Goal: Task Accomplishment & Management: Manage account settings

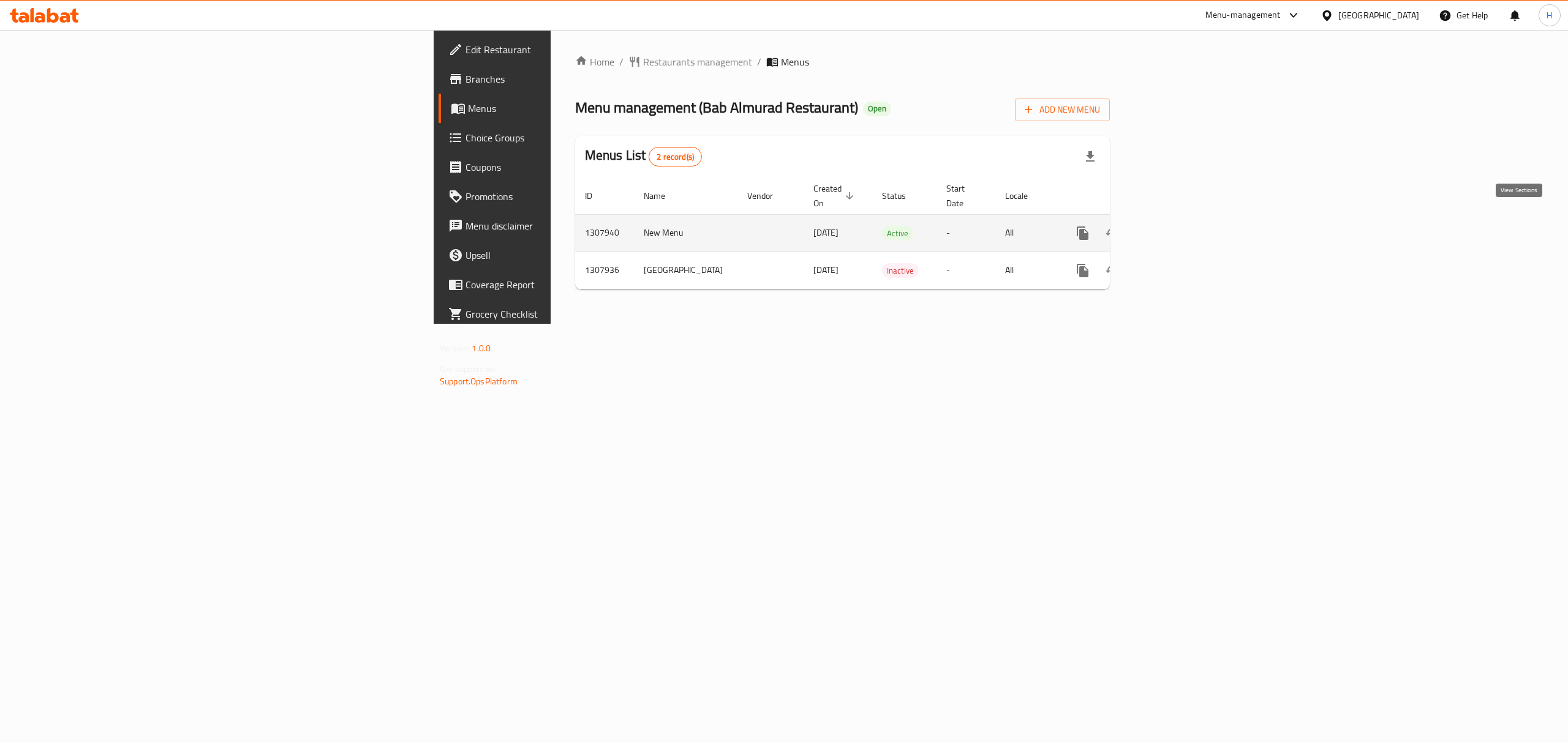
click at [1179, 226] on icon "enhanced table" at bounding box center [1171, 233] width 15 height 15
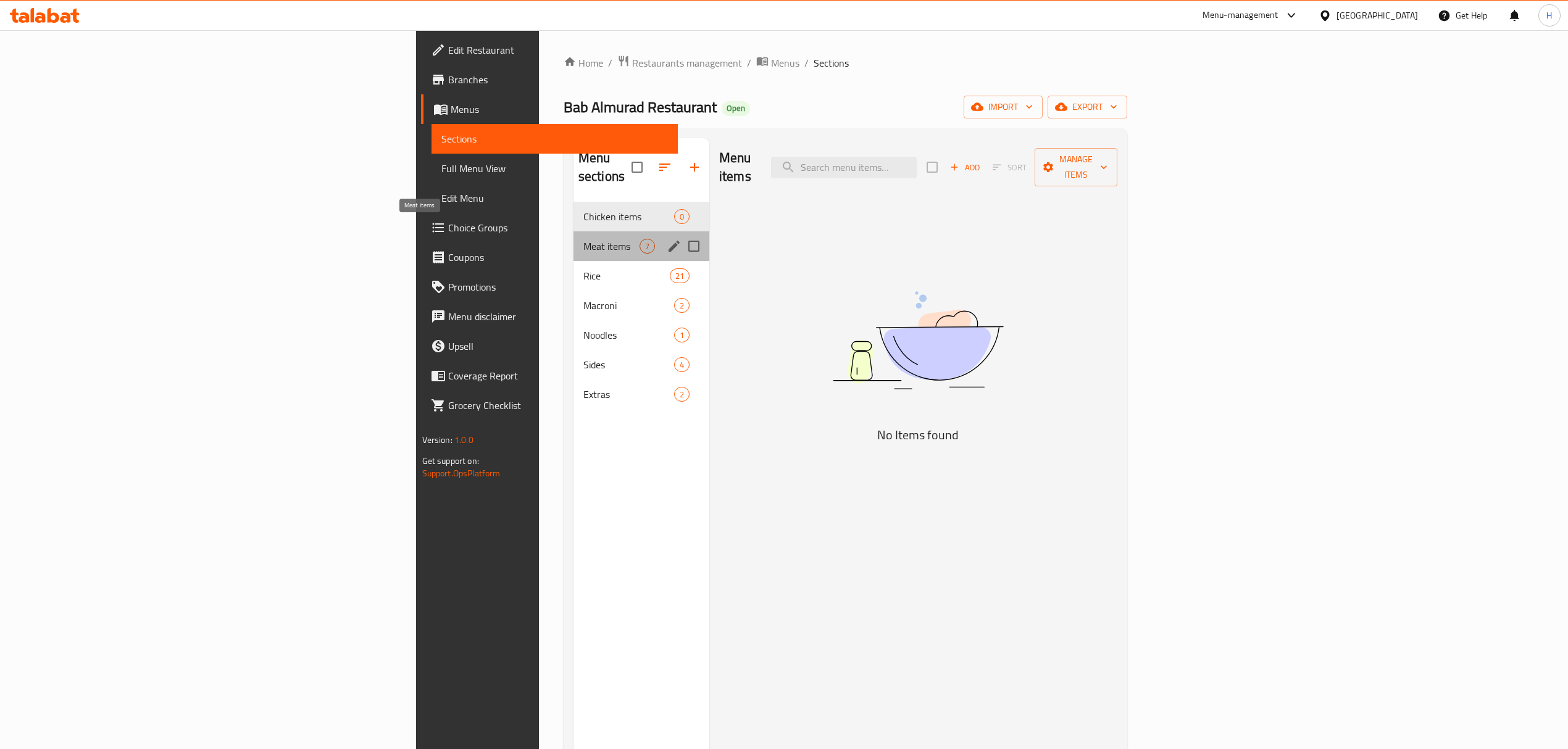
click at [583, 239] on span "Meat items" at bounding box center [611, 247] width 56 height 15
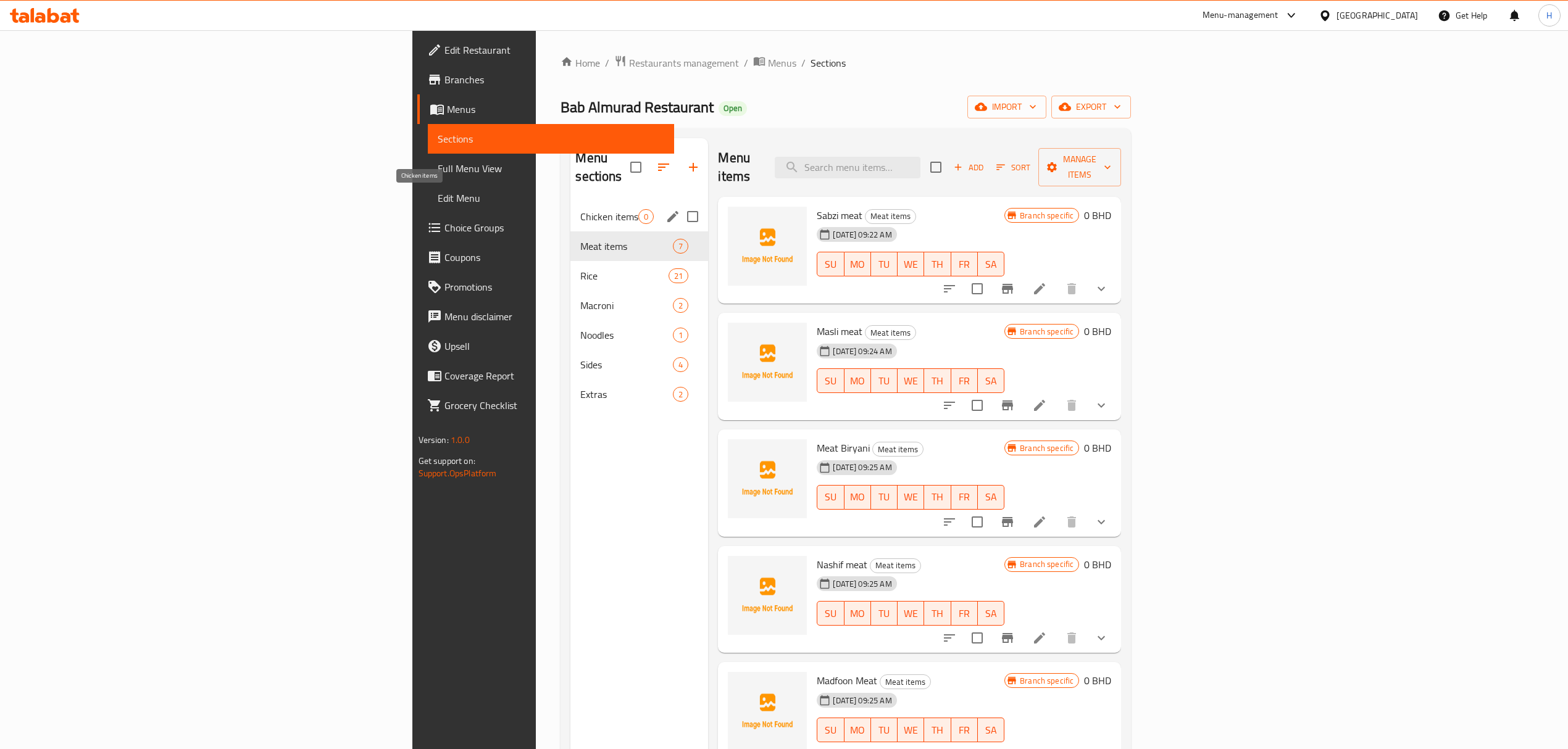
click at [580, 209] on span "Chicken items" at bounding box center [609, 216] width 58 height 15
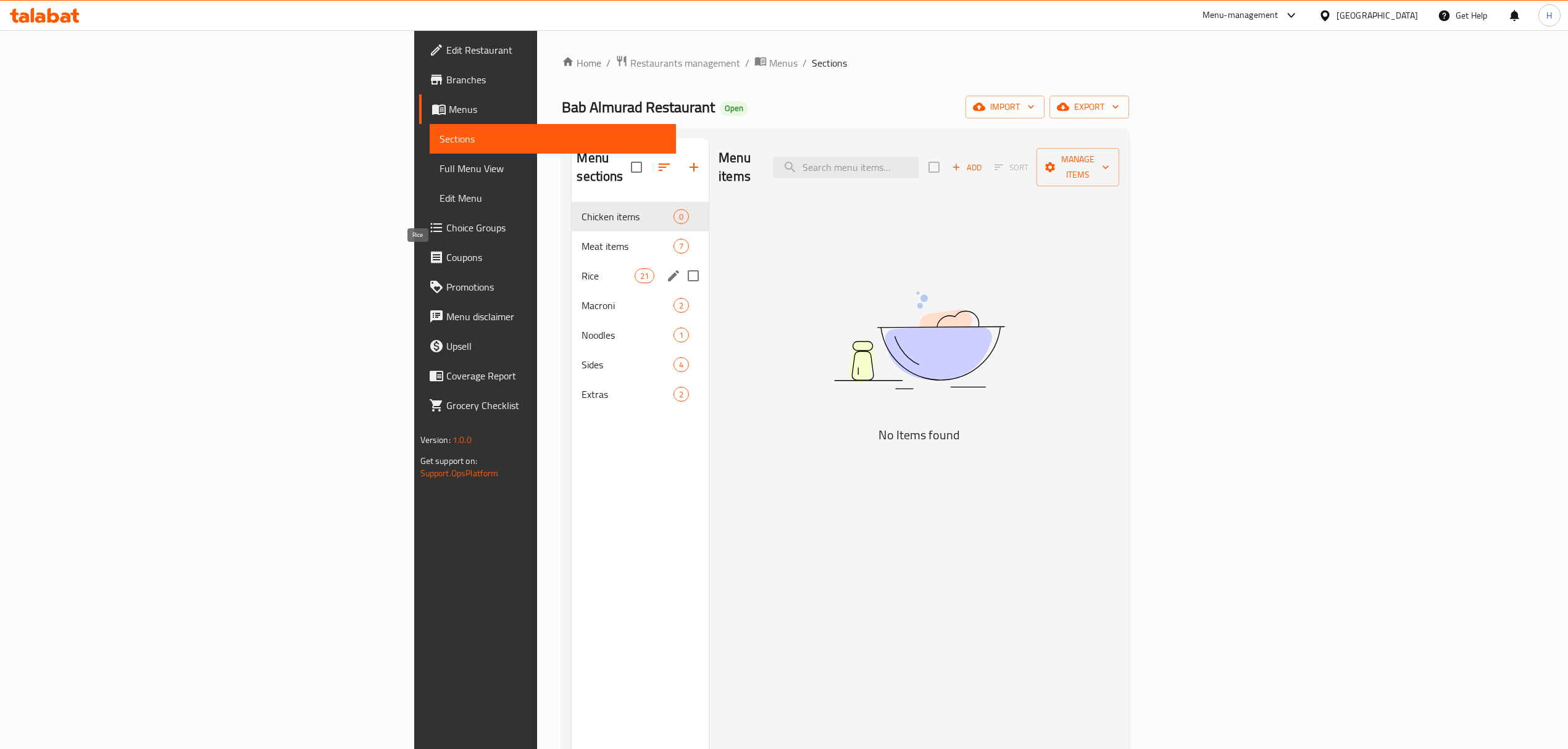
click at [581, 269] on span "Rice" at bounding box center [607, 276] width 52 height 15
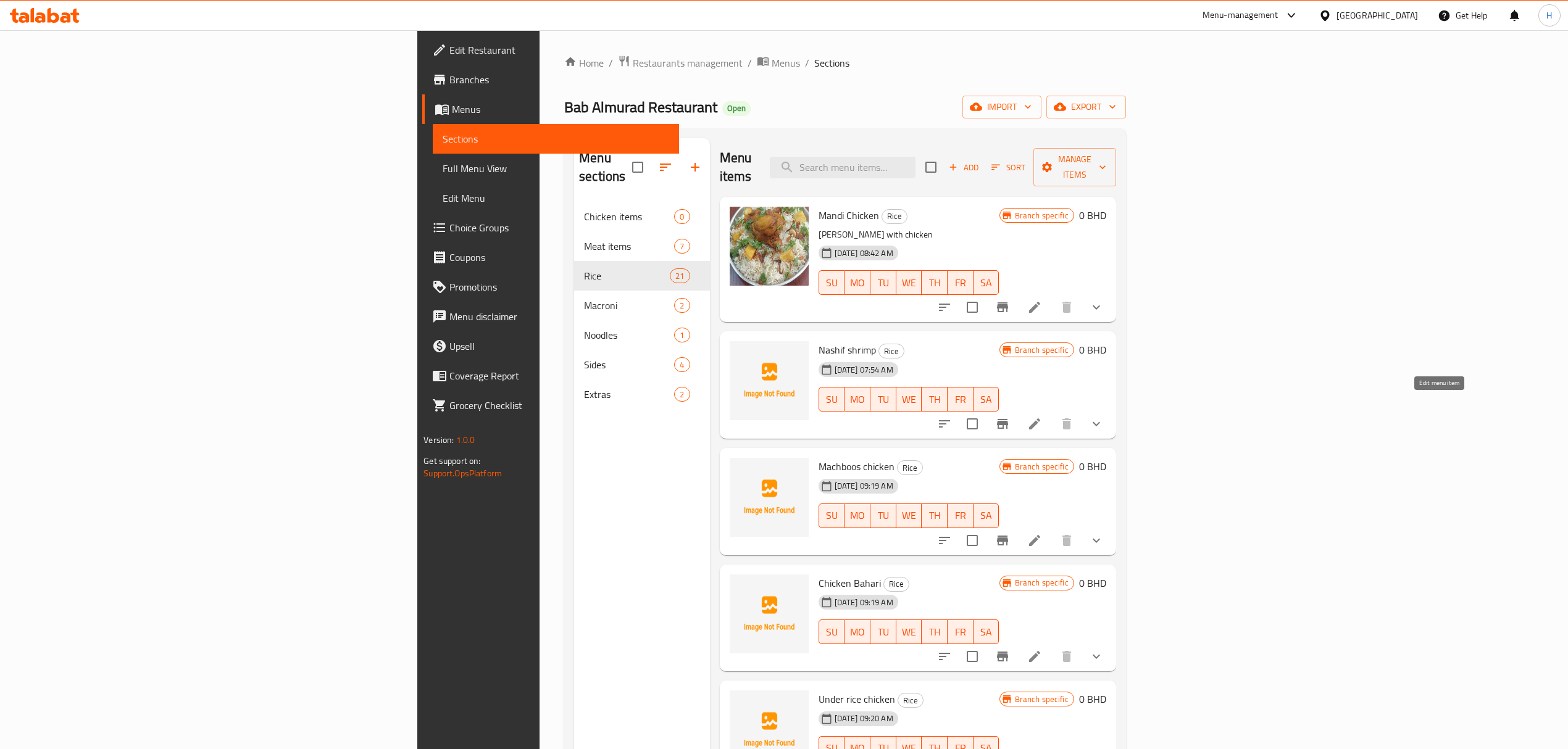
click at [1040, 418] on icon at bounding box center [1035, 424] width 11 height 11
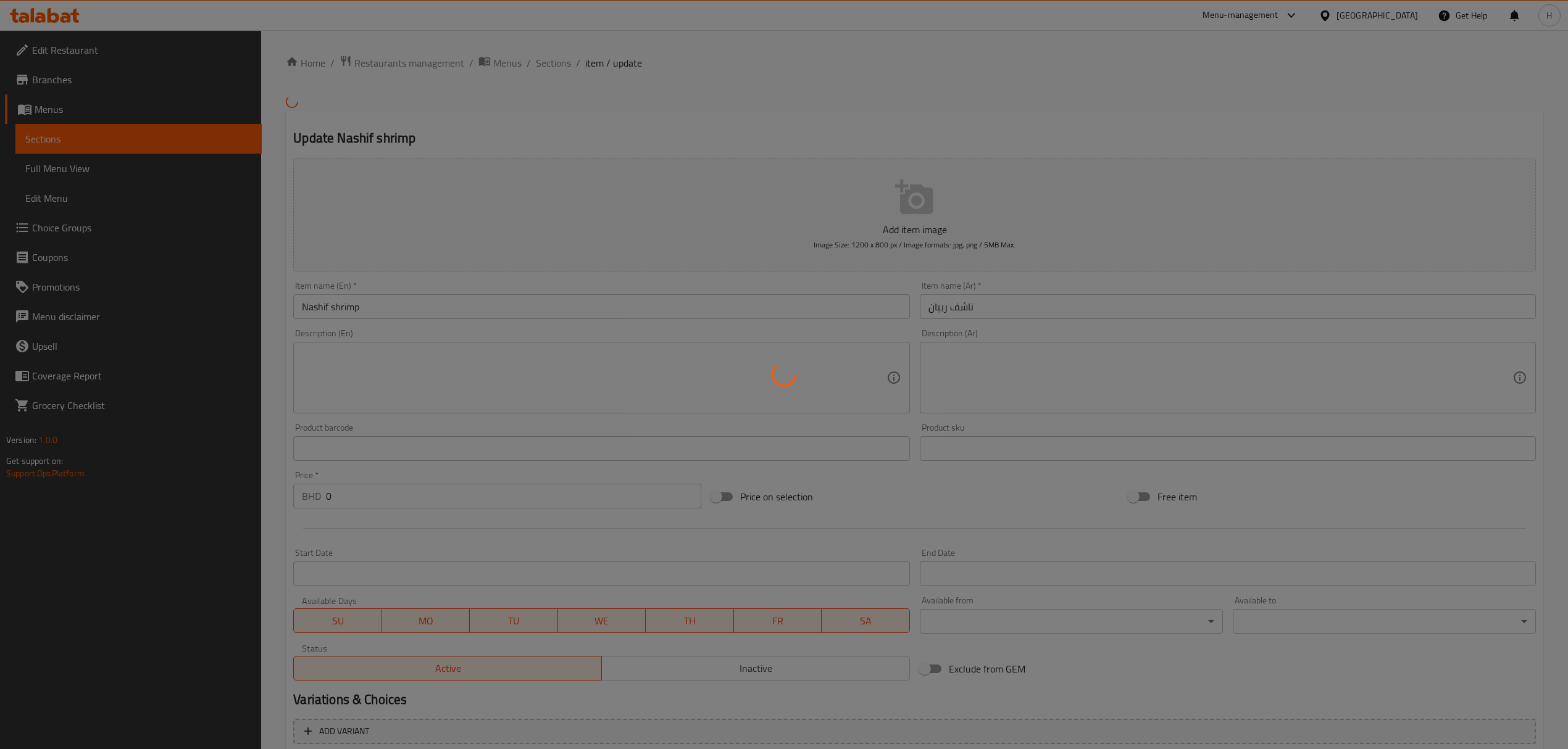
scroll to position [144, 0]
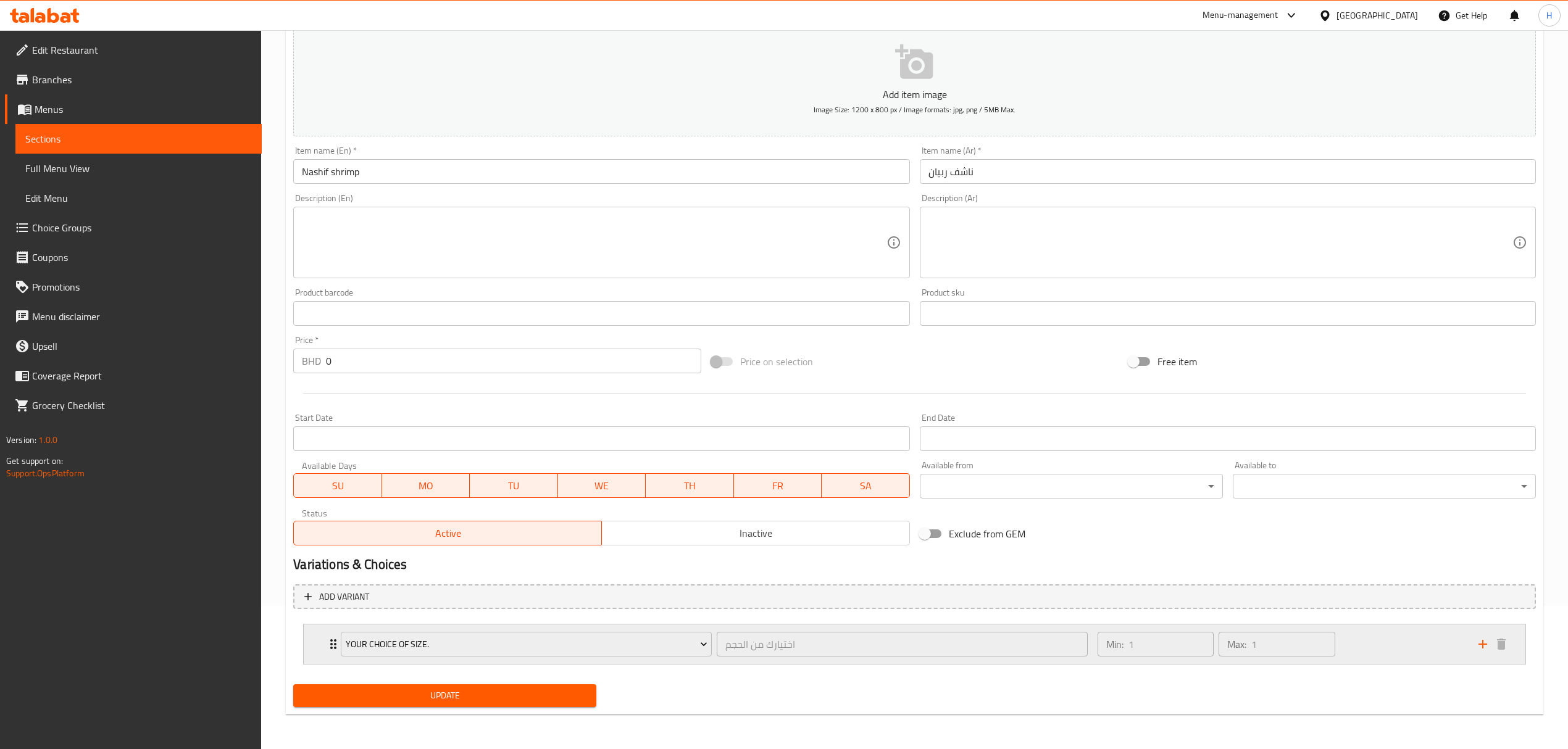
click at [1366, 654] on div "Min: 1 ​ Max: 1 ​" at bounding box center [1280, 644] width 381 height 40
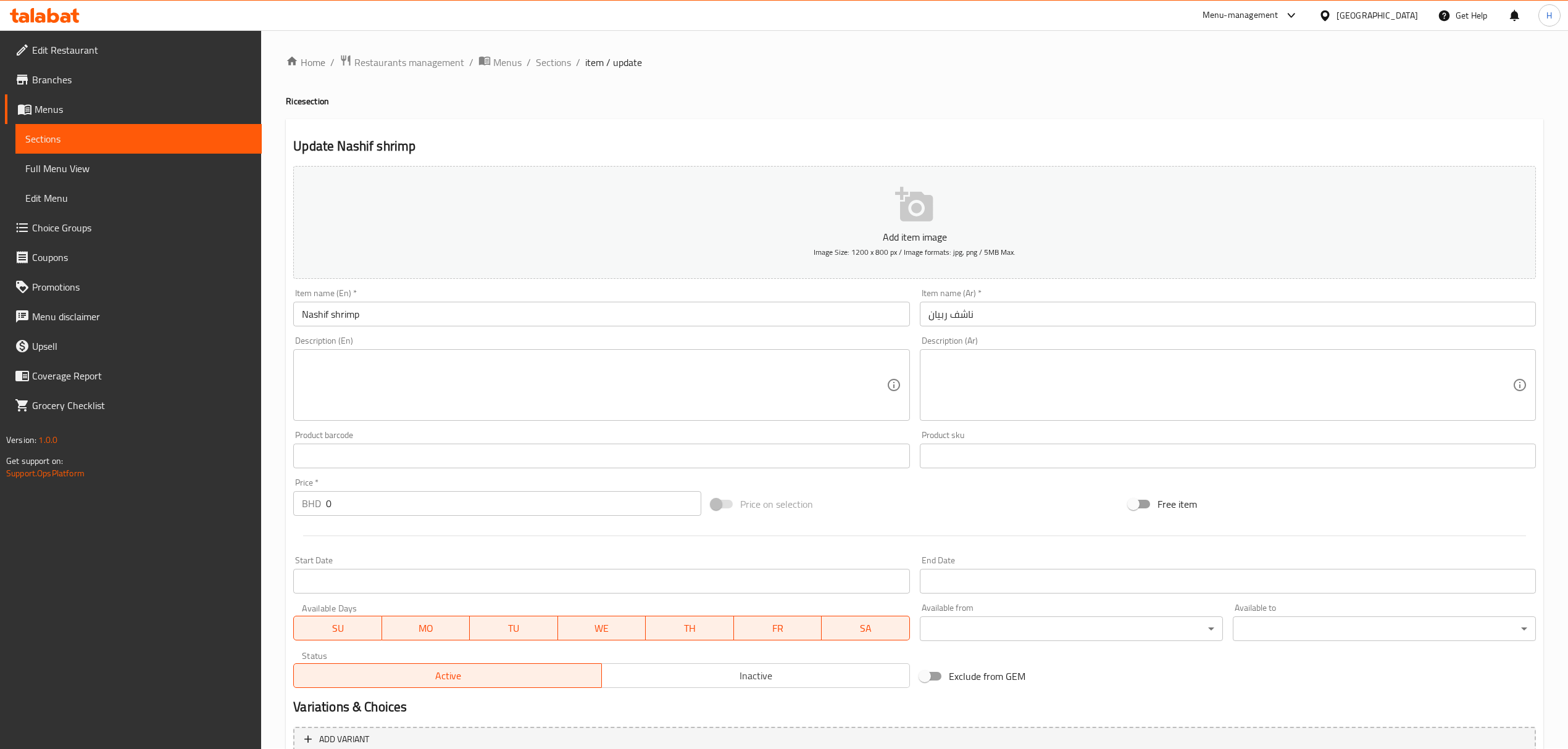
scroll to position [0, 0]
drag, startPoint x: 418, startPoint y: 155, endPoint x: 374, endPoint y: 149, distance: 44.4
click at [374, 149] on h2 "Update Nashif shrimp" at bounding box center [914, 147] width 1242 height 19
copy h2 "shrimp"
click at [556, 62] on span "Sections" at bounding box center [553, 63] width 35 height 15
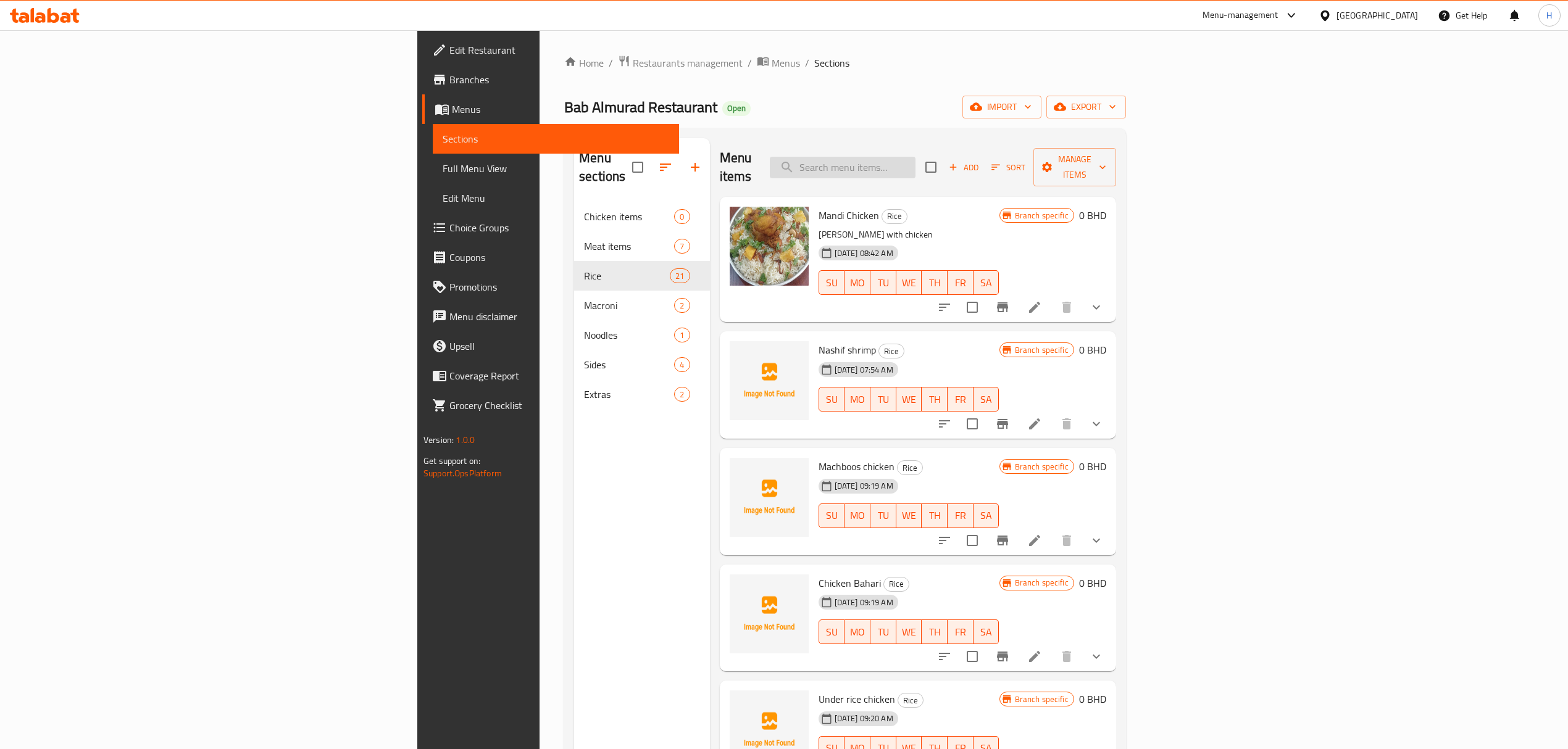
click at [915, 157] on input "search" at bounding box center [842, 167] width 146 height 21
paste input "shrimp"
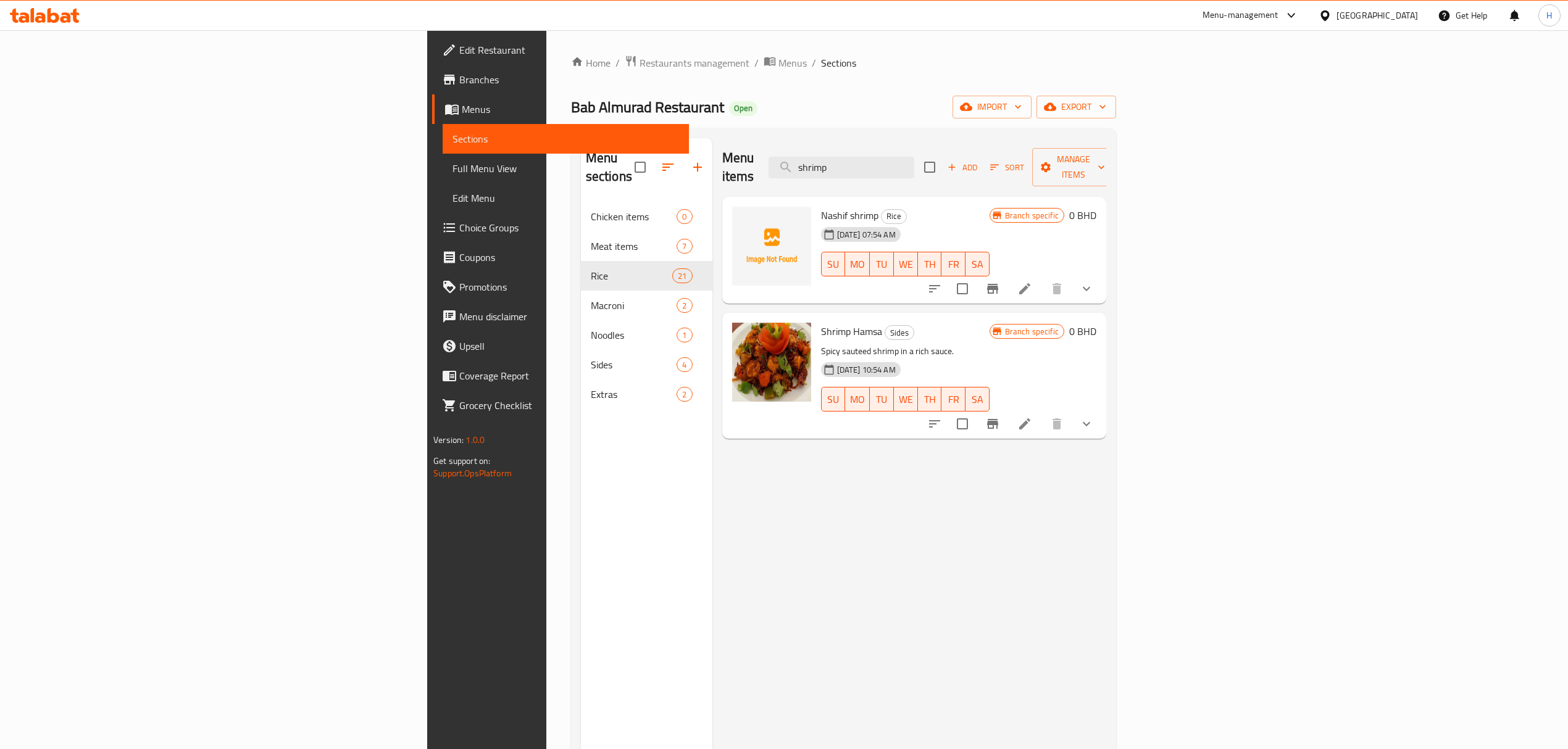
type input "shrimp"
click at [1094, 416] on icon "show more" at bounding box center [1086, 424] width 15 height 15
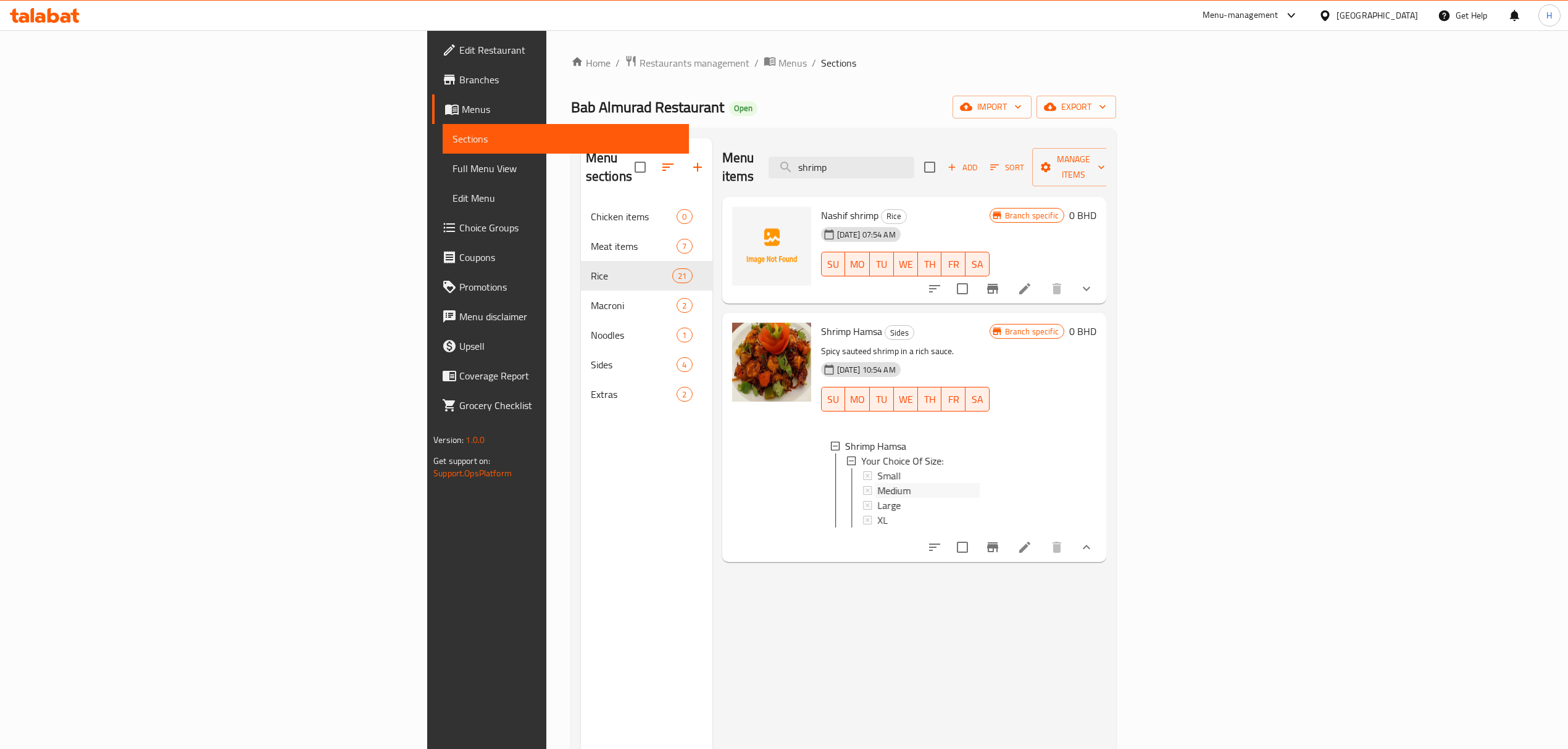
click at [877, 483] on span "Medium" at bounding box center [894, 490] width 34 height 15
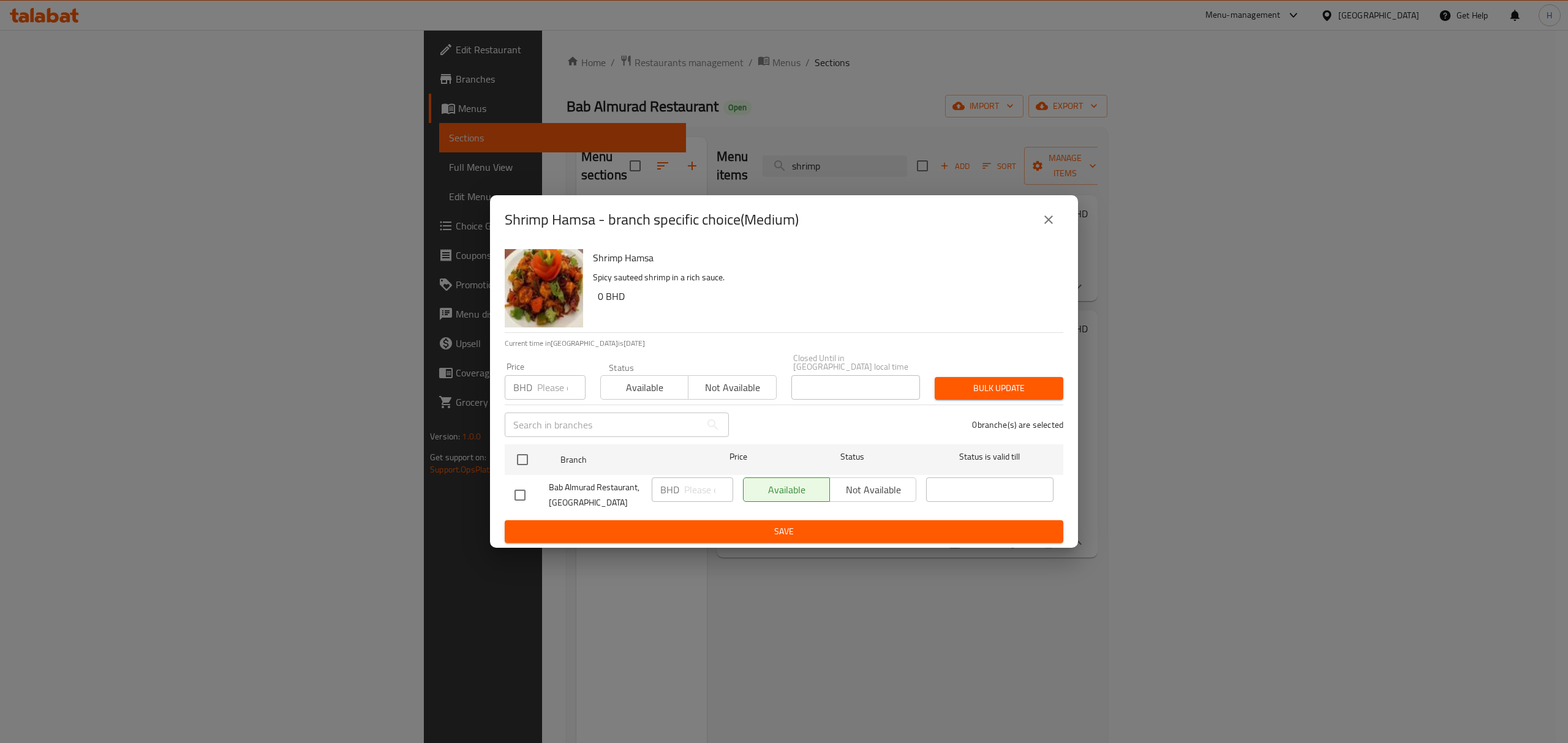
click at [1049, 227] on icon "close" at bounding box center [1049, 220] width 15 height 15
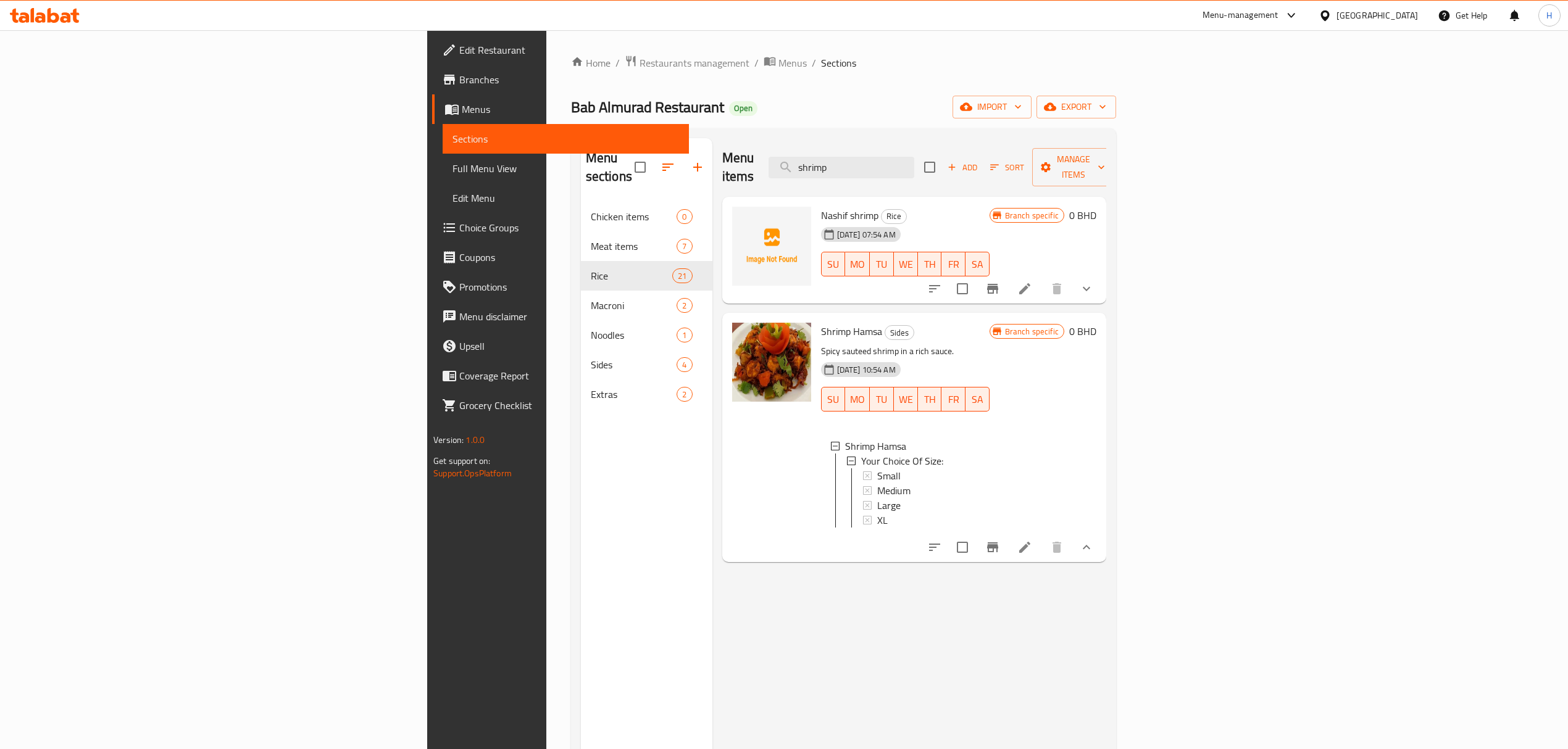
click at [460, 231] on span "Choice Groups" at bounding box center [569, 228] width 220 height 15
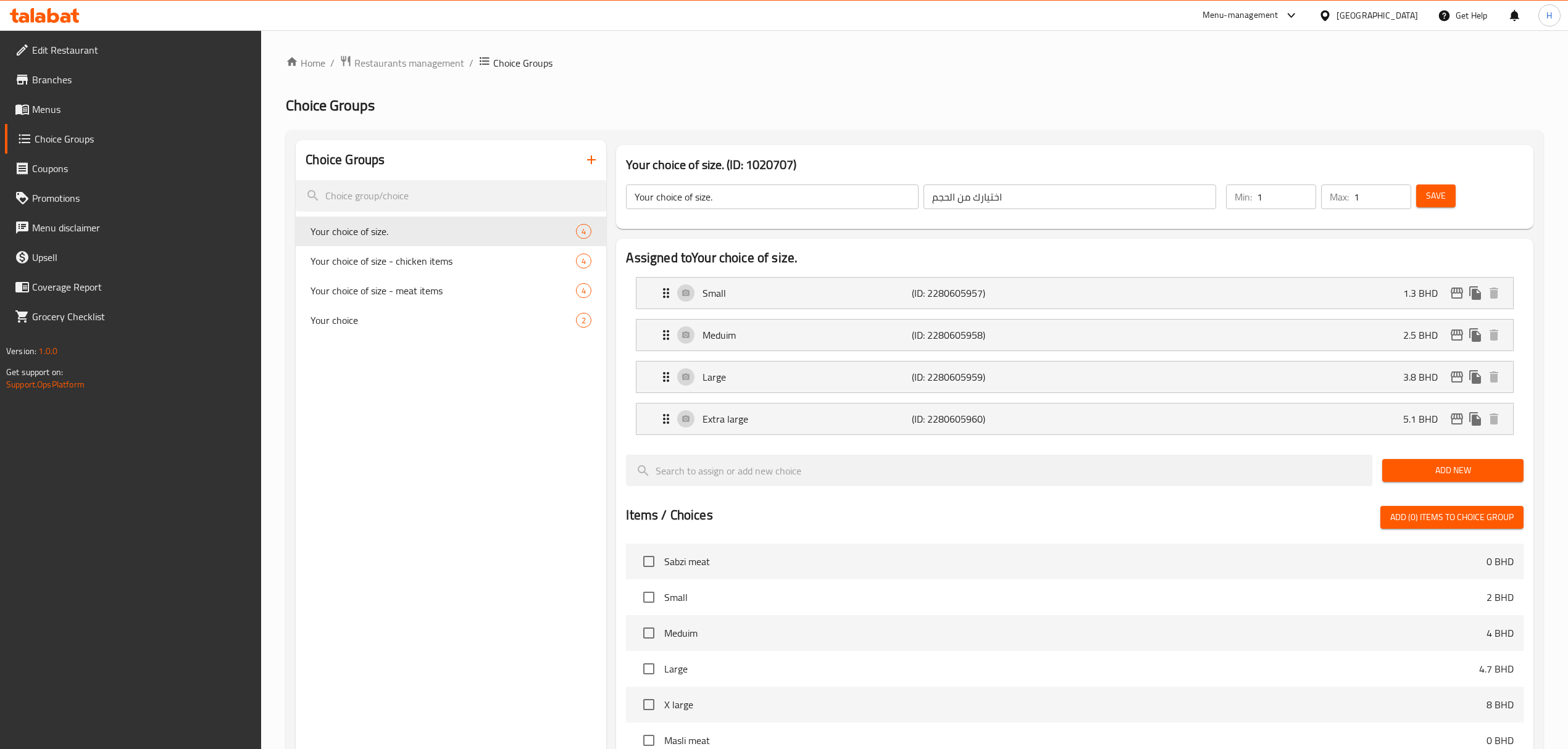
click at [589, 159] on icon "button" at bounding box center [591, 160] width 15 height 15
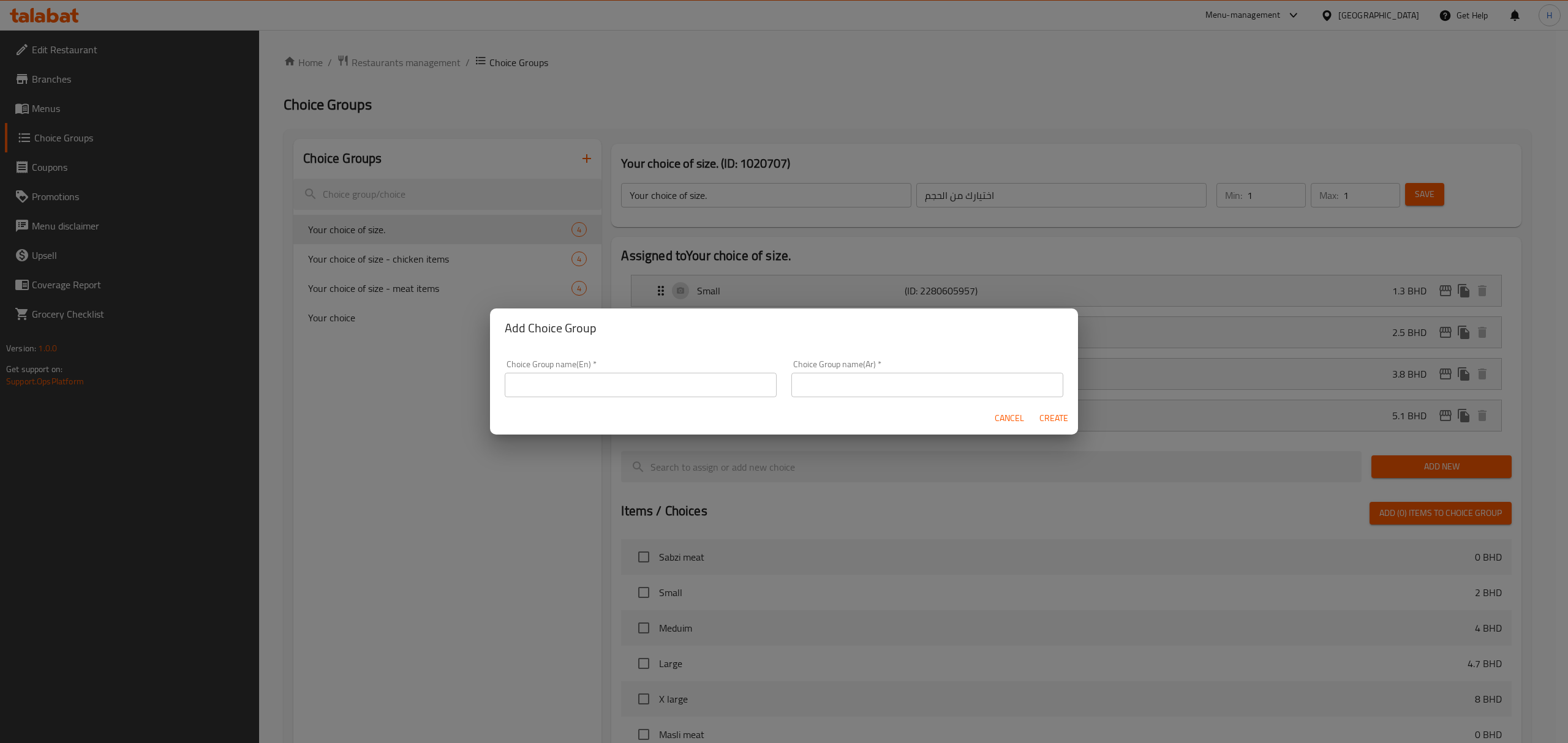
click at [620, 373] on input "text" at bounding box center [641, 385] width 272 height 25
type input "Your choice of shrimp size"
click at [863, 385] on input "text" at bounding box center [927, 385] width 272 height 25
type input "h"
type input "اختيارك من الحجم"
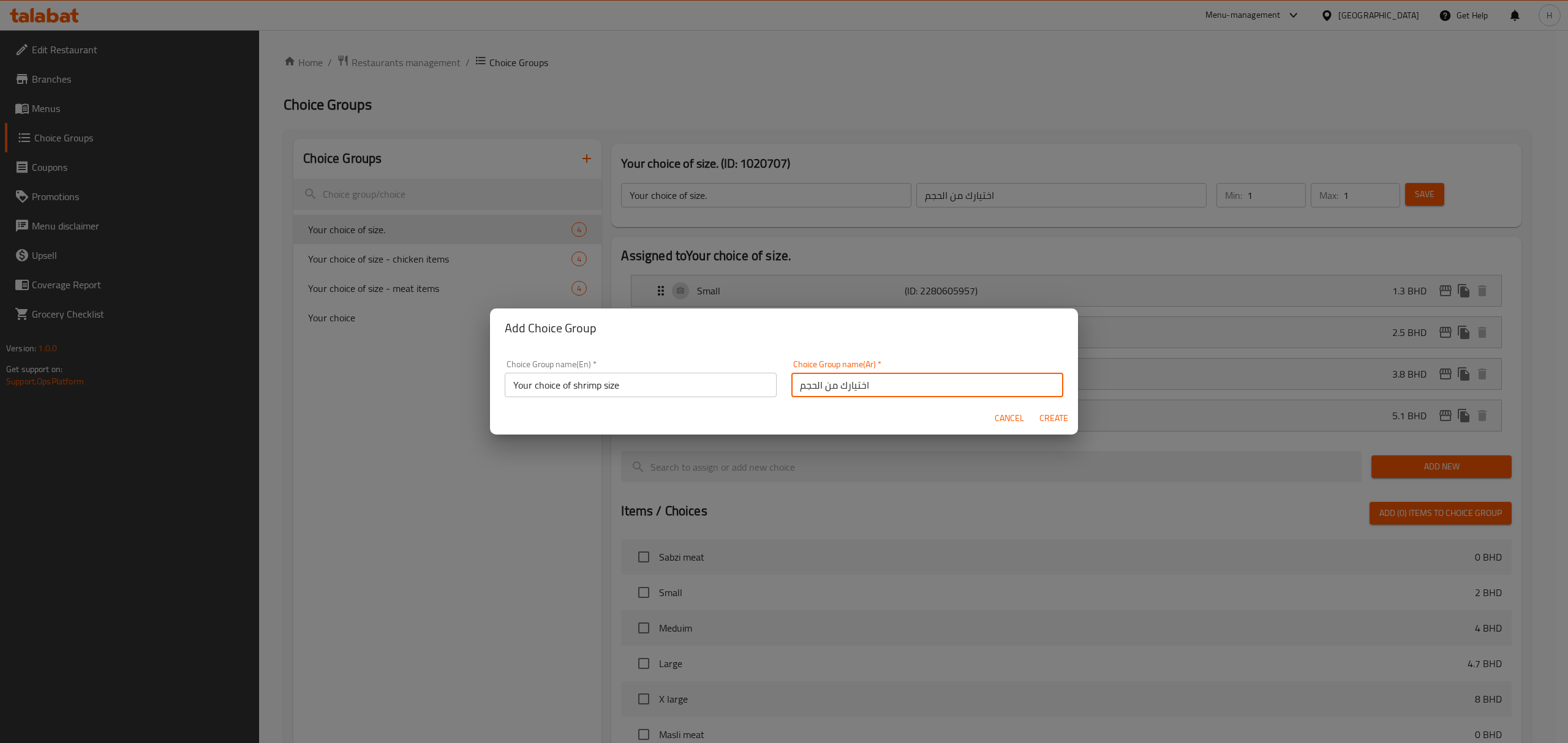
click at [949, 357] on div "Choice Group name(Ar)   * اختيارك من الحجم Choice Group name(Ar) *" at bounding box center [927, 378] width 287 height 52
click at [1059, 422] on span "Create" at bounding box center [1053, 418] width 29 height 15
type input "Your choice of shrimp size"
type input "0"
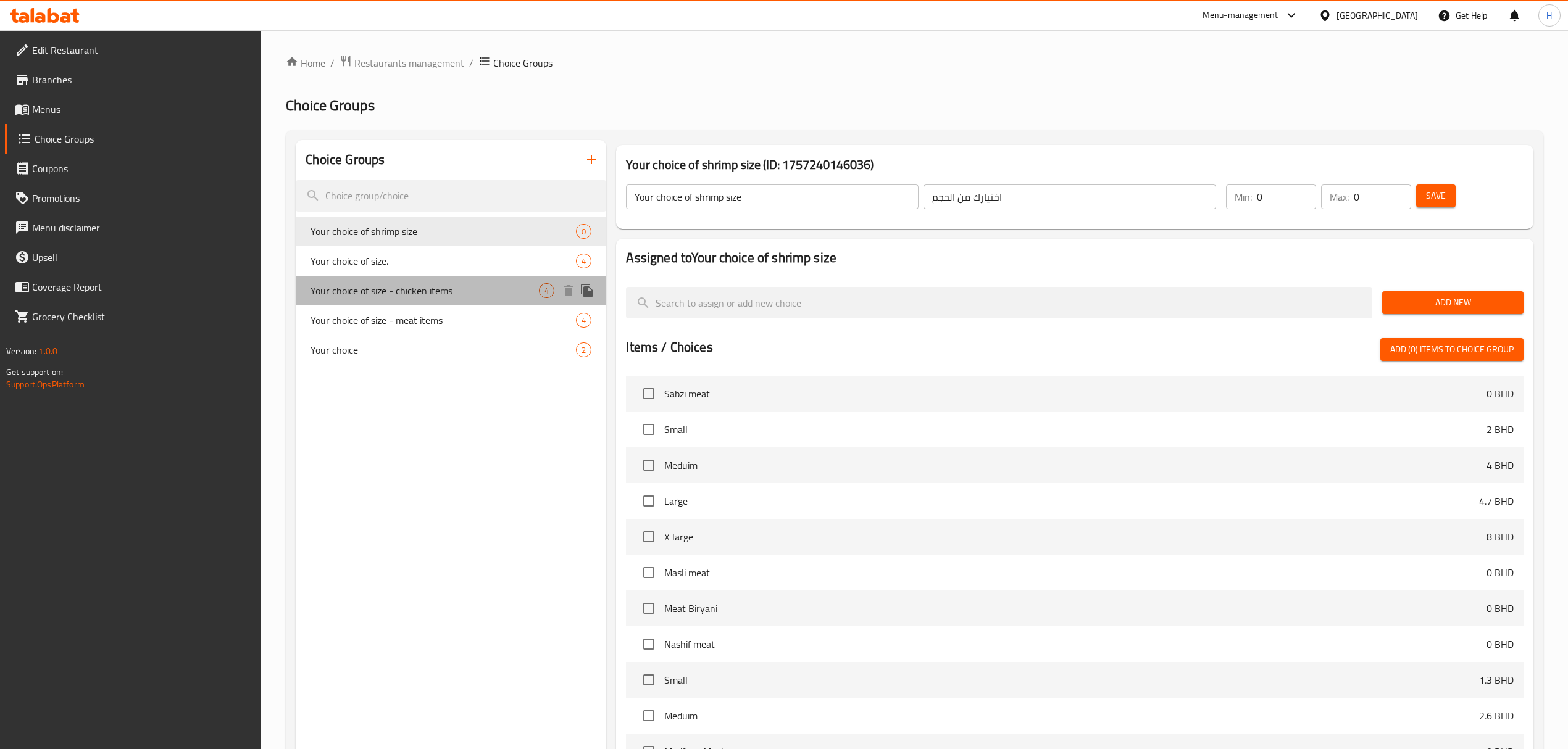
click at [423, 302] on div "Your choice of size - chicken items 4" at bounding box center [451, 291] width 310 height 30
type input "Your choice of size - chicken items"
type input "1"
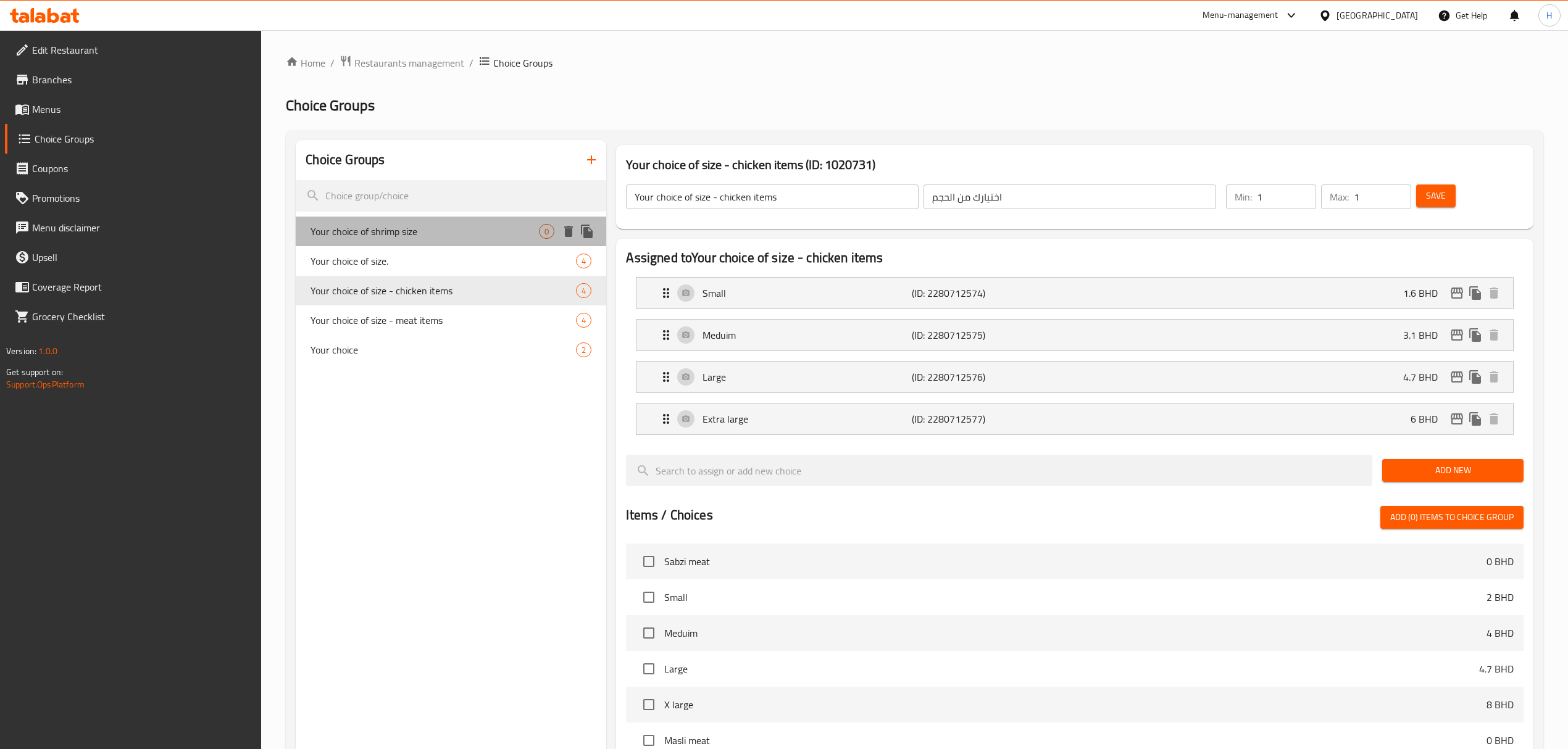
click at [416, 232] on span "Your choice of shrimp size" at bounding box center [425, 232] width 228 height 15
type input "Your choice of shrimp size"
type input "0"
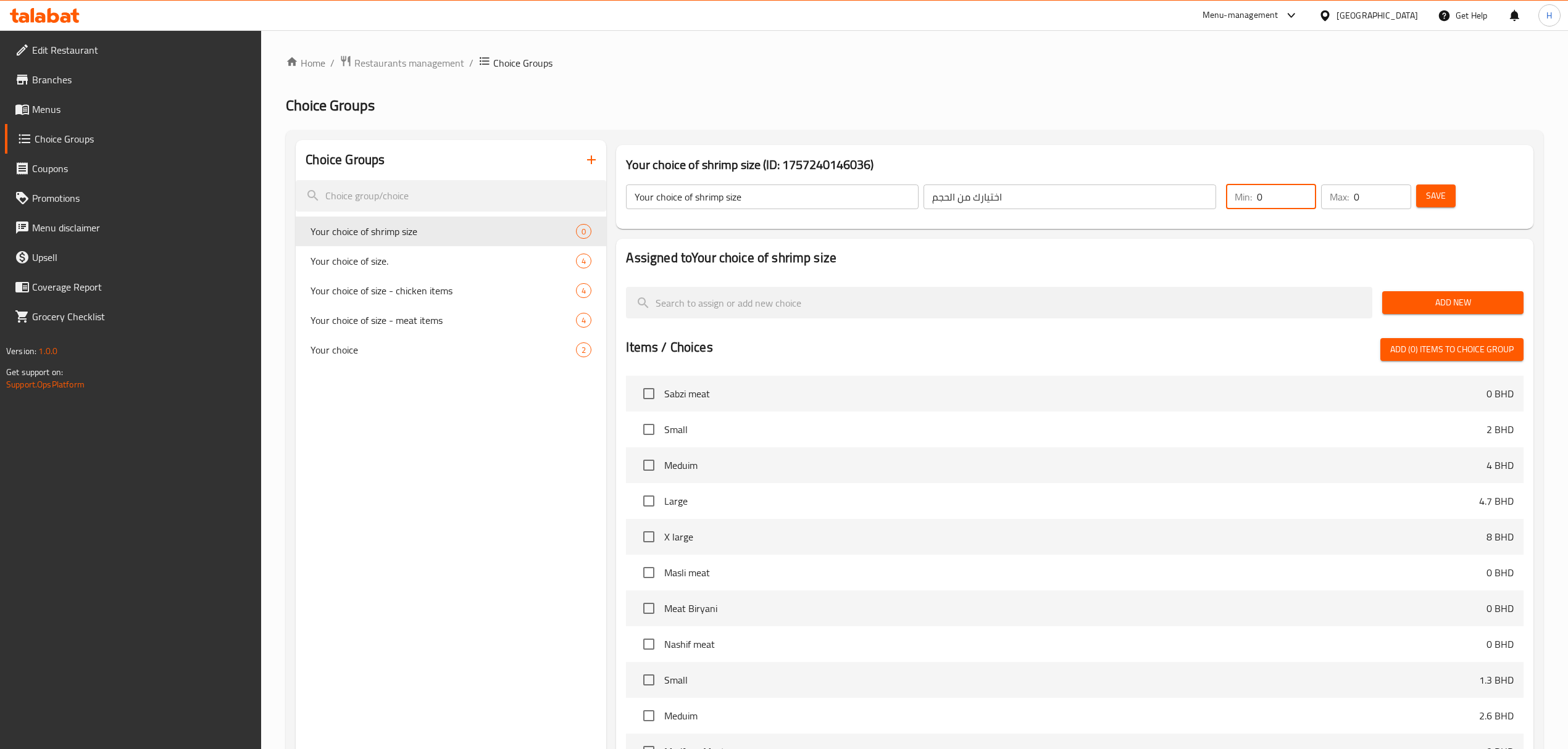
drag, startPoint x: 1269, startPoint y: 197, endPoint x: 1222, endPoint y: 195, distance: 47.0
click at [1217, 195] on div "Your choice of shrimp size ​ اختيارك من الحجم ​ Min: 0 ​ Max: 0 ​ Save" at bounding box center [1074, 197] width 907 height 54
type input "1"
drag, startPoint x: 1371, startPoint y: 202, endPoint x: 1364, endPoint y: 205, distance: 7.6
click at [1338, 202] on div "Max: 0 ​" at bounding box center [1366, 197] width 90 height 25
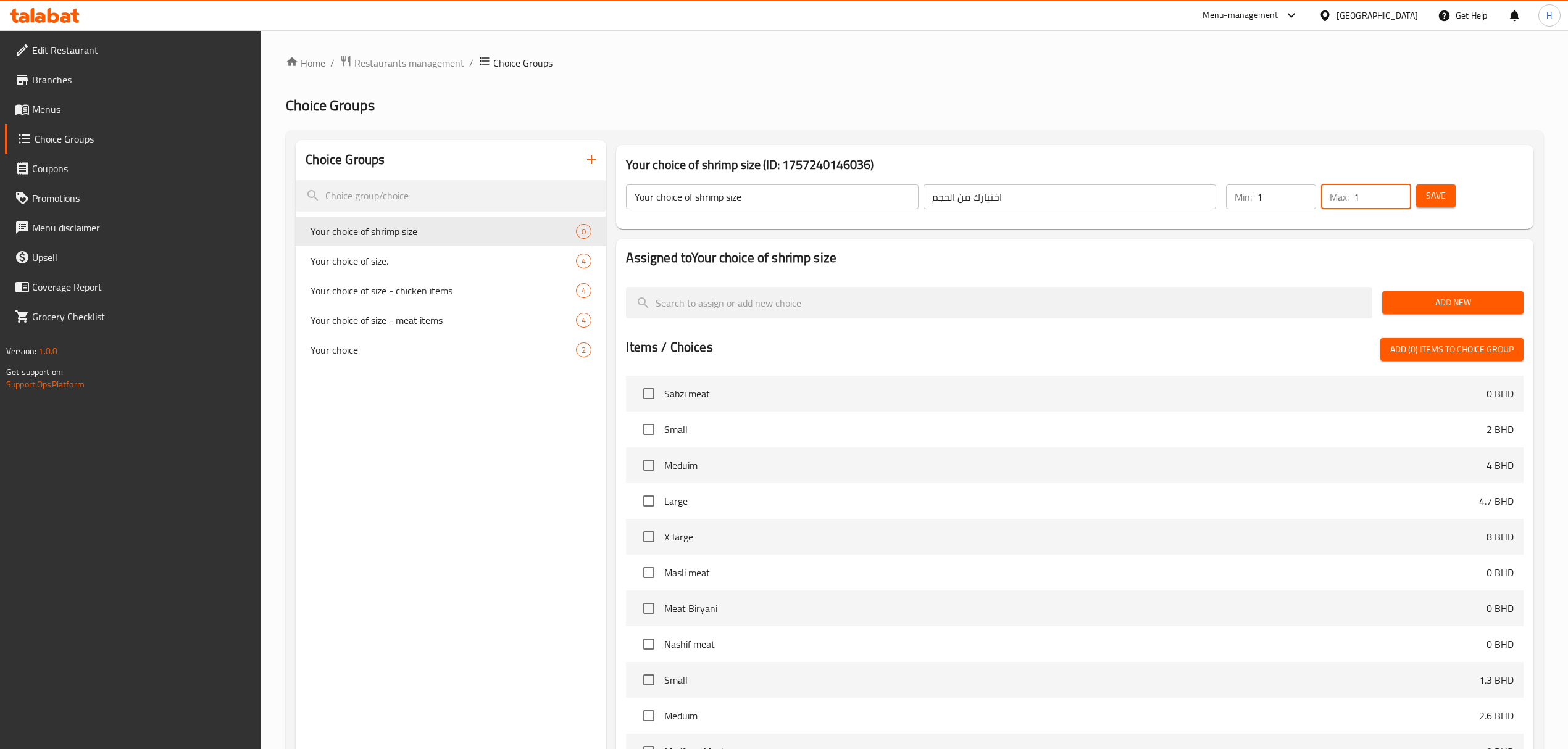
type input "1"
click at [1427, 193] on span "Save" at bounding box center [1435, 195] width 19 height 15
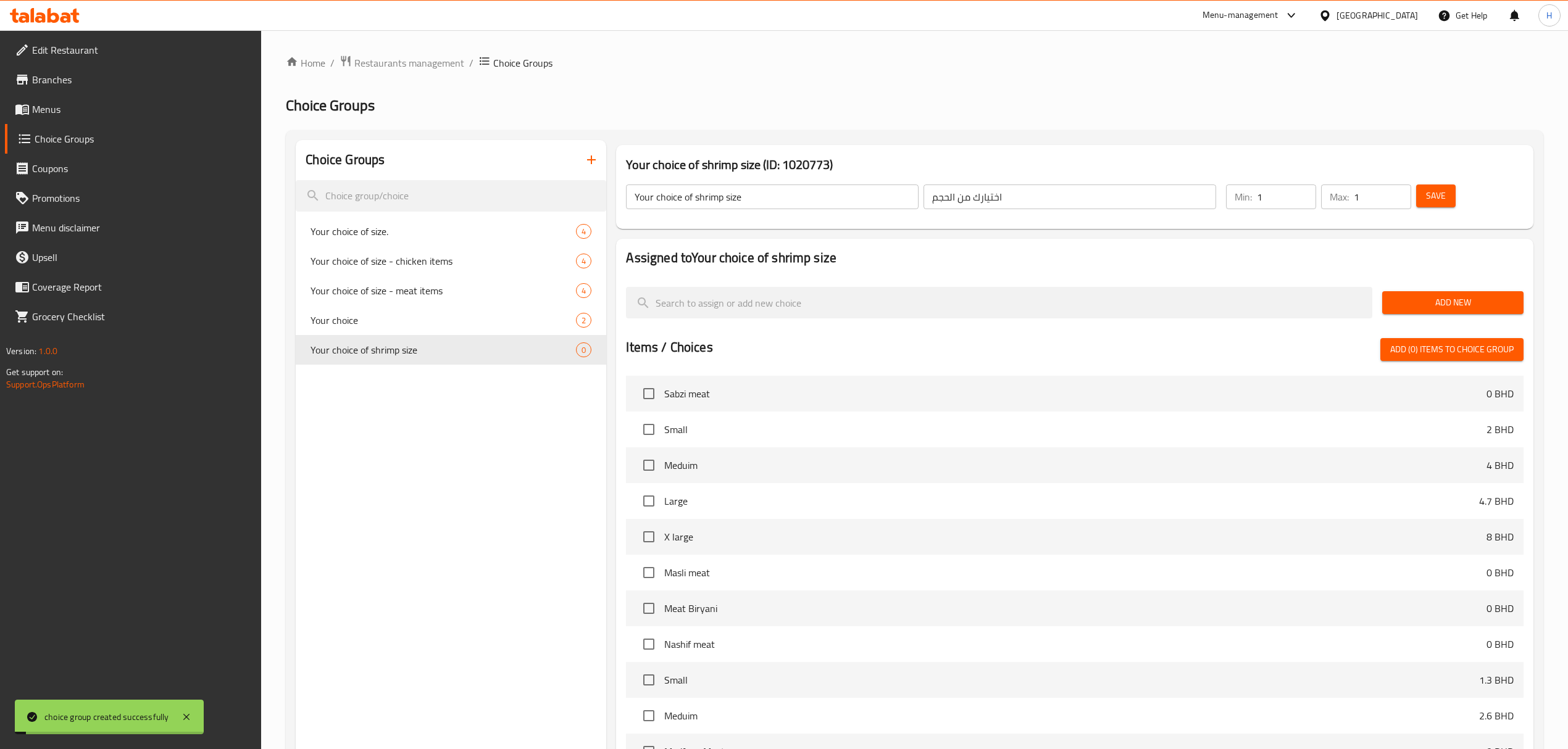
click at [1450, 308] on span "Add New" at bounding box center [1452, 302] width 122 height 15
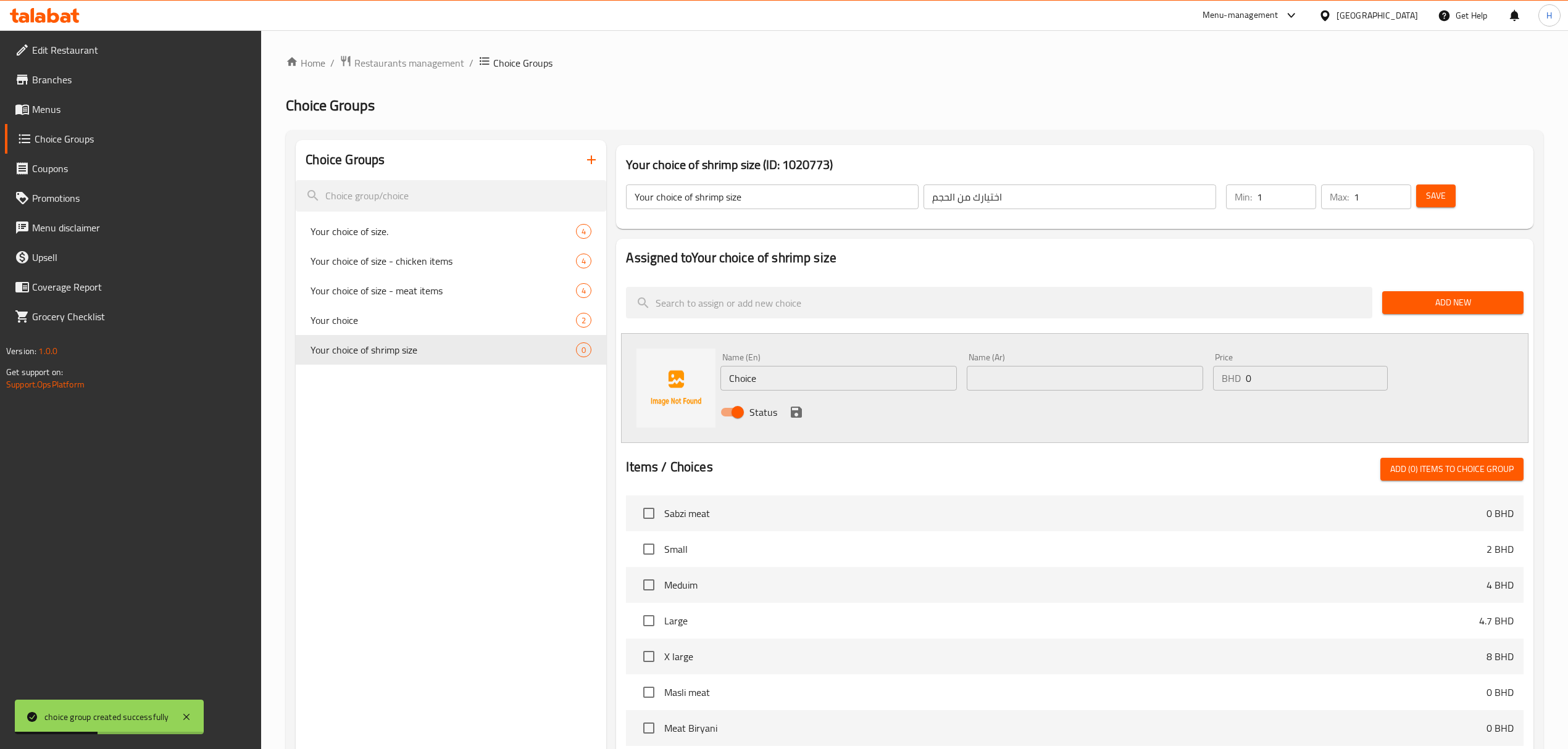
drag, startPoint x: 783, startPoint y: 374, endPoint x: 601, endPoint y: 382, distance: 182.2
click at [601, 382] on div "Choice Groups Your choice of size. 4 Your choice of size - chicken items 4 Your…" at bounding box center [916, 590] width 1242 height 901
type input "Small"
drag, startPoint x: 1285, startPoint y: 385, endPoint x: 1008, endPoint y: 390, distance: 277.0
click at [1008, 390] on div "Name (En) Small Name (En) Name (Ar) Name (Ar) Price BHD 0 Price Status" at bounding box center [1084, 388] width 738 height 81
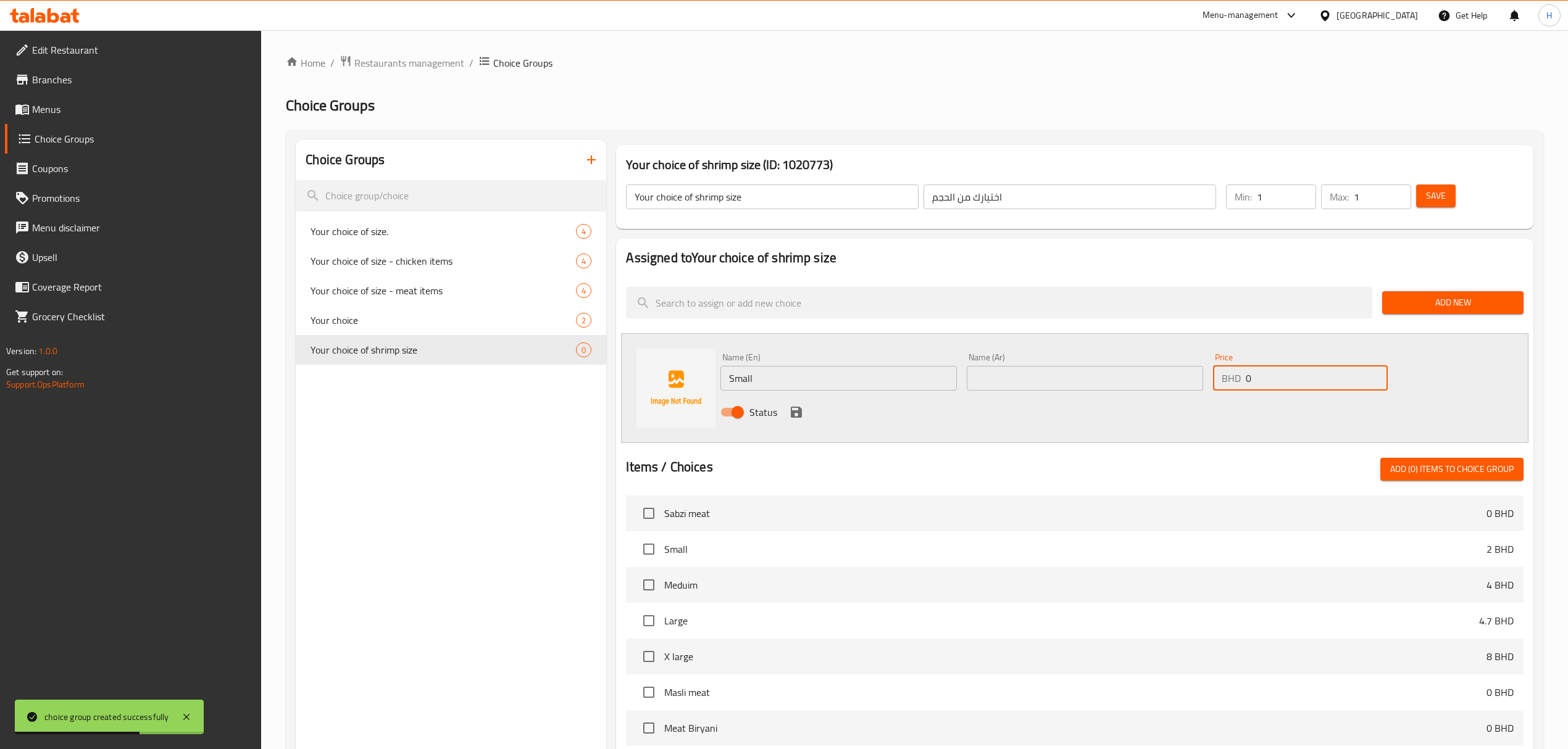
paste input "2.60"
type input "2.600"
click at [1106, 370] on input "text" at bounding box center [1085, 378] width 236 height 25
drag, startPoint x: 1030, startPoint y: 376, endPoint x: 855, endPoint y: 392, distance: 175.7
click at [855, 391] on div "Name (En) Small Name (En) Name (Ar) صغير Name (Ar) Price BHD 2.600 Price Status" at bounding box center [1084, 388] width 738 height 81
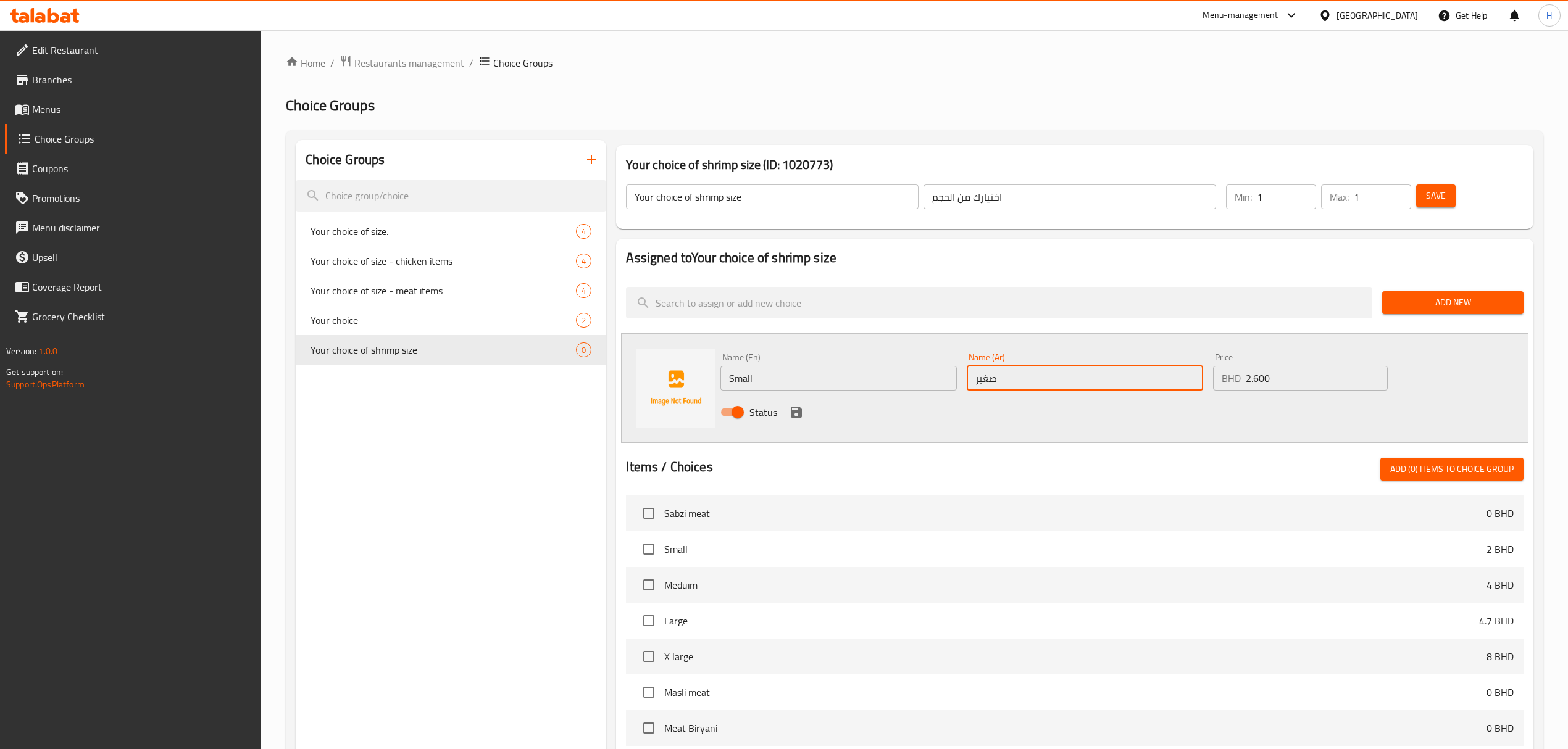
type input "صغير"
click at [793, 406] on icon "save" at bounding box center [796, 412] width 15 height 15
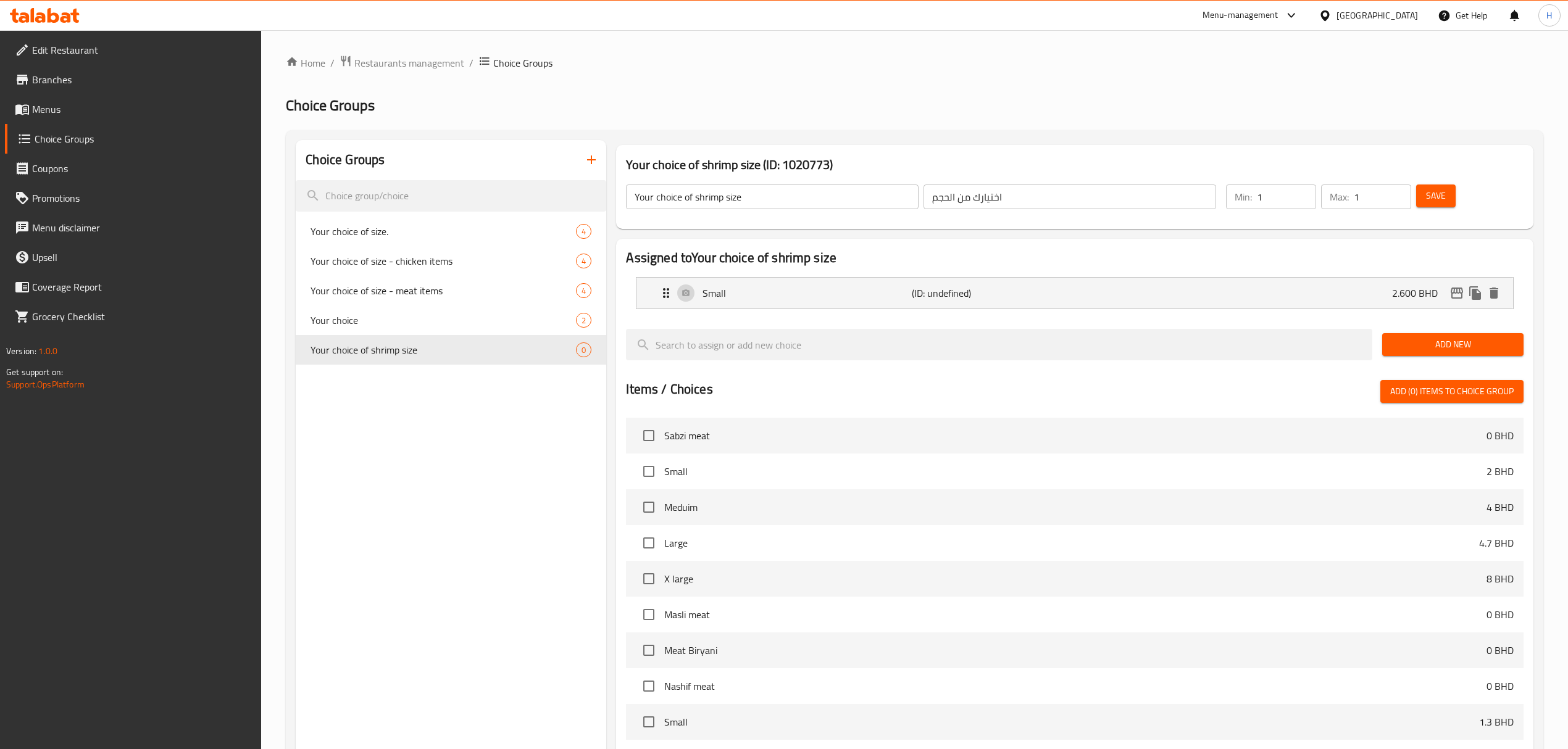
click at [1407, 343] on span "Add New" at bounding box center [1452, 345] width 122 height 15
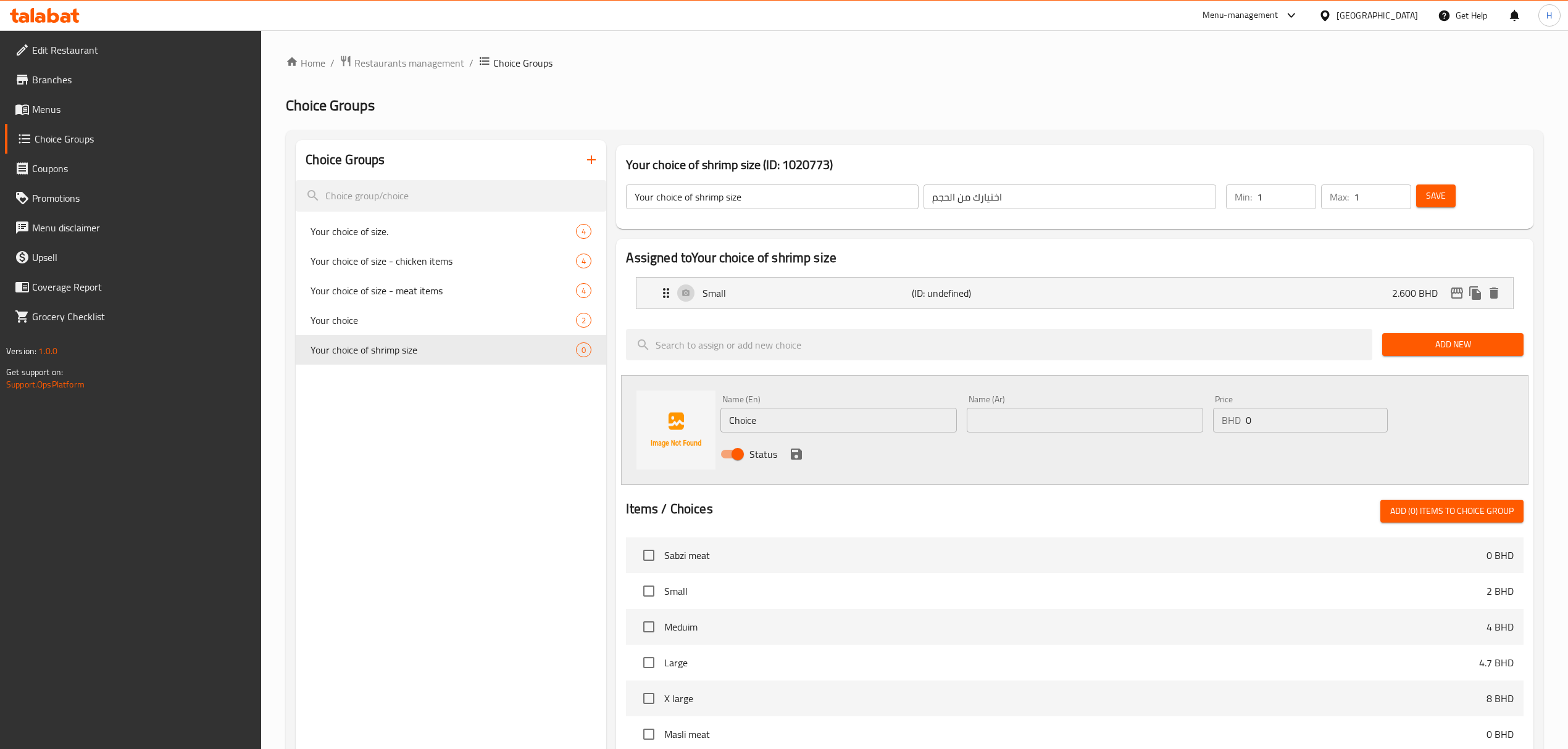
click at [521, 451] on div "Choice Groups Your choice of size. 4 Your choice of size - chicken items 4 Your…" at bounding box center [916, 612] width 1242 height 943
type input "Meduim"
click at [1018, 413] on input "text" at bounding box center [1085, 420] width 236 height 25
type input "متوسط"
drag, startPoint x: 1159, startPoint y: 423, endPoint x: 986, endPoint y: 447, distance: 174.7
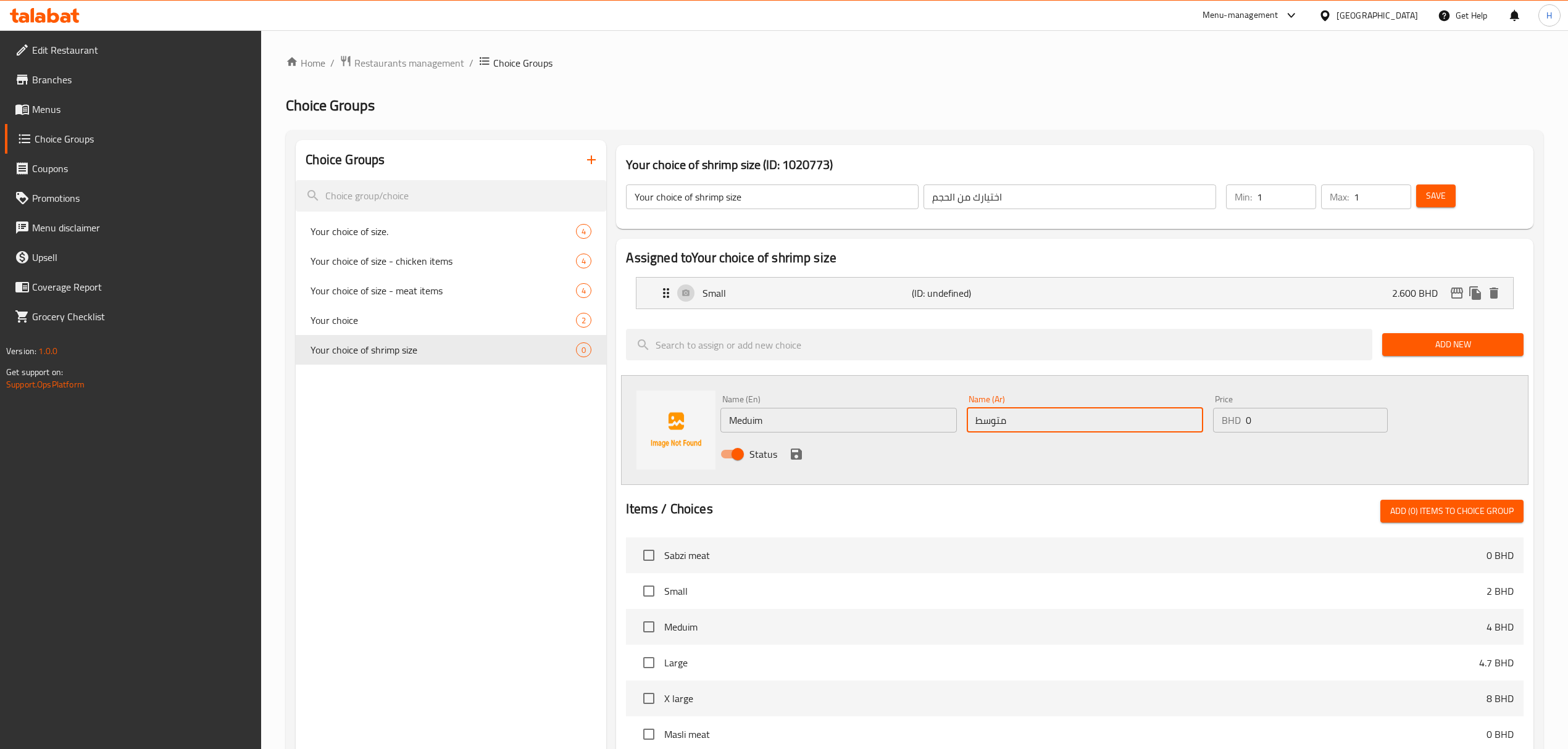
click at [1008, 443] on div "Name (En) Meduim Name (En) Name (Ar) متوسط Name (Ar) Price BHD 0 Price Status" at bounding box center [1084, 431] width 738 height 81
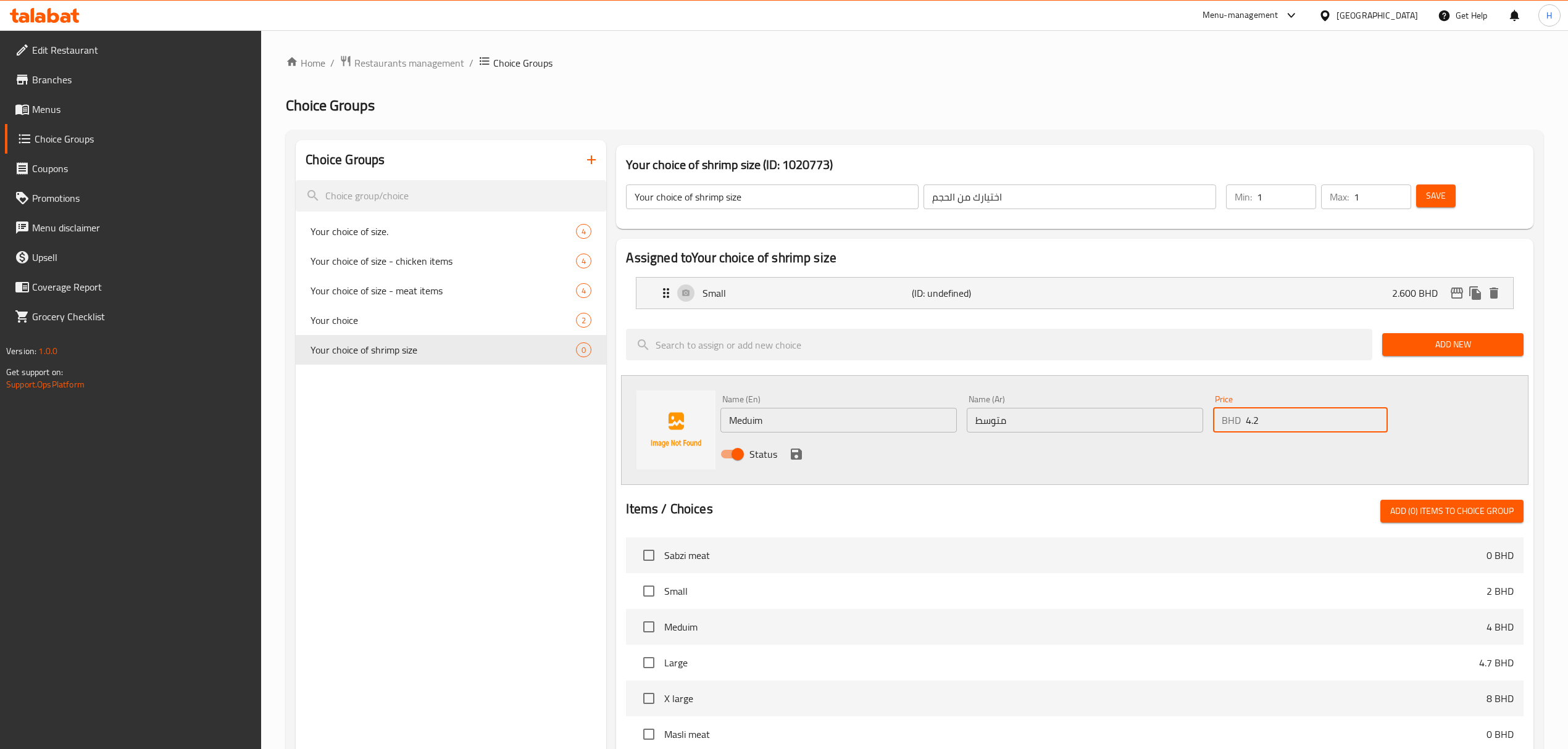
type input "4.2"
click at [785, 450] on div "Status" at bounding box center [1084, 454] width 738 height 34
click at [795, 460] on icon "save" at bounding box center [796, 454] width 15 height 15
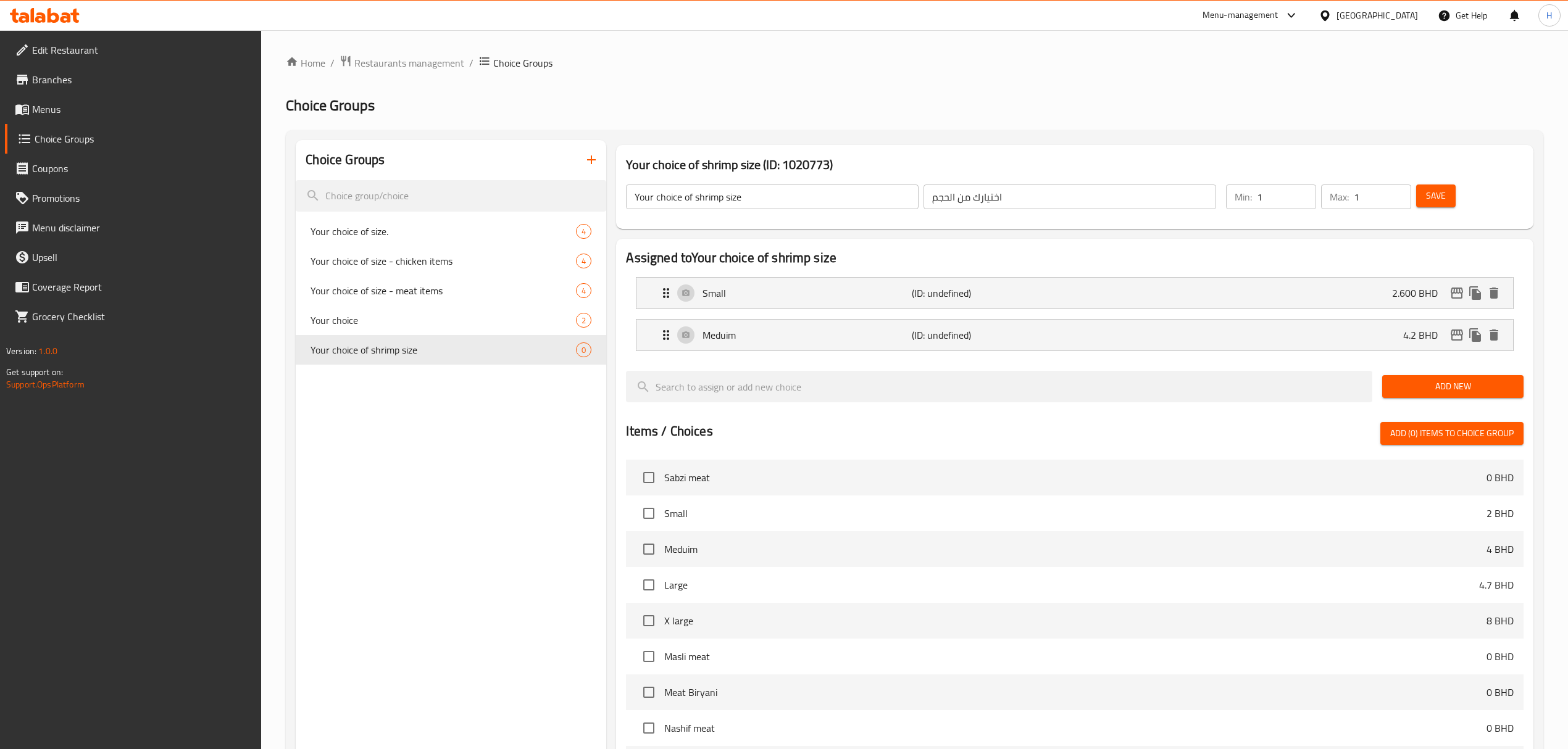
click at [1444, 393] on span "Add New" at bounding box center [1452, 386] width 122 height 15
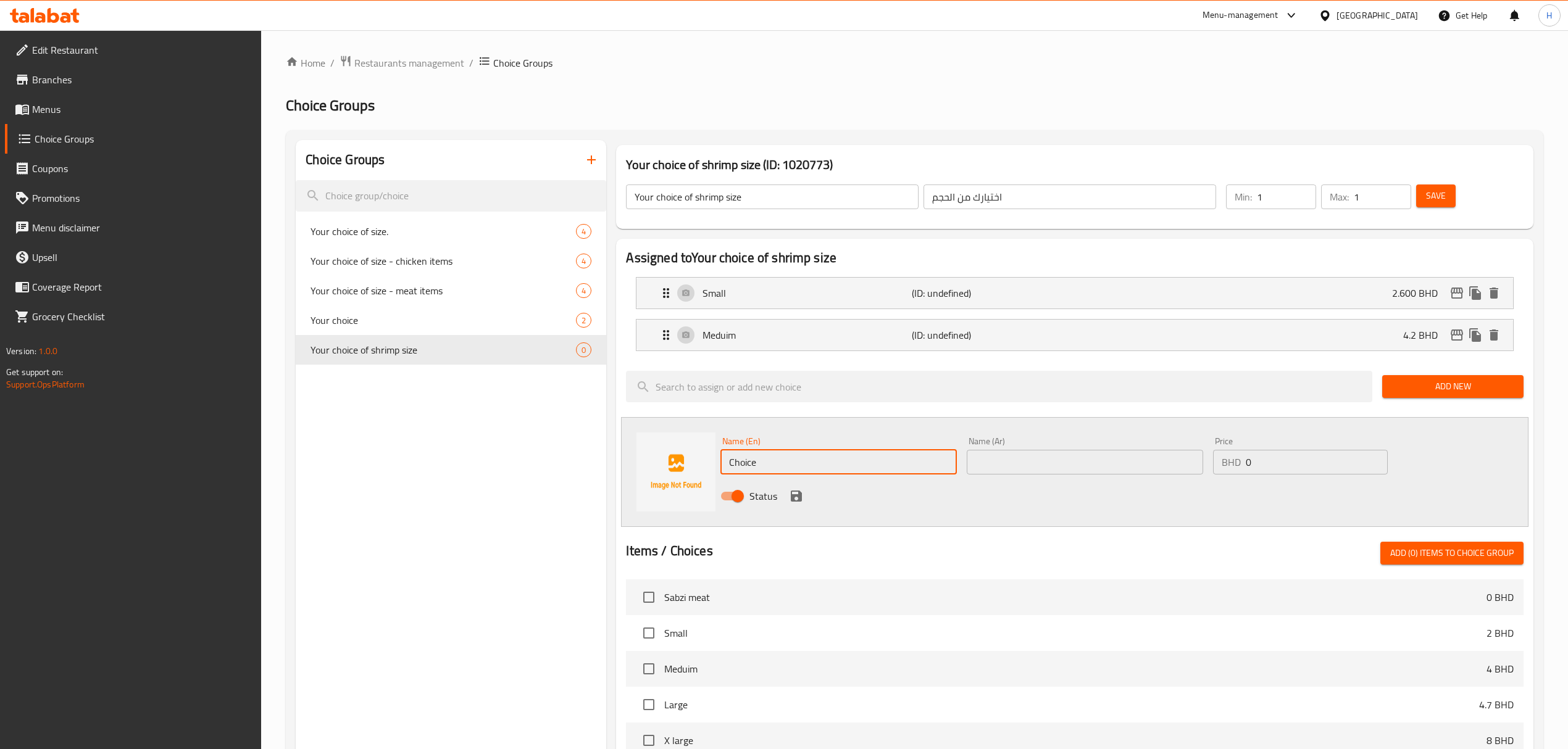
drag, startPoint x: 778, startPoint y: 461, endPoint x: 672, endPoint y: 470, distance: 106.4
click at [672, 470] on div "Name (En) Choice Name (En) Name (Ar) Name (Ar) Price BHD 0 Price Status" at bounding box center [1074, 472] width 907 height 110
drag, startPoint x: 810, startPoint y: 468, endPoint x: 752, endPoint y: 468, distance: 58.0
click at [752, 468] on input "Large 7.8" at bounding box center [838, 462] width 236 height 25
type input "Large 7.8"
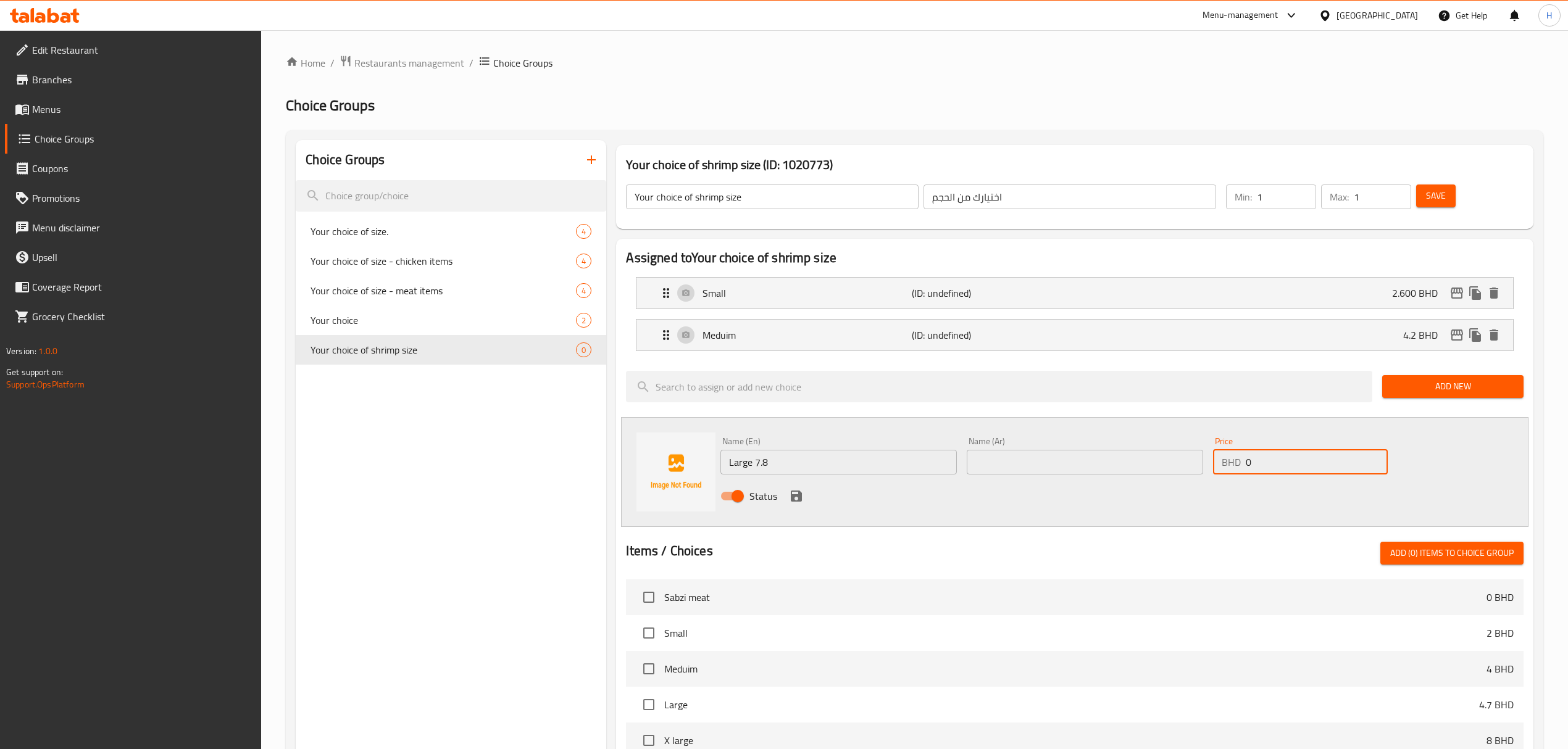
drag, startPoint x: 1292, startPoint y: 457, endPoint x: 1080, endPoint y: 482, distance: 213.5
click at [1080, 482] on div "Name (En) Large 7.8 Name (En) Name (Ar) Name (Ar) Price BHD 0 Price Status" at bounding box center [1084, 472] width 738 height 81
paste input "7.8"
type input "7.8"
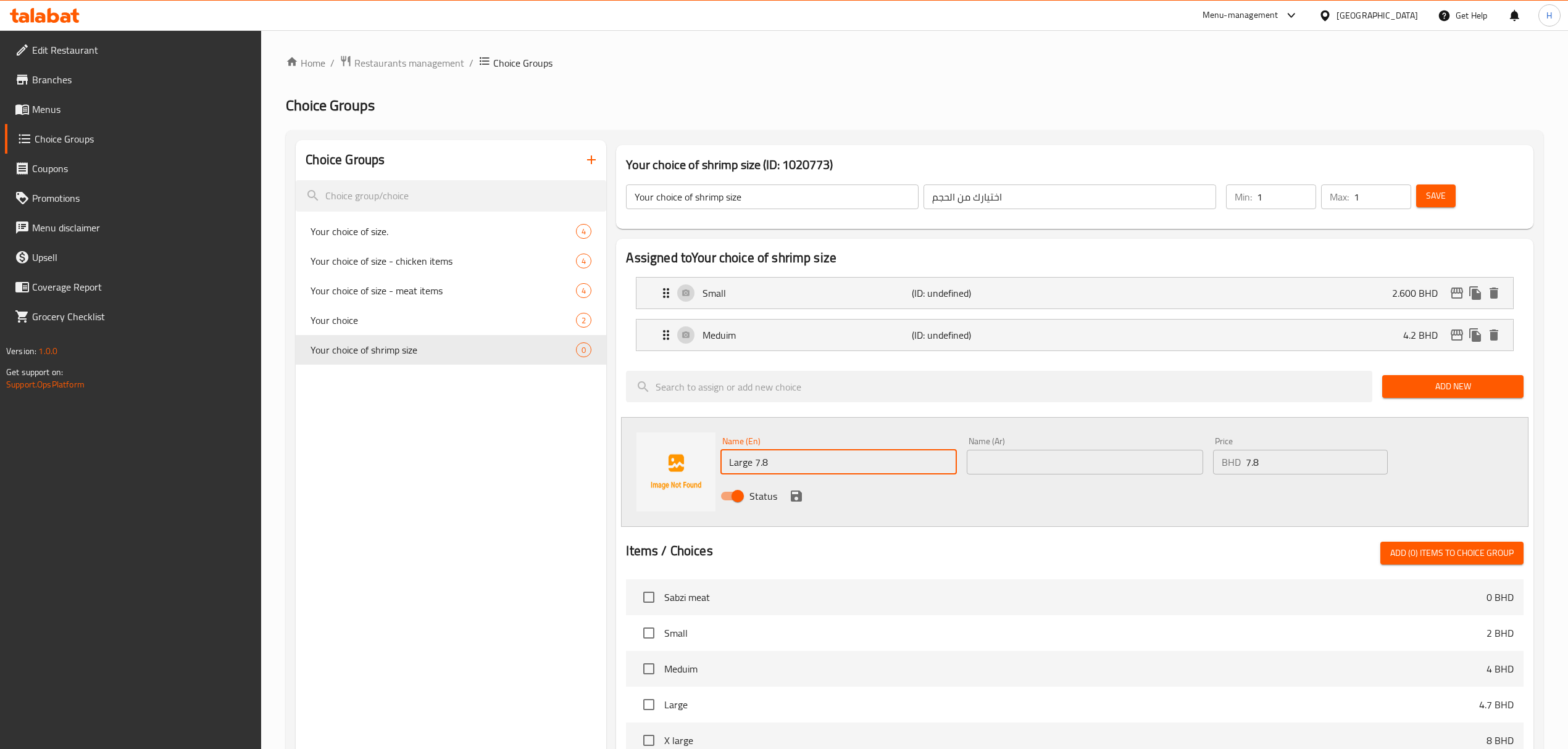
drag, startPoint x: 898, startPoint y: 455, endPoint x: 750, endPoint y: 470, distance: 148.8
click at [750, 470] on input "Large 7.8" at bounding box center [838, 462] width 236 height 25
type input "Large"
click at [992, 469] on input "text" at bounding box center [1085, 462] width 236 height 25
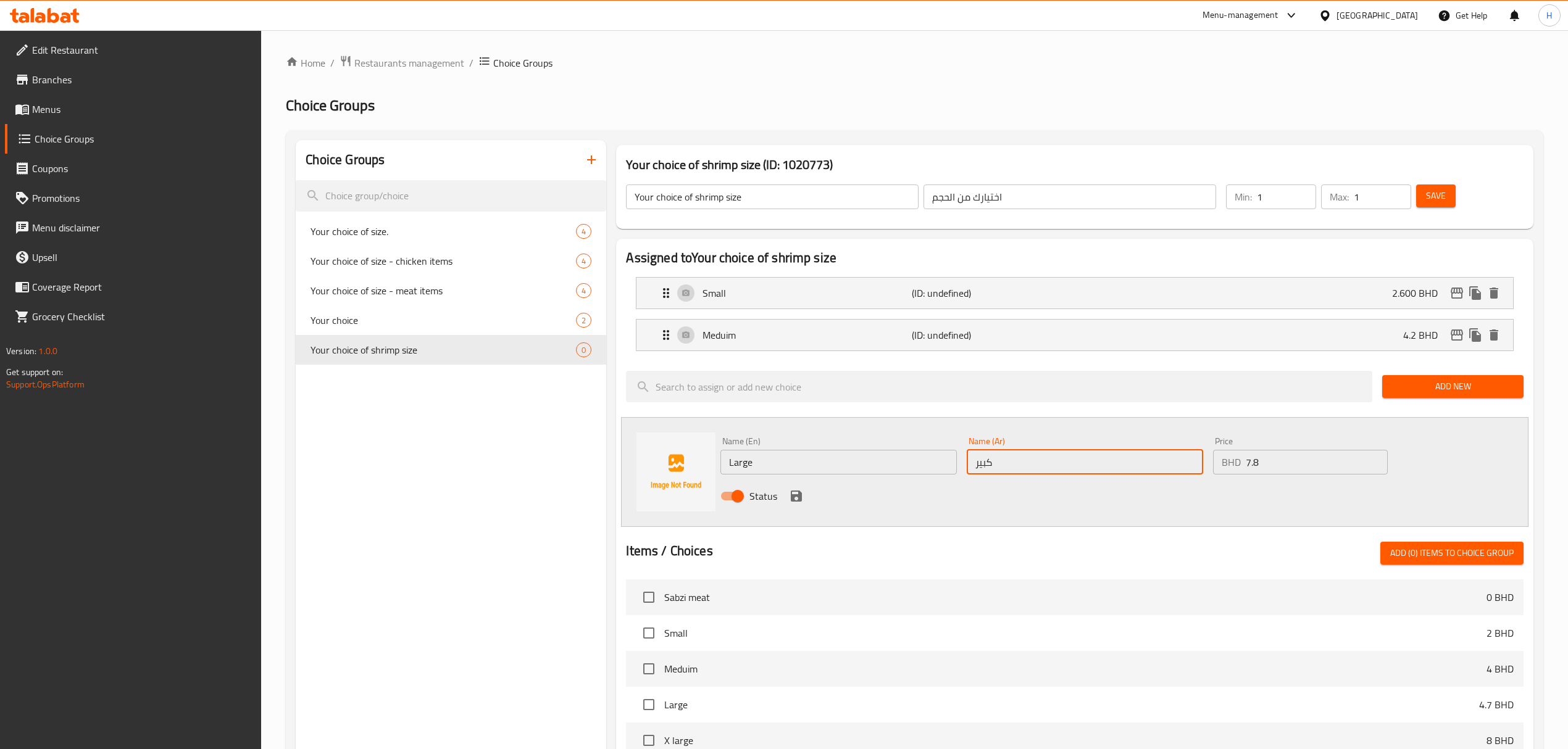
type input "كبير"
drag, startPoint x: 801, startPoint y: 490, endPoint x: 933, endPoint y: 458, distance: 135.8
click at [801, 490] on icon "save" at bounding box center [796, 496] width 15 height 15
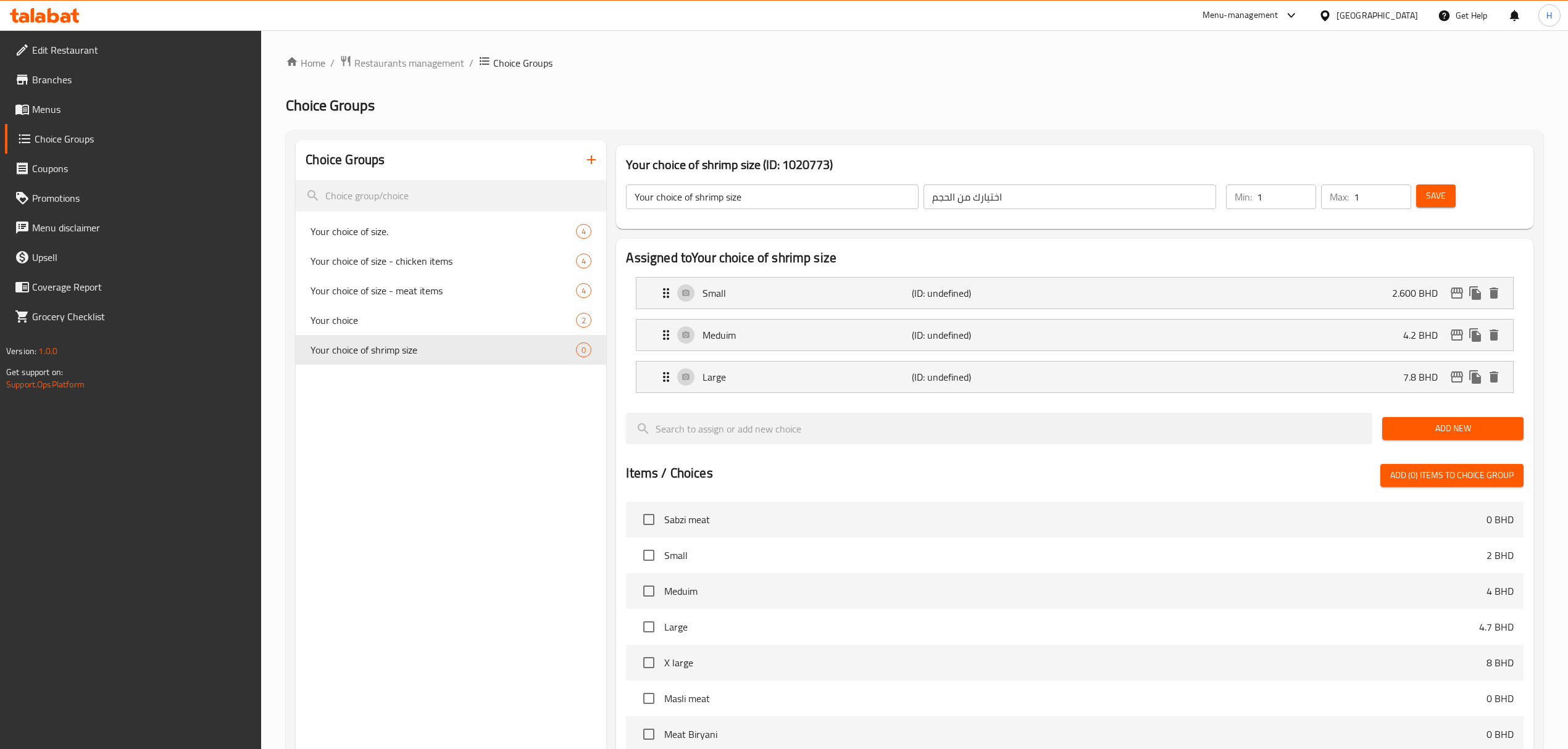
click at [1464, 425] on span "Add New" at bounding box center [1452, 429] width 122 height 15
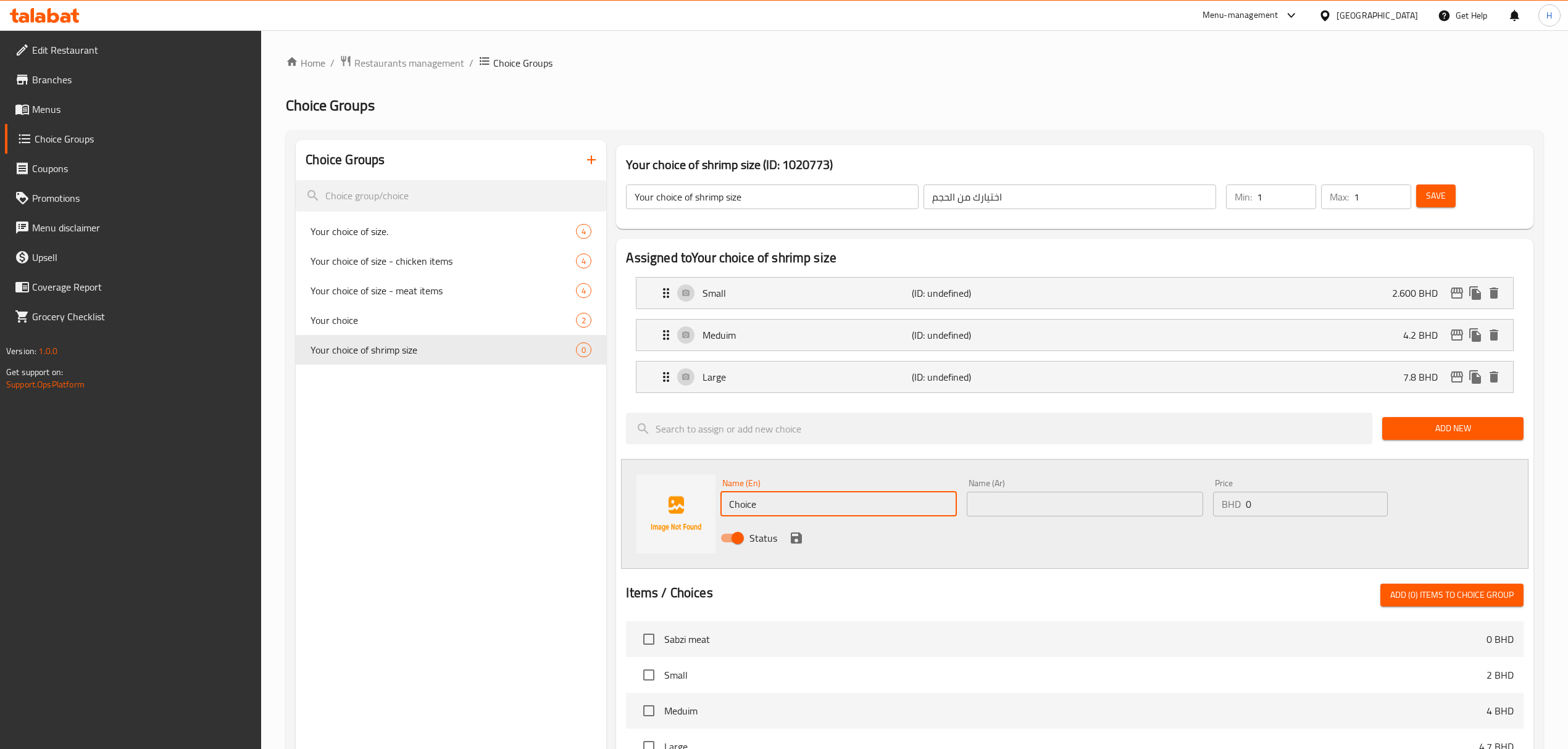
drag, startPoint x: 781, startPoint y: 504, endPoint x: 431, endPoint y: 536, distance: 351.5
click at [431, 536] on div "Choice Groups Your choice of size. 4 Your choice of size - chicken items 4 Your…" at bounding box center [916, 654] width 1242 height 1027
type input "A"
type input "XL"
click at [1025, 496] on input "text" at bounding box center [1085, 504] width 236 height 25
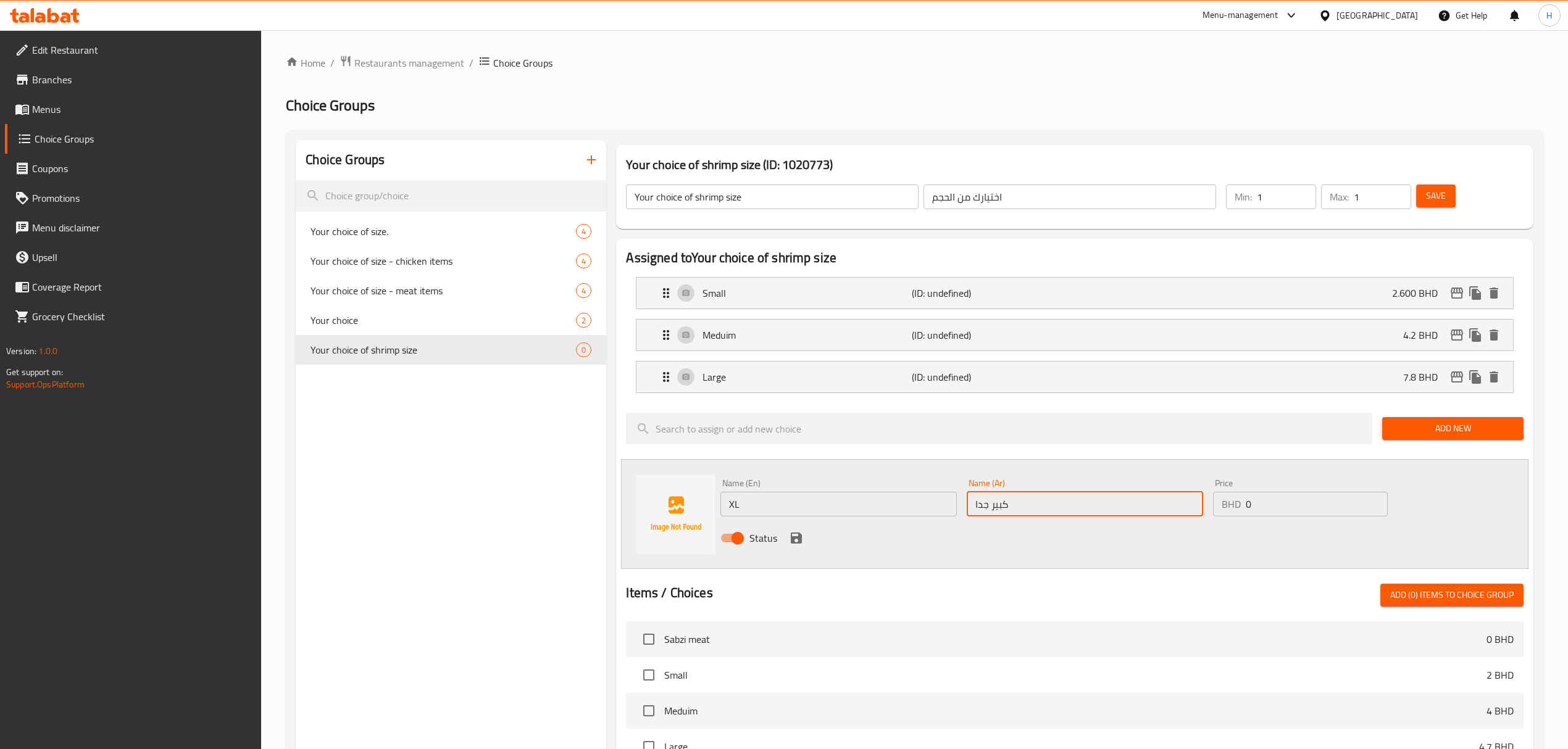
type input "كبير جدا"
drag, startPoint x: 1295, startPoint y: 496, endPoint x: 984, endPoint y: 554, distance: 316.4
click at [998, 538] on div "Name (En) XL Name (En) Name (Ar) كبير جدا Name (Ar) Price BHD 0 Price Status" at bounding box center [1084, 515] width 738 height 81
type input "10.4"
click at [800, 537] on icon "save" at bounding box center [796, 538] width 11 height 11
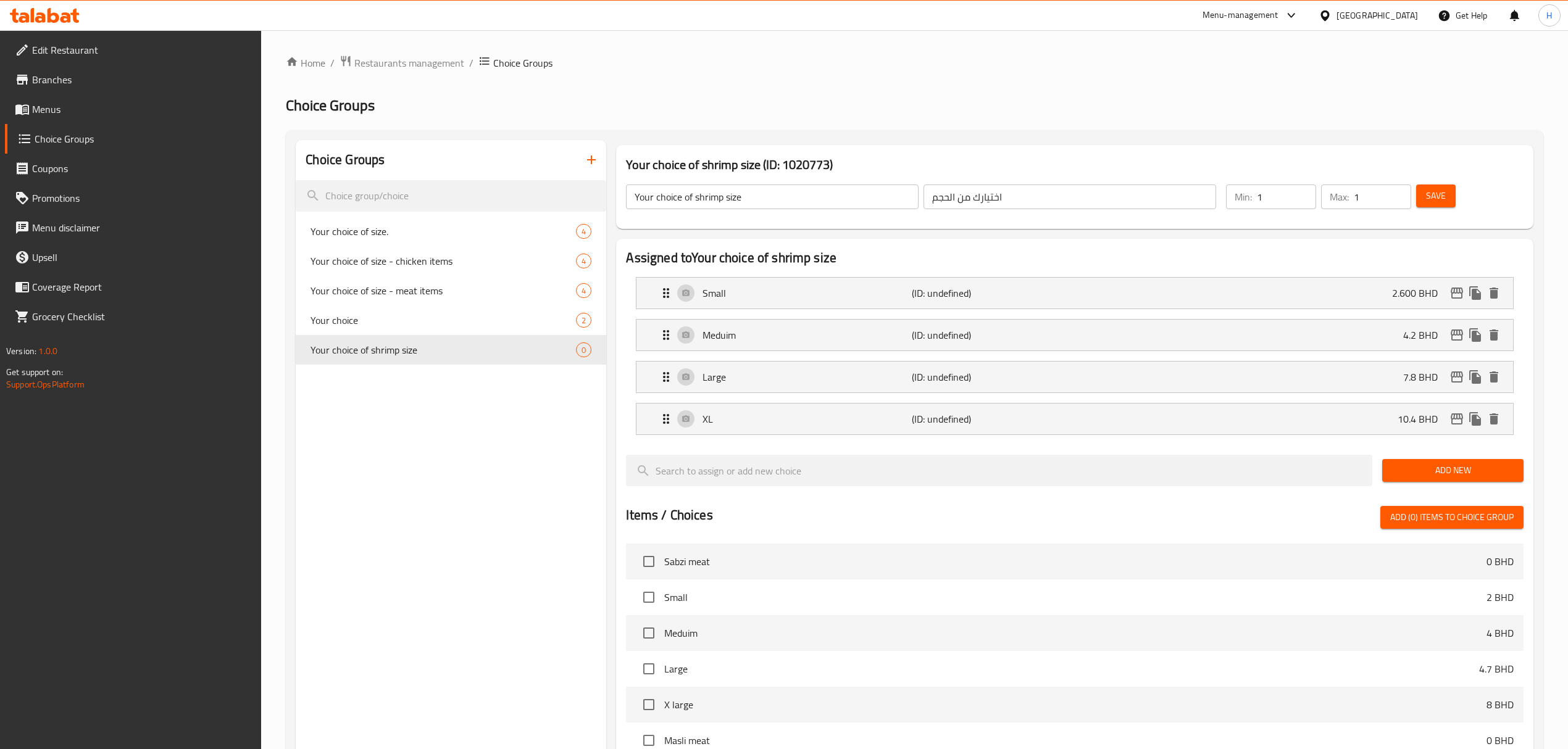
click at [1442, 199] on span "Save" at bounding box center [1435, 195] width 19 height 15
click at [433, 57] on span "Restaurants management" at bounding box center [409, 63] width 110 height 15
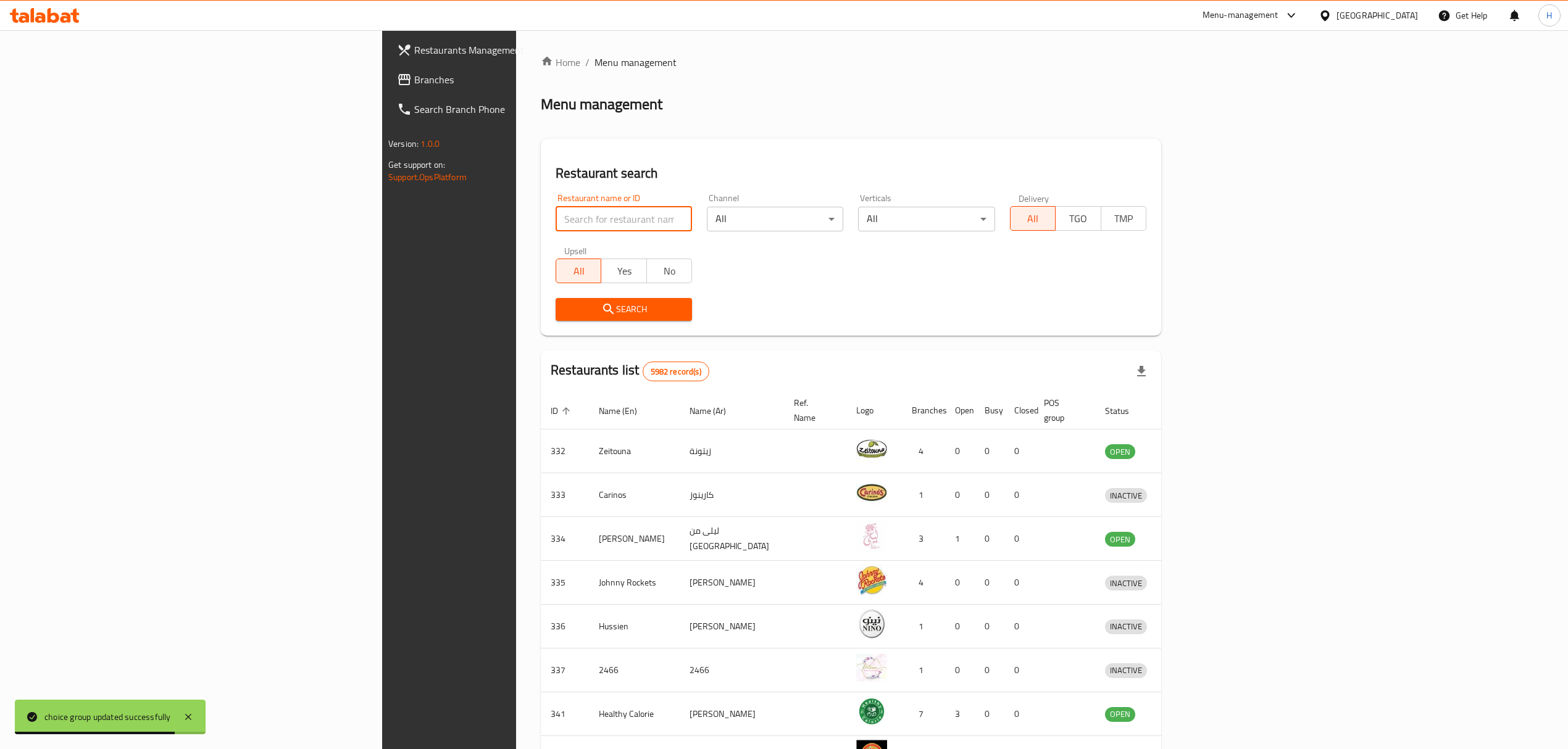
click at [556, 228] on input "search" at bounding box center [623, 219] width 136 height 25
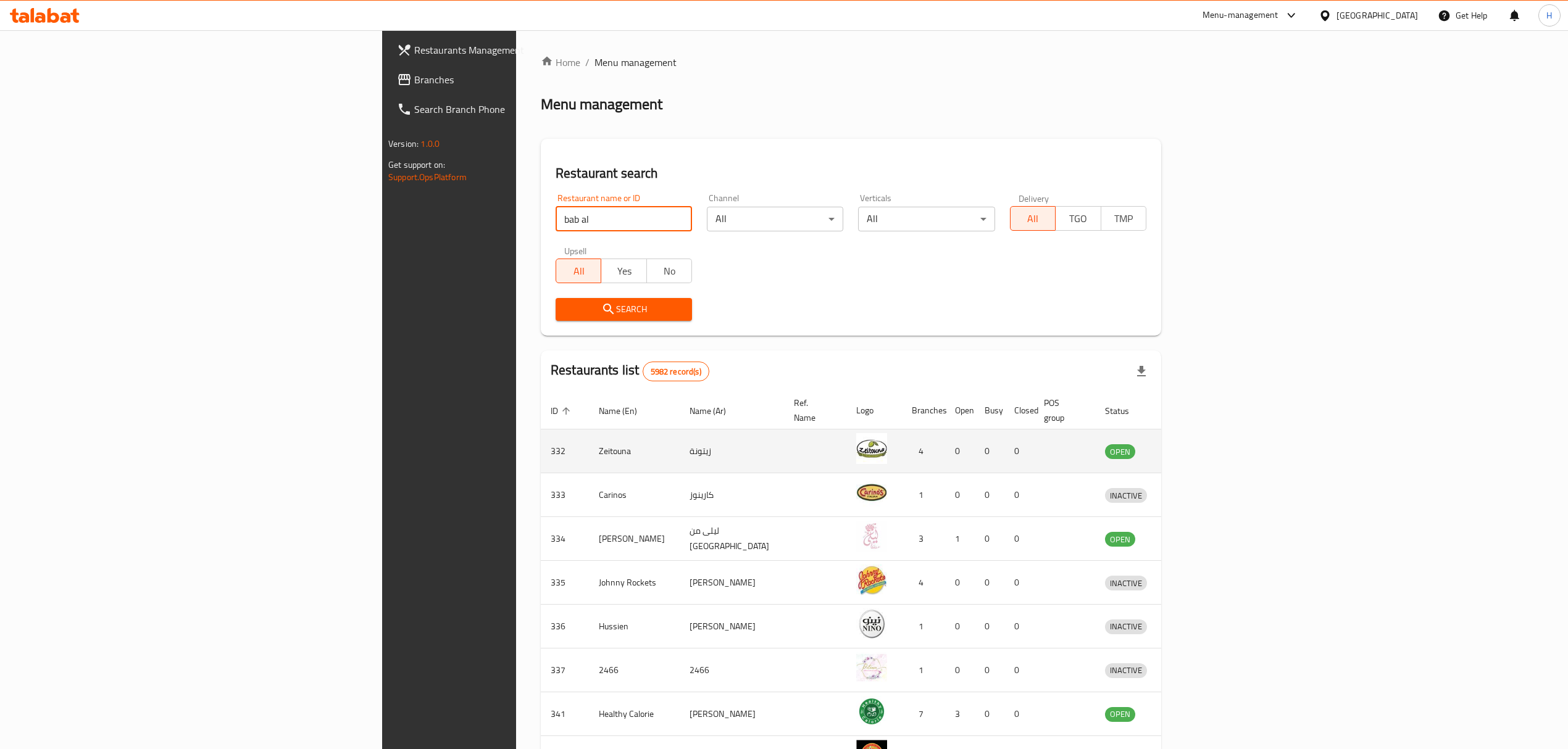
type input "bab al"
click button "Search" at bounding box center [623, 310] width 136 height 23
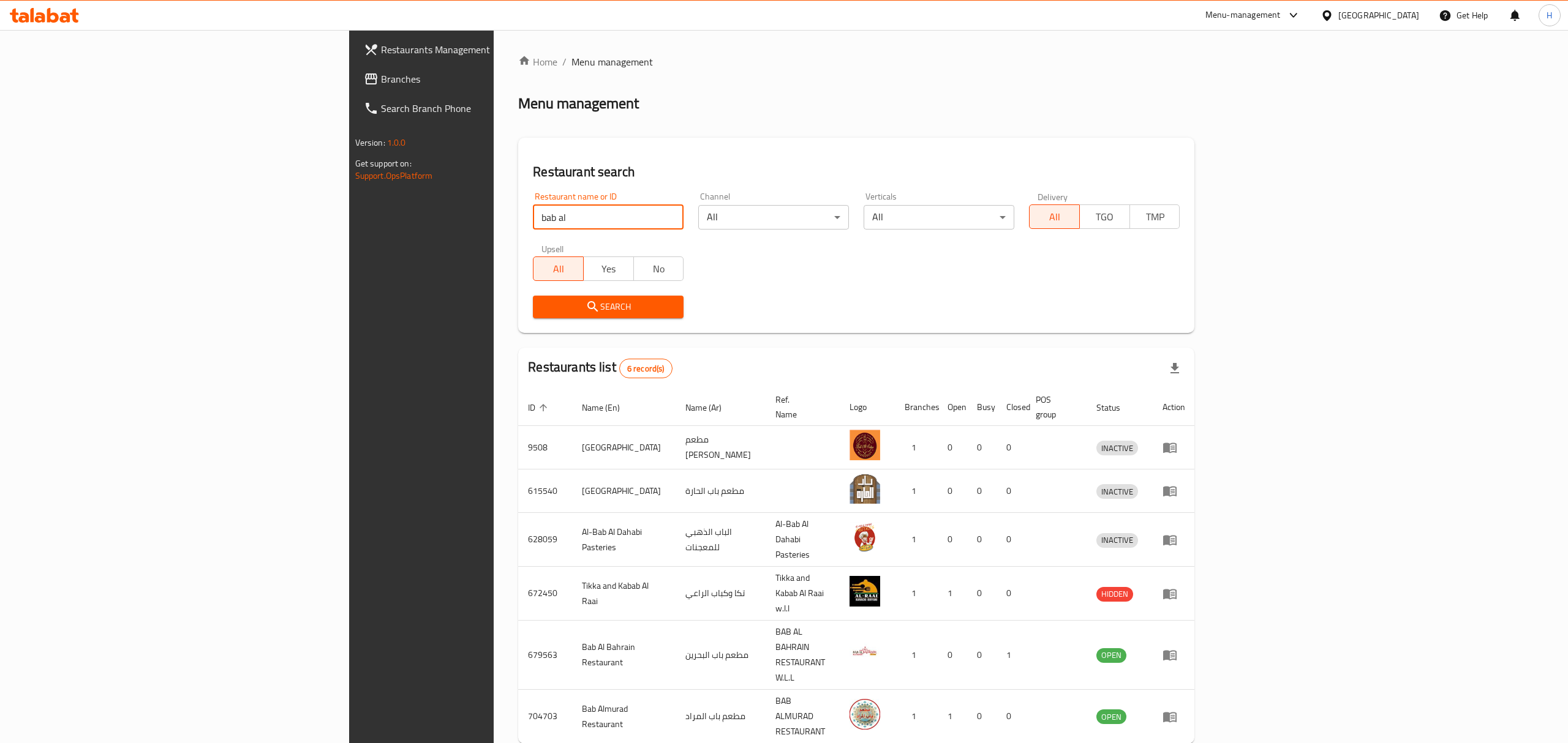
click at [1177, 710] on icon "enhanced table" at bounding box center [1170, 717] width 15 height 15
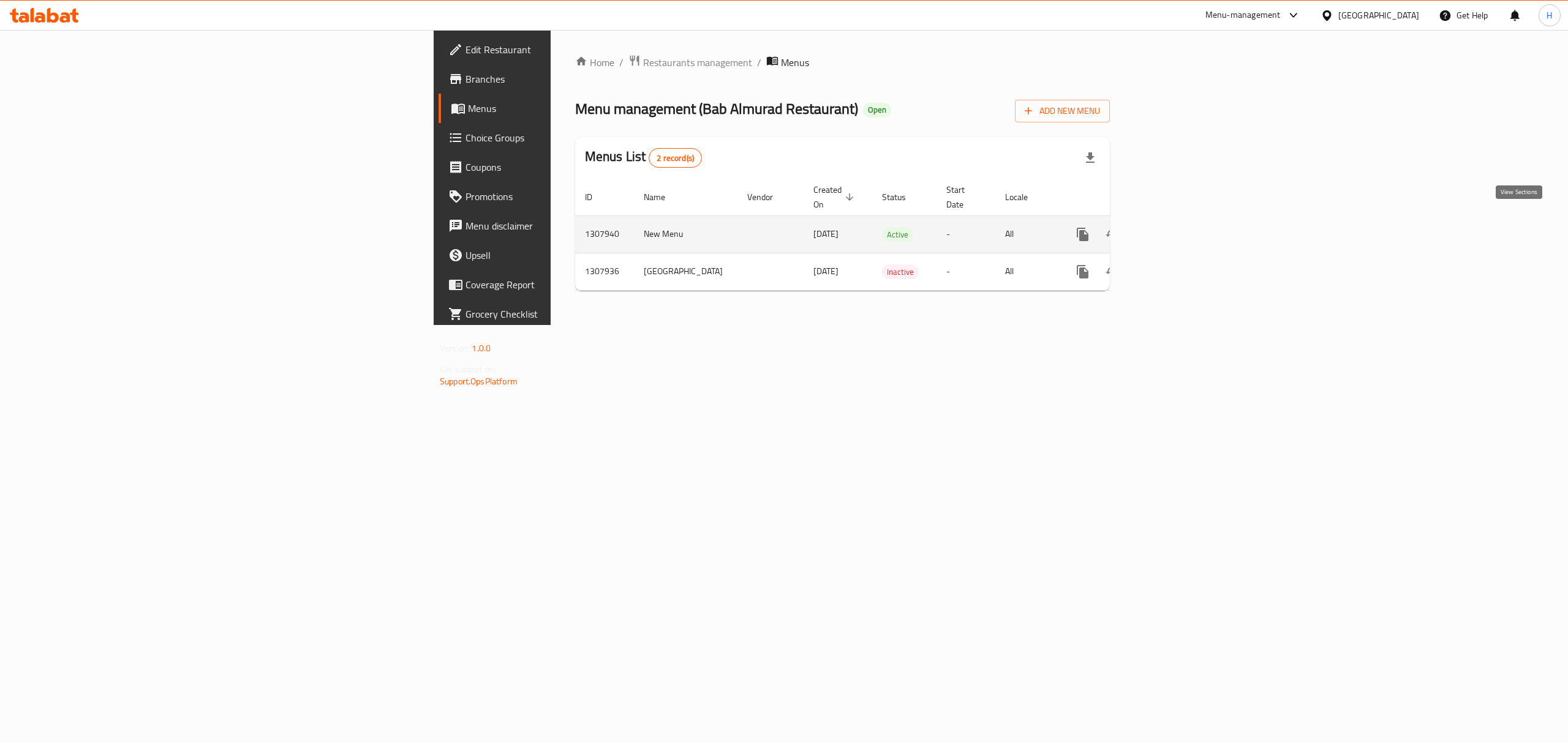
click at [1179, 227] on icon "enhanced table" at bounding box center [1171, 235] width 15 height 15
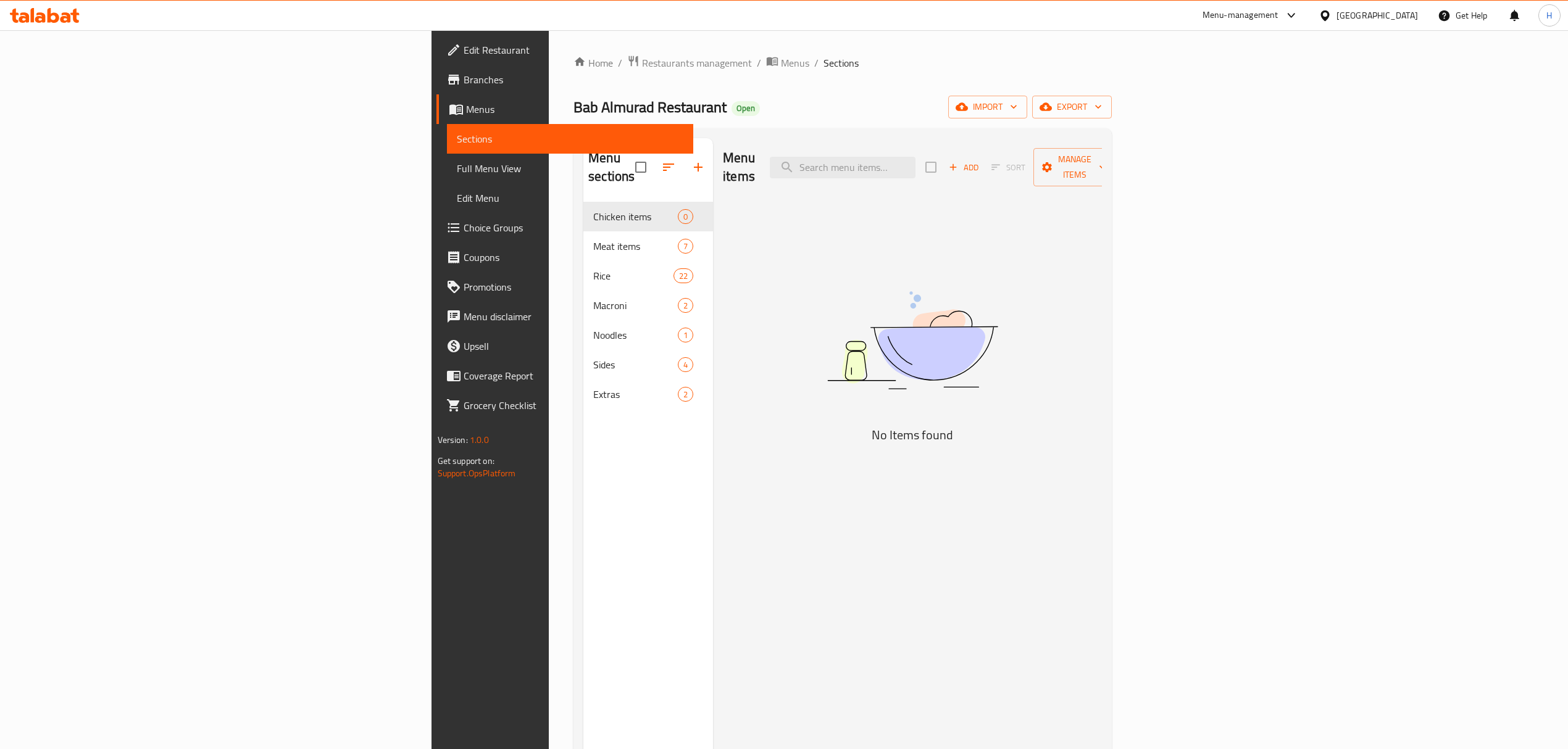
click at [976, 173] on div "Menu items Add Sort Manage items" at bounding box center [912, 167] width 379 height 58
click at [915, 161] on input "search" at bounding box center [842, 167] width 146 height 21
paste input "بحاري ربيان"
type input "بحاري ربيان"
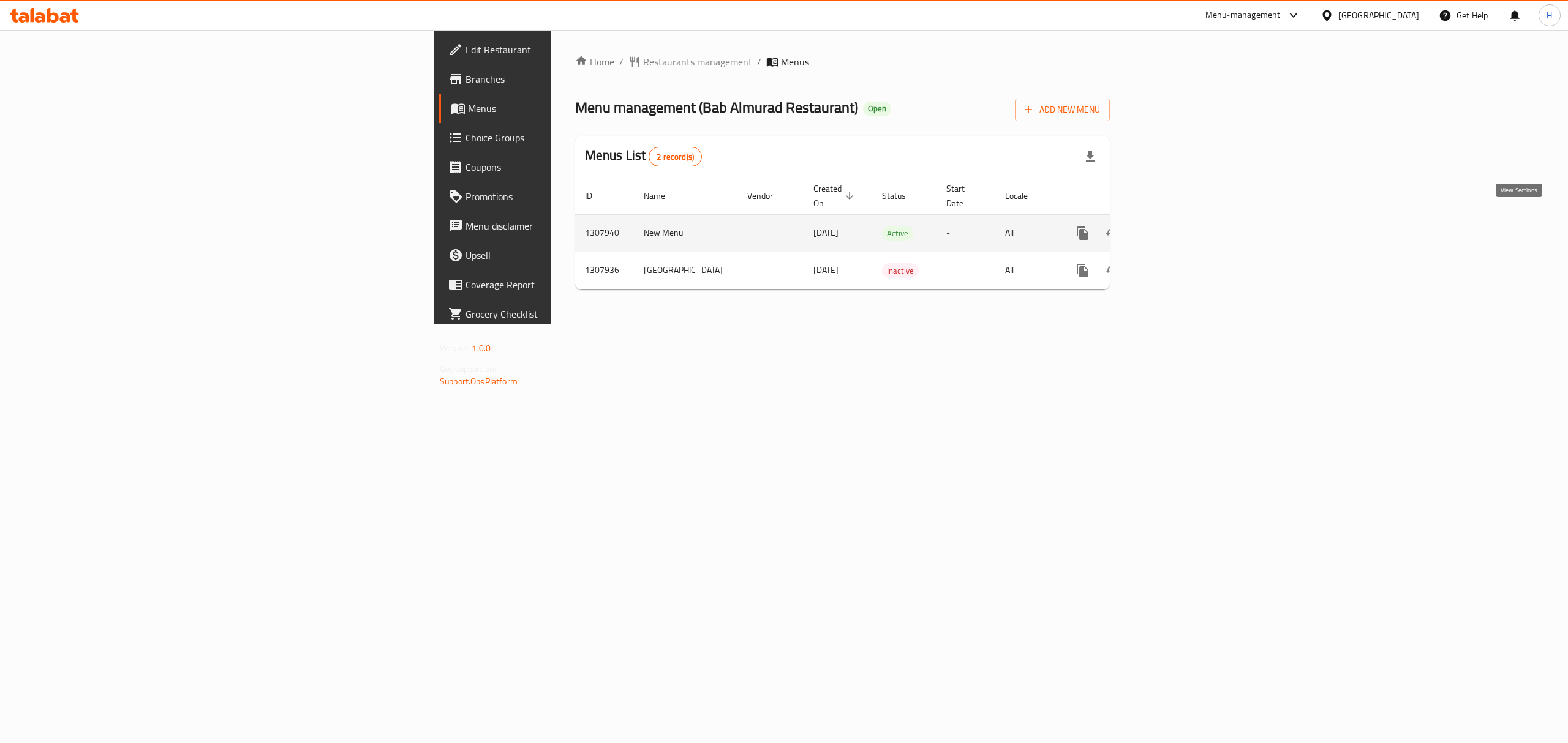
click at [1177, 228] on icon "enhanced table" at bounding box center [1171, 233] width 11 height 11
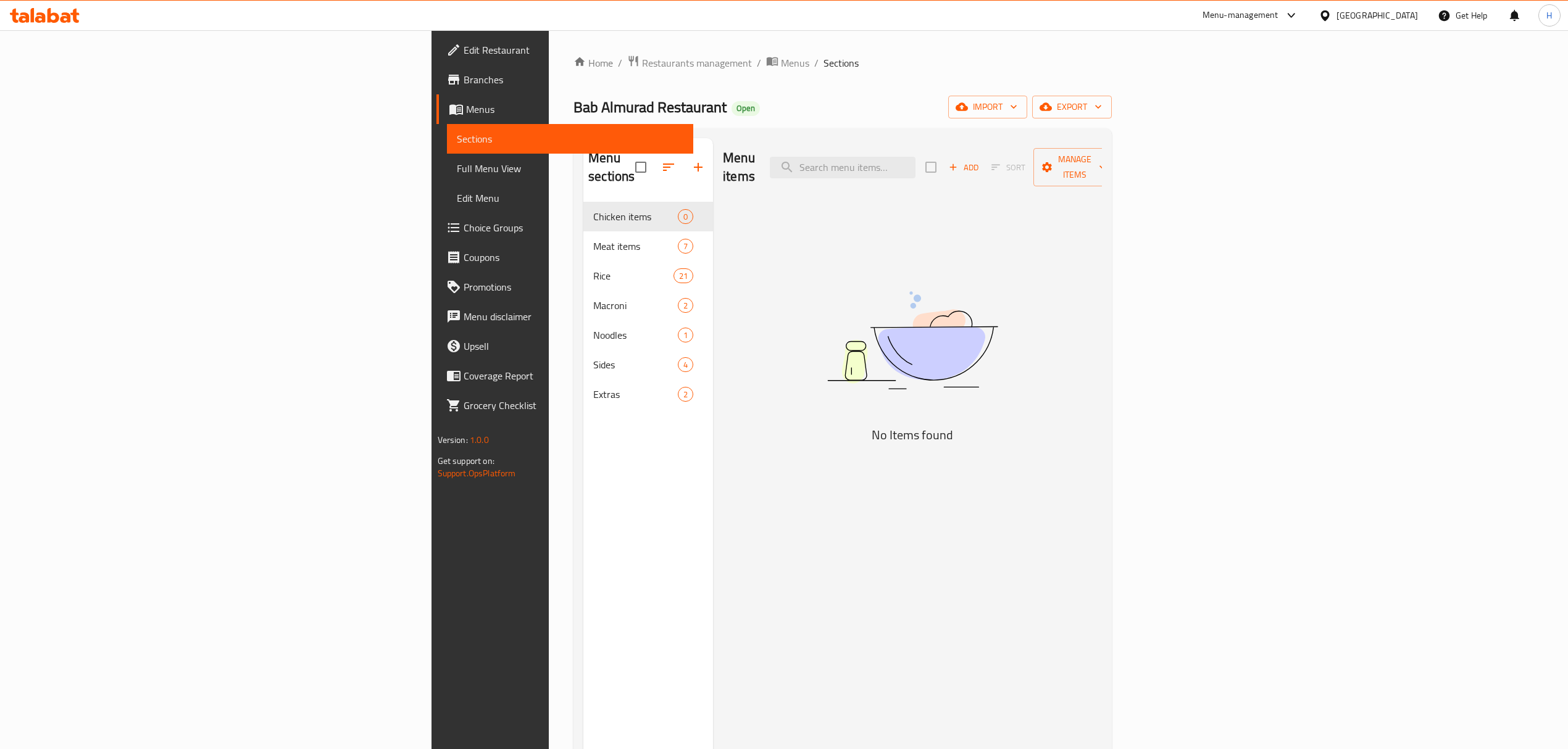
click at [549, 267] on div "Home / Restaurants management / Menus / Sections Bab Almurad Restaurant Open im…" at bounding box center [842, 476] width 588 height 892
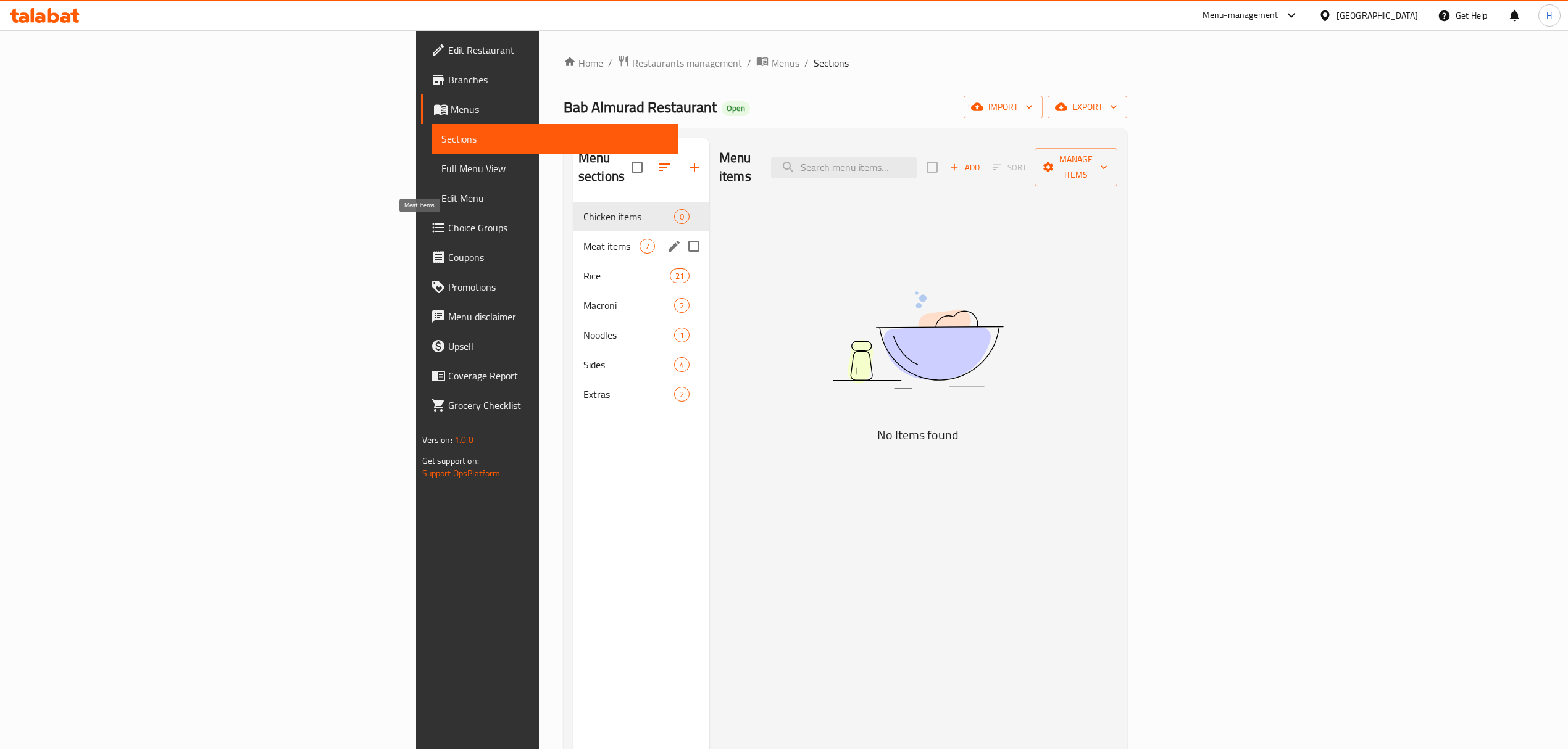
click at [583, 239] on span "Meat items" at bounding box center [611, 247] width 56 height 15
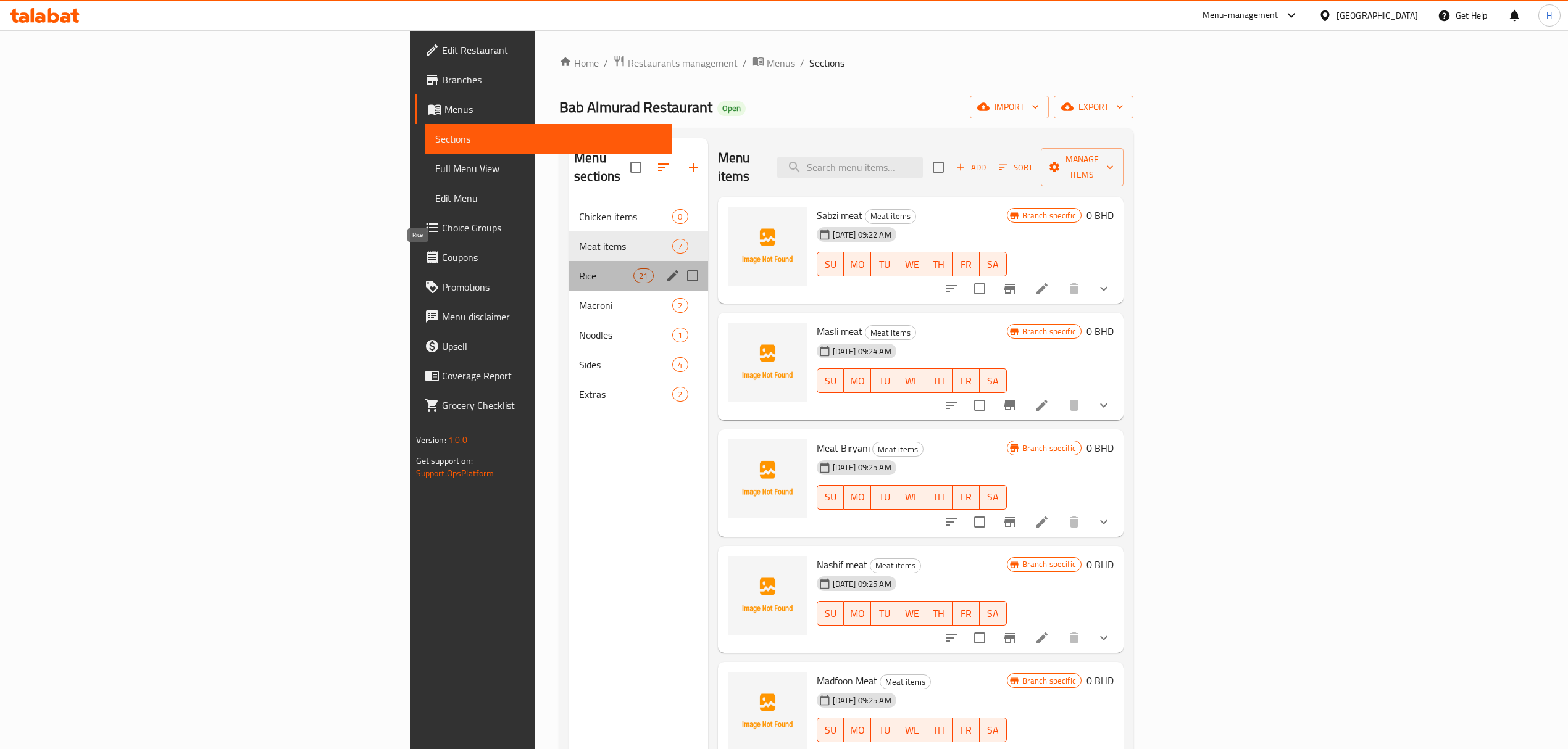
click at [579, 269] on span "Rice" at bounding box center [606, 276] width 54 height 15
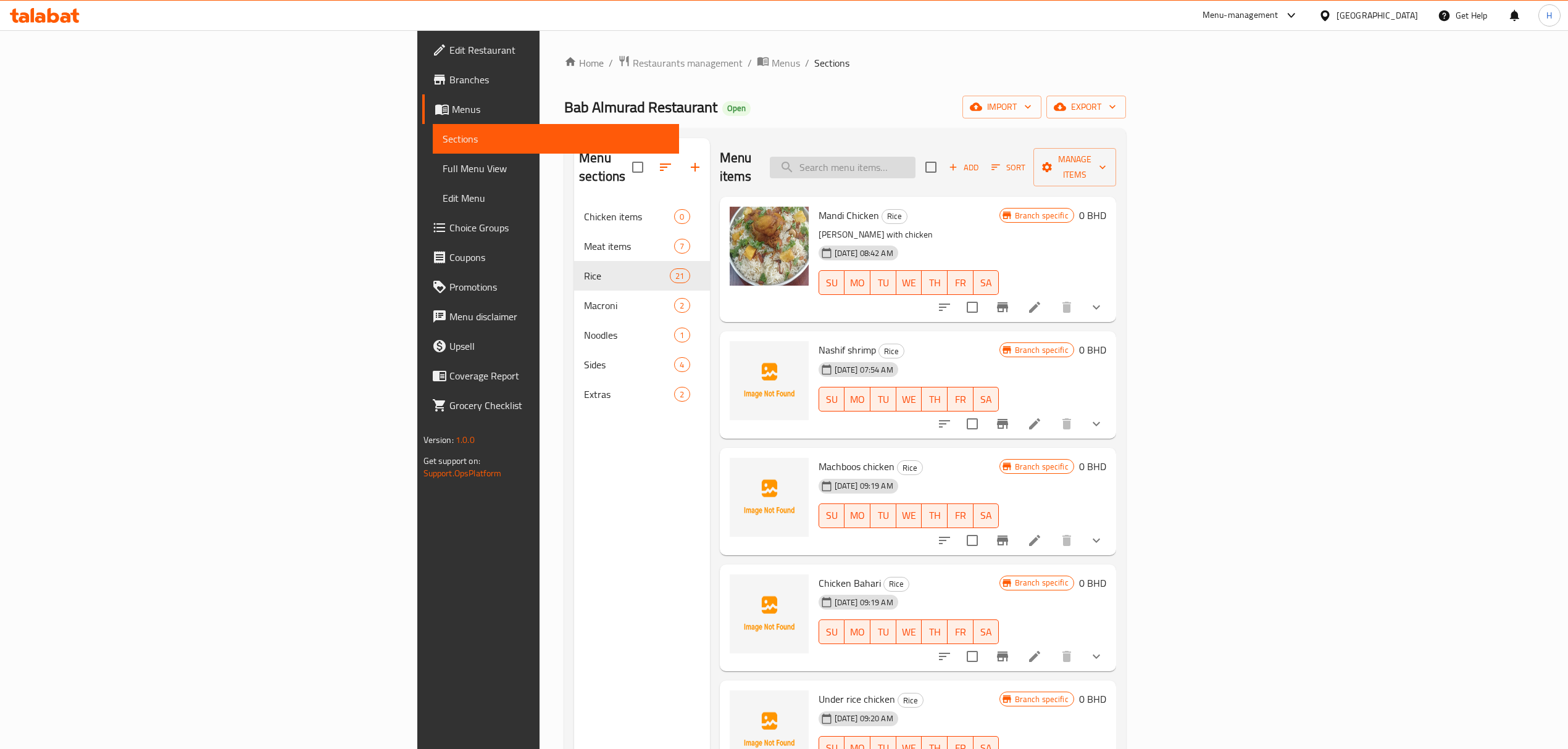
click at [915, 159] on input "search" at bounding box center [842, 167] width 146 height 21
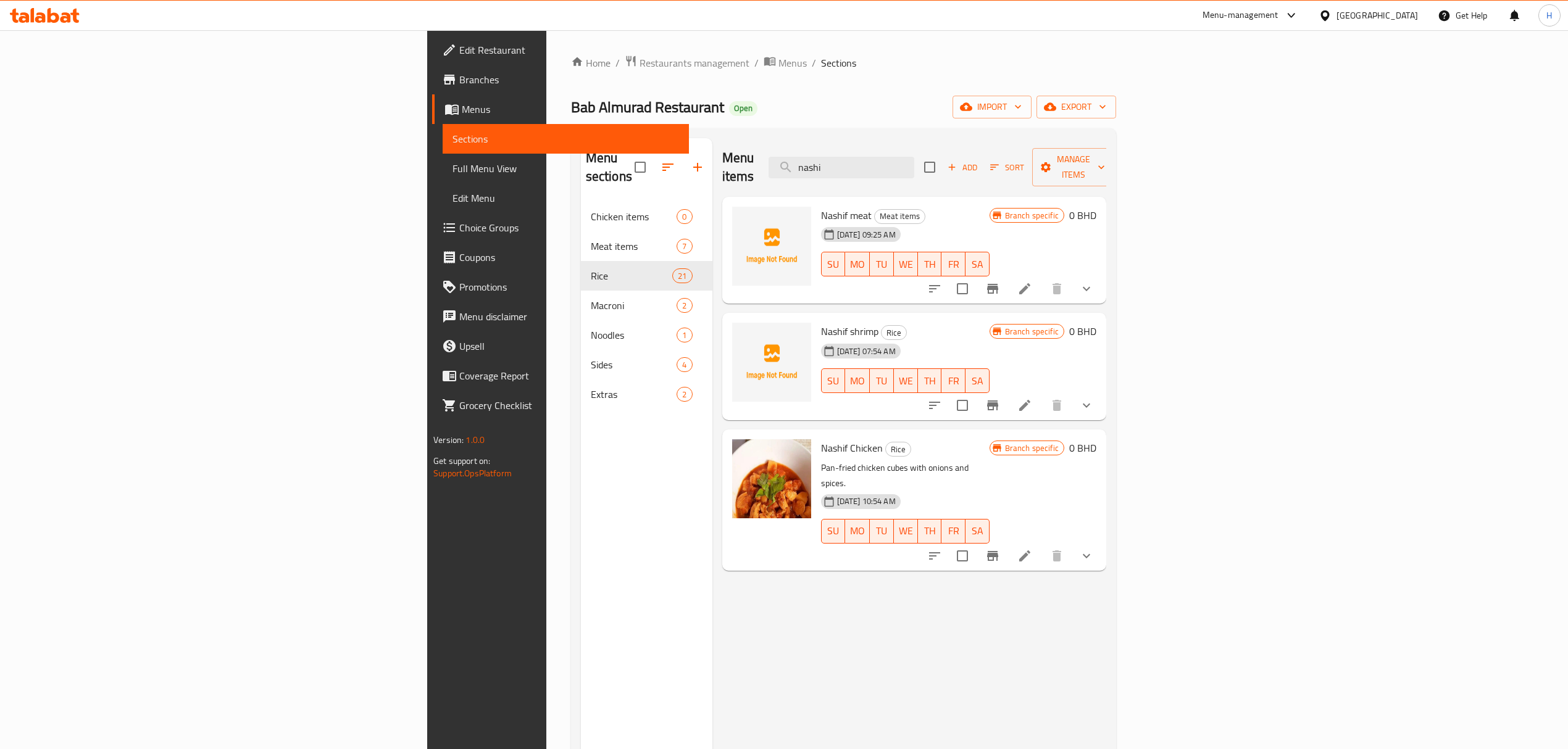
type input "nashi"
click at [1042, 394] on li at bounding box center [1024, 405] width 34 height 22
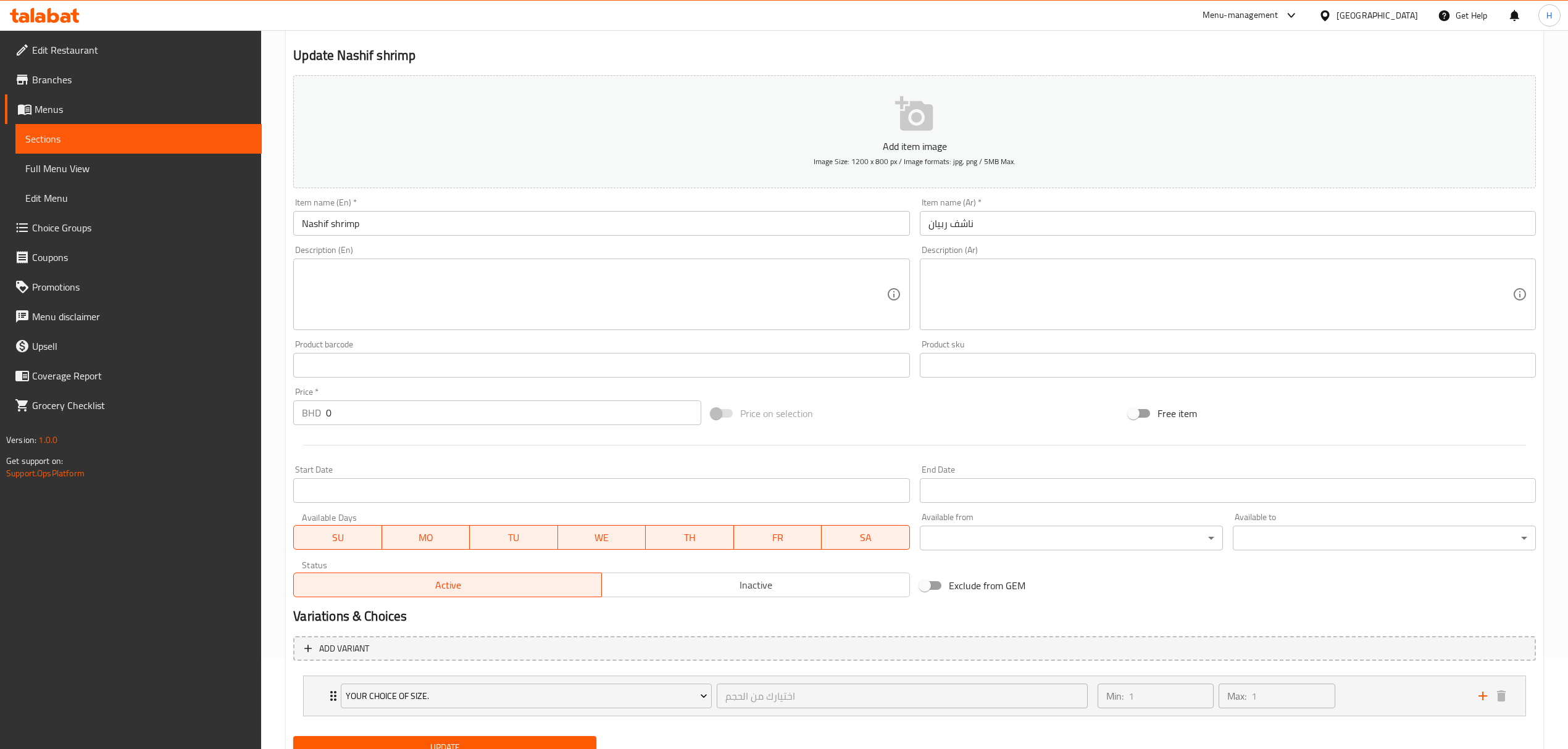
scroll to position [144, 0]
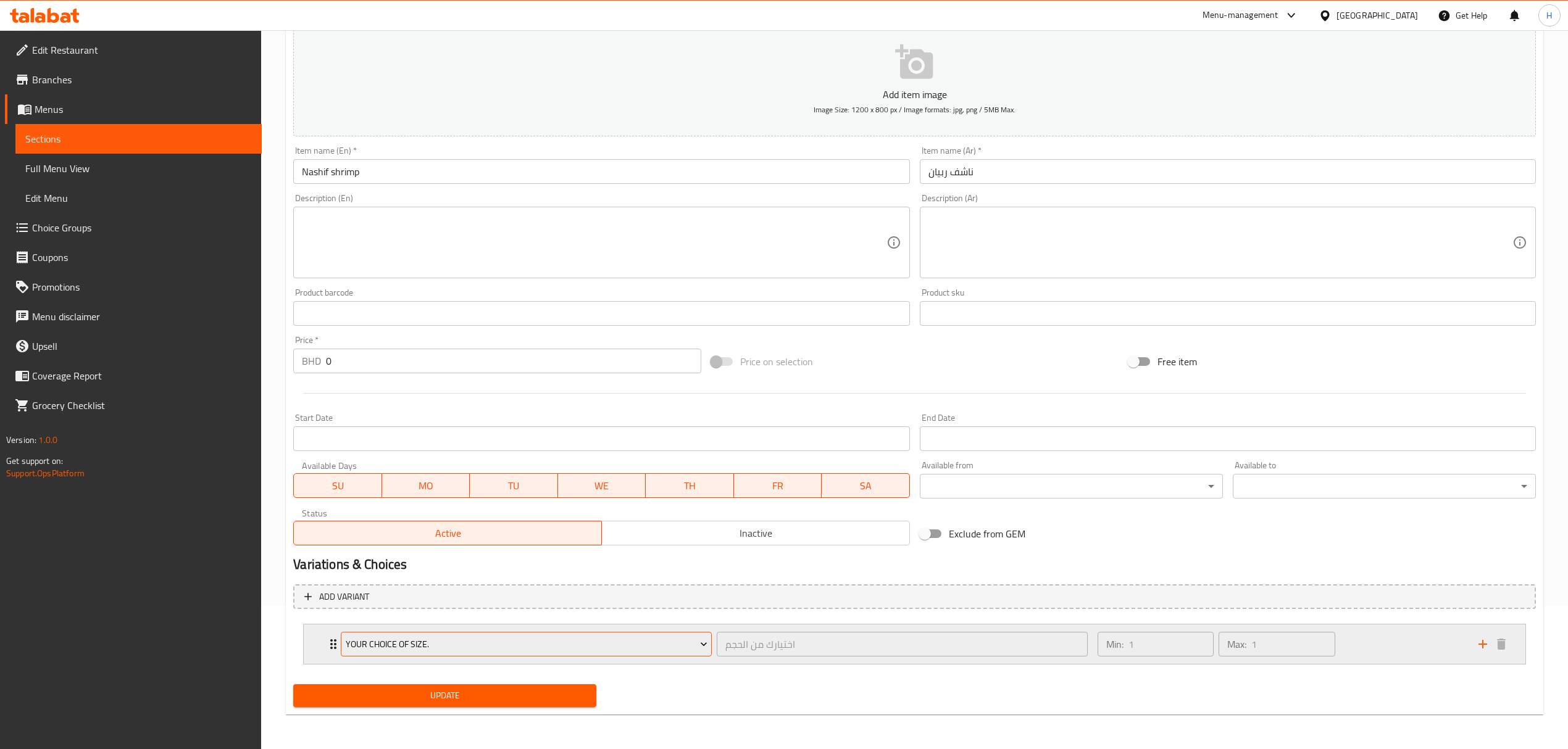
click at [415, 640] on span "Your choice of size." at bounding box center [526, 644] width 361 height 15
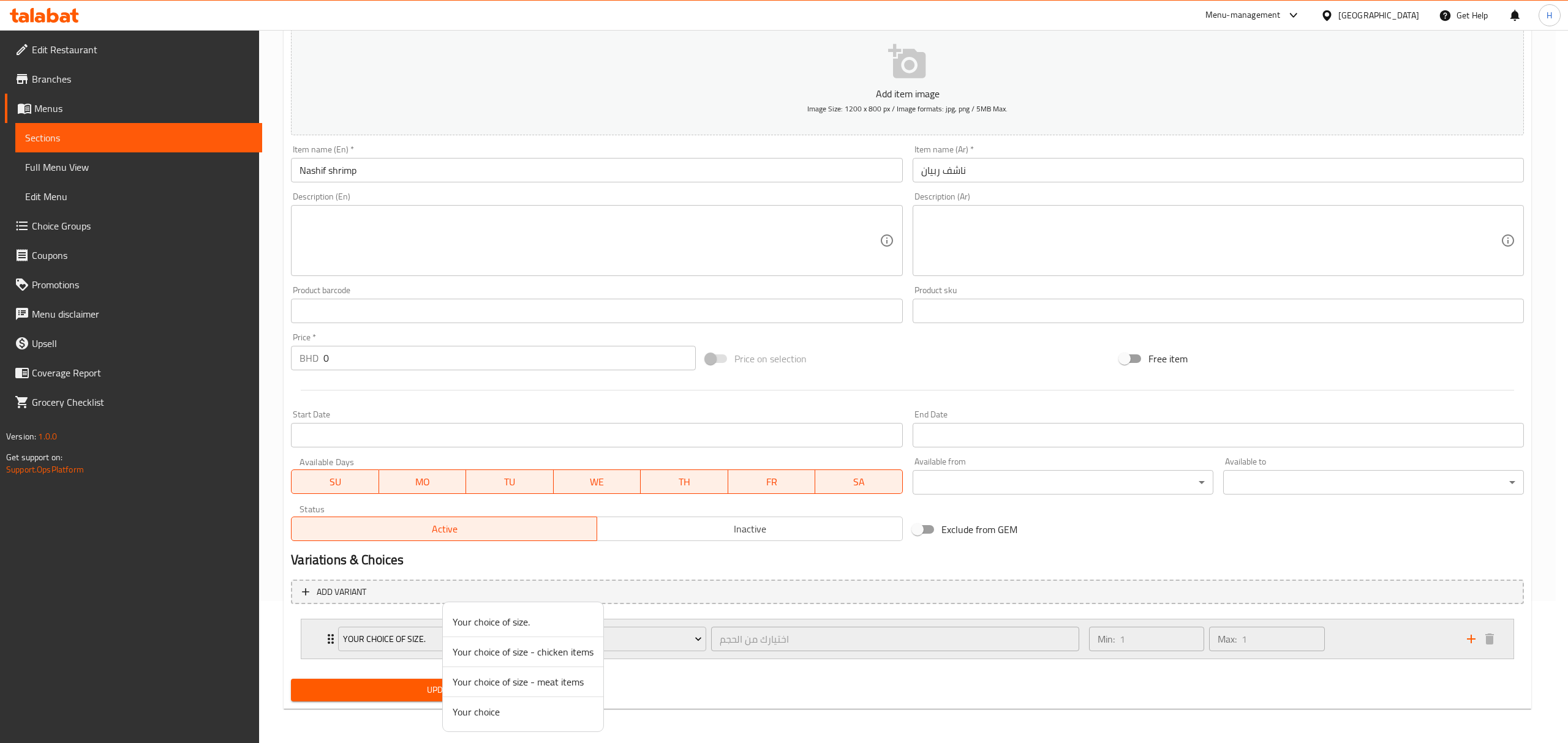
click at [713, 696] on div at bounding box center [784, 371] width 1568 height 743
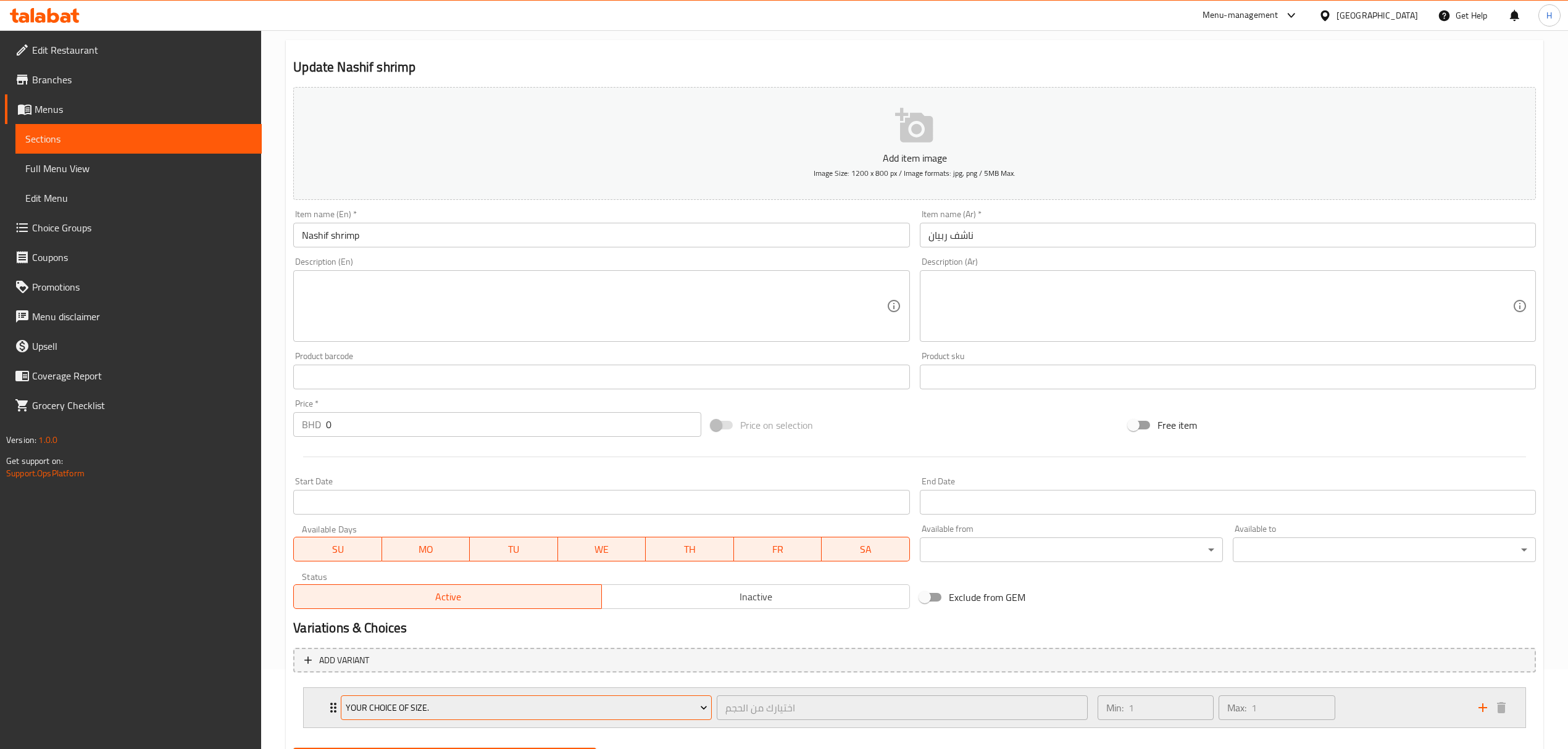
scroll to position [144, 0]
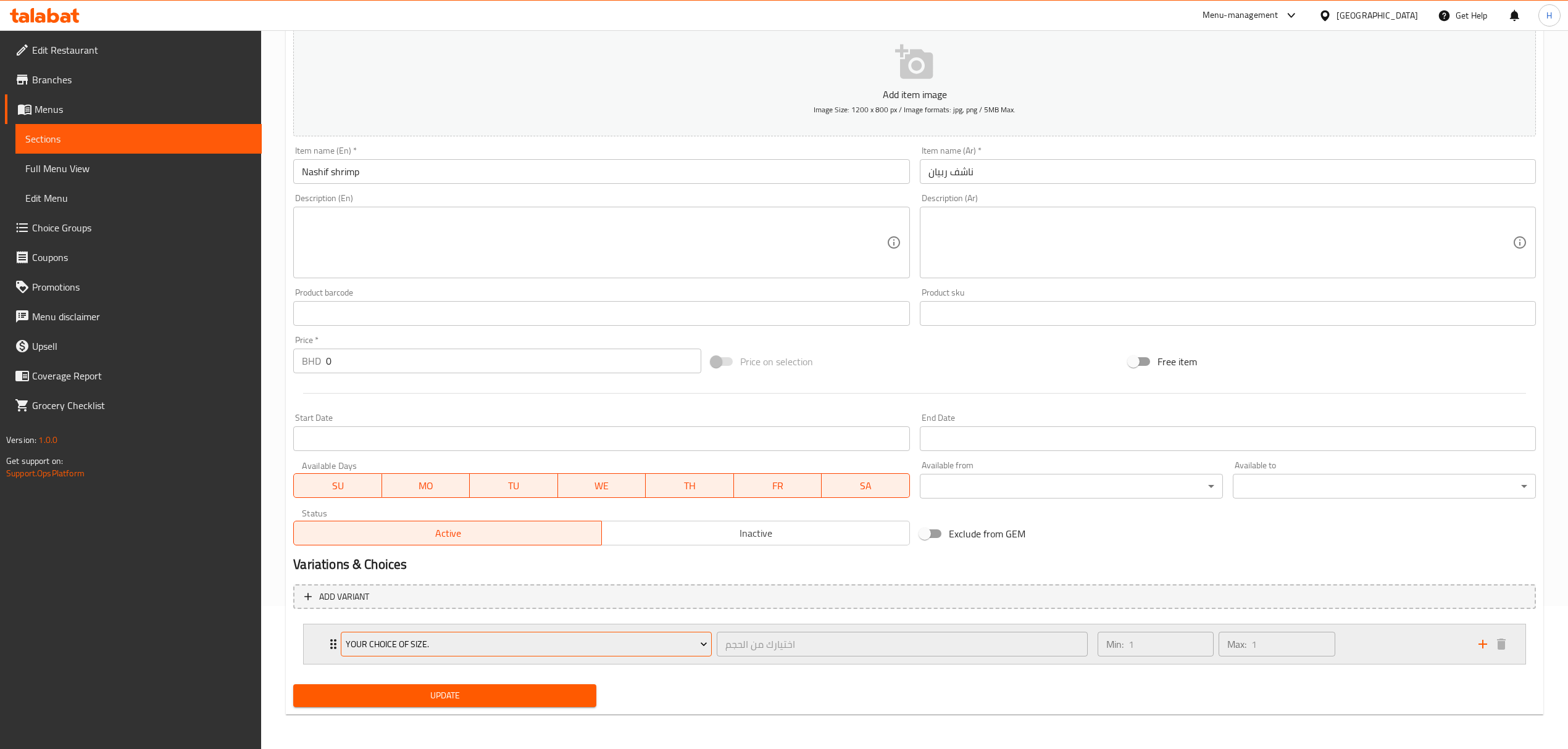
click at [498, 647] on span "Your choice of size." at bounding box center [526, 644] width 361 height 15
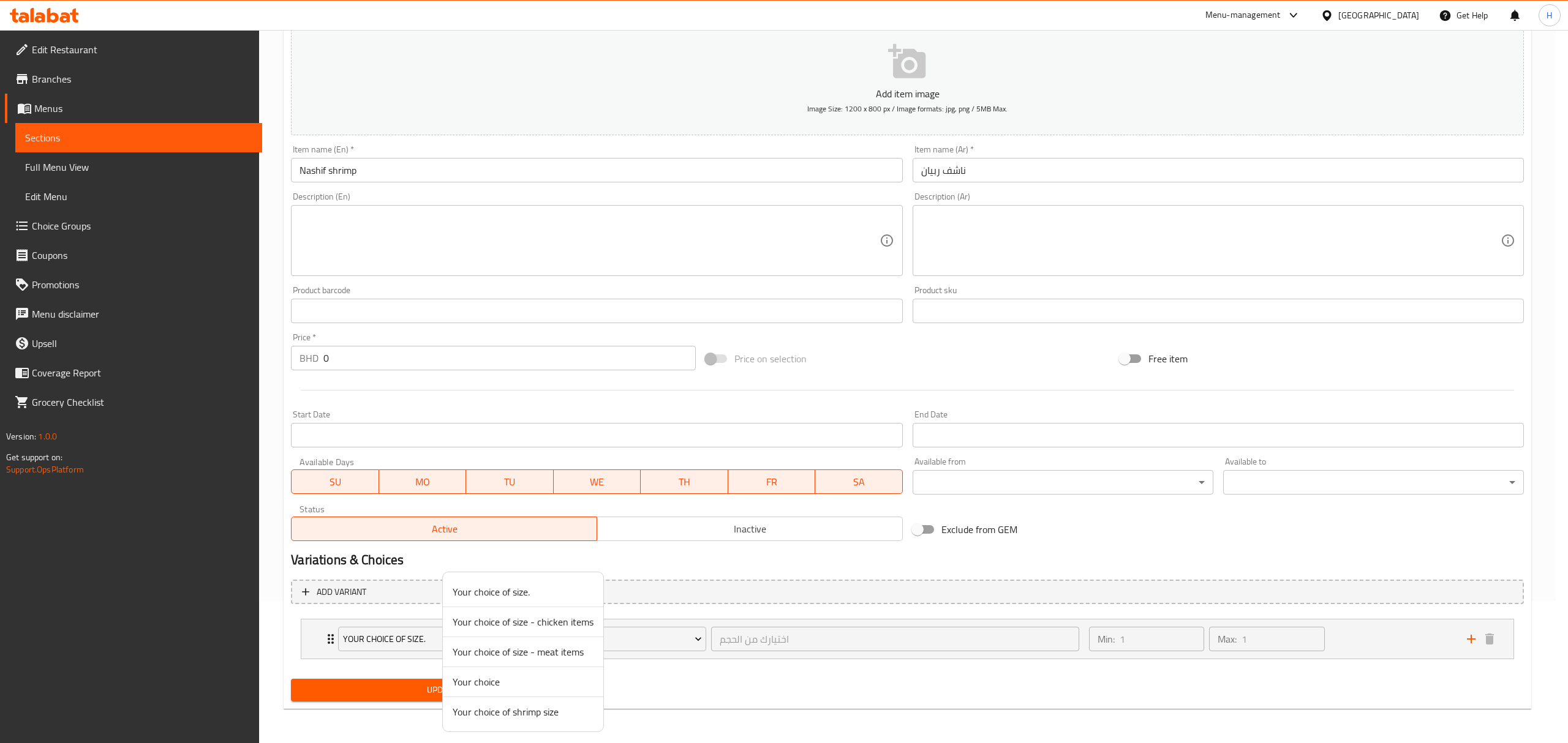
click at [571, 715] on span "Your choice of shrimp size" at bounding box center [523, 712] width 141 height 15
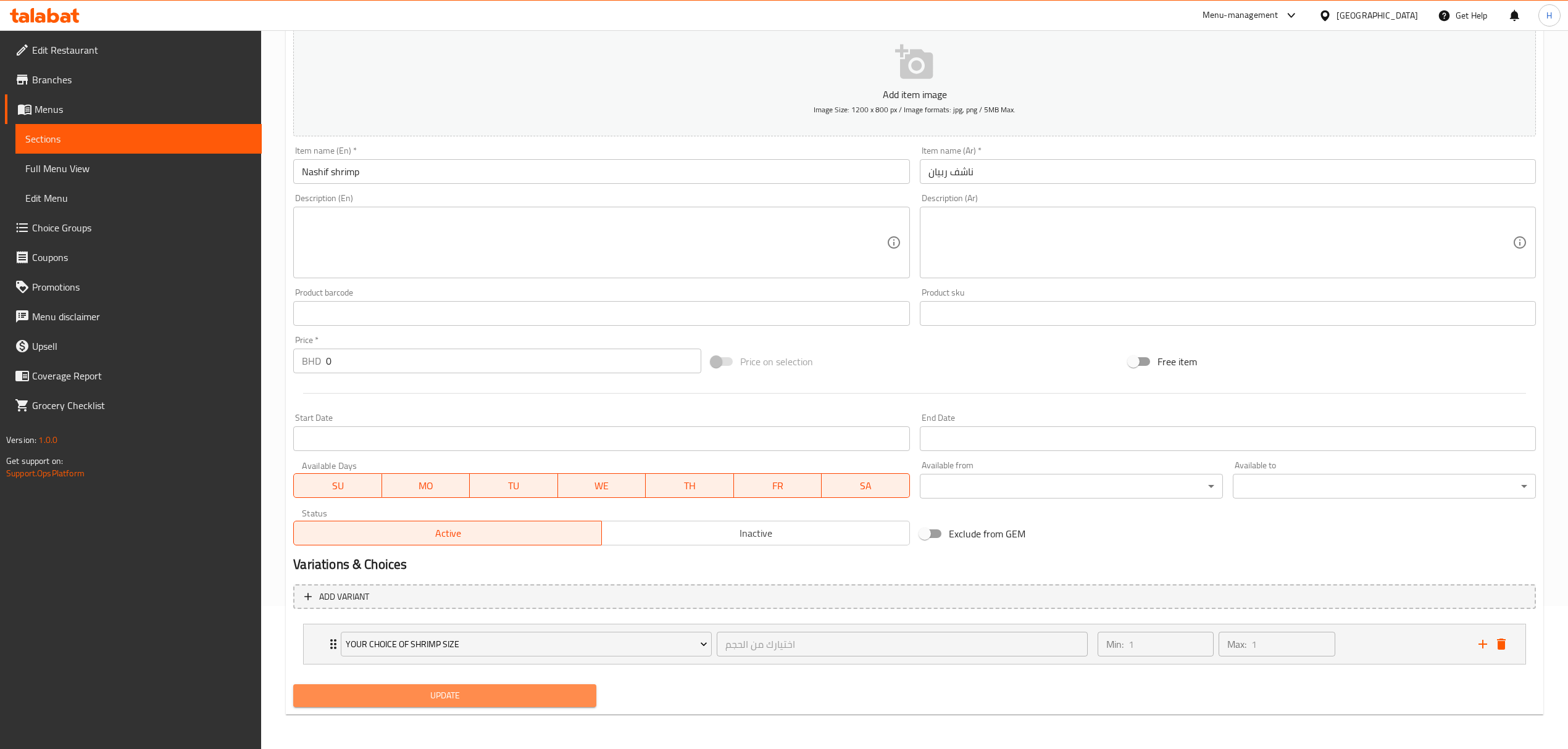
click at [517, 697] on span "Update" at bounding box center [445, 695] width 284 height 15
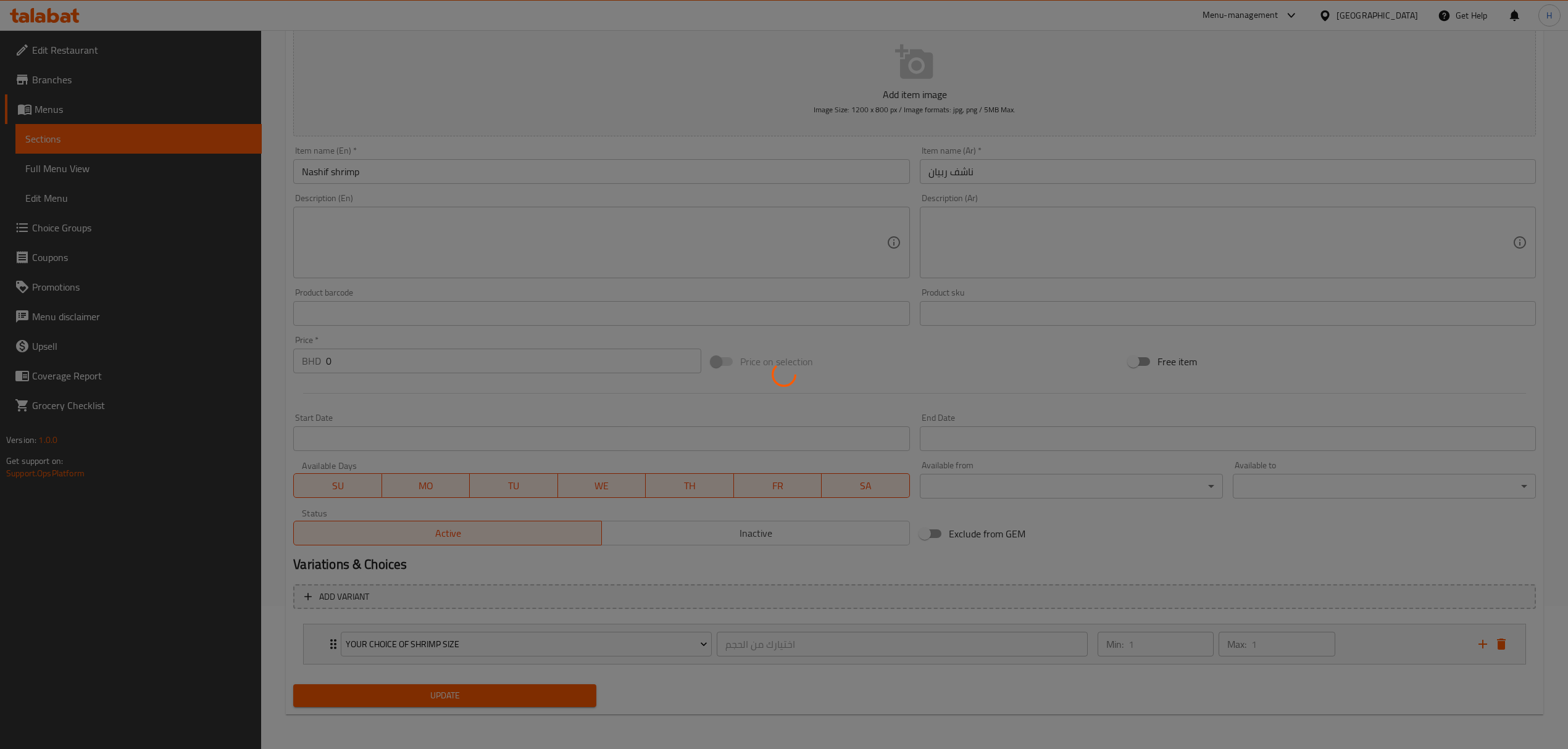
scroll to position [0, 0]
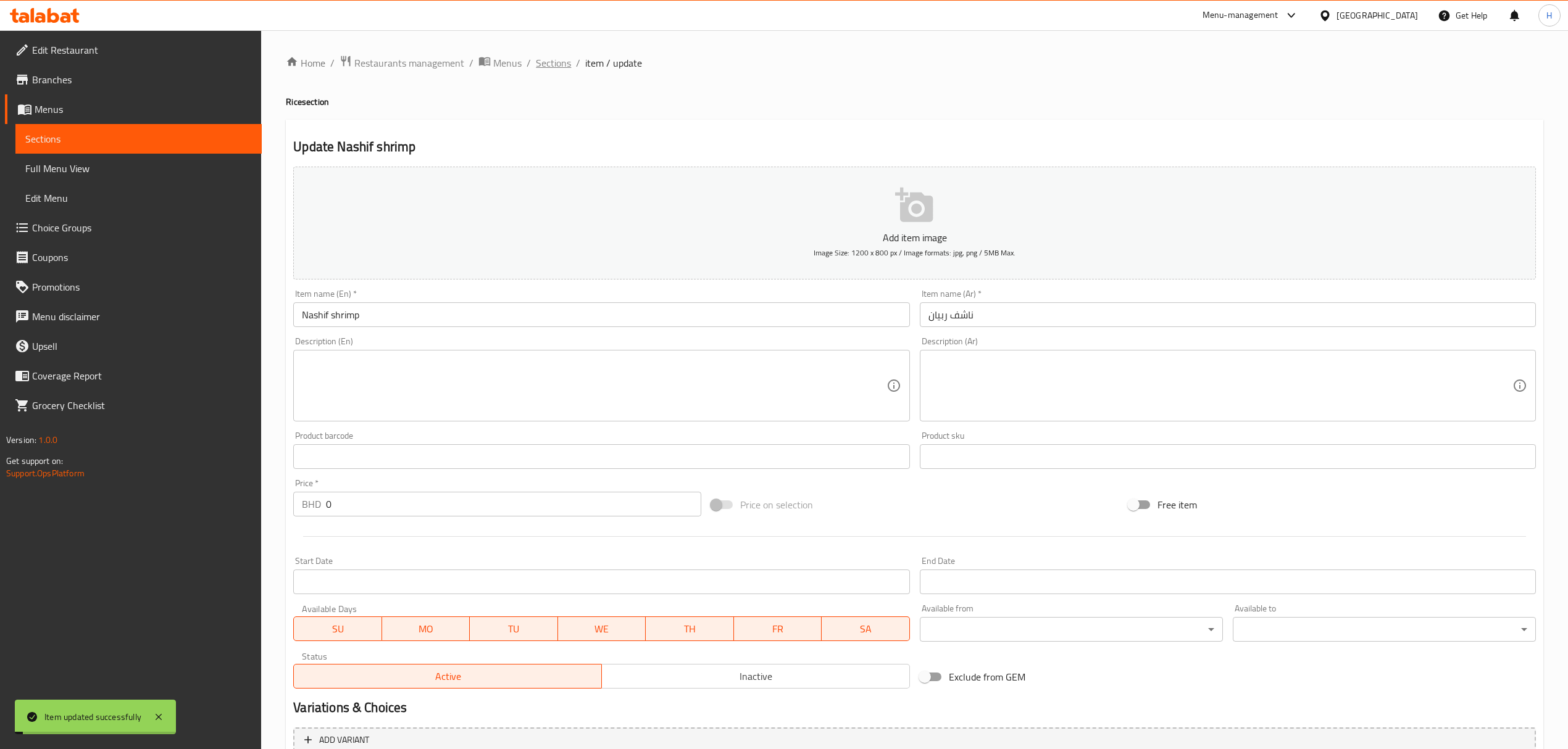
click at [561, 62] on span "Sections" at bounding box center [553, 63] width 35 height 15
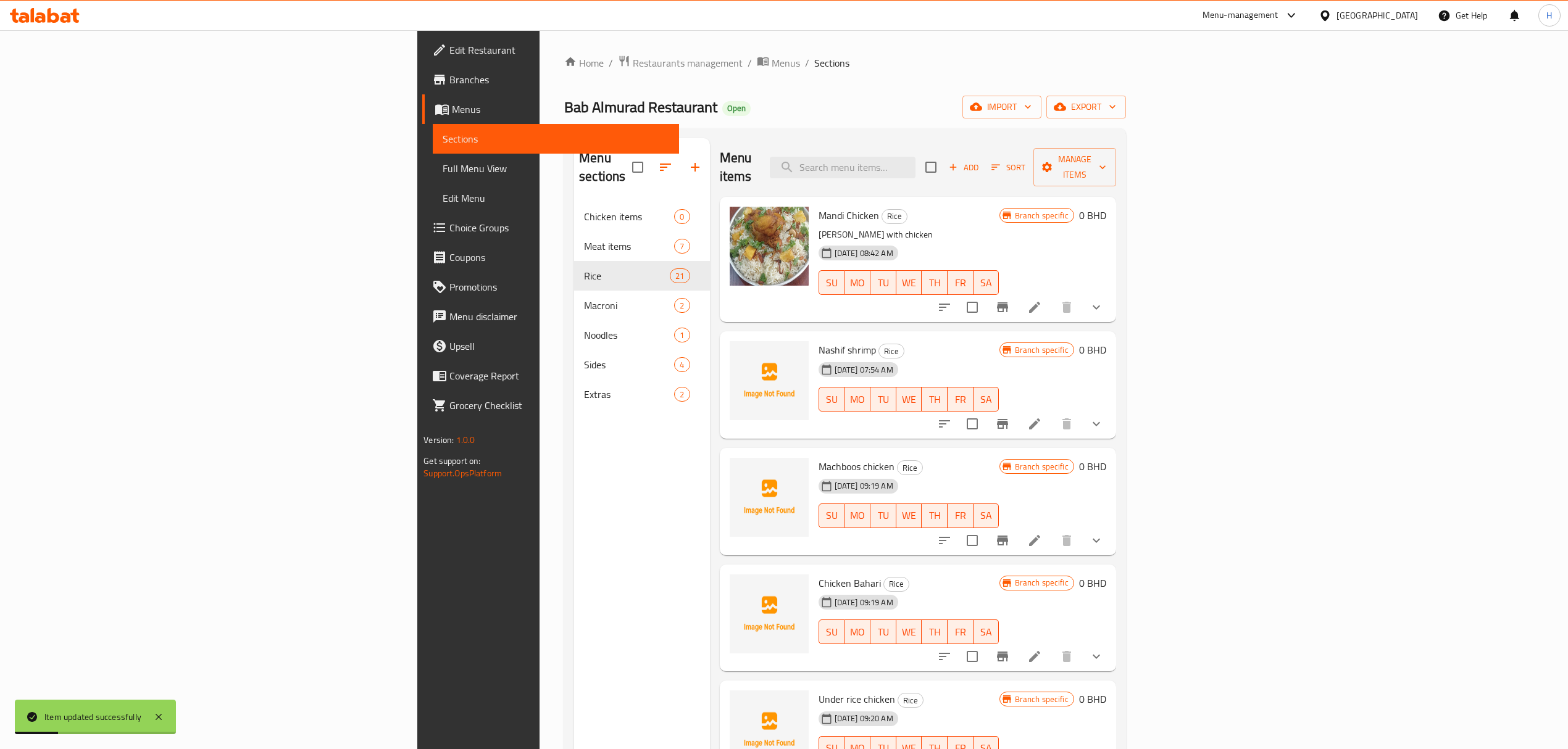
click at [963, 171] on div "Menu items Add Sort Manage items" at bounding box center [918, 167] width 396 height 58
click at [915, 157] on input "search" at bounding box center [842, 167] width 146 height 21
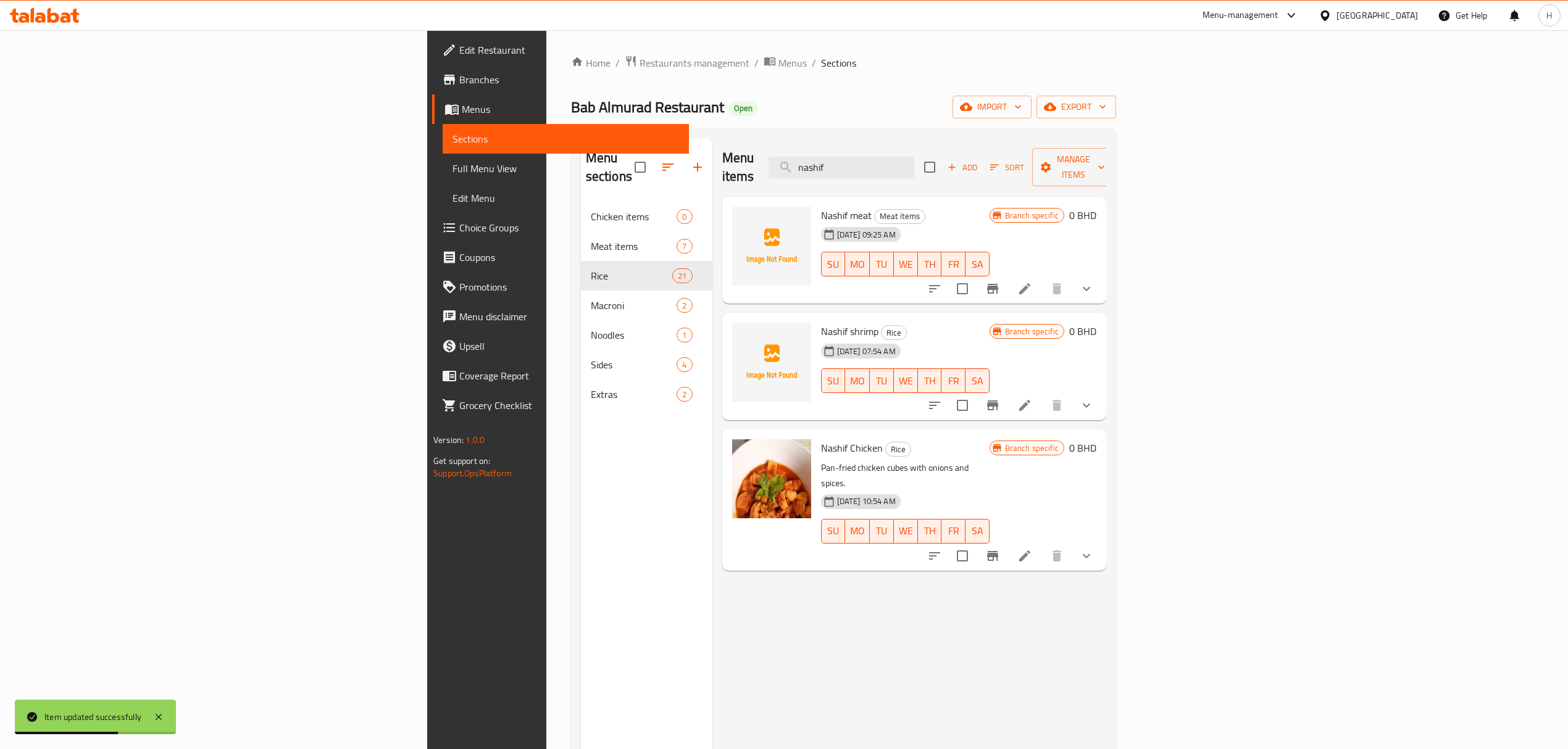
drag, startPoint x: 1006, startPoint y: 153, endPoint x: 887, endPoint y: 150, distance: 119.0
click at [887, 150] on div "Menu items nashif Add Sort Manage items" at bounding box center [914, 167] width 384 height 58
type input "shrimp"
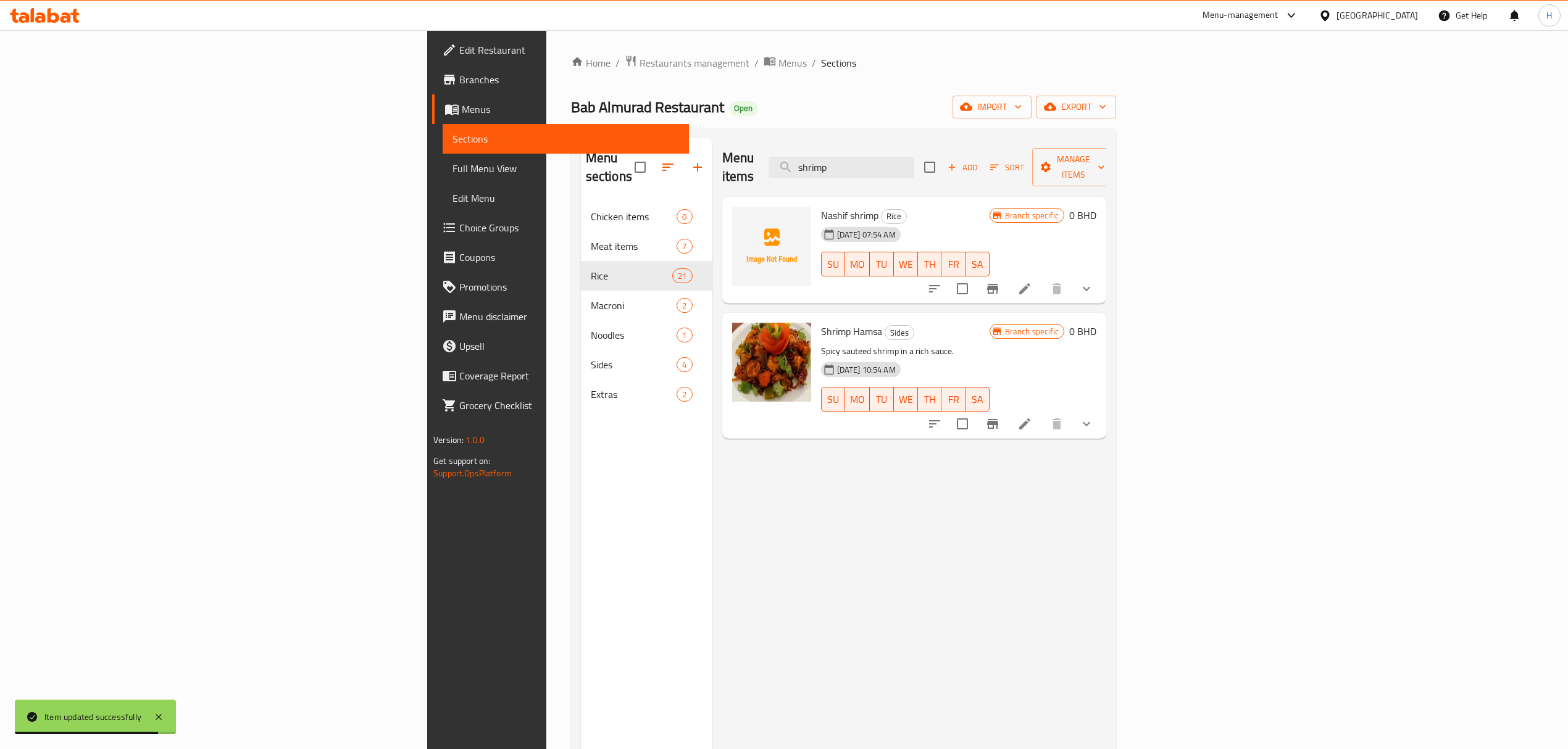
click at [1094, 281] on icon "show more" at bounding box center [1086, 289] width 15 height 15
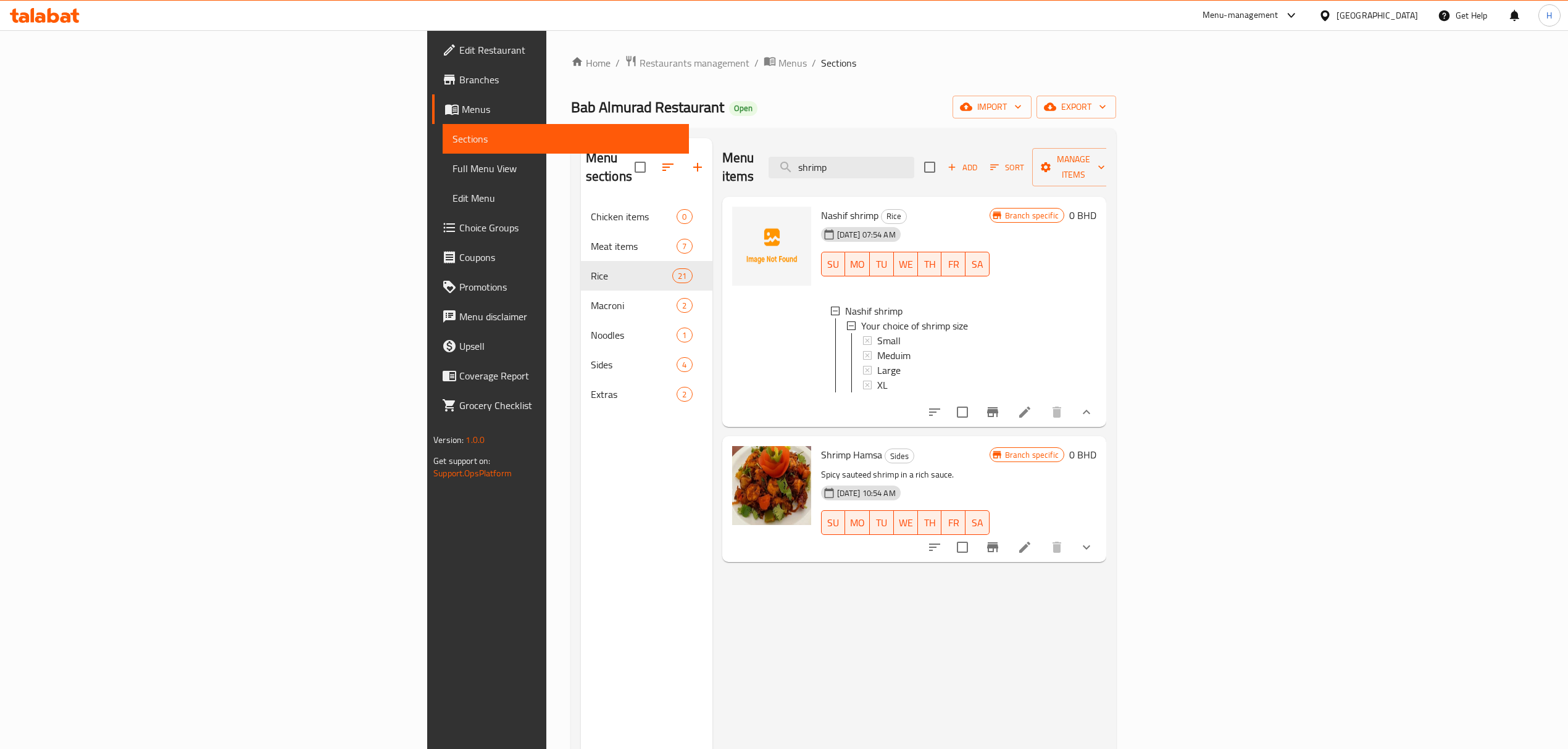
click at [1007, 404] on button "Branch-specific-item" at bounding box center [992, 412] width 30 height 30
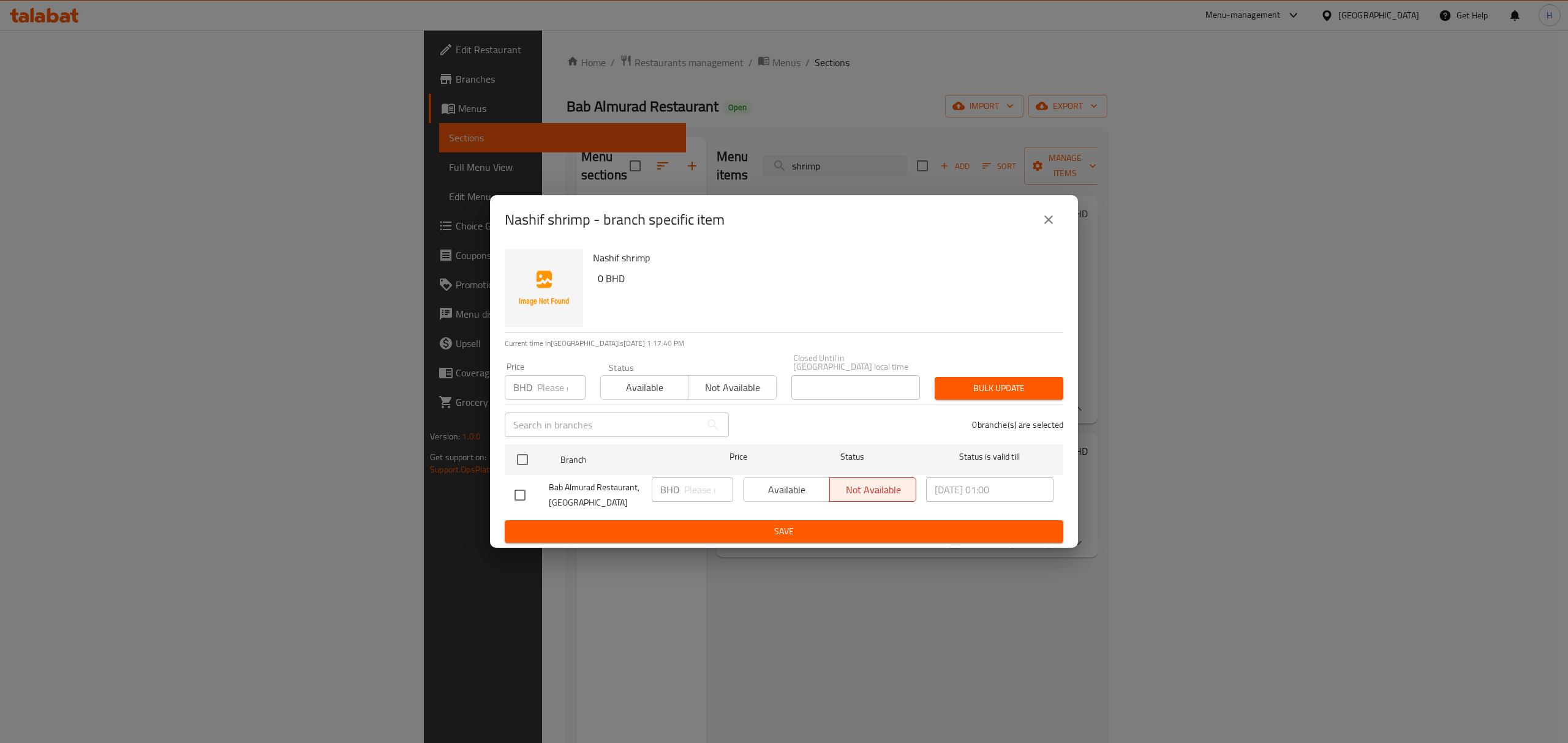
click at [1047, 216] on icon "close" at bounding box center [1049, 220] width 15 height 15
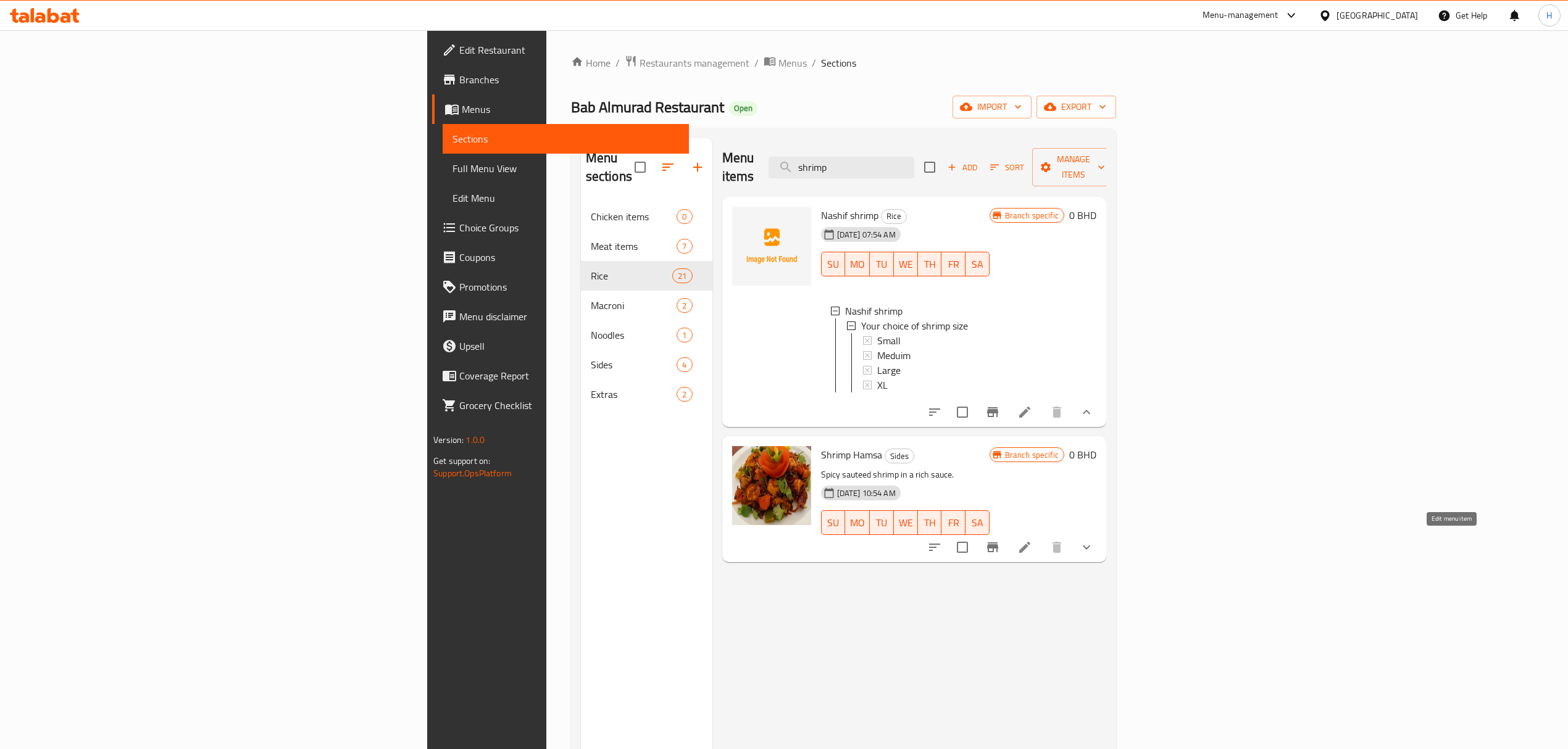
click at [1032, 540] on icon at bounding box center [1025, 547] width 15 height 15
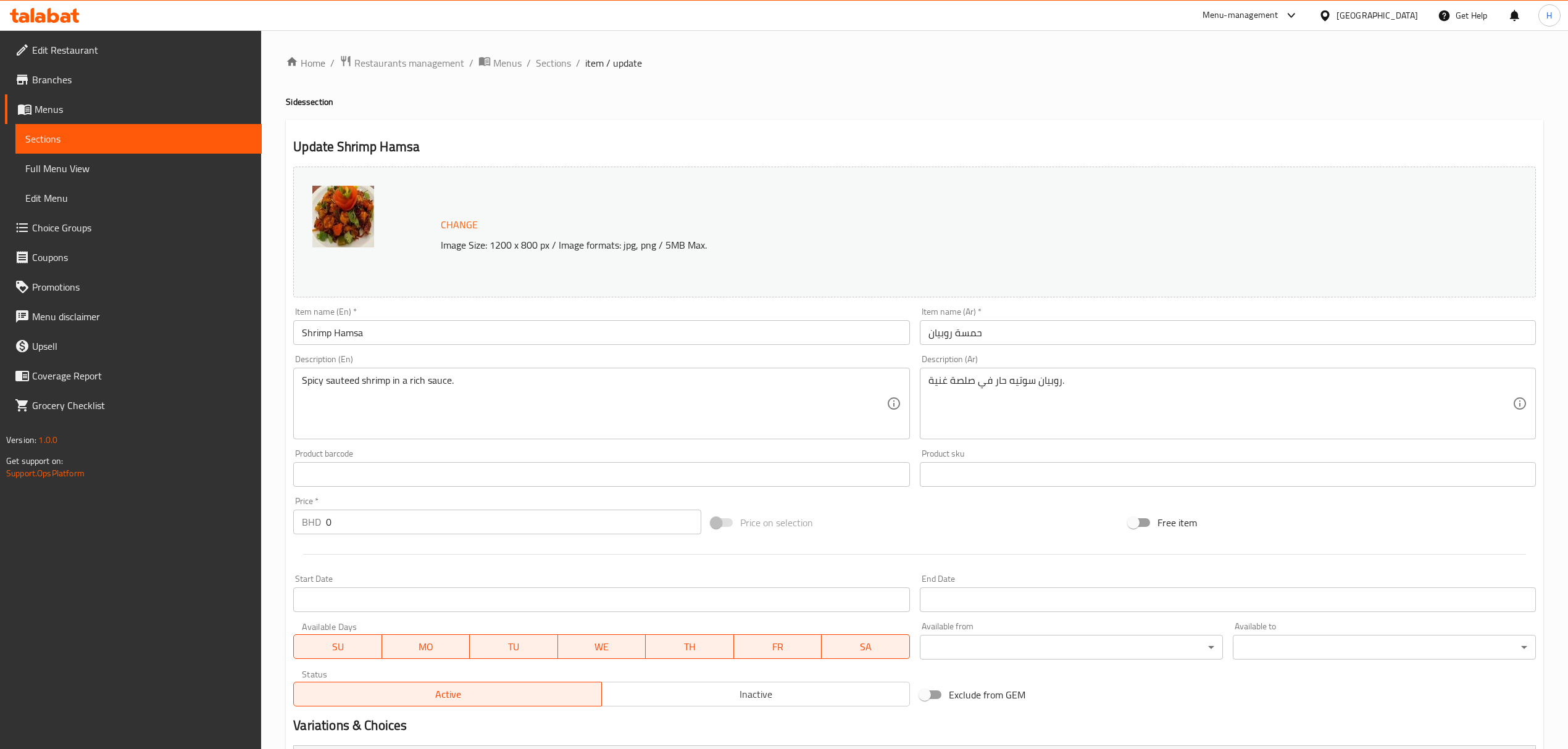
click at [550, 62] on span "Sections" at bounding box center [553, 63] width 35 height 15
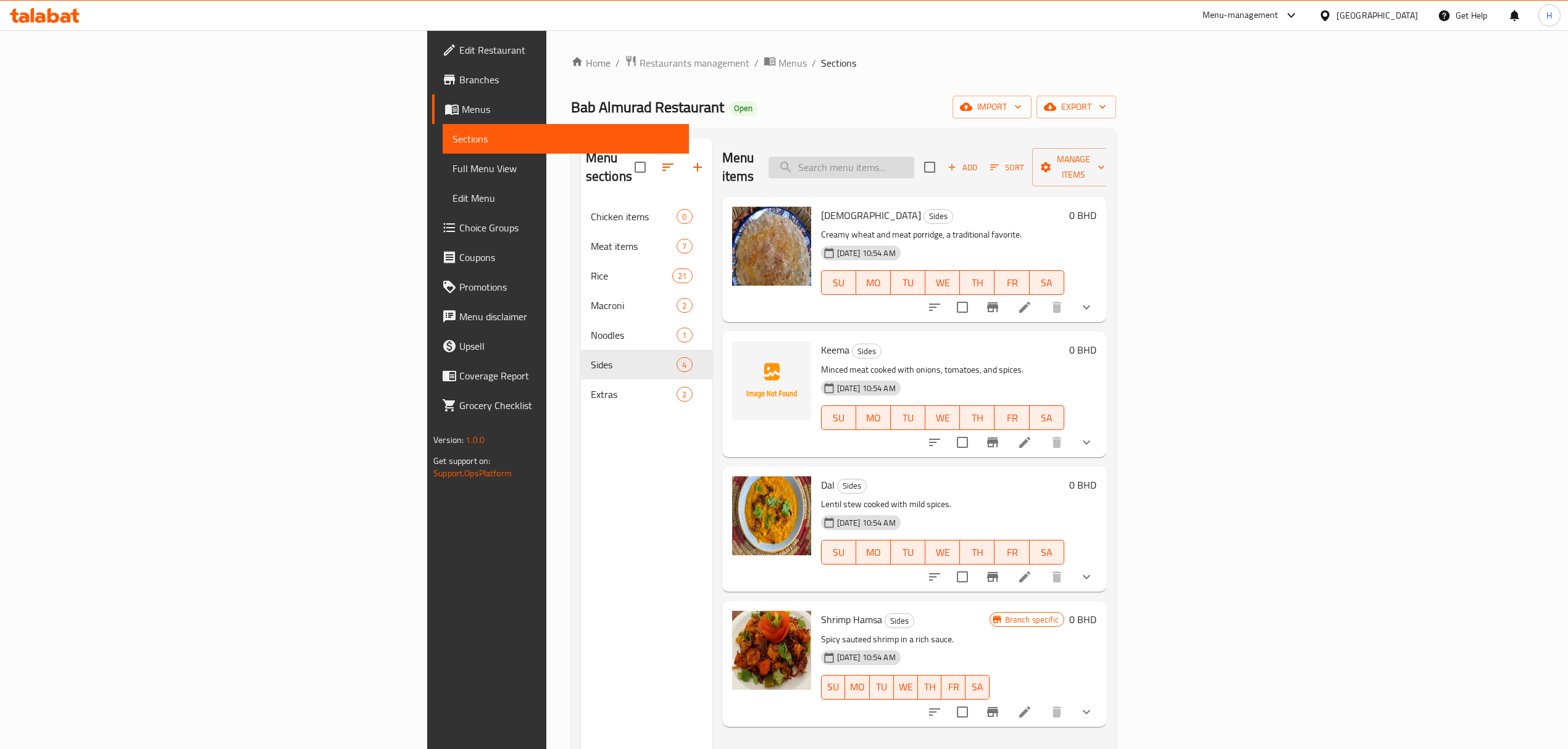
click at [914, 159] on input "search" at bounding box center [841, 167] width 146 height 21
paste input "مندي ربيان"
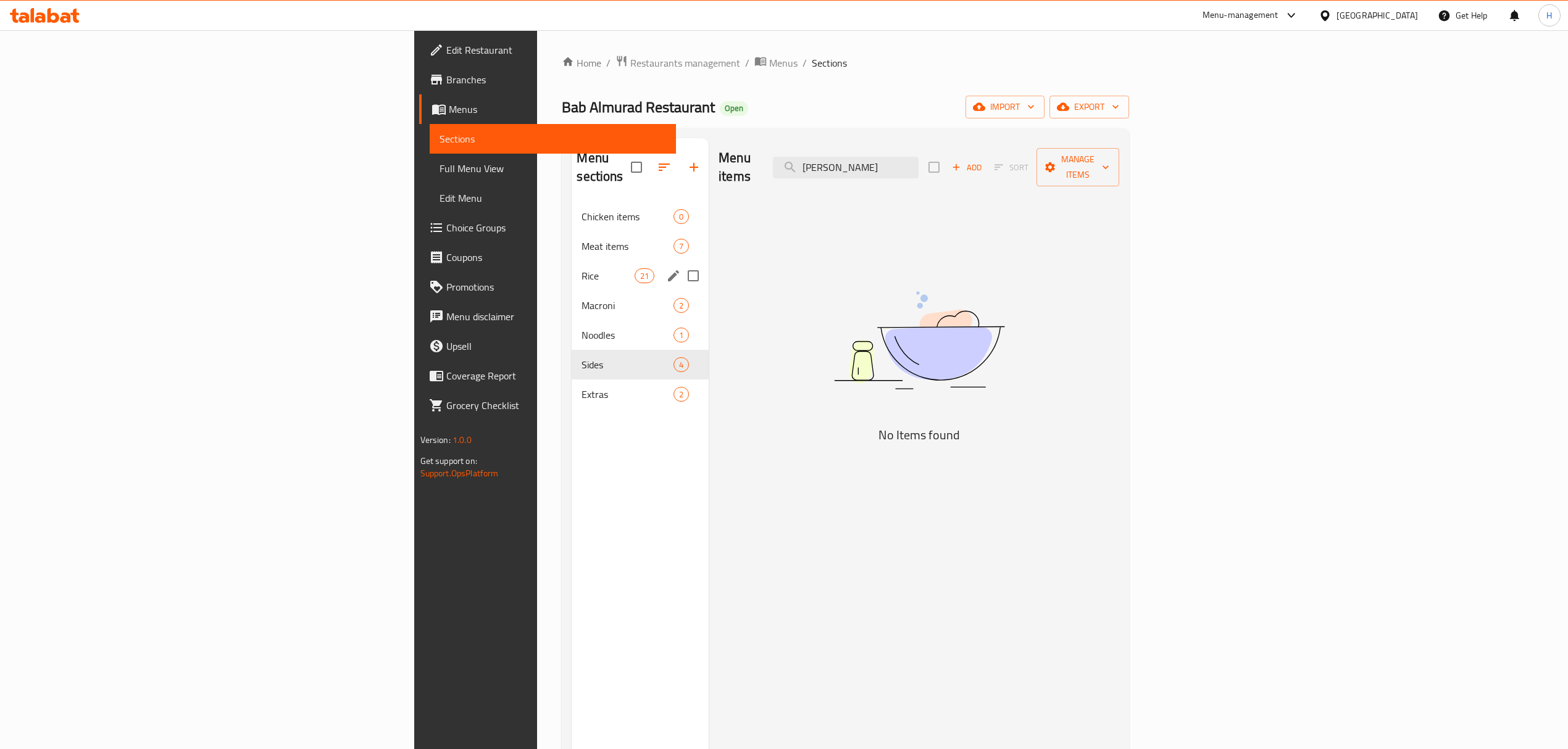
type input "مندي ربيان"
click at [581, 269] on span "Rice" at bounding box center [607, 276] width 52 height 15
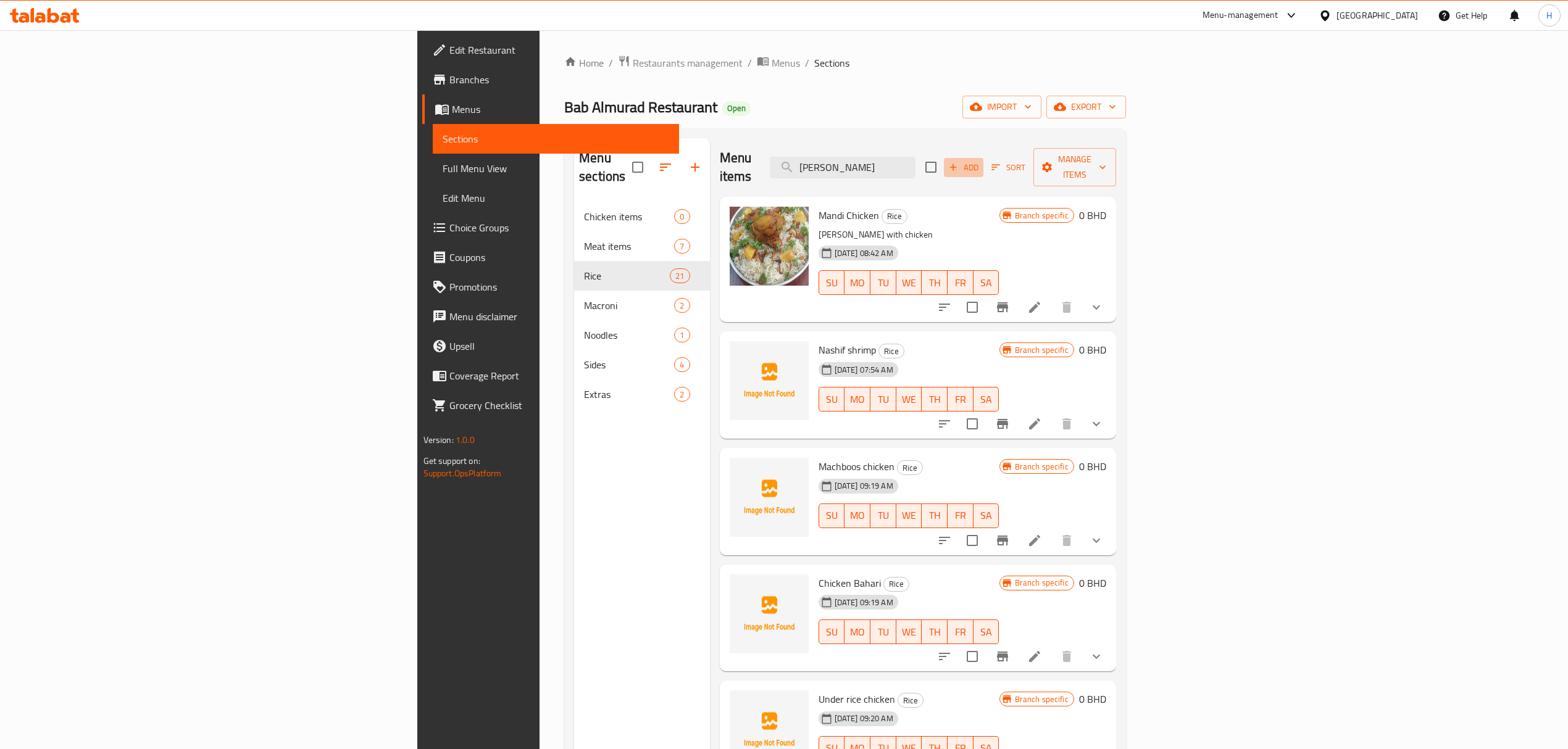
click at [959, 163] on icon "button" at bounding box center [953, 167] width 11 height 11
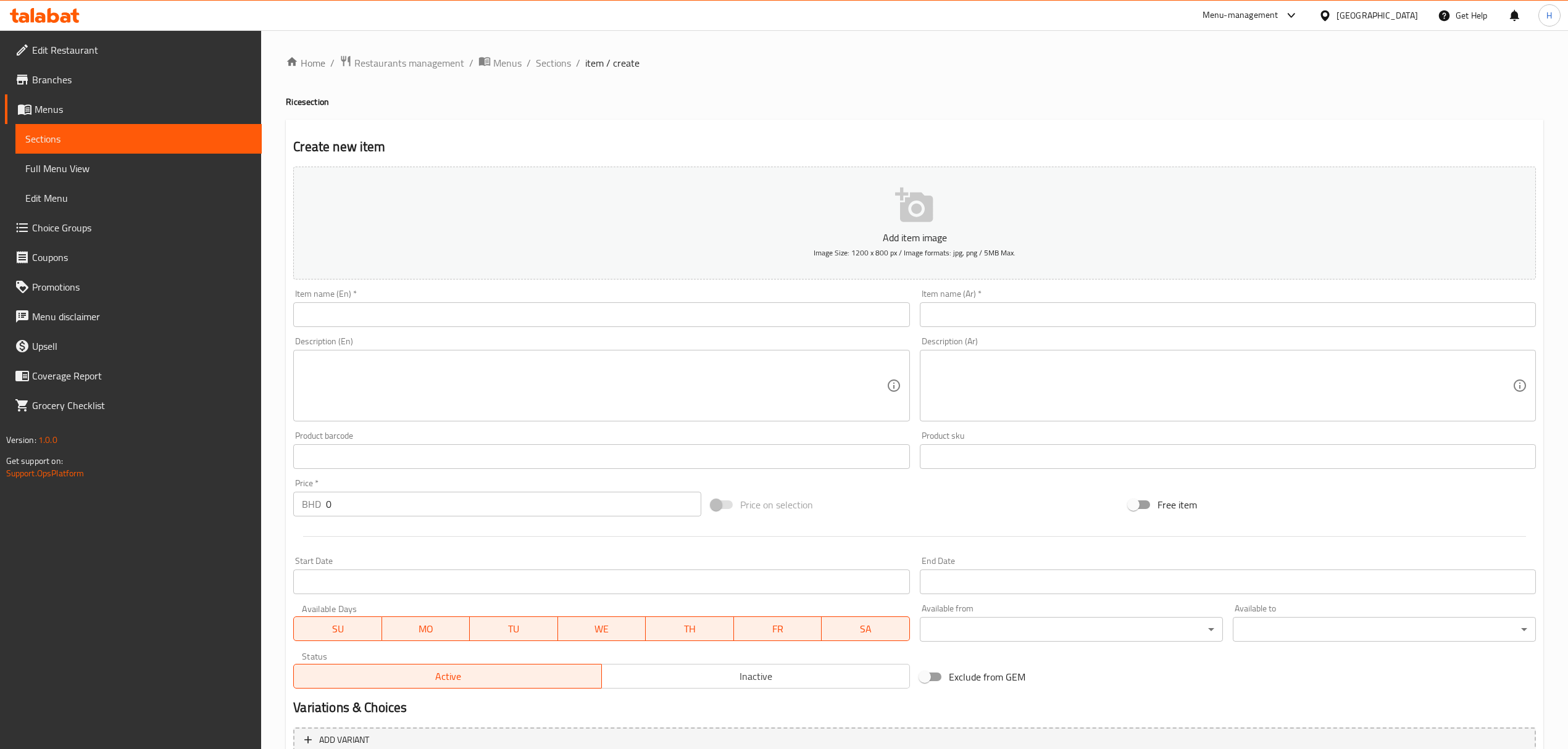
click at [1005, 302] on div "Item name (Ar)   * Item name (Ar) *" at bounding box center [1227, 308] width 616 height 38
click at [1005, 308] on input "text" at bounding box center [1227, 314] width 616 height 25
paste input "مندي ربيان"
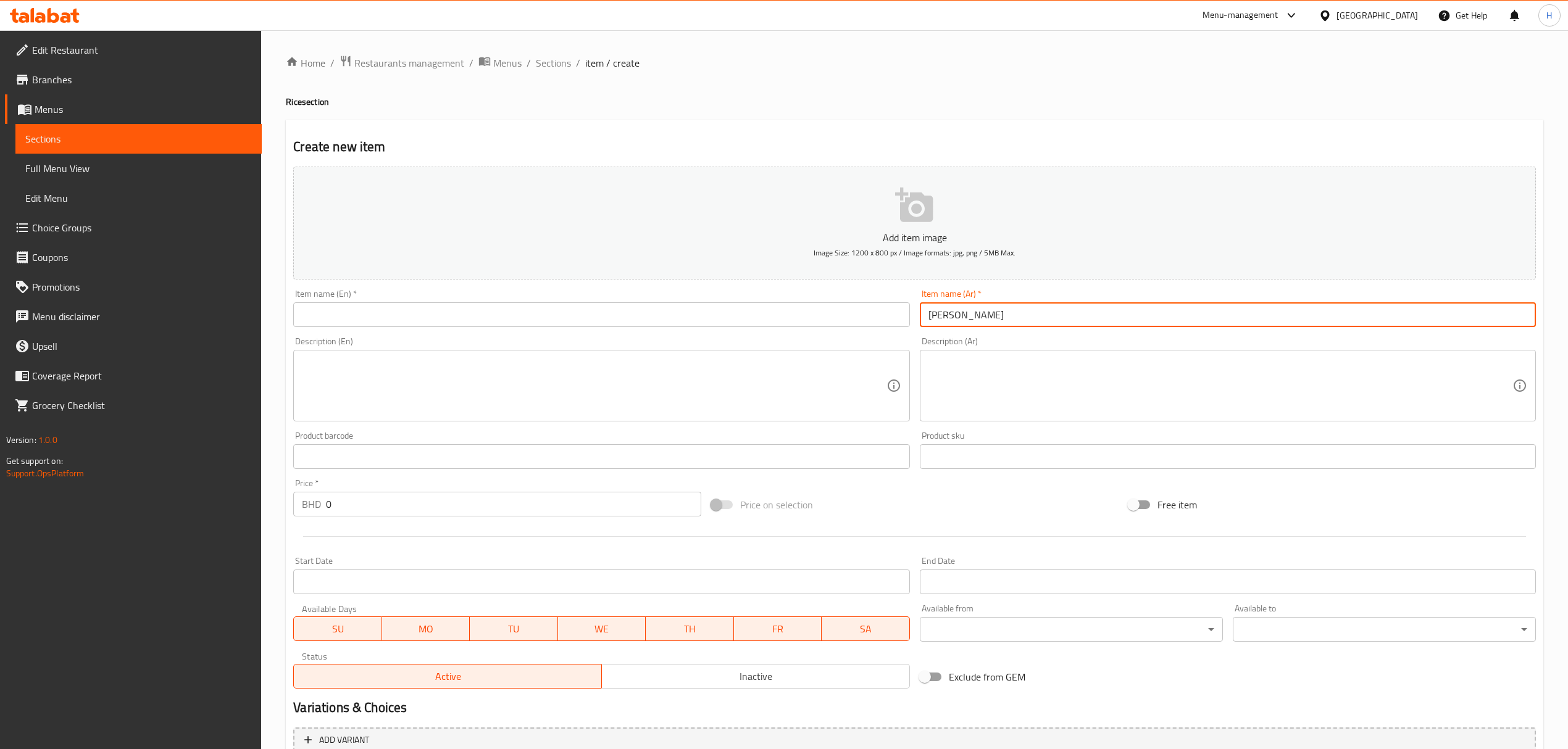
type input "مندي ربيان"
click at [685, 315] on input "text" at bounding box center [601, 314] width 616 height 25
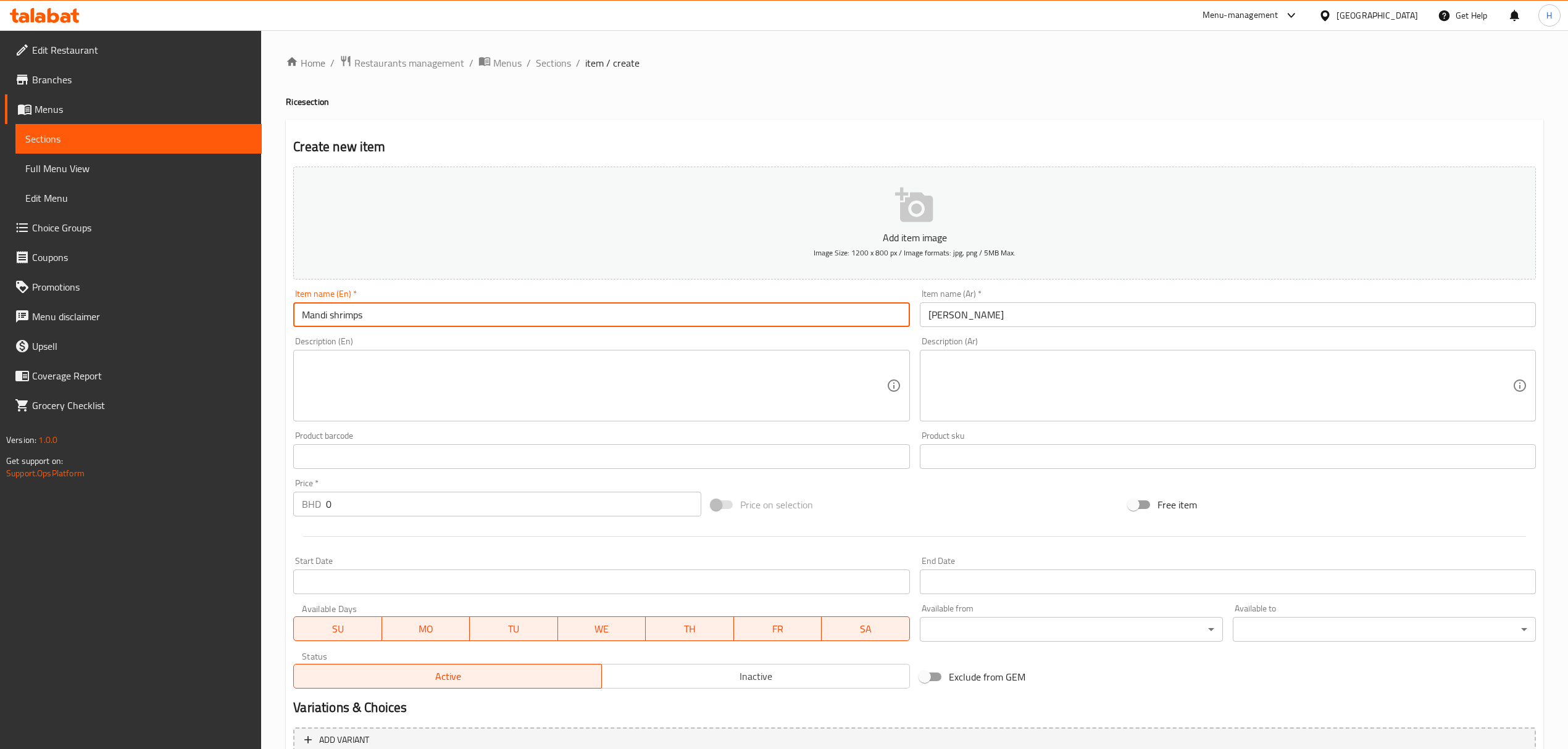
type input "Mandi shrimps"
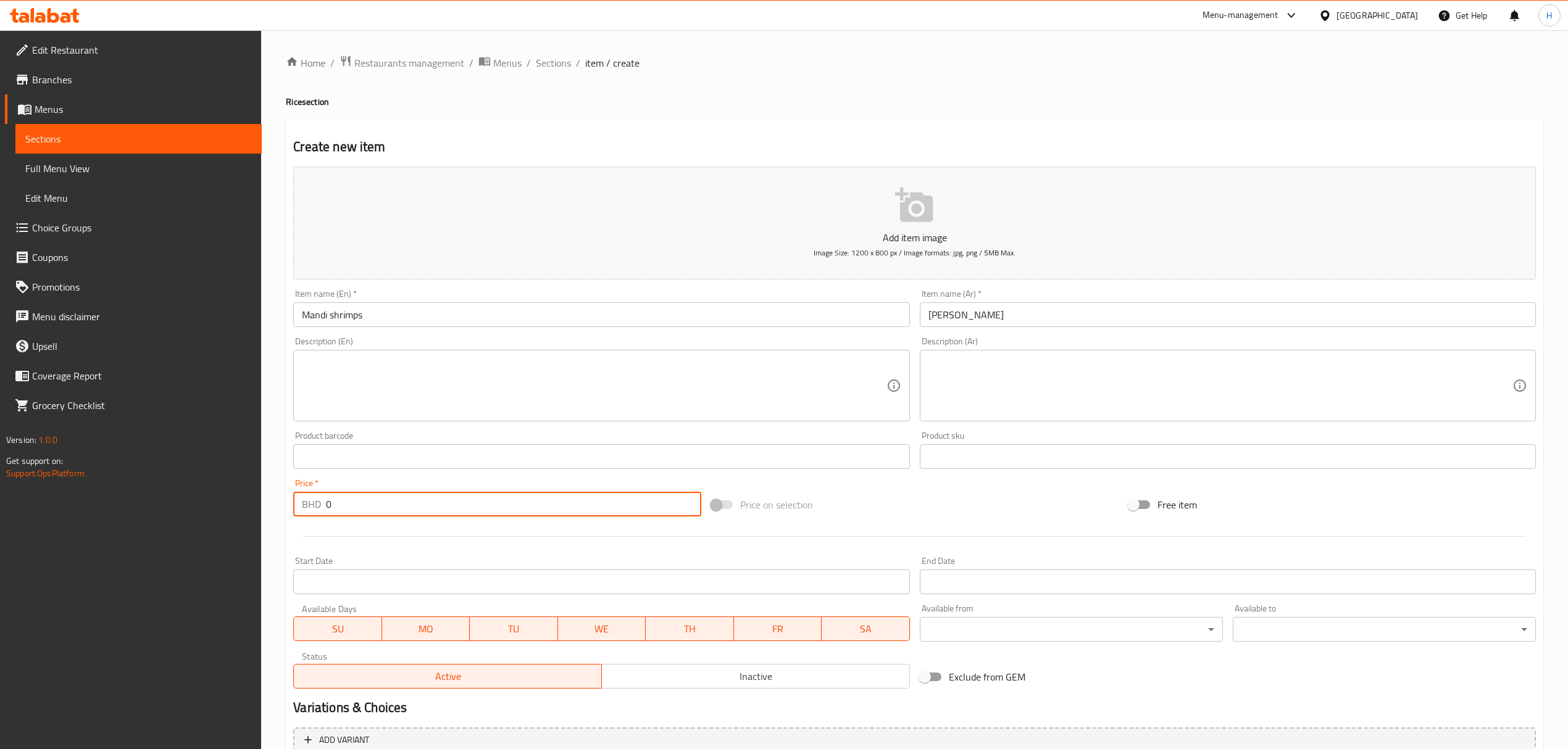
drag, startPoint x: 427, startPoint y: 509, endPoint x: 159, endPoint y: 509, distance: 268.0
click at [159, 510] on div "Edit Restaurant Branches Menus Sections Full Menu View Edit Menu Choice Groups …" at bounding box center [784, 451] width 1568 height 842
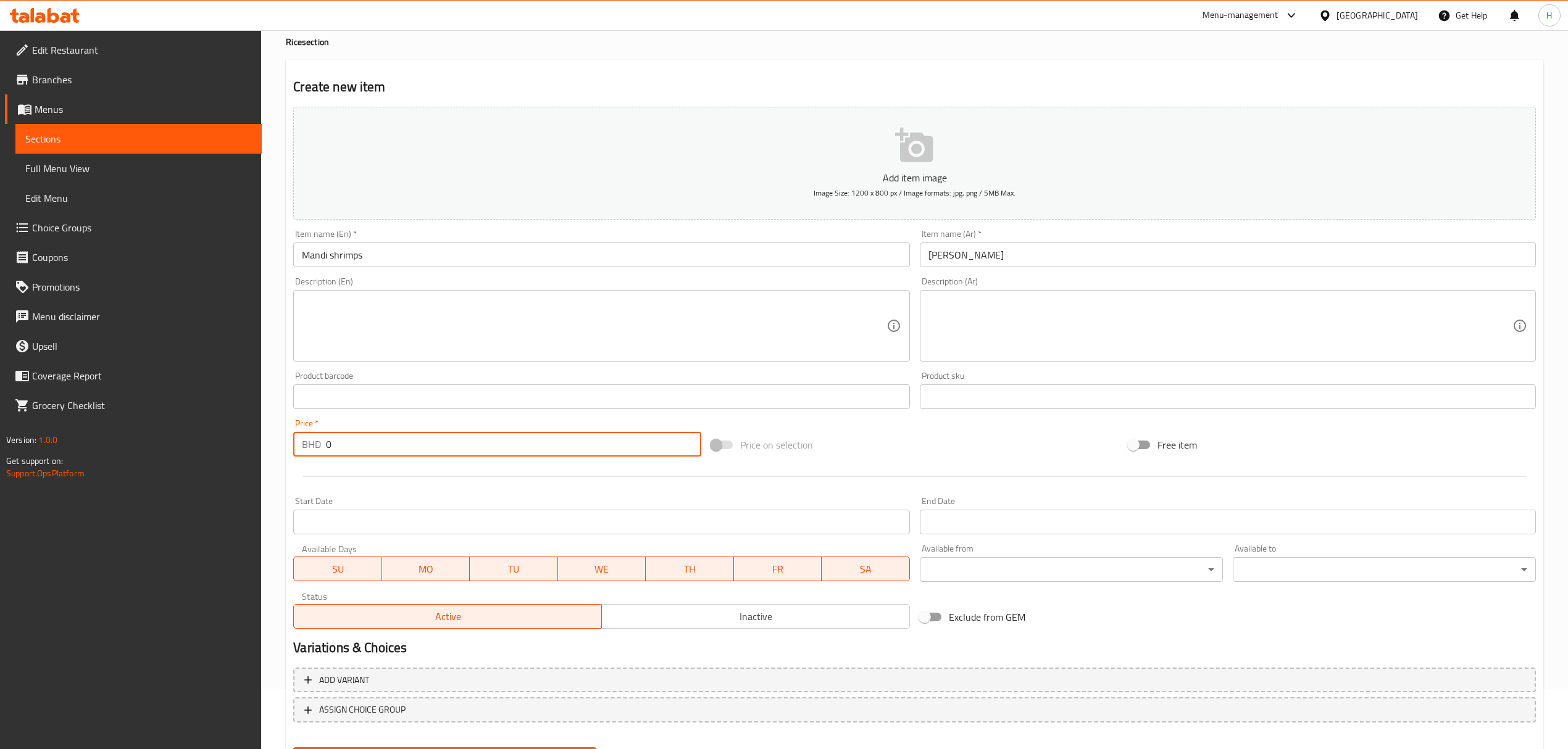
scroll to position [122, 0]
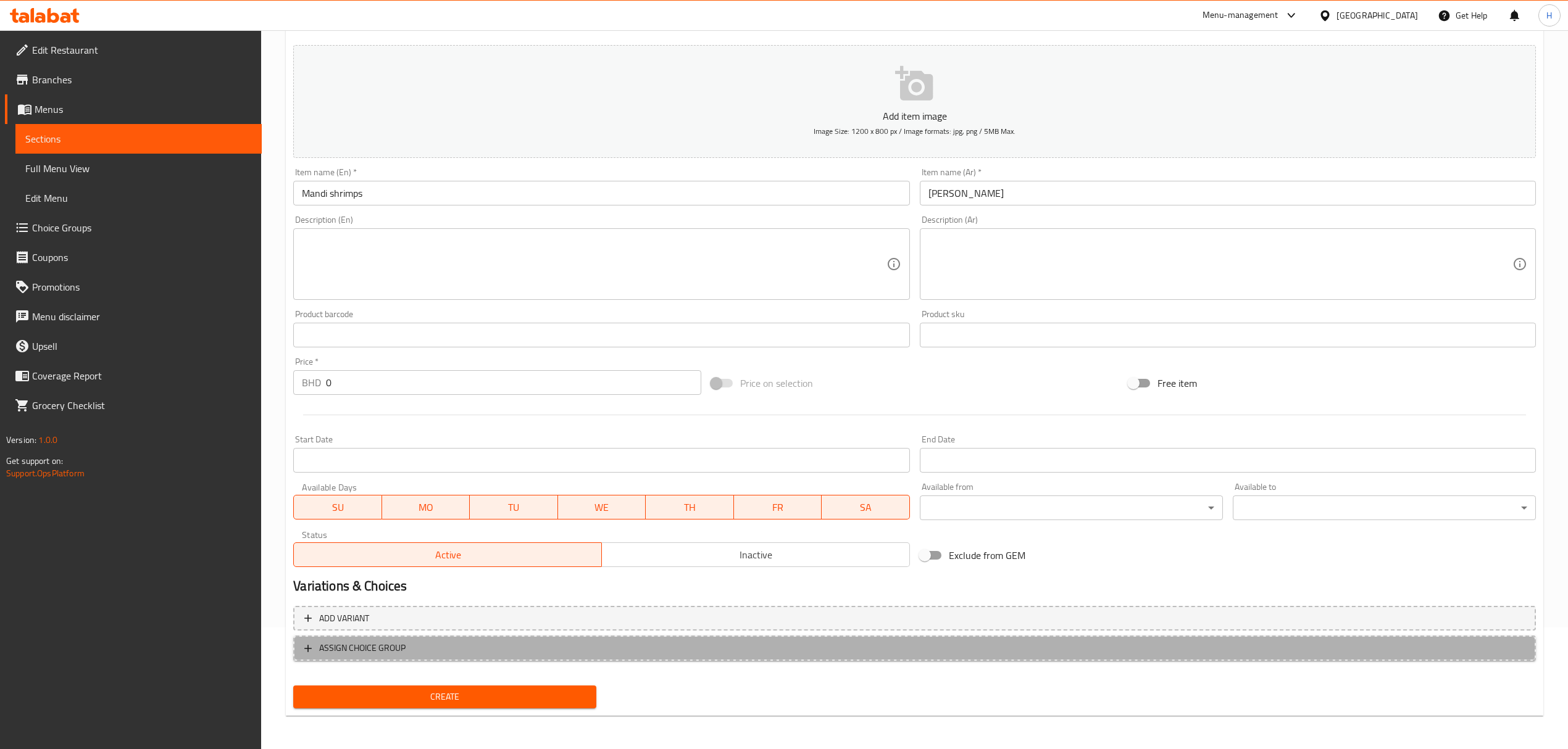
click at [447, 647] on span "ASSIGN CHOICE GROUP" at bounding box center [914, 648] width 1220 height 15
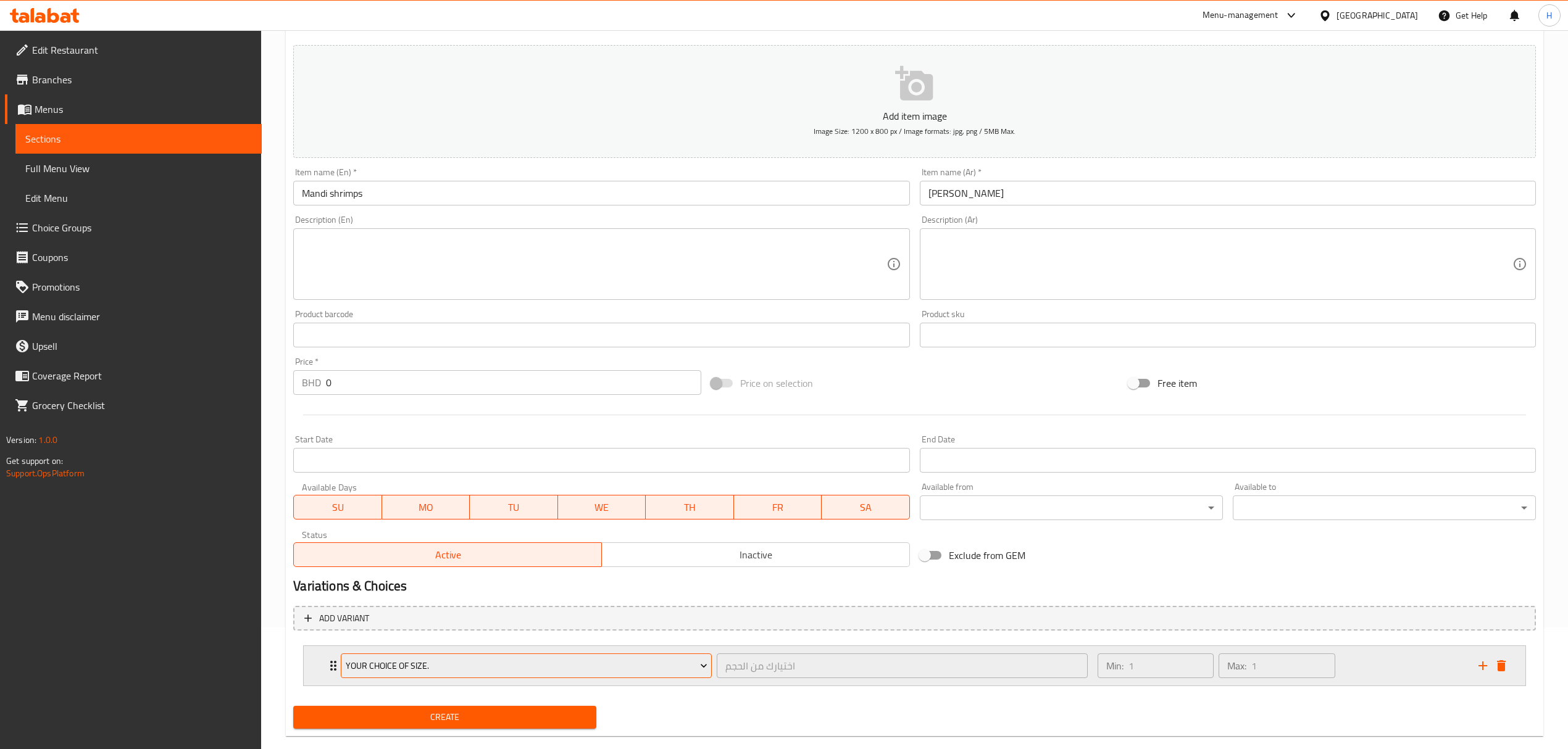
click at [458, 664] on span "Your choice of size." at bounding box center [526, 666] width 361 height 15
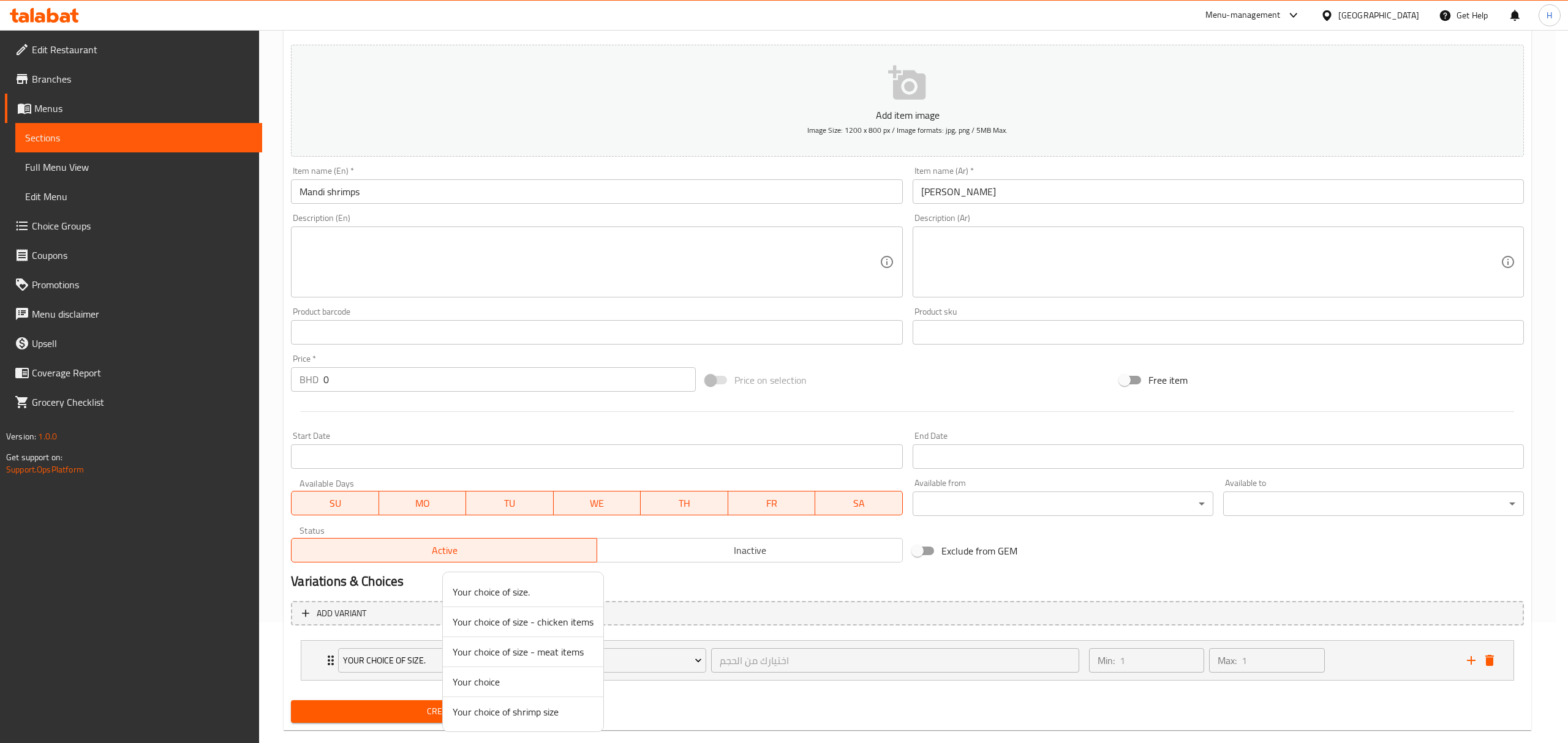
click at [544, 719] on span "Your choice of shrimp size" at bounding box center [523, 712] width 141 height 15
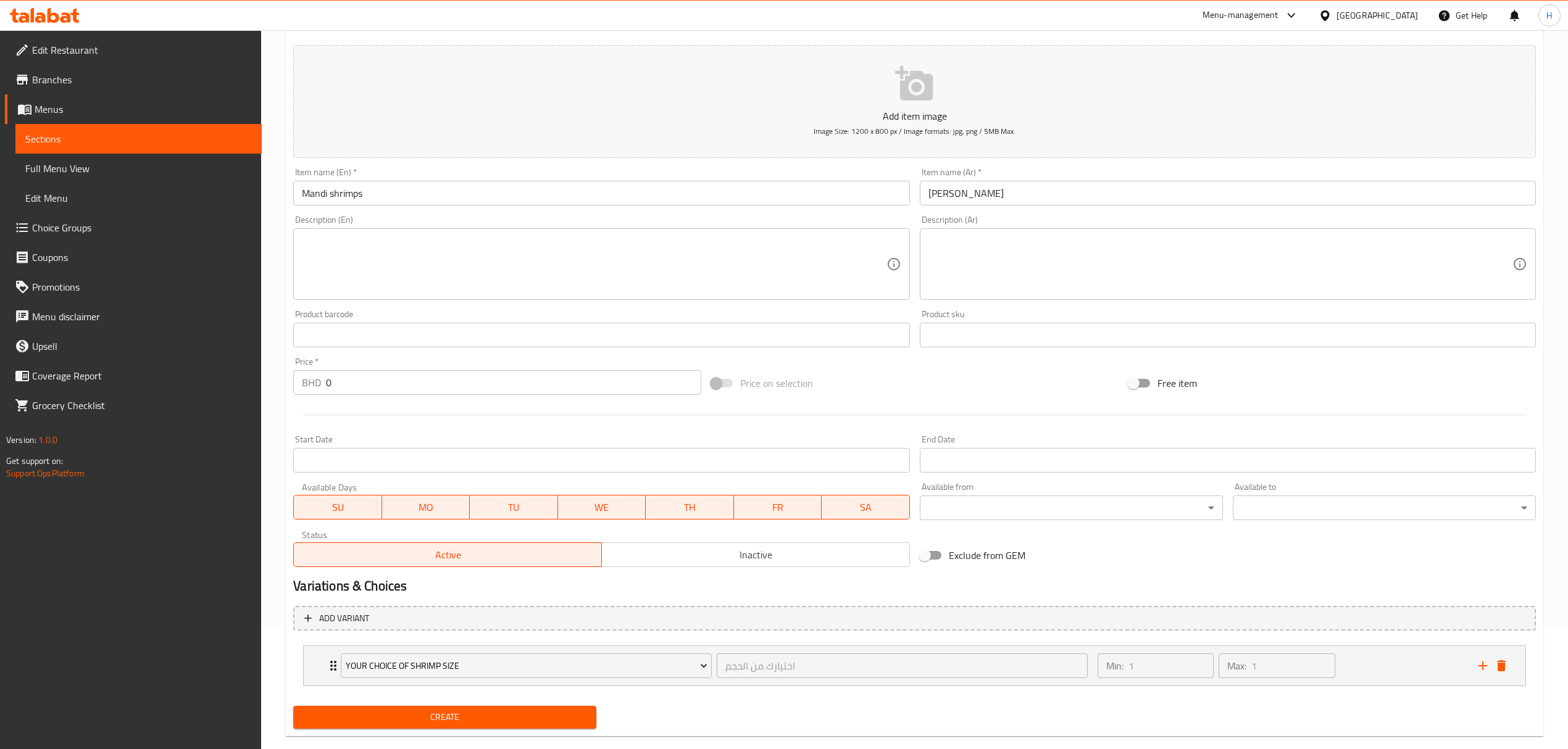
click at [517, 715] on span "Create" at bounding box center [445, 717] width 284 height 15
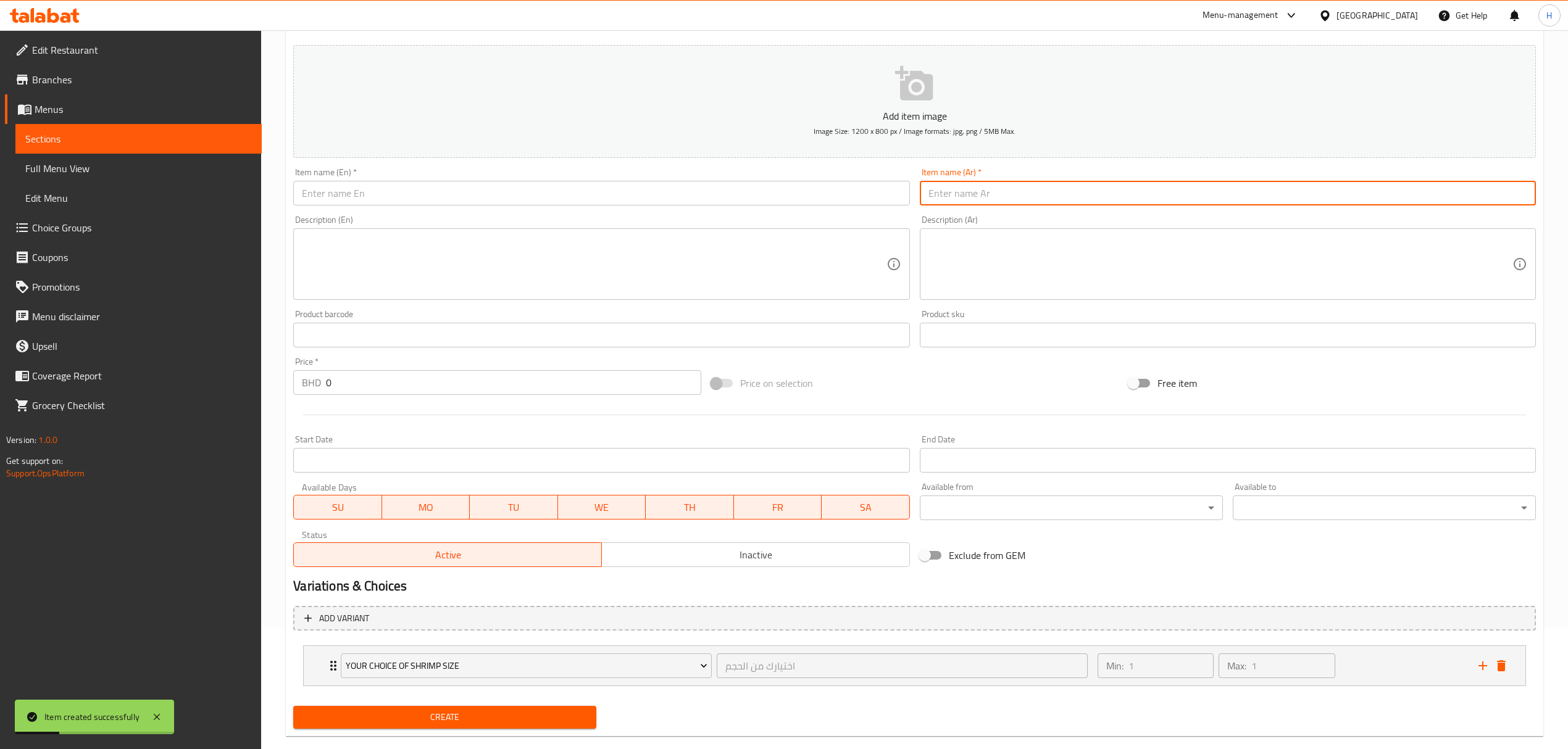
click at [1104, 198] on input "text" at bounding box center [1227, 193] width 616 height 25
paste input "بحاري ربيان"
type input "بحاري ربيان"
click at [685, 171] on div "Item name (En)   * Item name (En) *" at bounding box center [601, 187] width 616 height 38
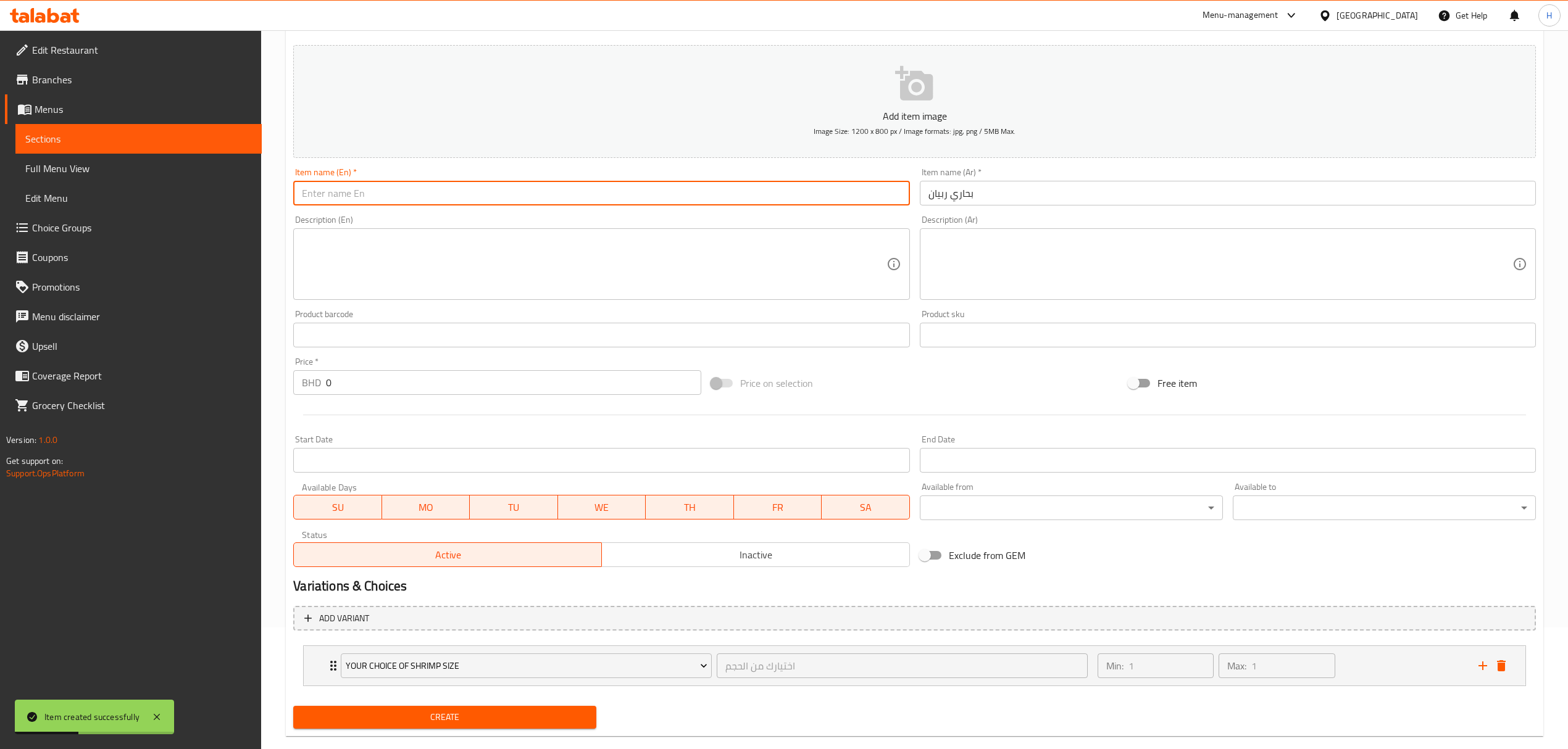
click at [692, 191] on input "text" at bounding box center [601, 193] width 616 height 25
type input "M"
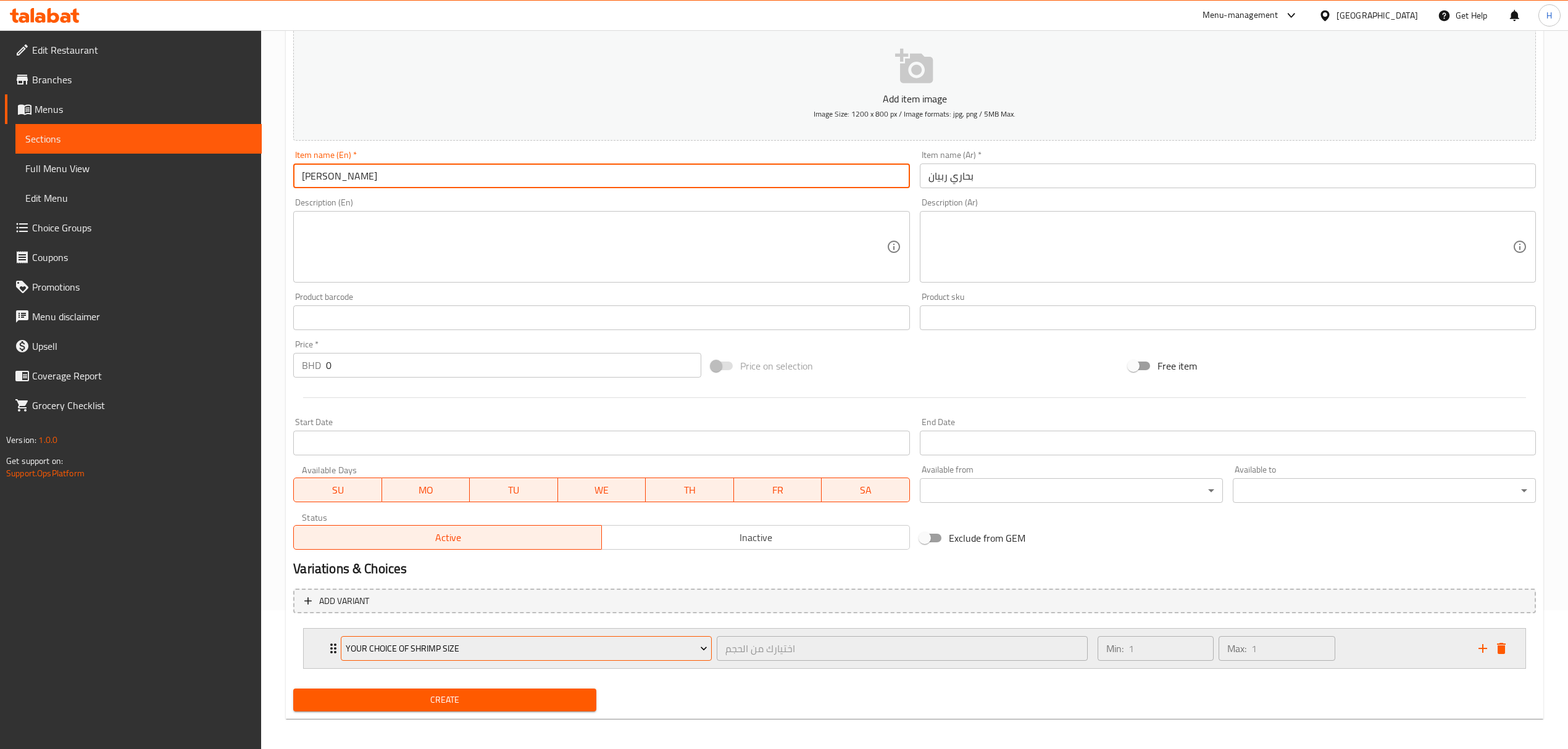
scroll to position [144, 0]
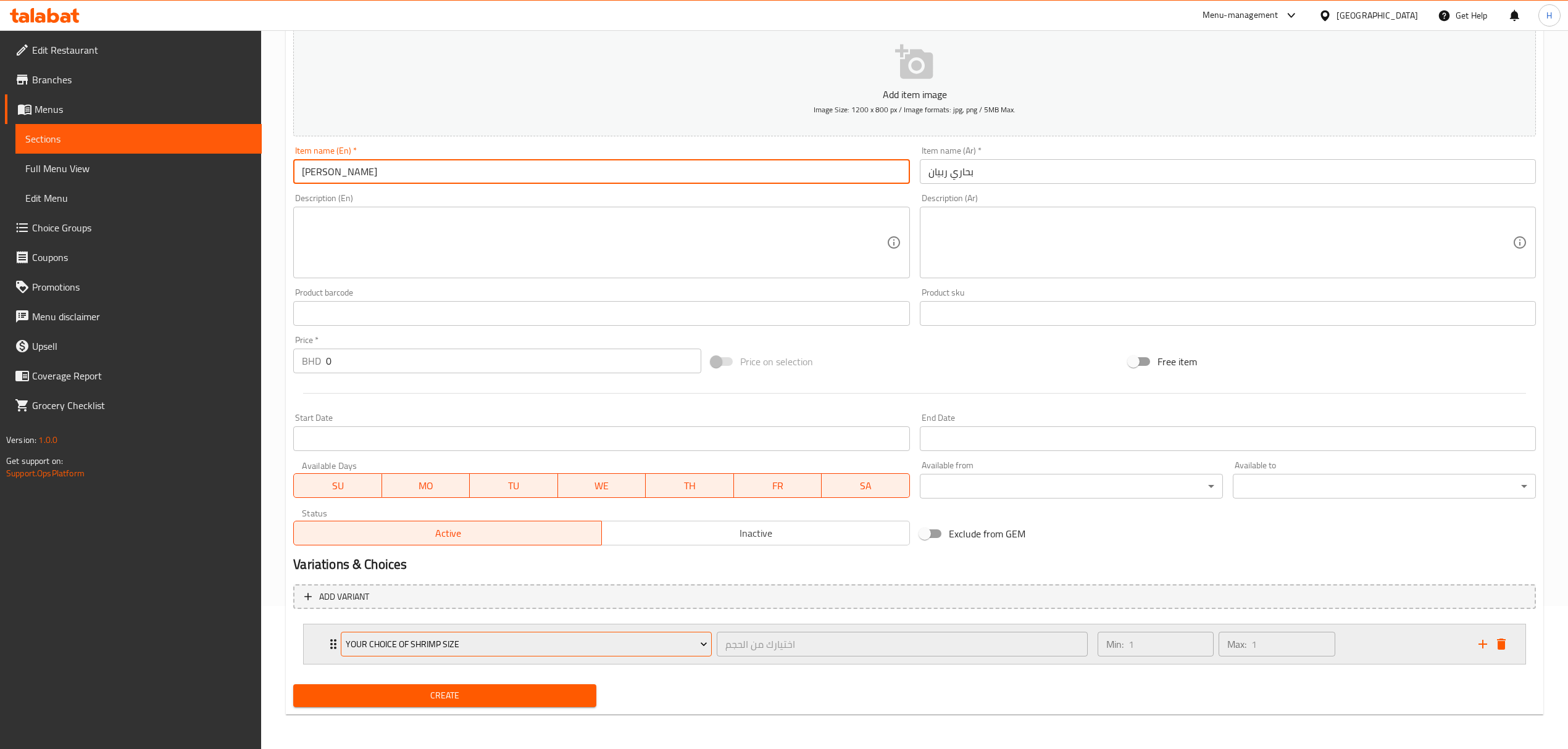
click at [509, 650] on span "Your choice of shrimp size" at bounding box center [526, 644] width 361 height 15
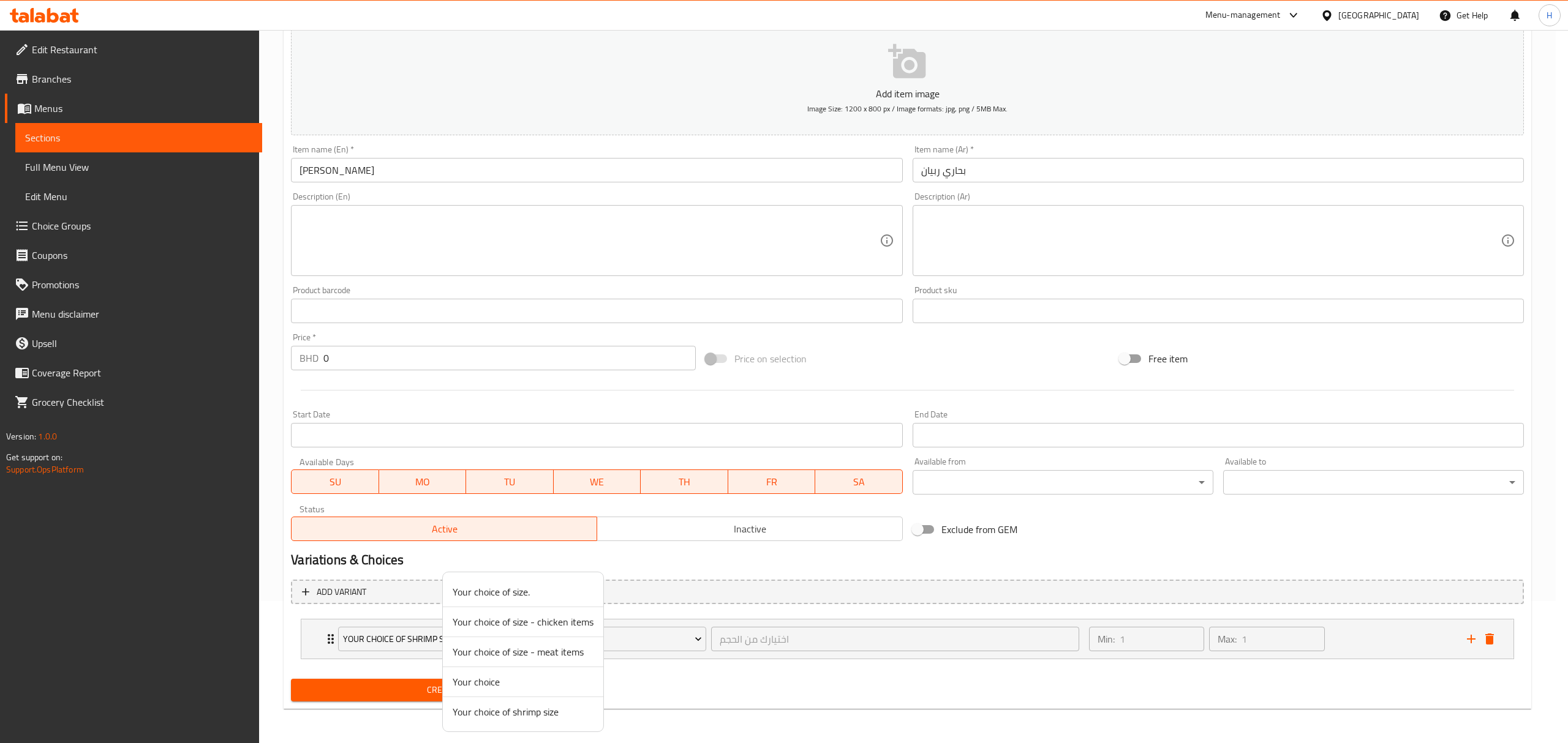
click at [531, 710] on span "Your choice of shrimp size" at bounding box center [523, 712] width 141 height 15
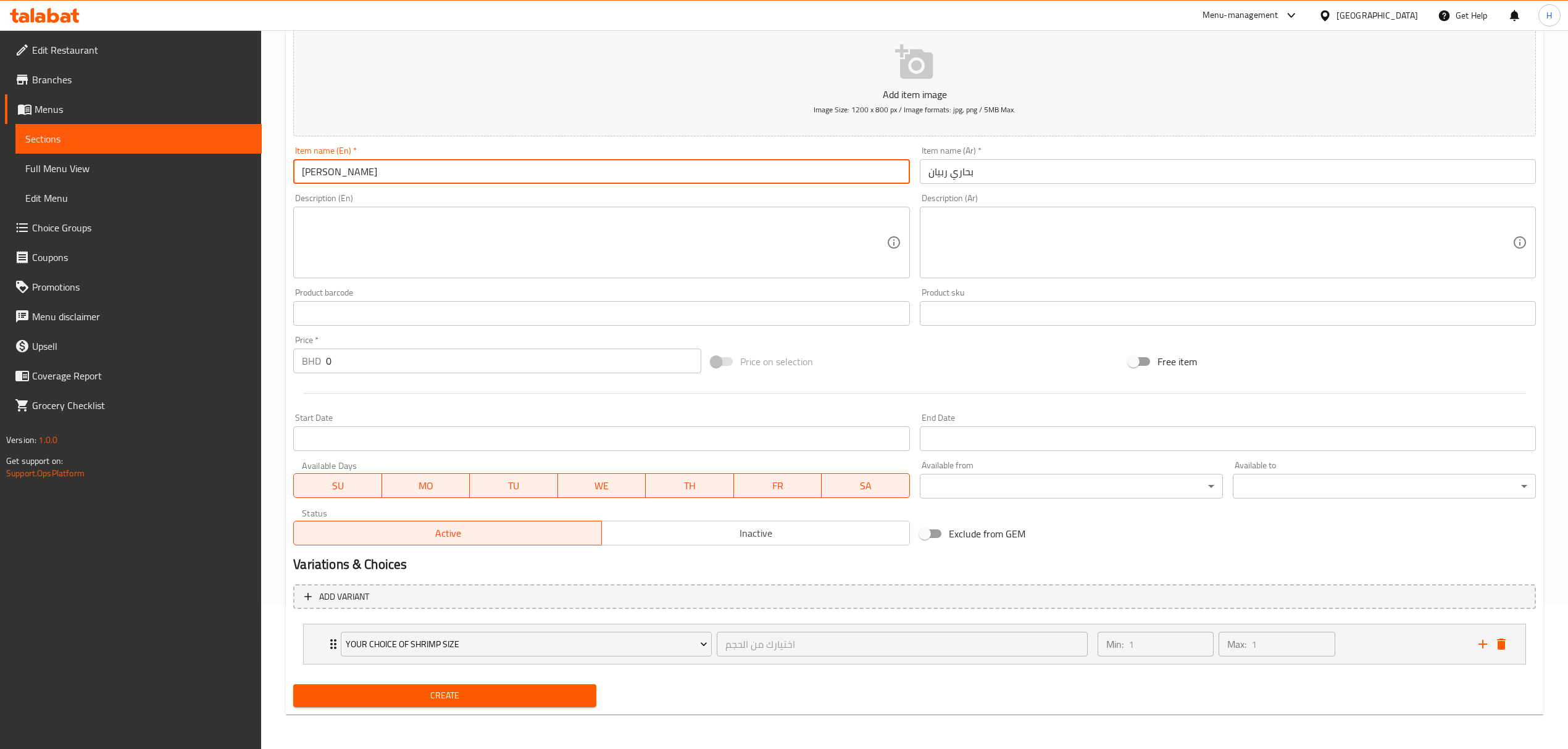
drag, startPoint x: 363, startPoint y: 171, endPoint x: 262, endPoint y: 166, distance: 101.1
click at [262, 166] on div "Edit Restaurant Branches Menus Sections Full Menu View Edit Menu Choice Groups …" at bounding box center [784, 318] width 1568 height 862
type input "M"
type input "Bahari Shrimp"
drag, startPoint x: 484, startPoint y: 695, endPoint x: 517, endPoint y: 684, distance: 34.8
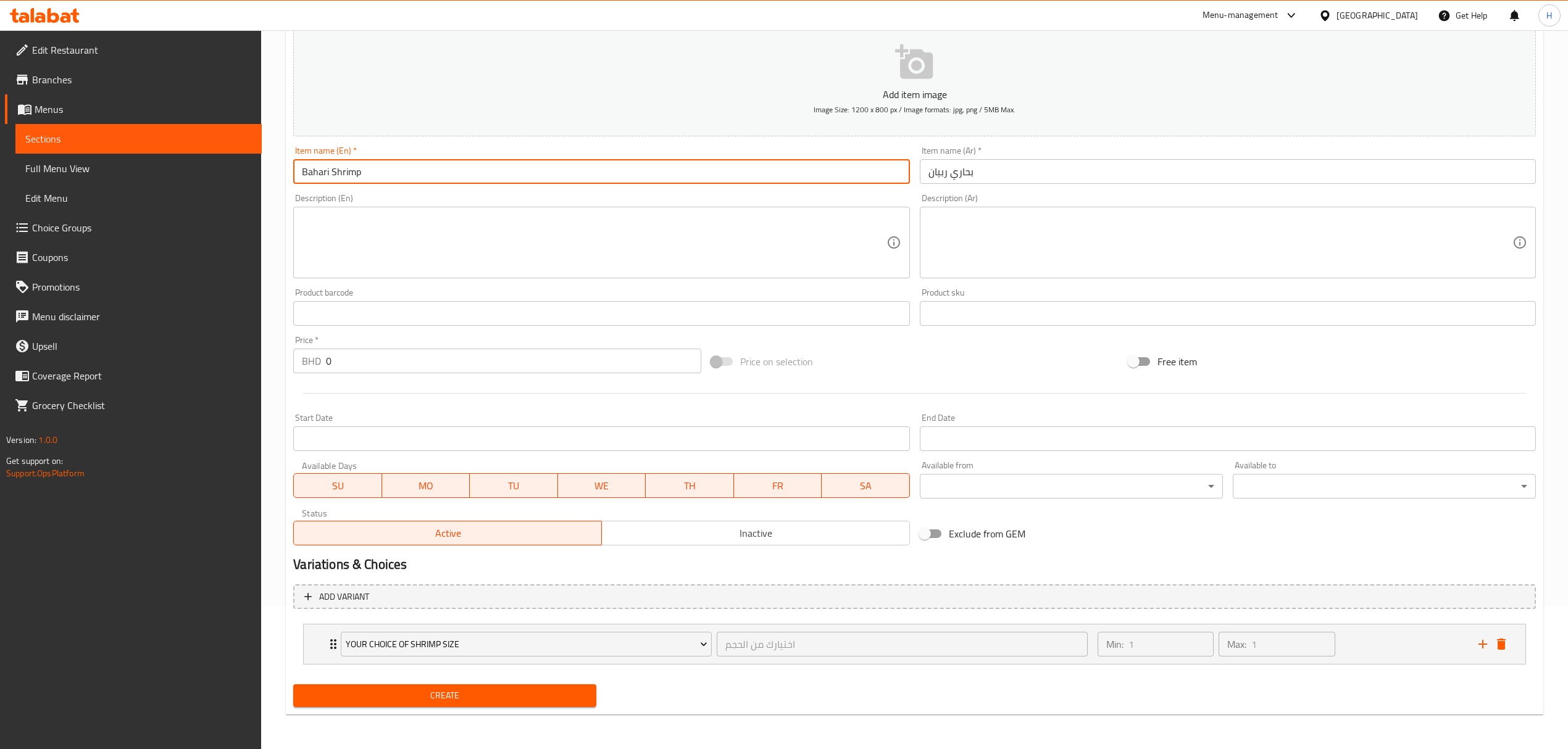
click at [484, 695] on span "Create" at bounding box center [445, 695] width 284 height 15
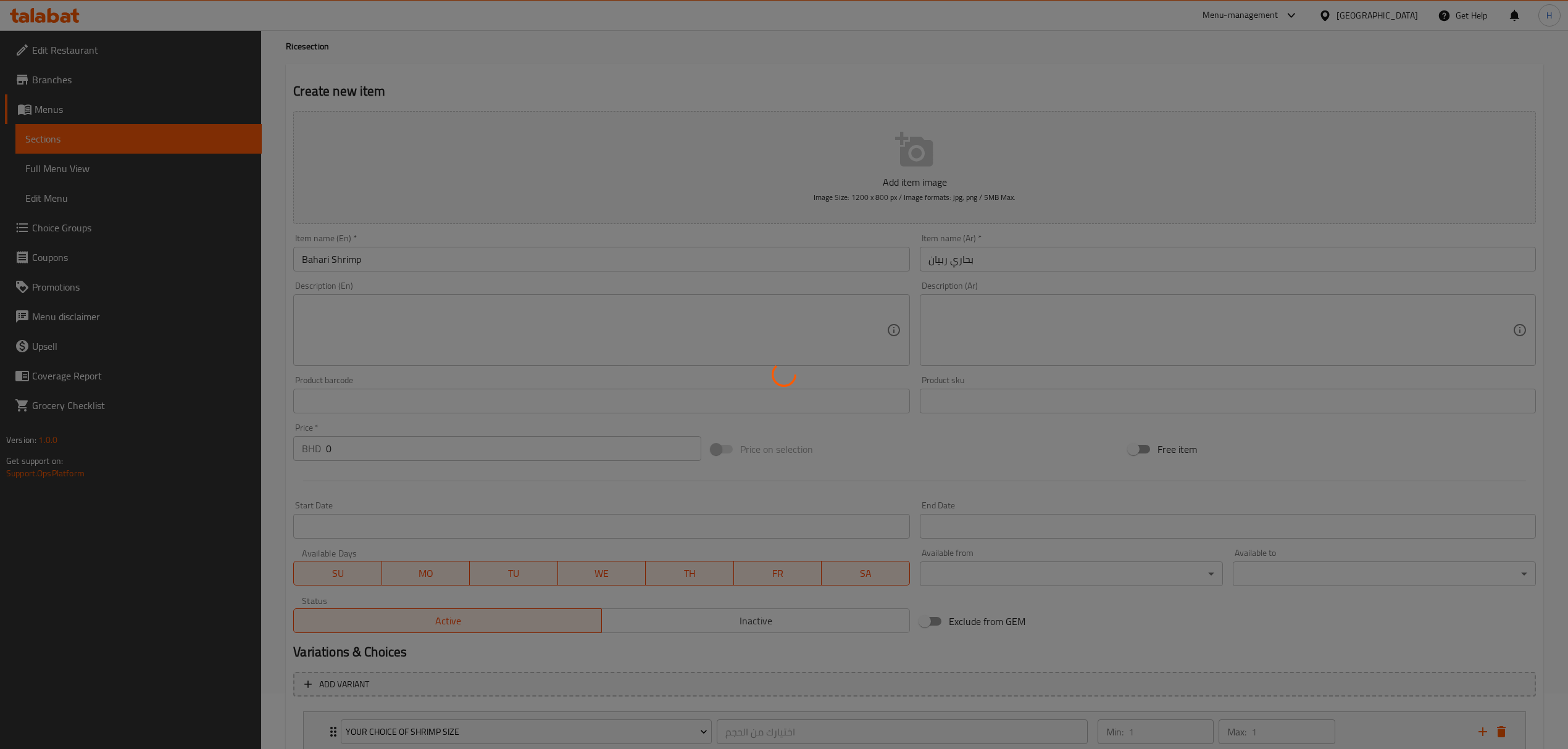
scroll to position [0, 0]
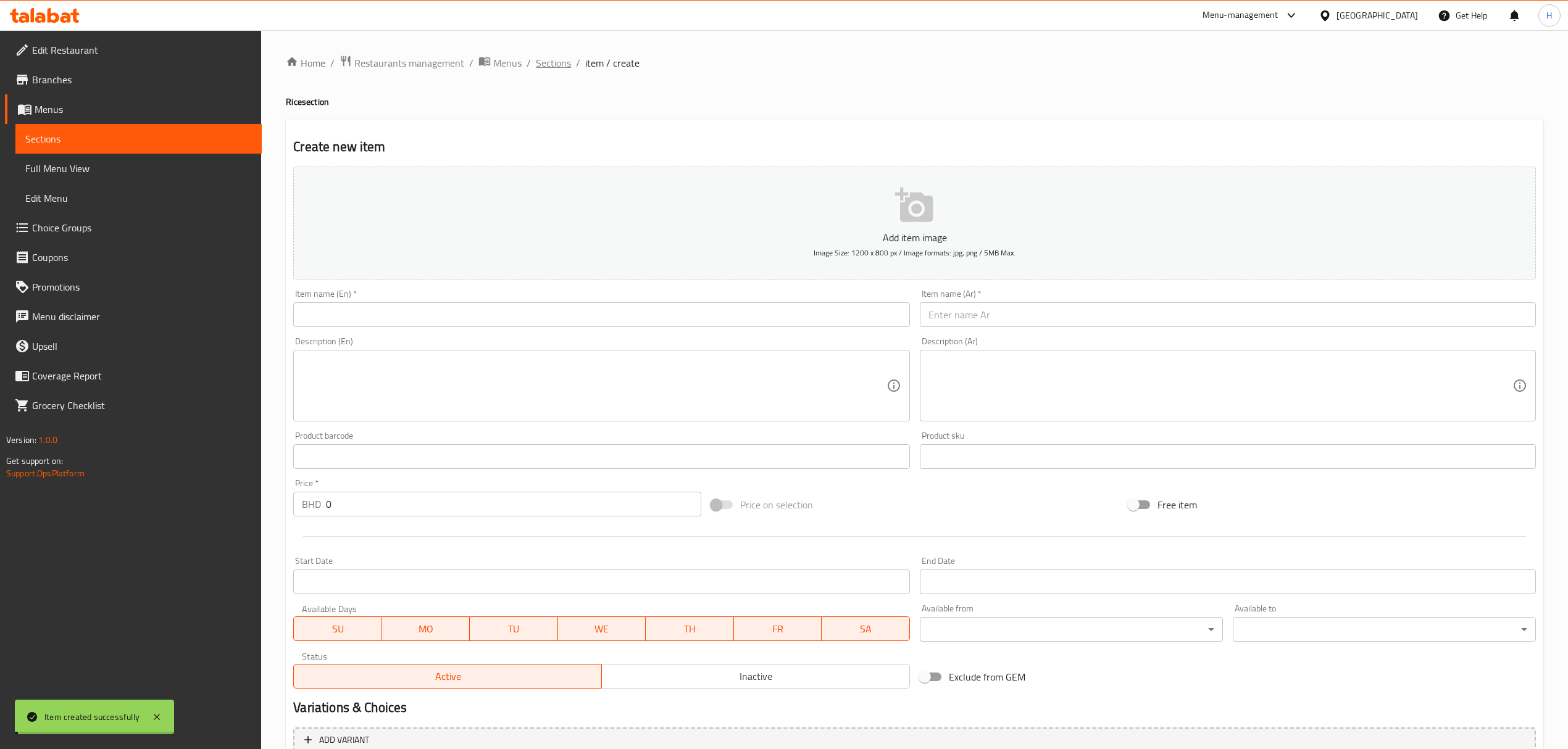
click at [560, 65] on span "Sections" at bounding box center [553, 63] width 35 height 15
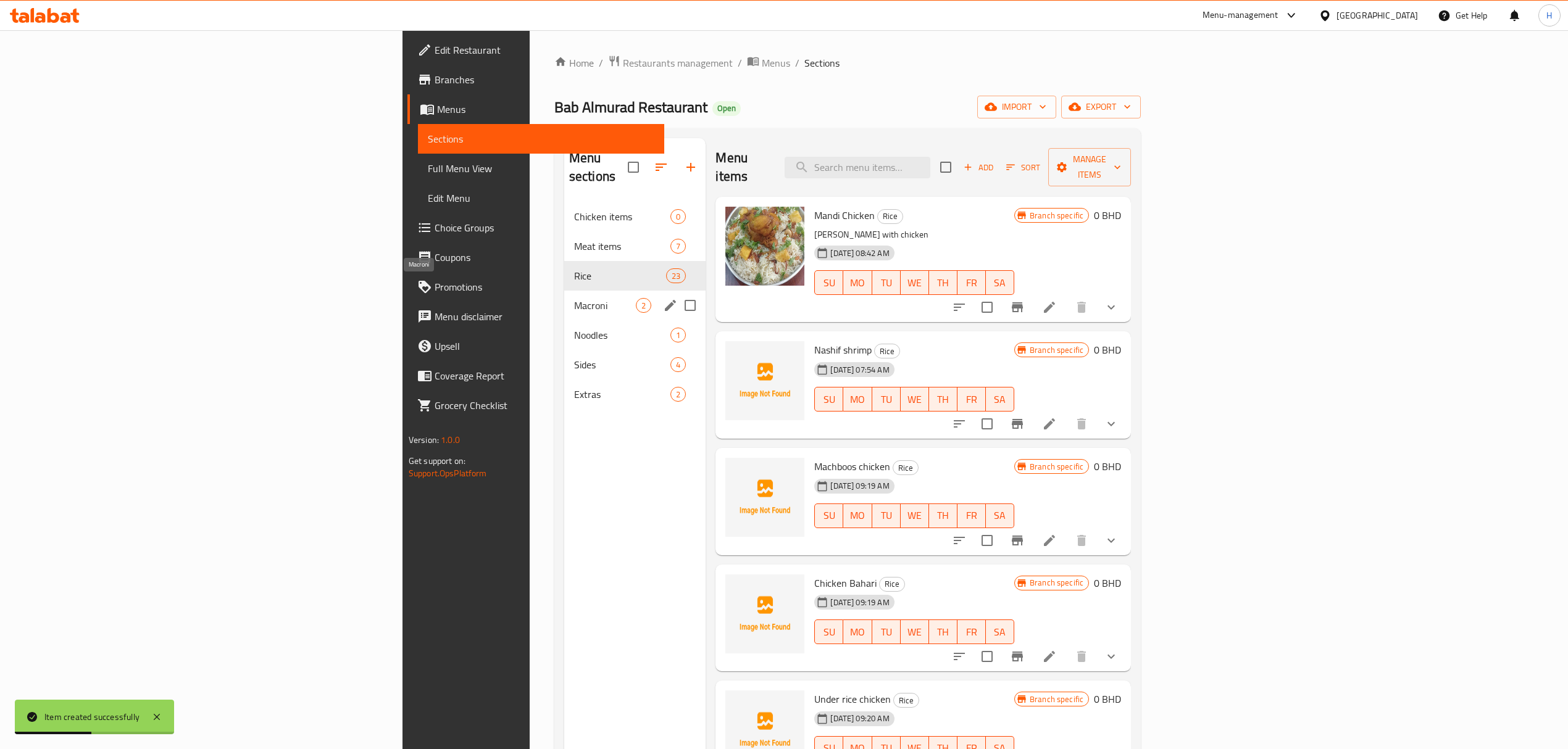
click at [574, 298] on span "Macroni" at bounding box center [605, 306] width 62 height 15
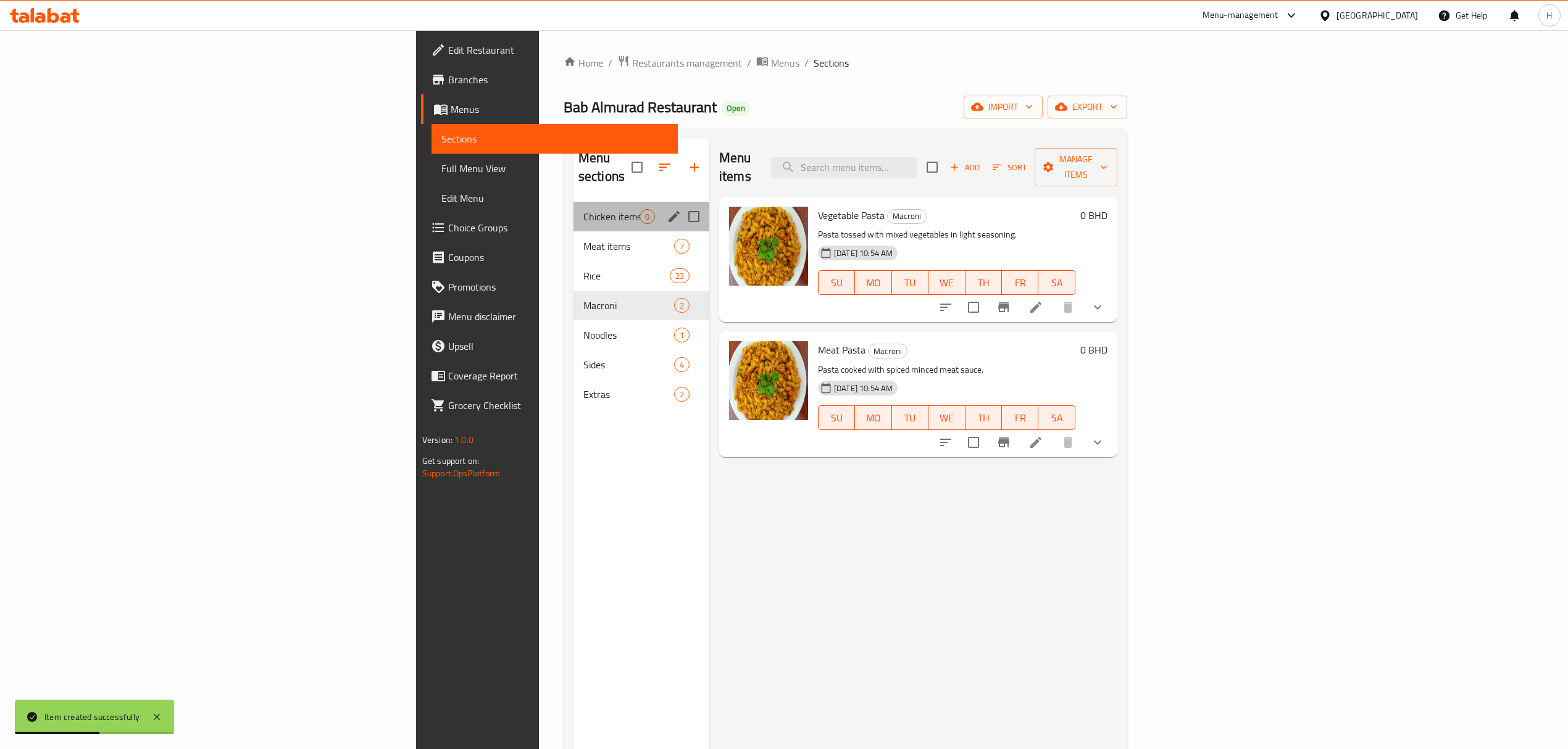
click at [574, 212] on div "Chicken items 0" at bounding box center [642, 216] width 136 height 30
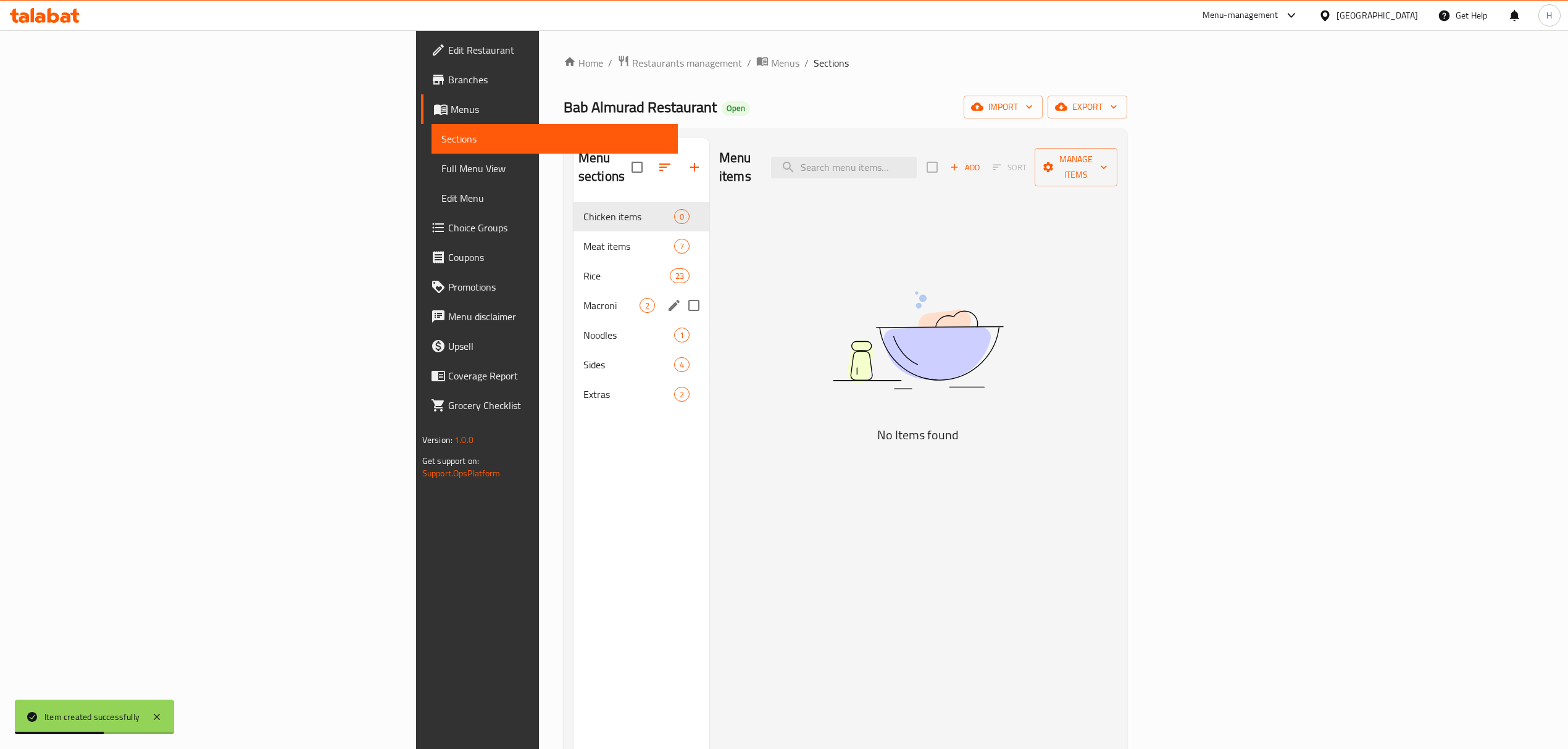
click at [574, 291] on div "Macroni 2" at bounding box center [642, 306] width 136 height 30
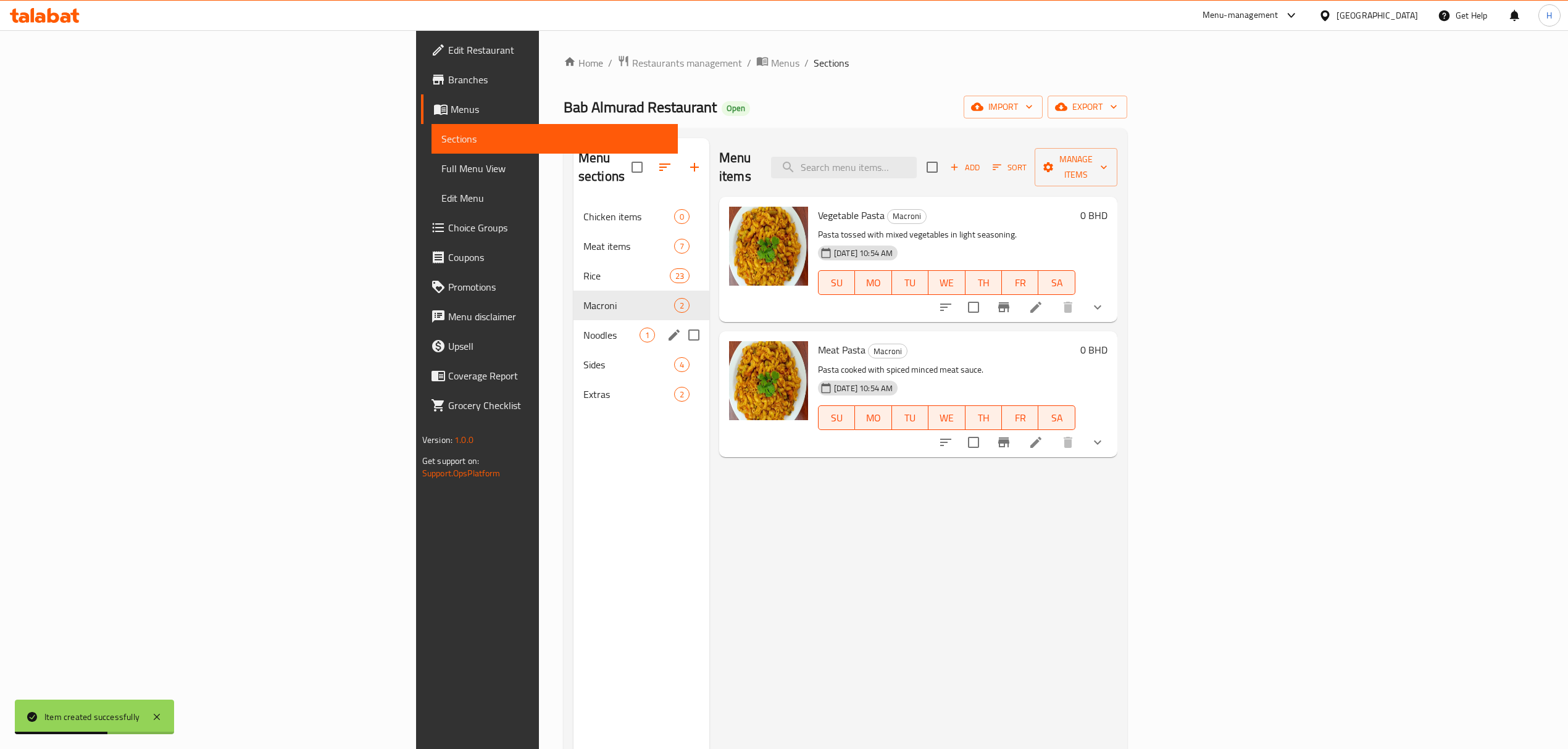
click at [574, 328] on div "Noodles 1" at bounding box center [642, 335] width 136 height 30
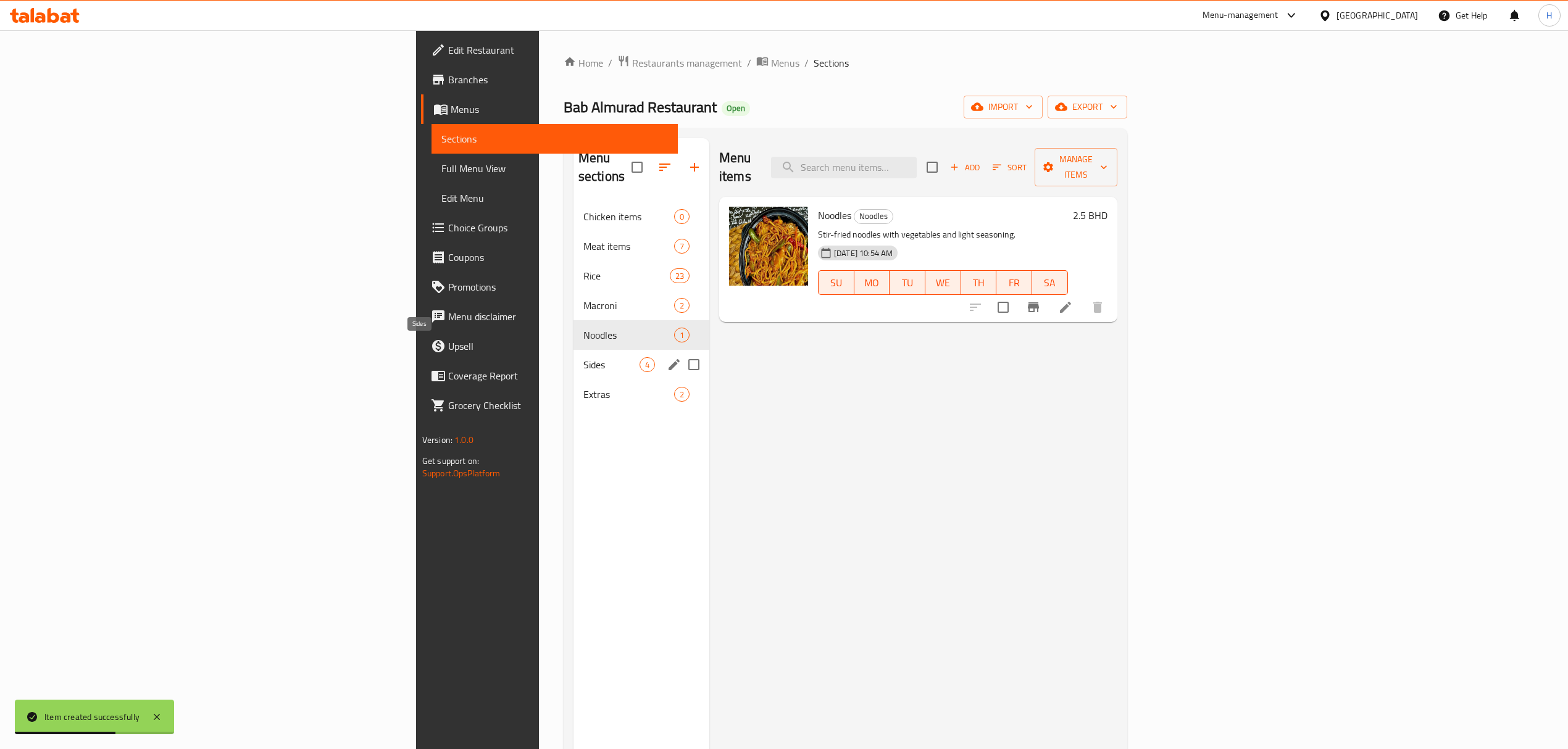
click at [583, 357] on span "Sides" at bounding box center [611, 365] width 56 height 15
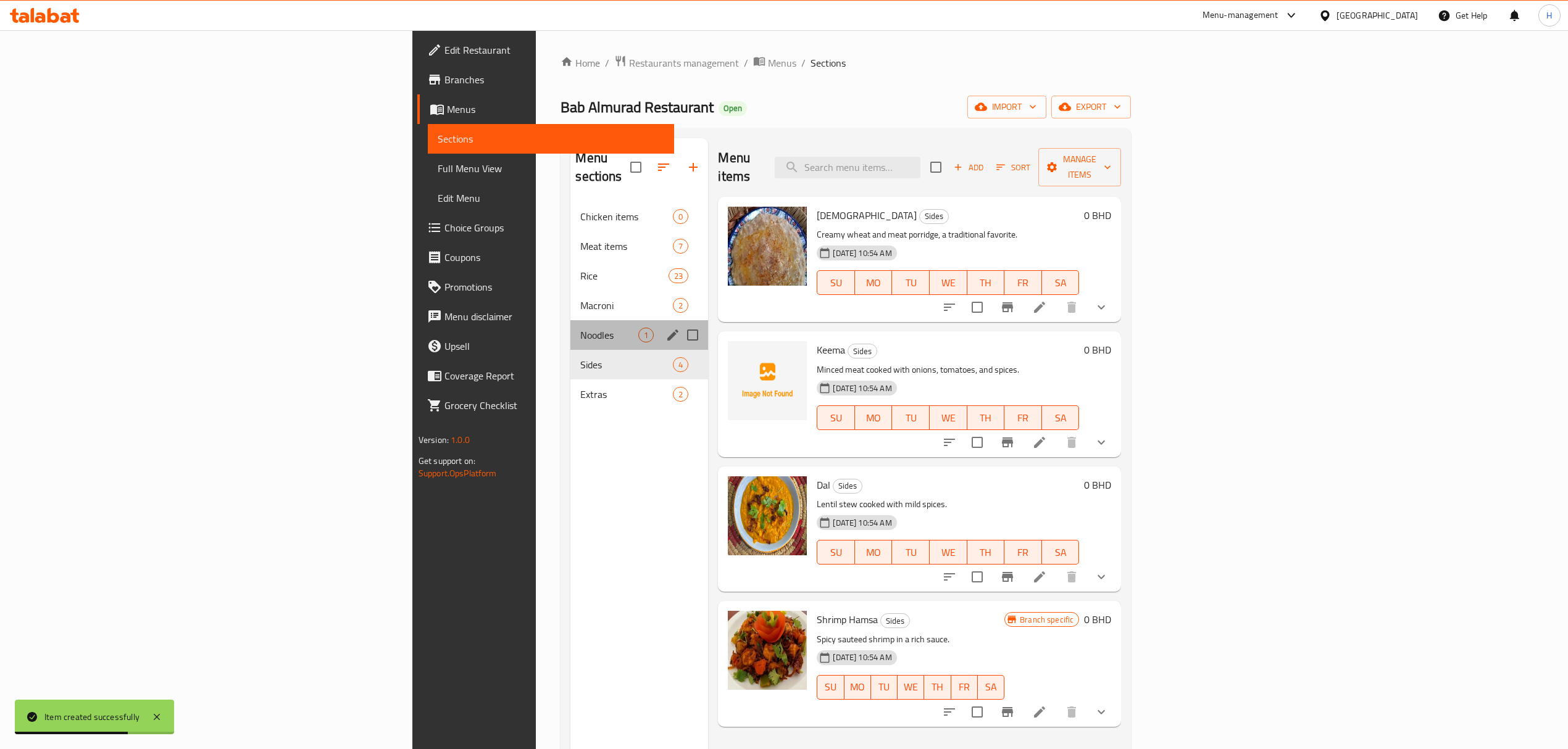
click at [570, 320] on div "Noodles 1" at bounding box center [639, 335] width 138 height 30
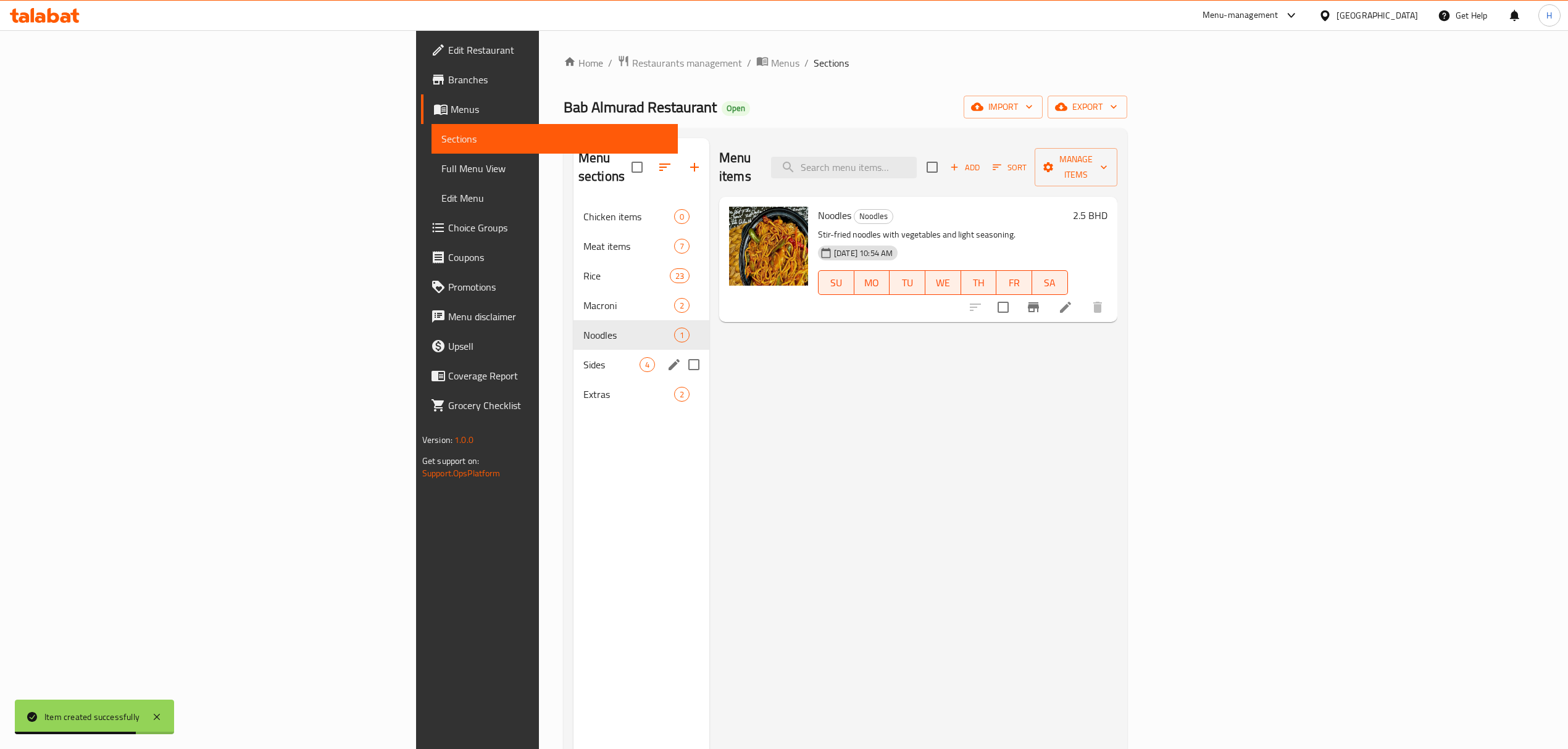
click at [574, 350] on div "Sides 4" at bounding box center [642, 365] width 136 height 30
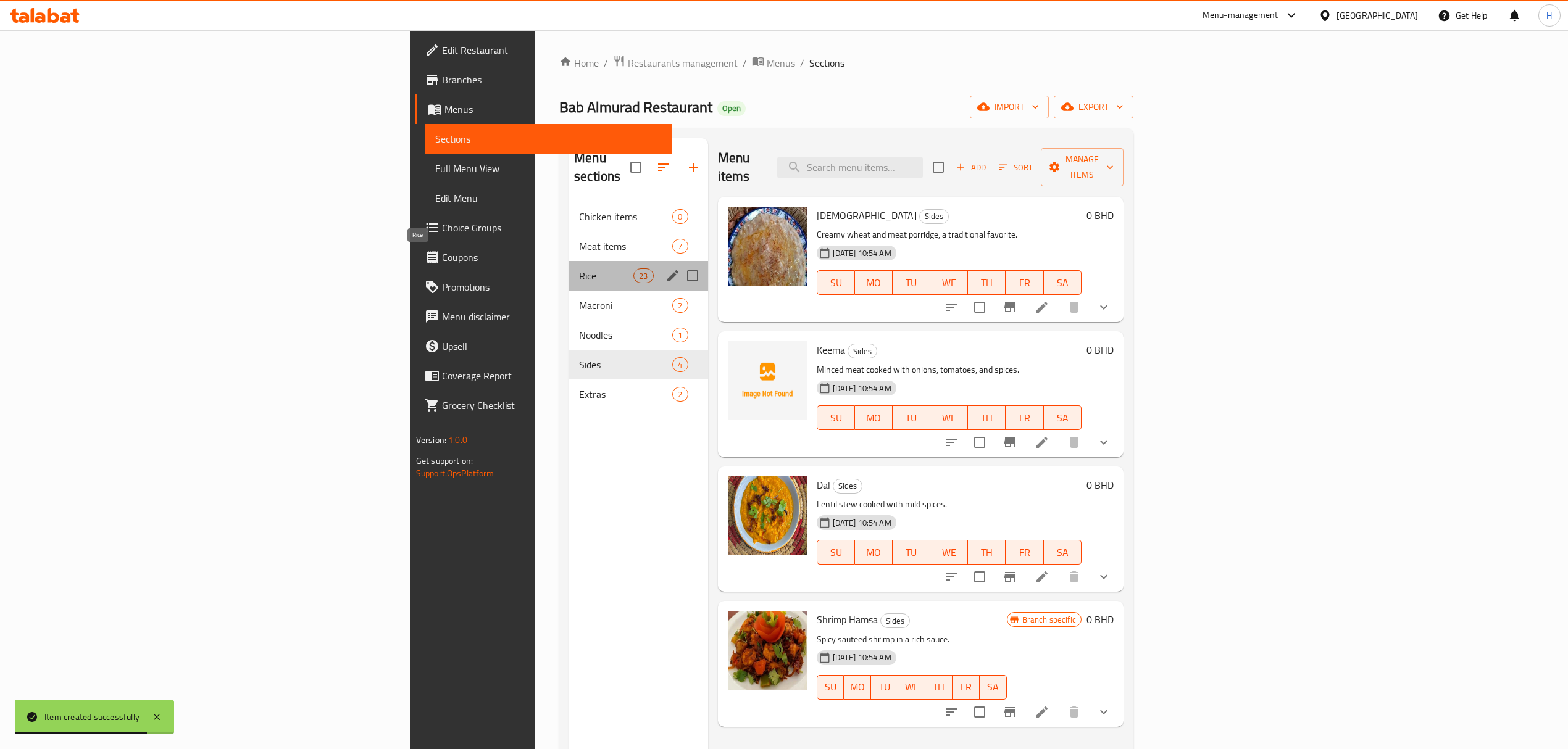
click at [579, 269] on span "Rice" at bounding box center [606, 276] width 54 height 15
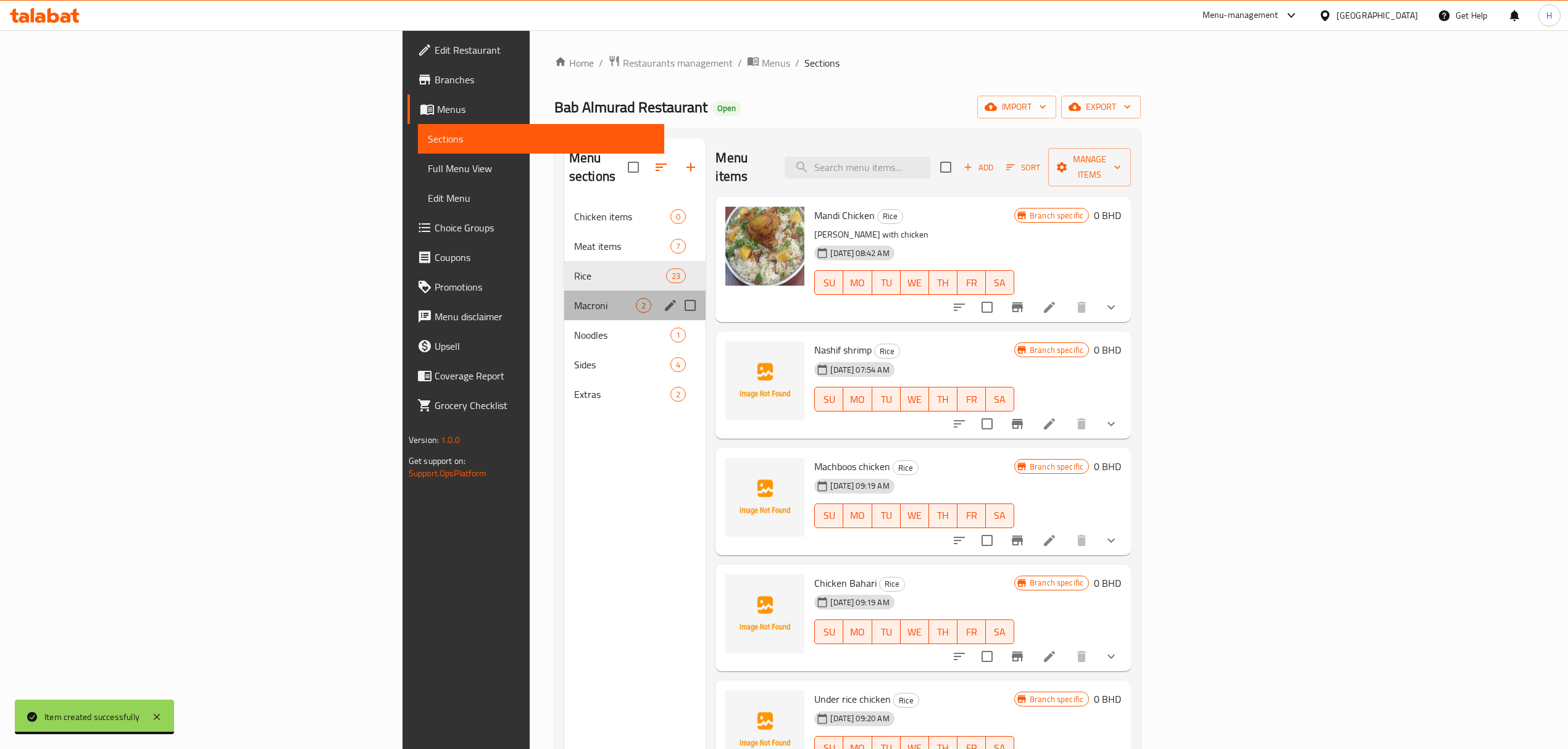
click at [564, 291] on div "Macroni 2" at bounding box center [635, 306] width 142 height 30
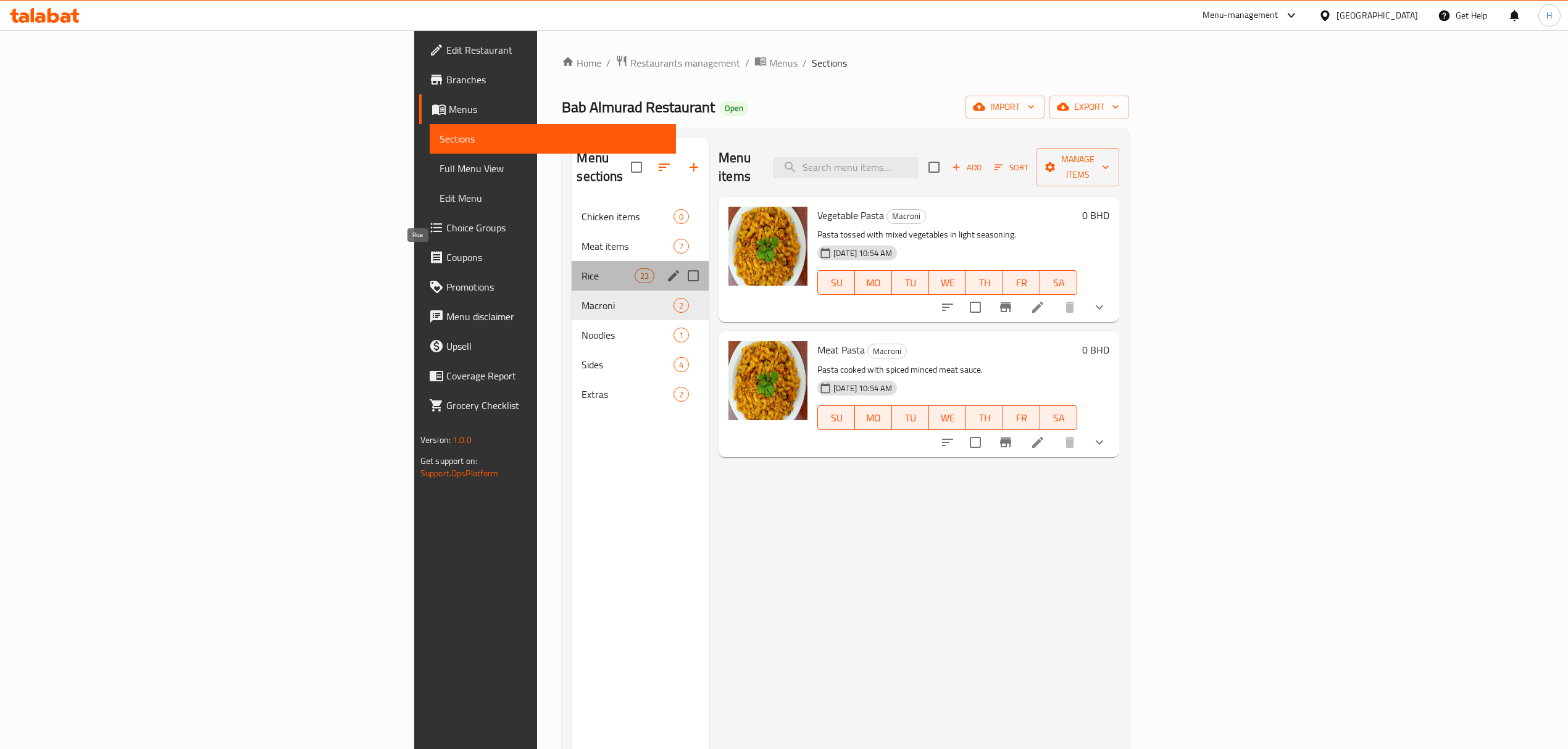
click at [581, 269] on span "Rice" at bounding box center [607, 276] width 52 height 15
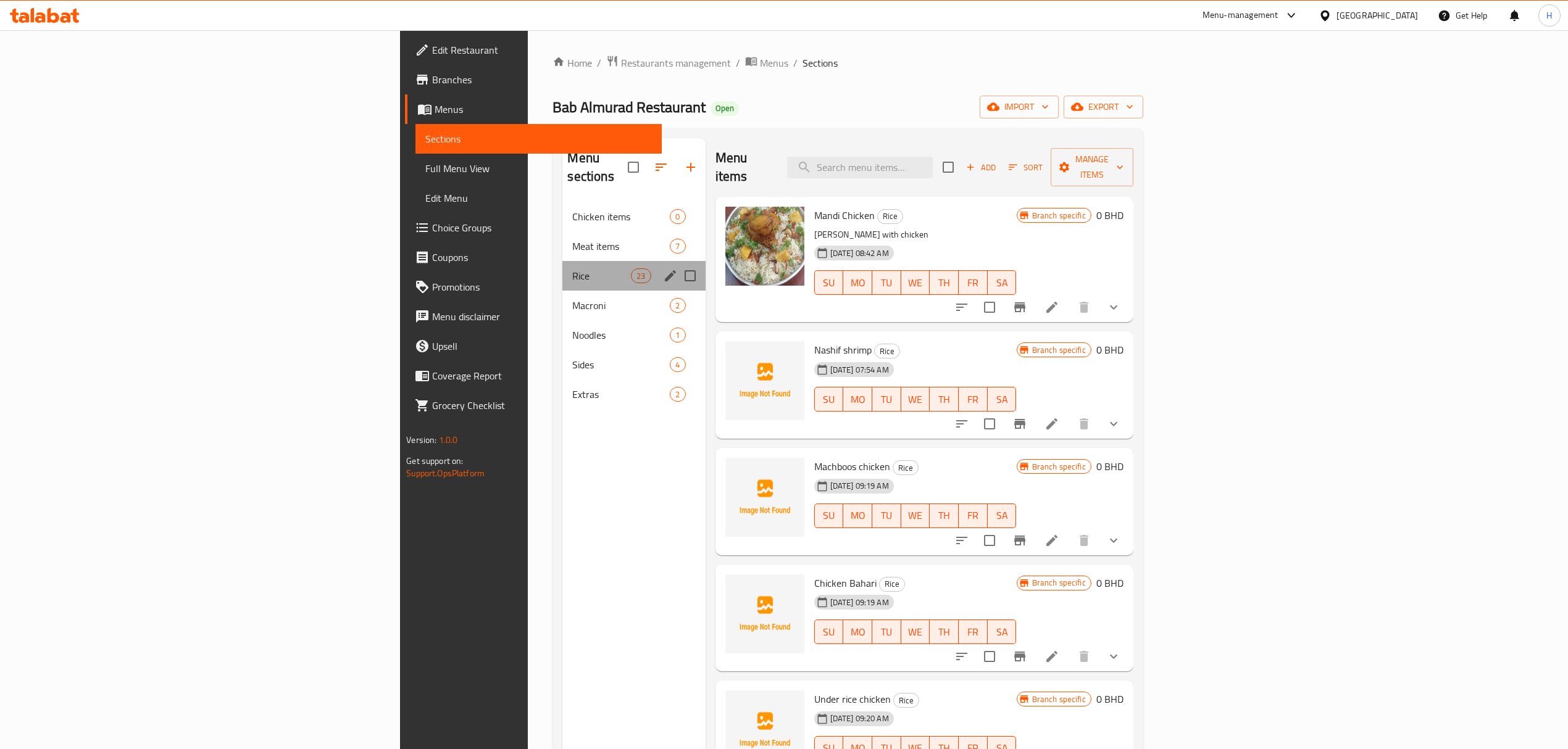
click at [562, 265] on div "Rice 23" at bounding box center [634, 276] width 142 height 30
click at [664, 270] on icon "edit" at bounding box center [670, 275] width 11 height 11
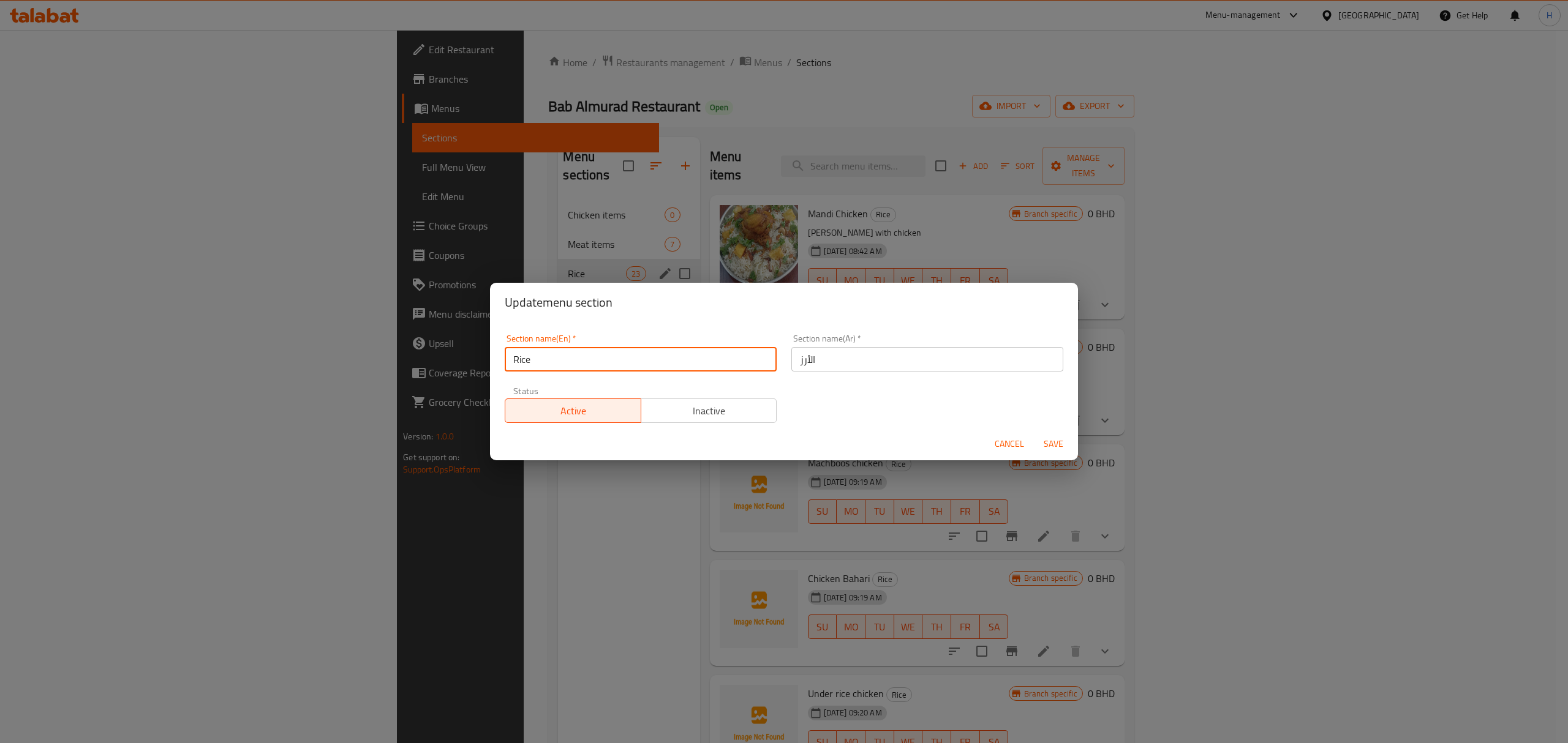
drag, startPoint x: 617, startPoint y: 365, endPoint x: 381, endPoint y: 368, distance: 236.0
click at [381, 369] on div "Update menu section Section name(En)   * Rice Section name(En) * Section name(A…" at bounding box center [784, 371] width 1568 height 743
type input "N"
type input "Food items"
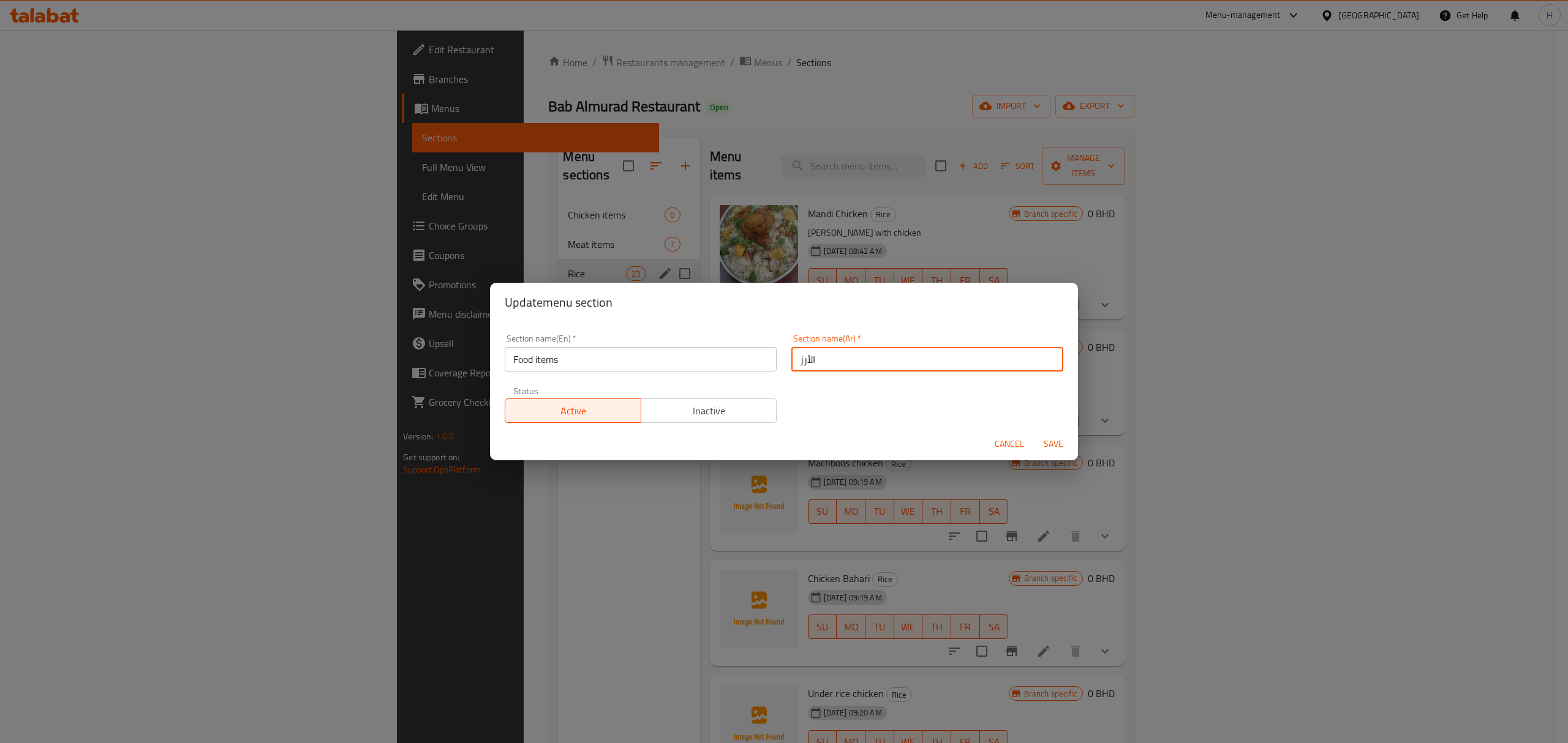
drag, startPoint x: 801, startPoint y: 364, endPoint x: 569, endPoint y: 371, distance: 232.1
click at [569, 371] on div "Section name(En)   * Food items Section name(En) * Section name(Ar)   * الأرز S…" at bounding box center [784, 378] width 573 height 103
type input "h"
type input "اصناف الاكل"
click at [1049, 441] on span "Save" at bounding box center [1053, 444] width 29 height 15
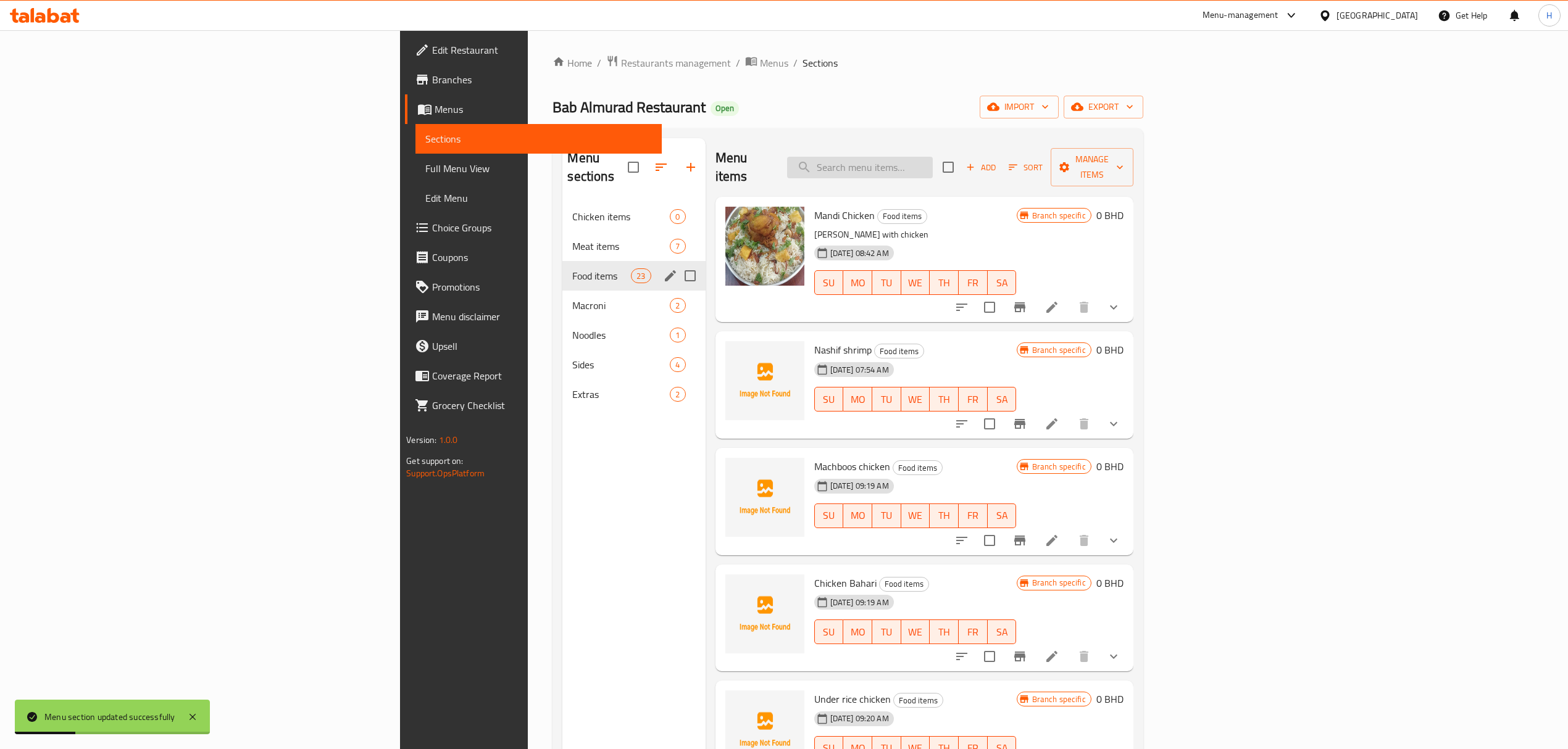
click at [932, 159] on input "search" at bounding box center [859, 167] width 146 height 21
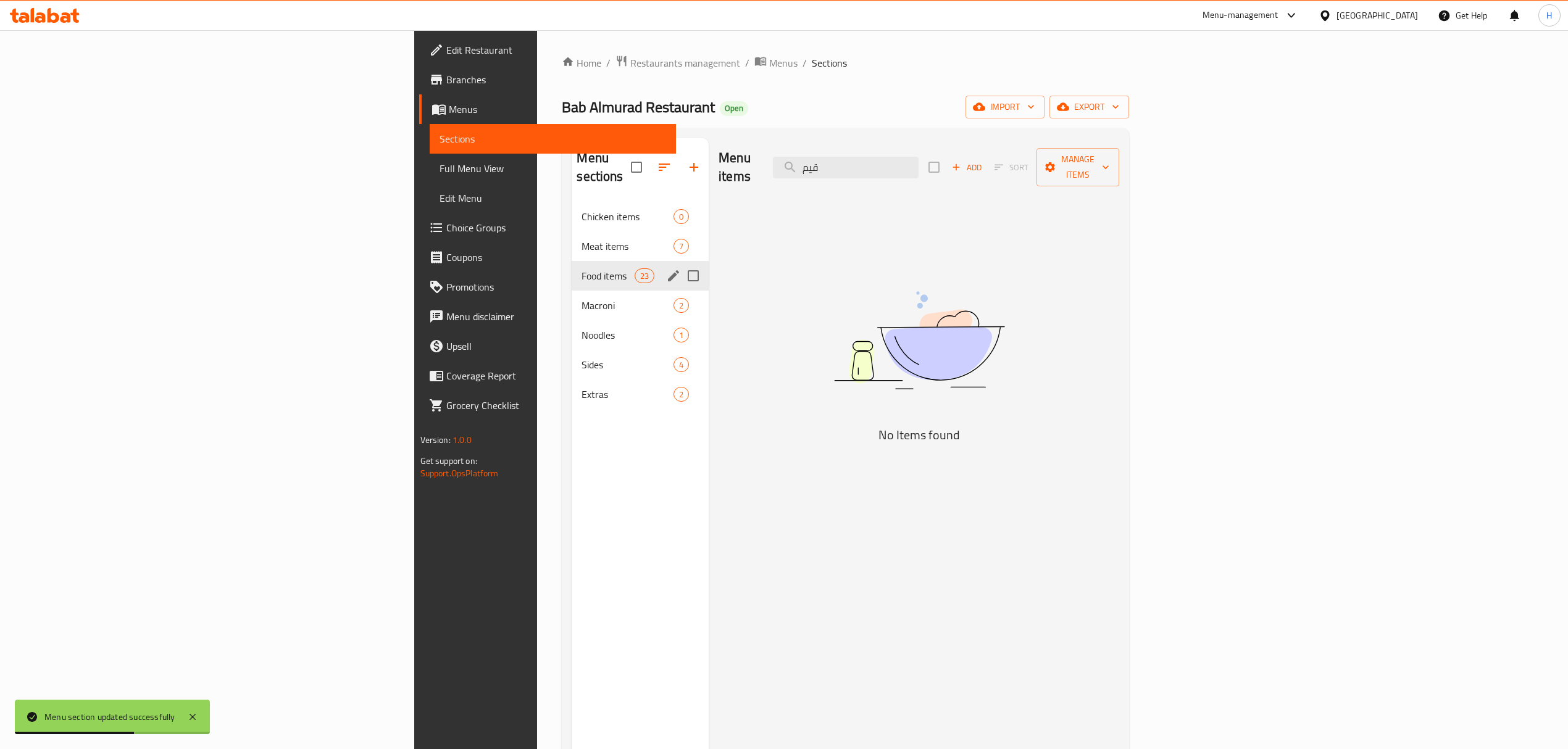
drag, startPoint x: 998, startPoint y: 161, endPoint x: 721, endPoint y: 158, distance: 277.0
click at [719, 159] on div "Menu items قيم Add Sort Manage items" at bounding box center [918, 167] width 400 height 58
type input "ق"
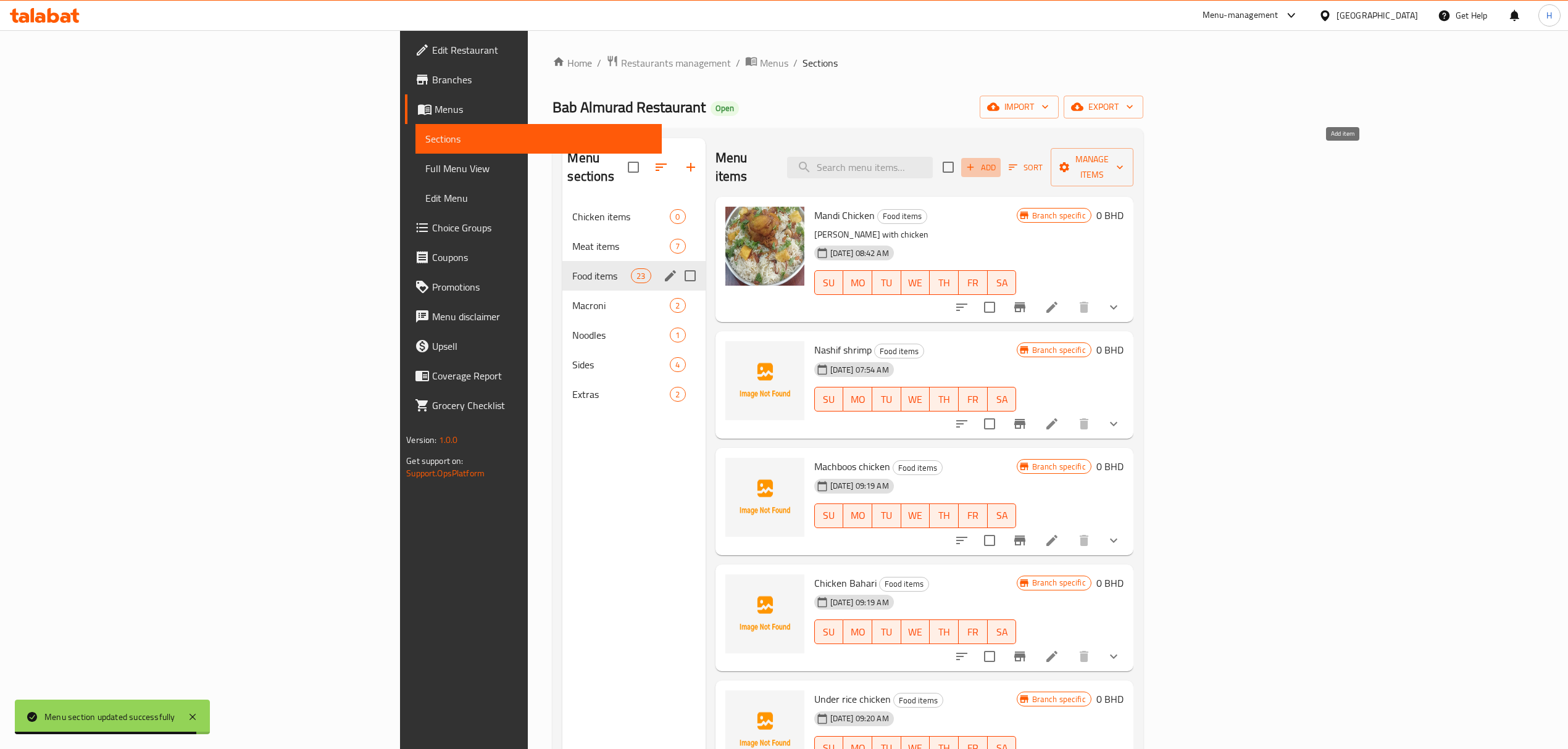
click at [1000, 158] on button "Add" at bounding box center [980, 167] width 40 height 19
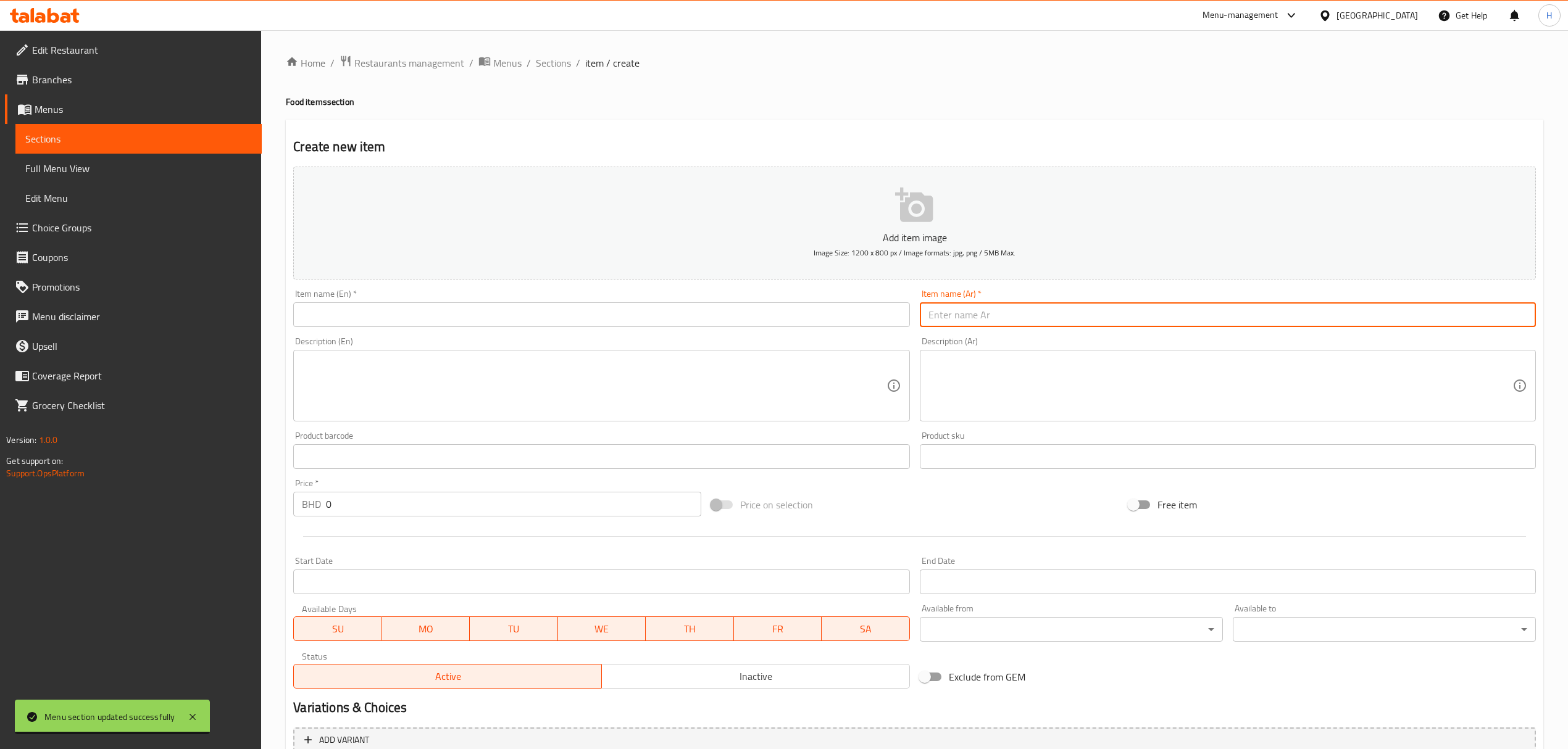
click at [1075, 320] on input "text" at bounding box center [1227, 314] width 616 height 25
type input "قيمه"
click at [440, 301] on div "Item name (En)   * Item name (En) *" at bounding box center [601, 308] width 616 height 38
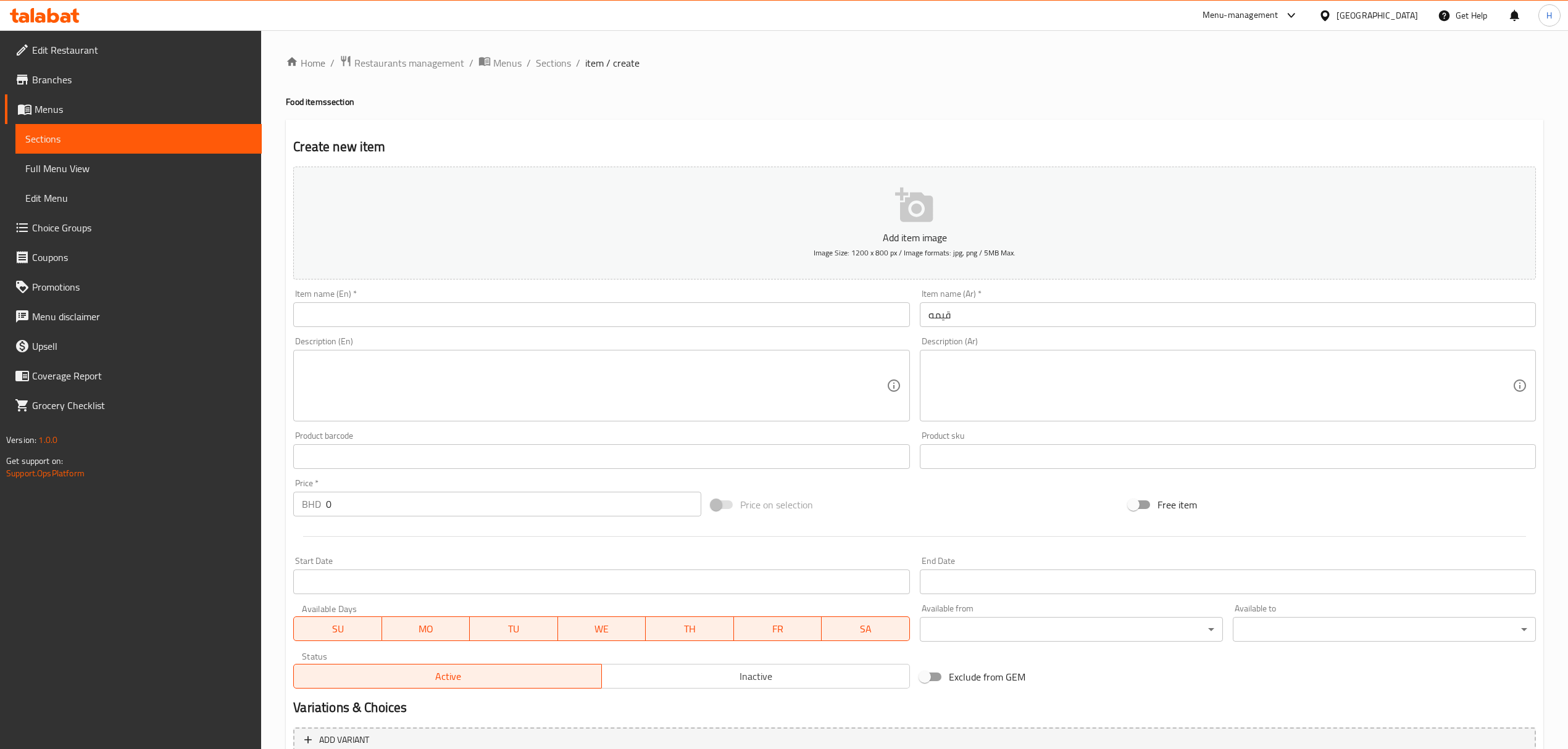
click at [437, 317] on input "text" at bounding box center [601, 314] width 616 height 25
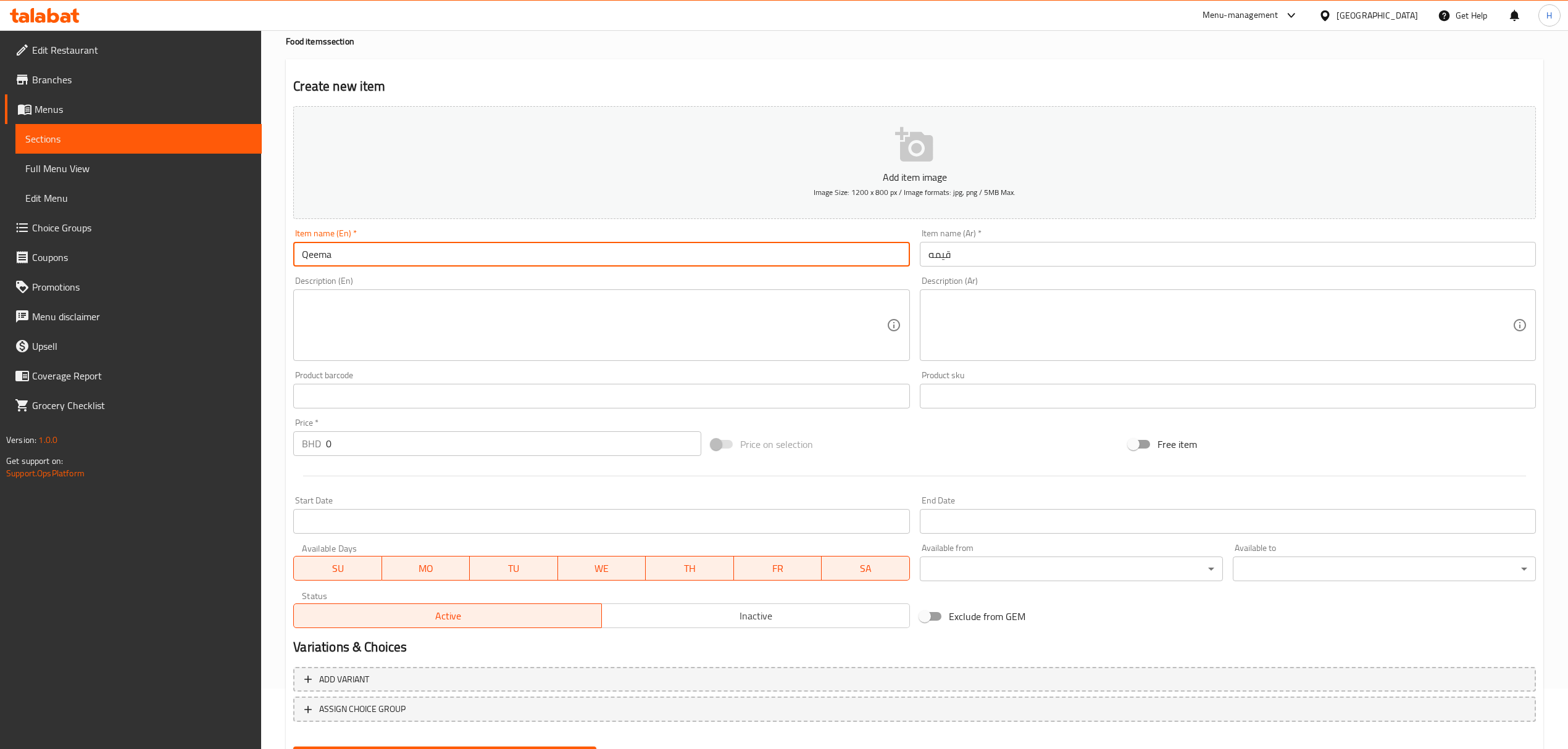
scroll to position [122, 0]
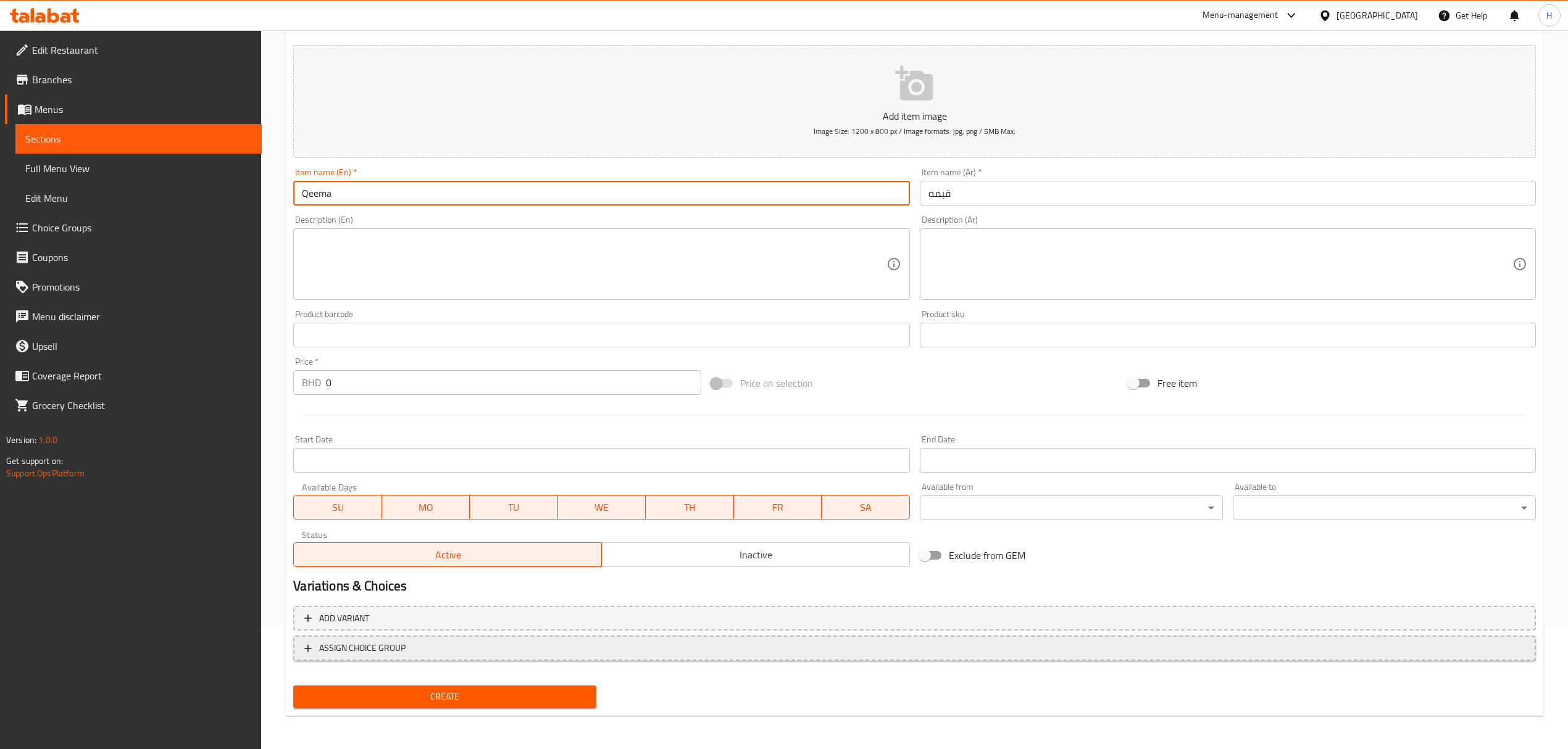
type input "Qeema"
click at [510, 640] on button "ASSIGN CHOICE GROUP" at bounding box center [914, 648] width 1242 height 26
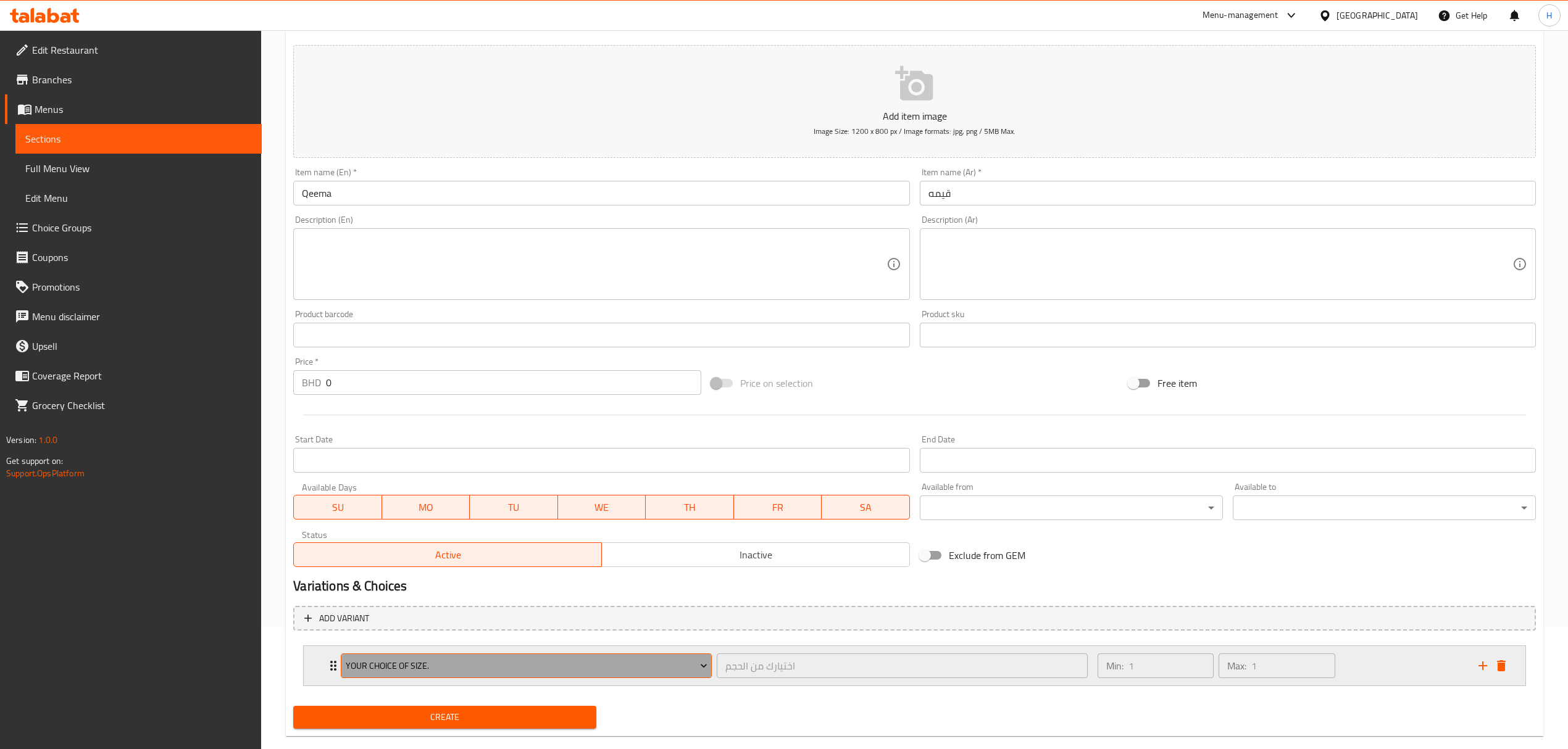
click at [470, 670] on span "Your choice of size." at bounding box center [526, 666] width 361 height 15
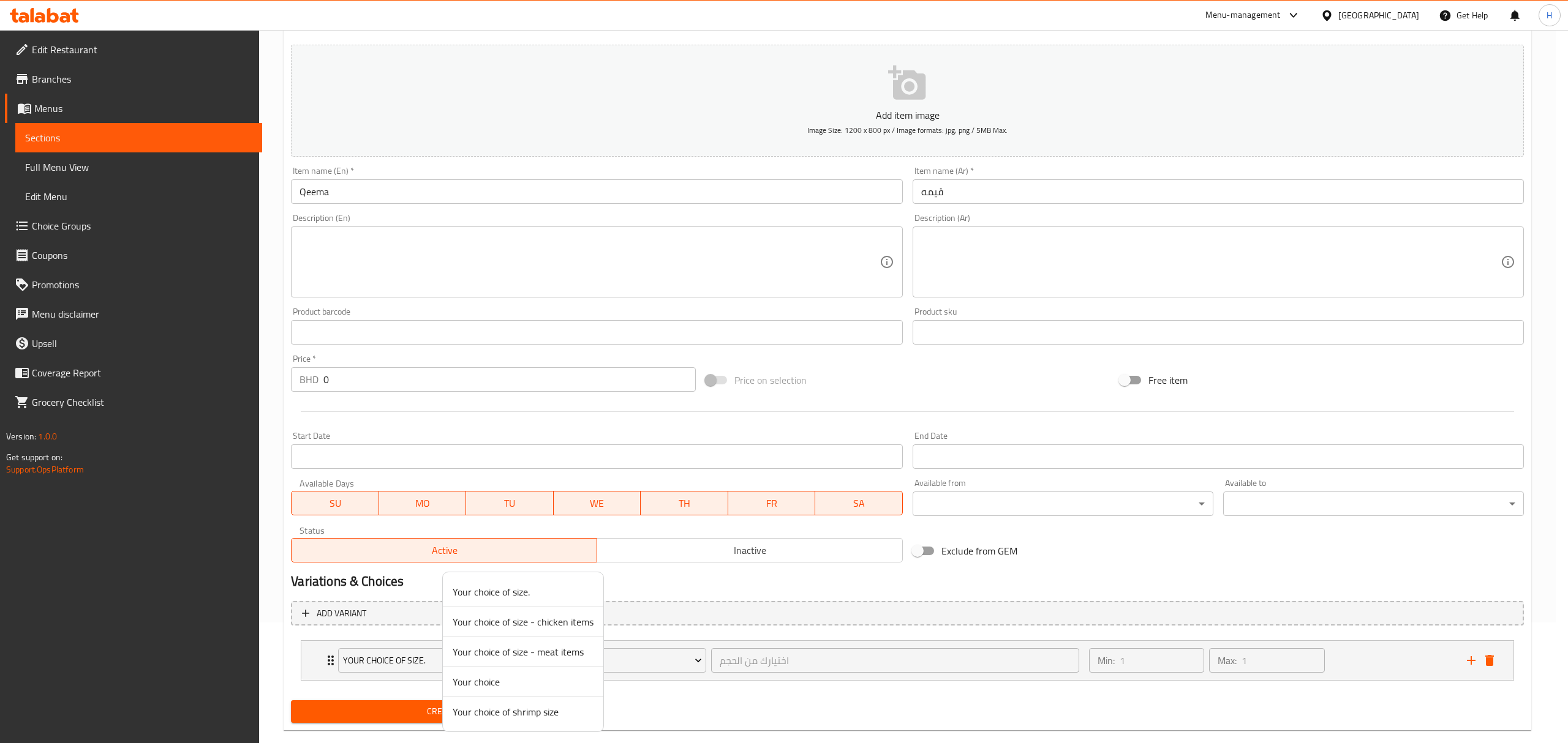
click at [498, 683] on span "Your choice" at bounding box center [523, 682] width 141 height 15
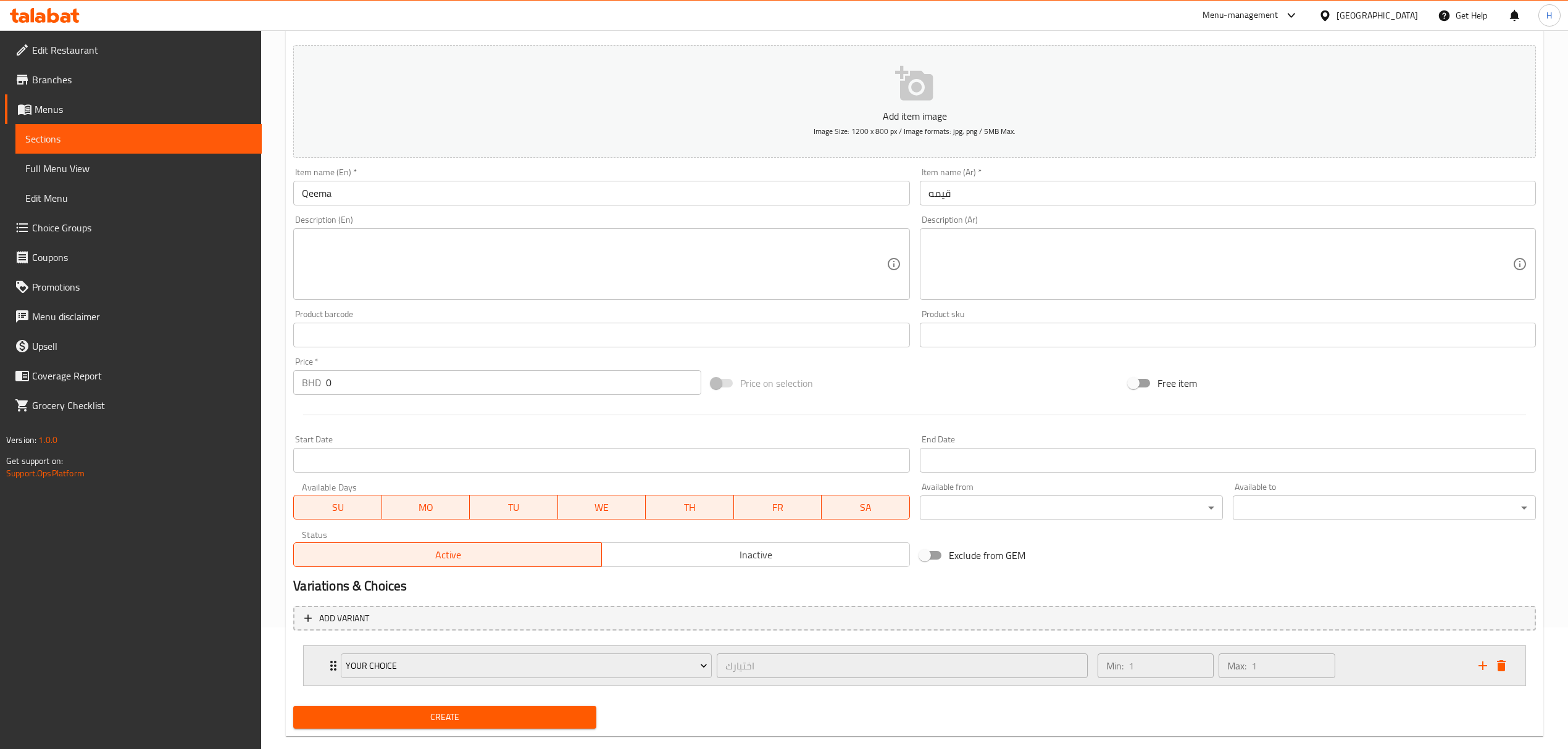
click at [1366, 648] on div "Min: 1 ​ Max: 1 ​" at bounding box center [1280, 666] width 381 height 40
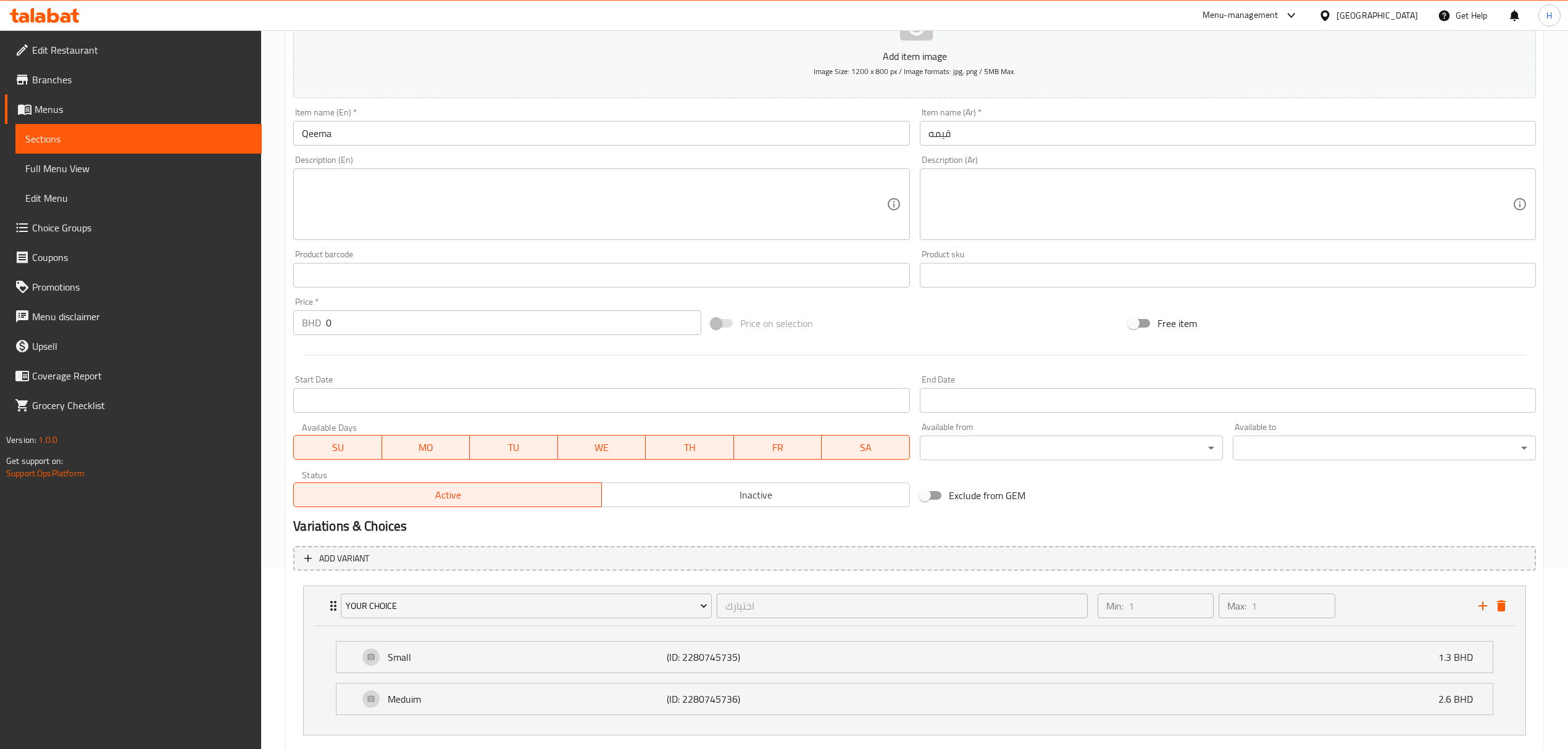
scroll to position [255, 0]
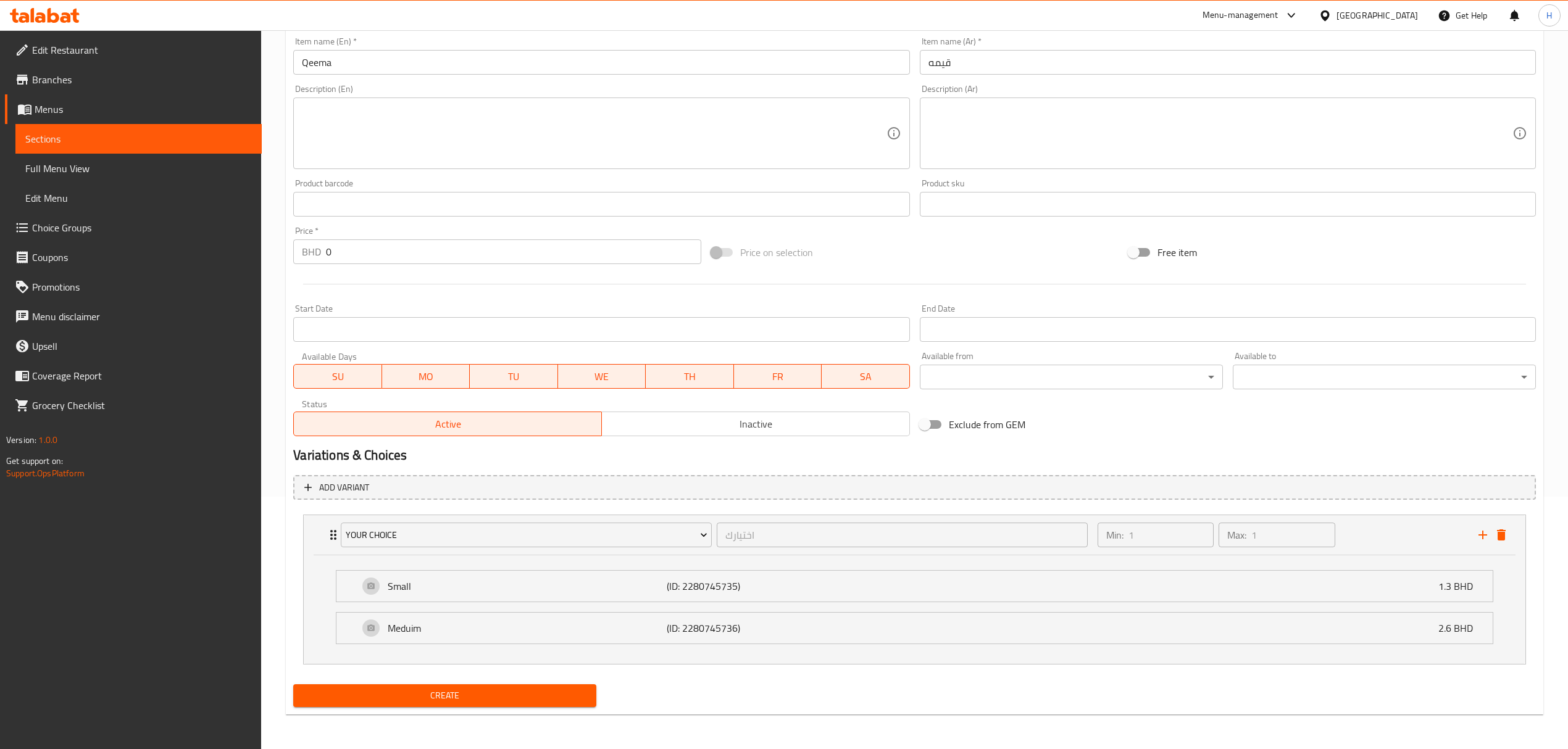
click at [586, 695] on span "Create" at bounding box center [445, 695] width 284 height 15
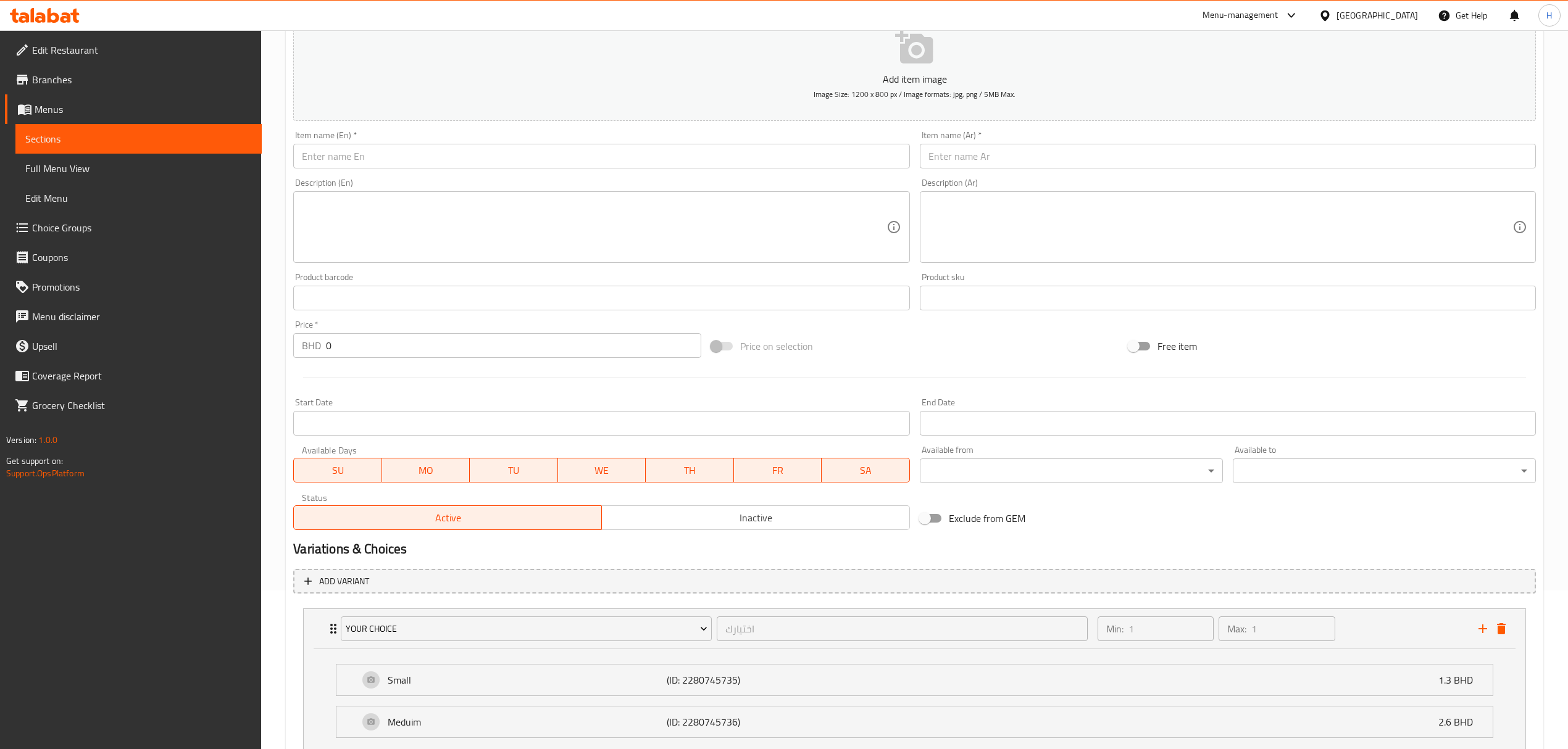
scroll to position [0, 0]
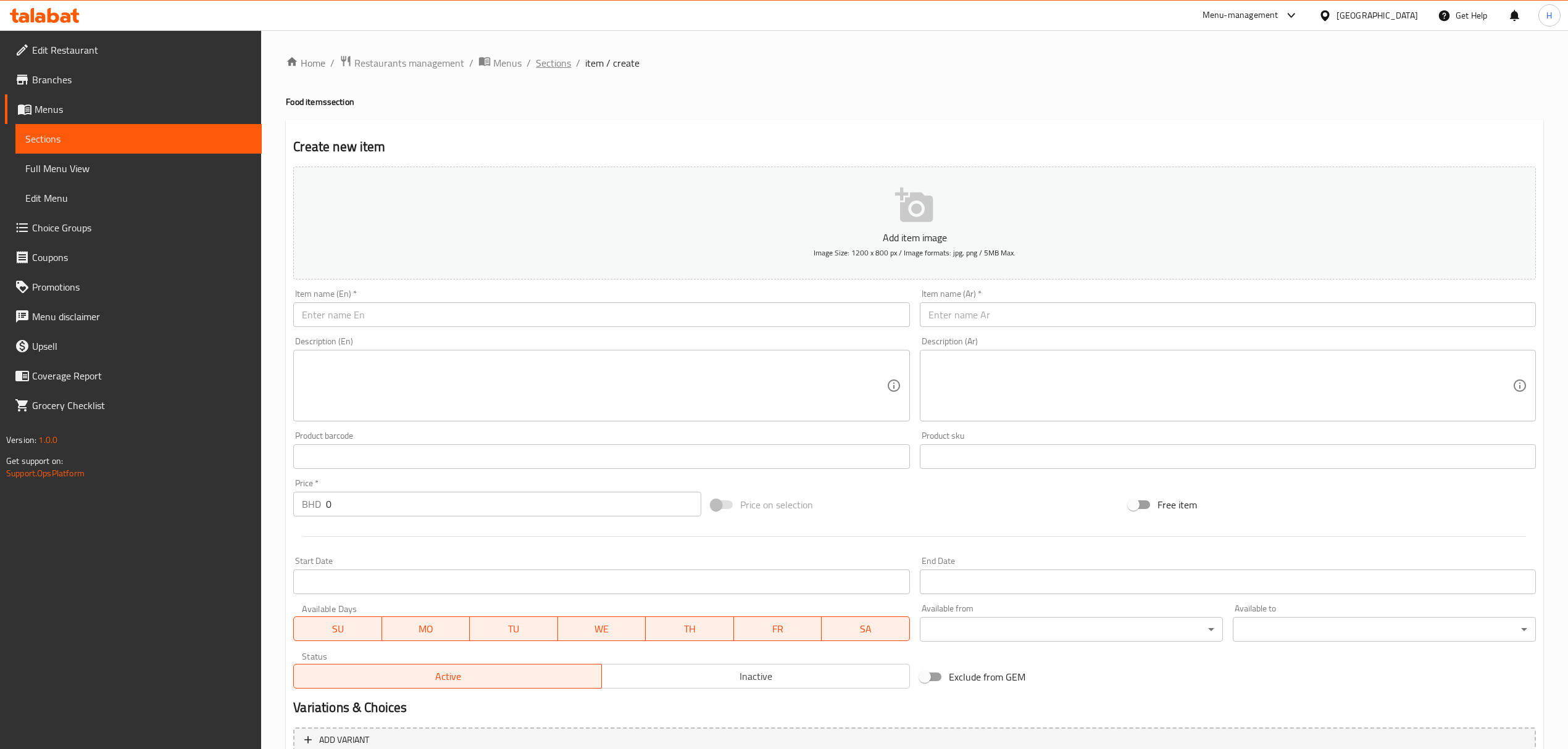
click at [546, 69] on span "Sections" at bounding box center [553, 63] width 35 height 15
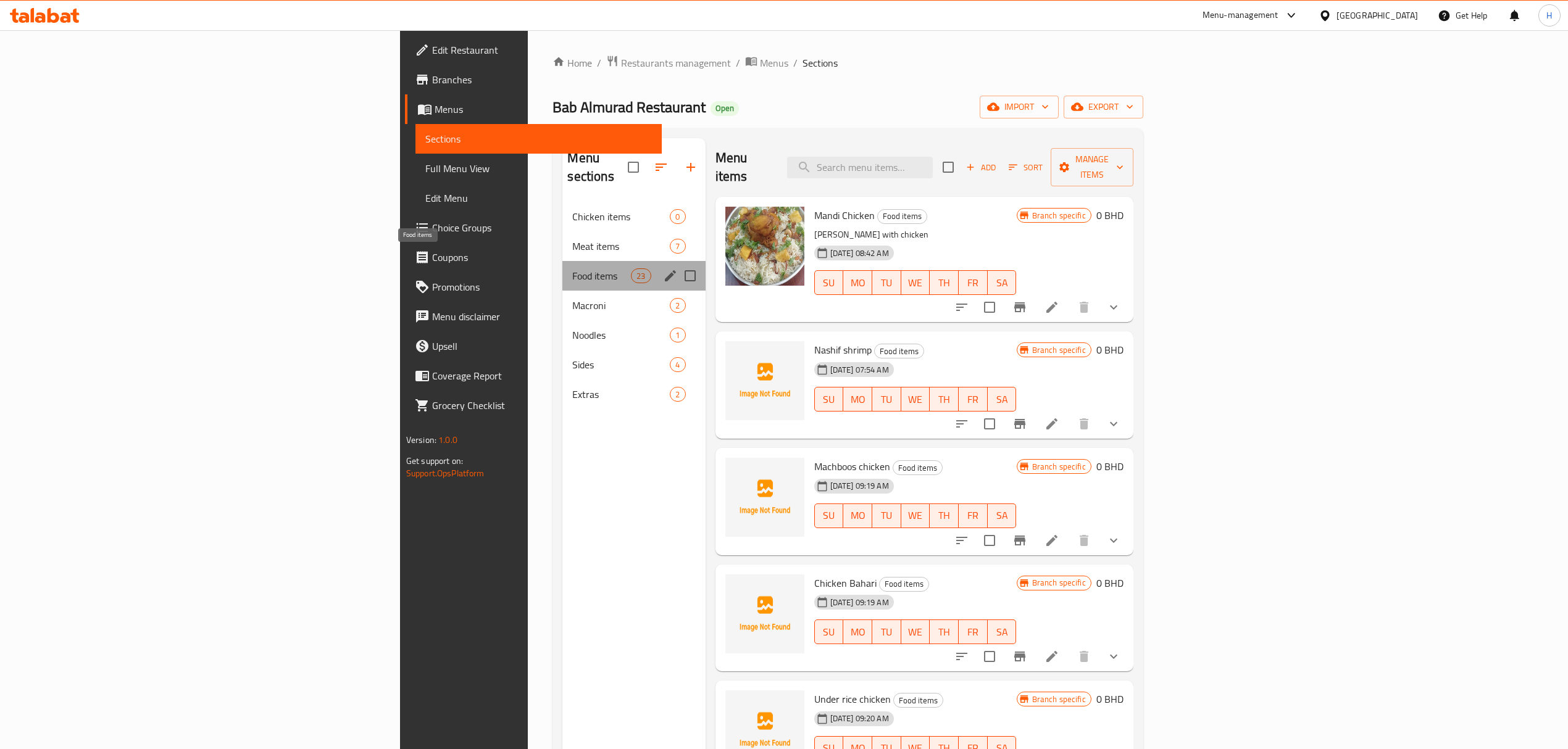
click at [572, 269] on span "Food items" at bounding box center [601, 276] width 58 height 15
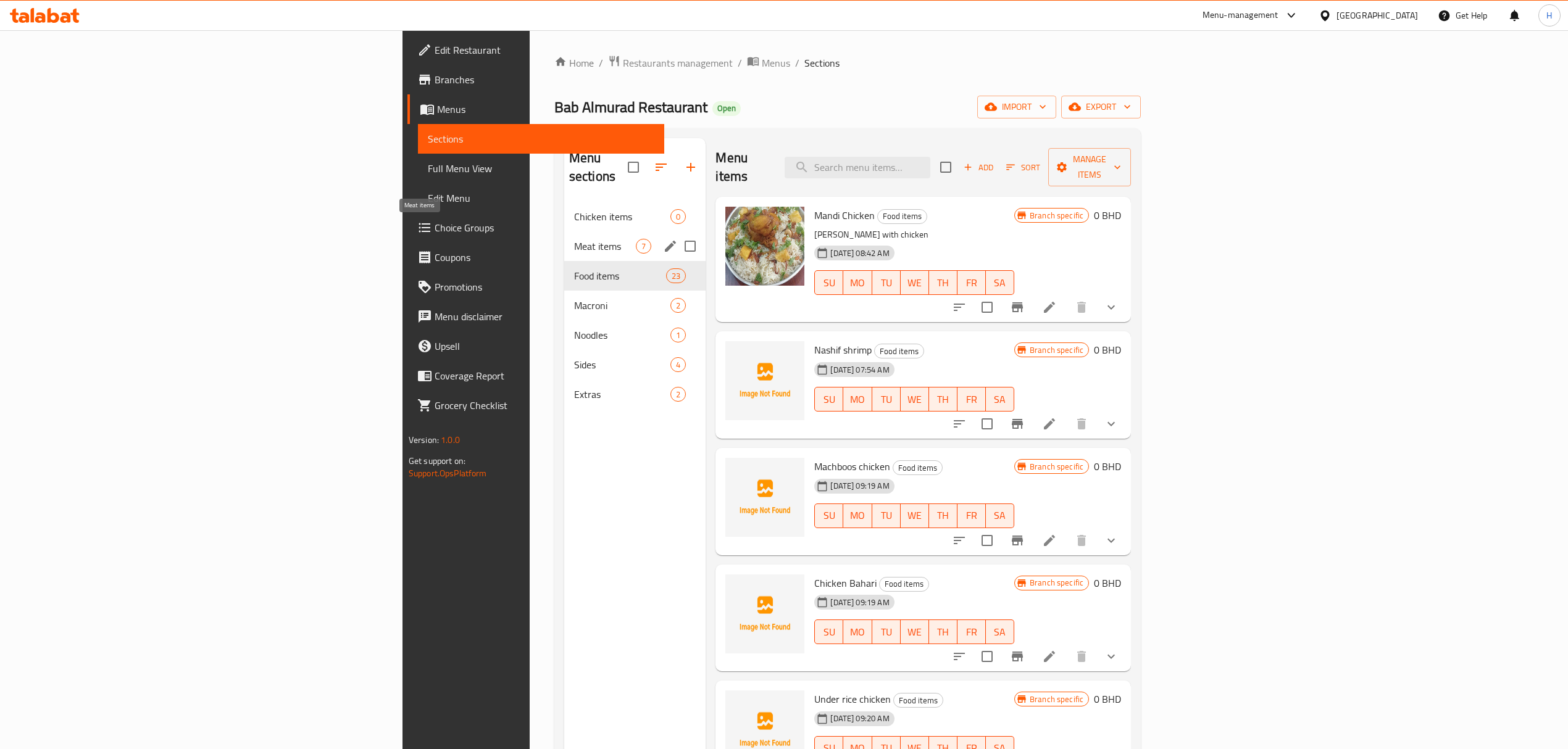
click at [574, 239] on span "Meat items" at bounding box center [605, 247] width 62 height 15
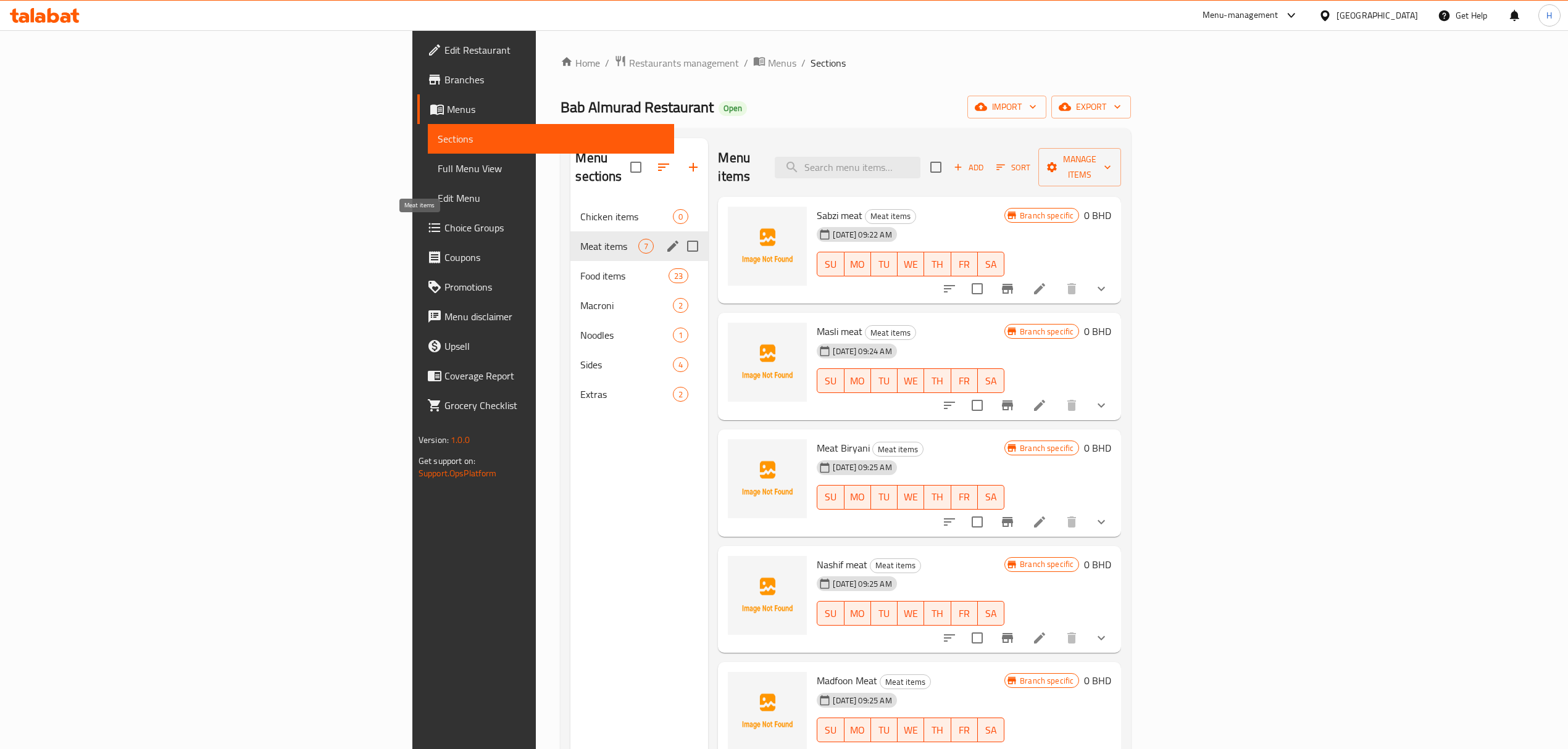
click at [570, 208] on div "Chicken items 0" at bounding box center [639, 216] width 138 height 30
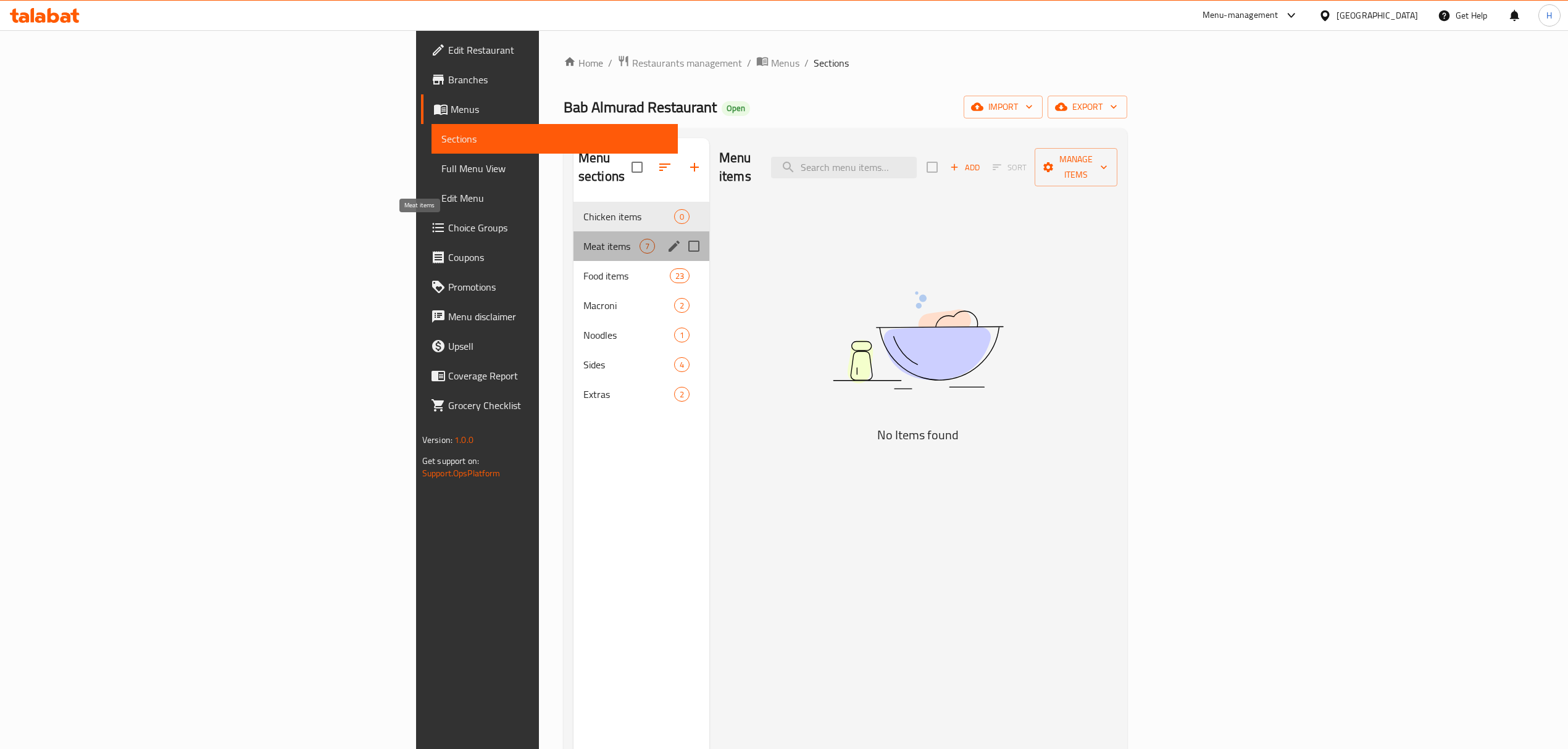
click at [583, 239] on span "Meat items" at bounding box center [611, 247] width 56 height 15
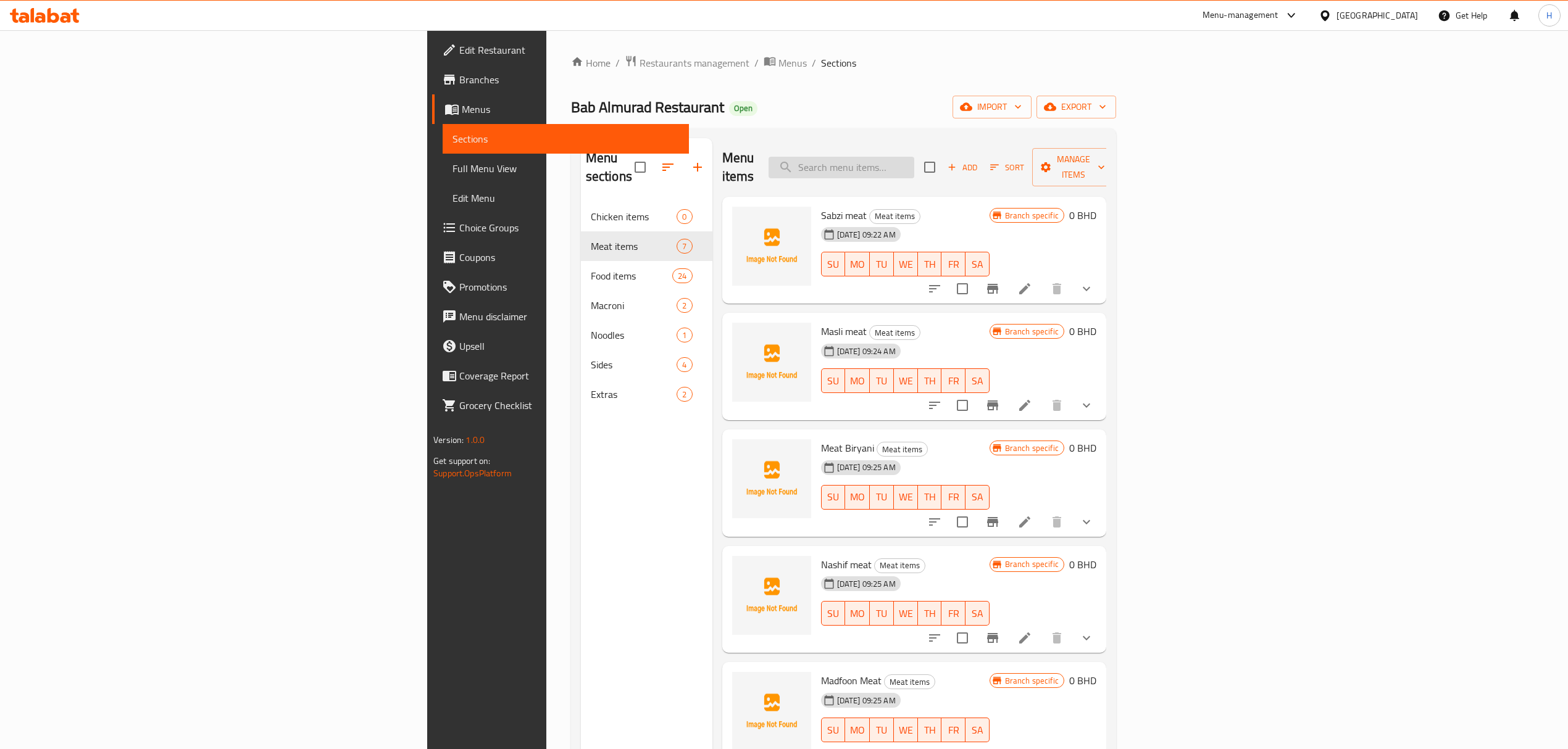
click at [914, 157] on input "search" at bounding box center [841, 167] width 146 height 21
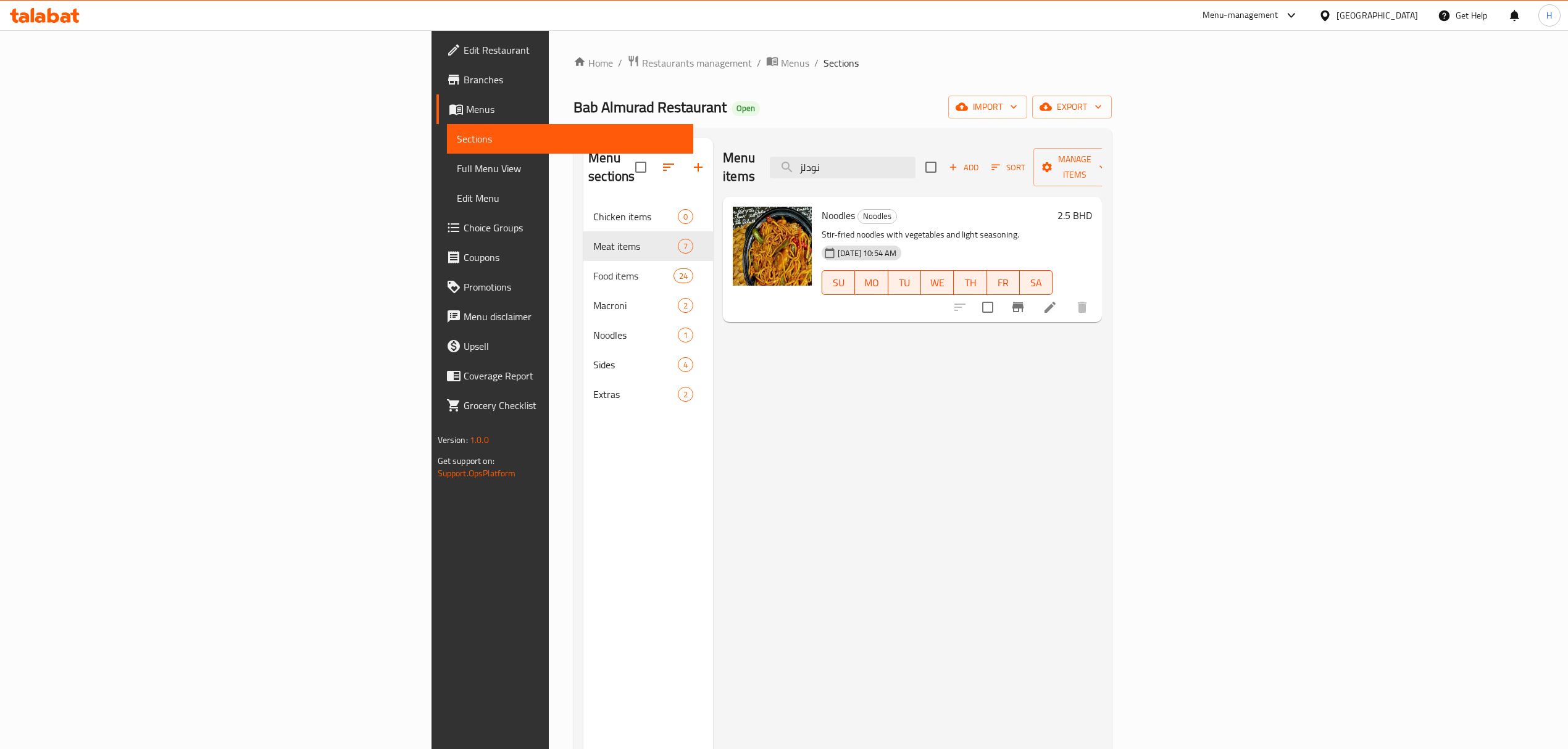
drag, startPoint x: 1017, startPoint y: 153, endPoint x: 816, endPoint y: 179, distance: 202.7
click at [818, 176] on div "Menu items نودلز Add Sort Manage items" at bounding box center [912, 167] width 379 height 58
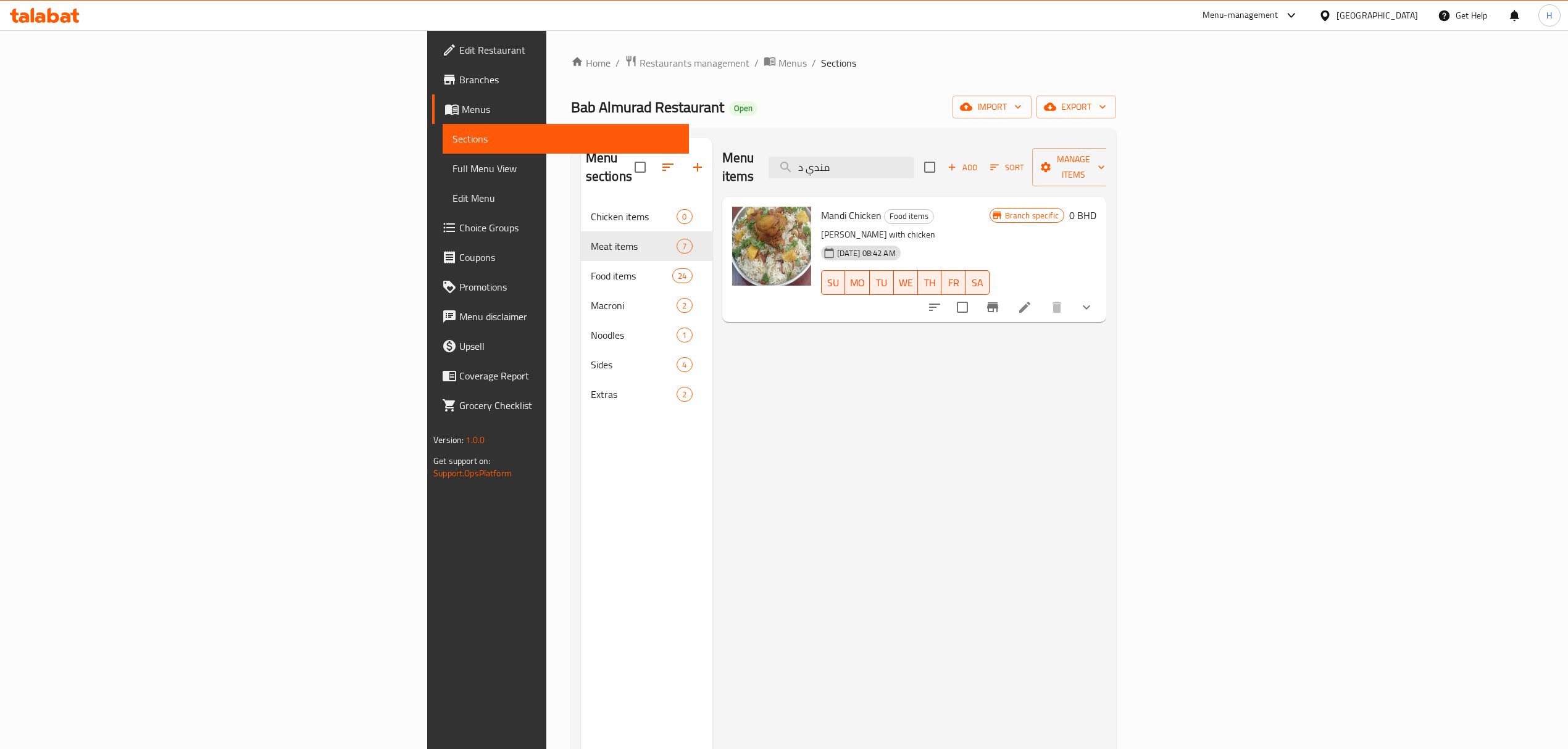
drag, startPoint x: 1004, startPoint y: 161, endPoint x: 748, endPoint y: 193, distance: 258.0
click at [752, 193] on div "Menu items مندي د Add Sort Manage items Mandi Chicken Food items Mandi rice wit…" at bounding box center [909, 513] width 394 height 749
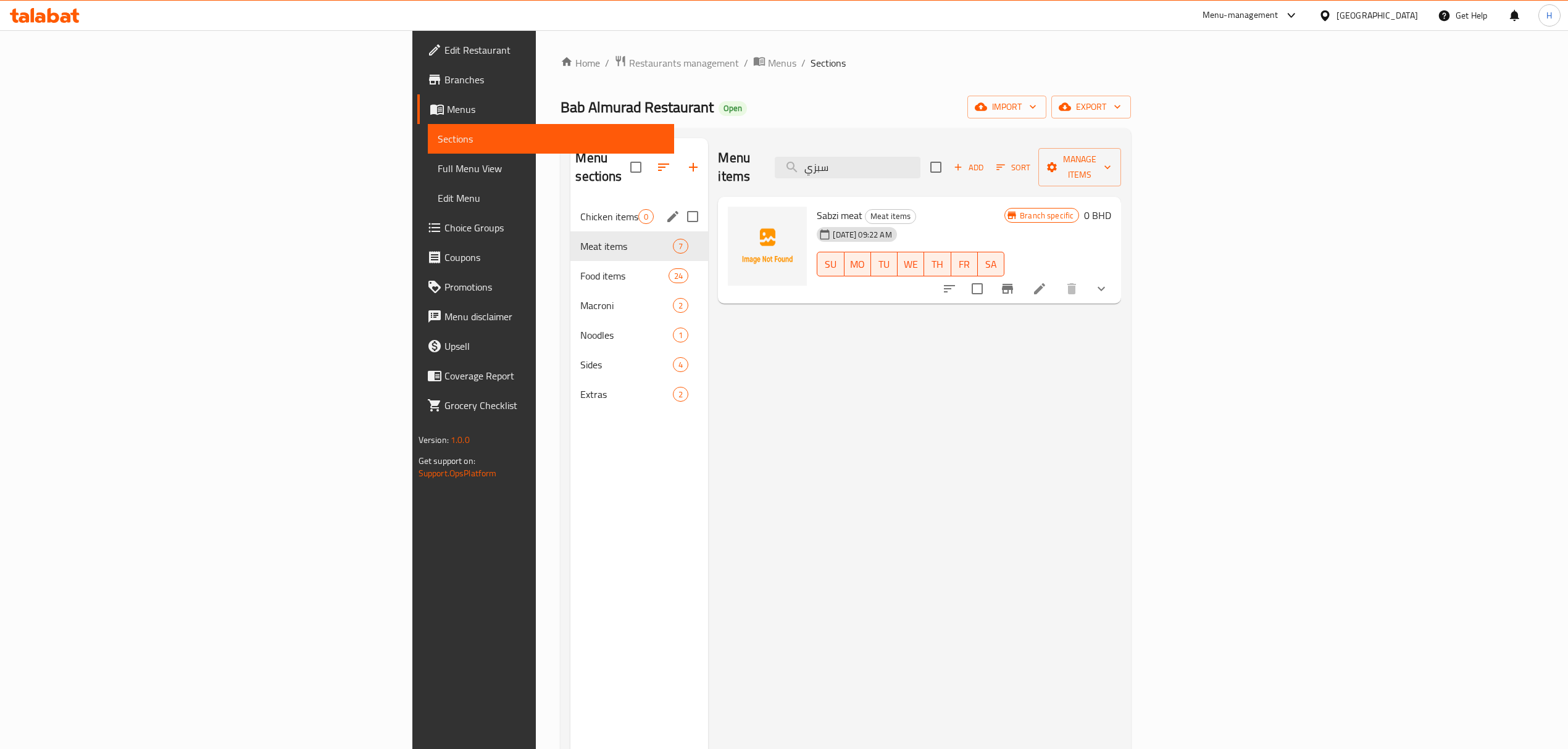
click at [570, 197] on nav "Chicken items 0 Meat items 7 Food items 24 Macroni 2 Noodles 1 Sides 4 Extras 2" at bounding box center [639, 305] width 138 height 217
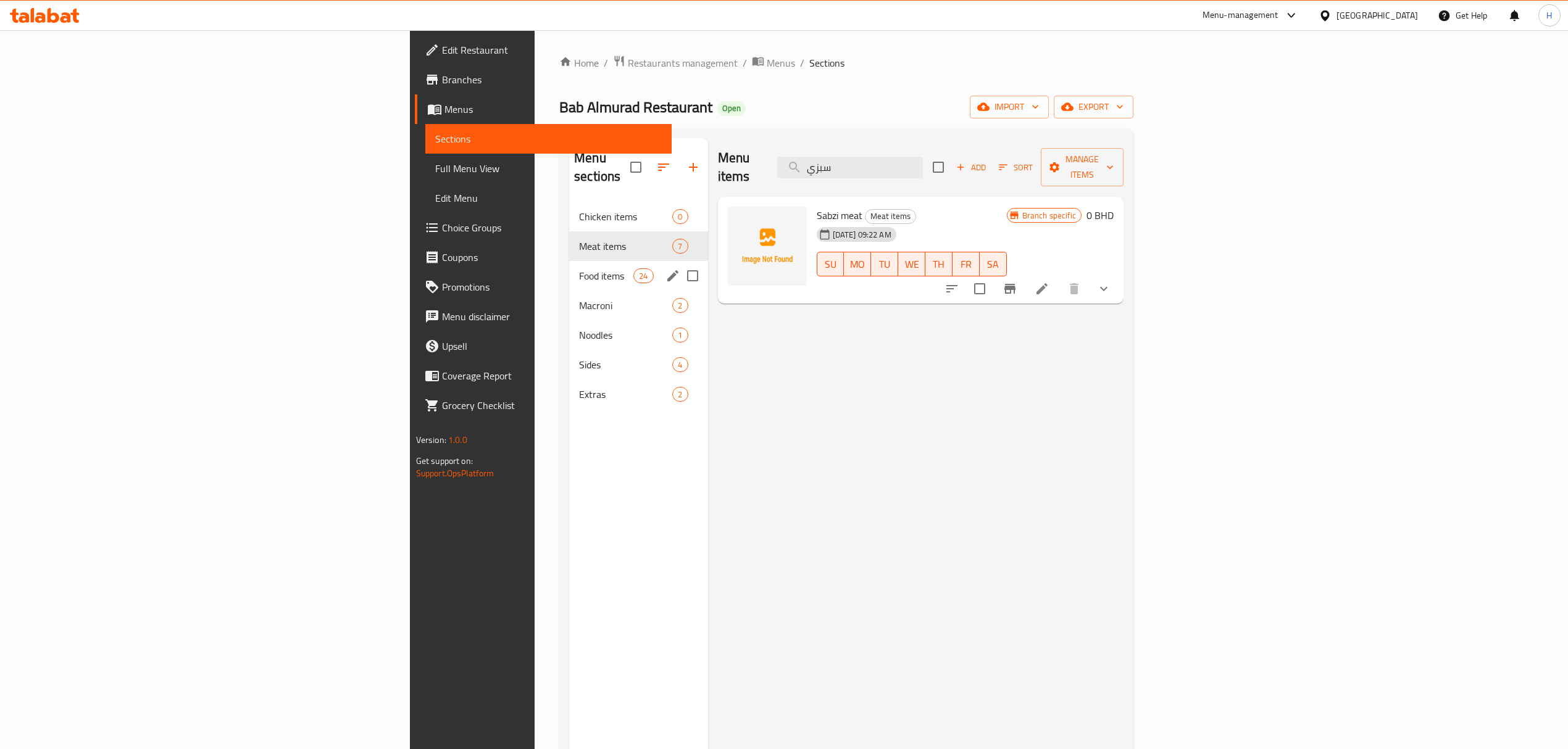
click at [569, 265] on div "Food items 24" at bounding box center [638, 276] width 138 height 30
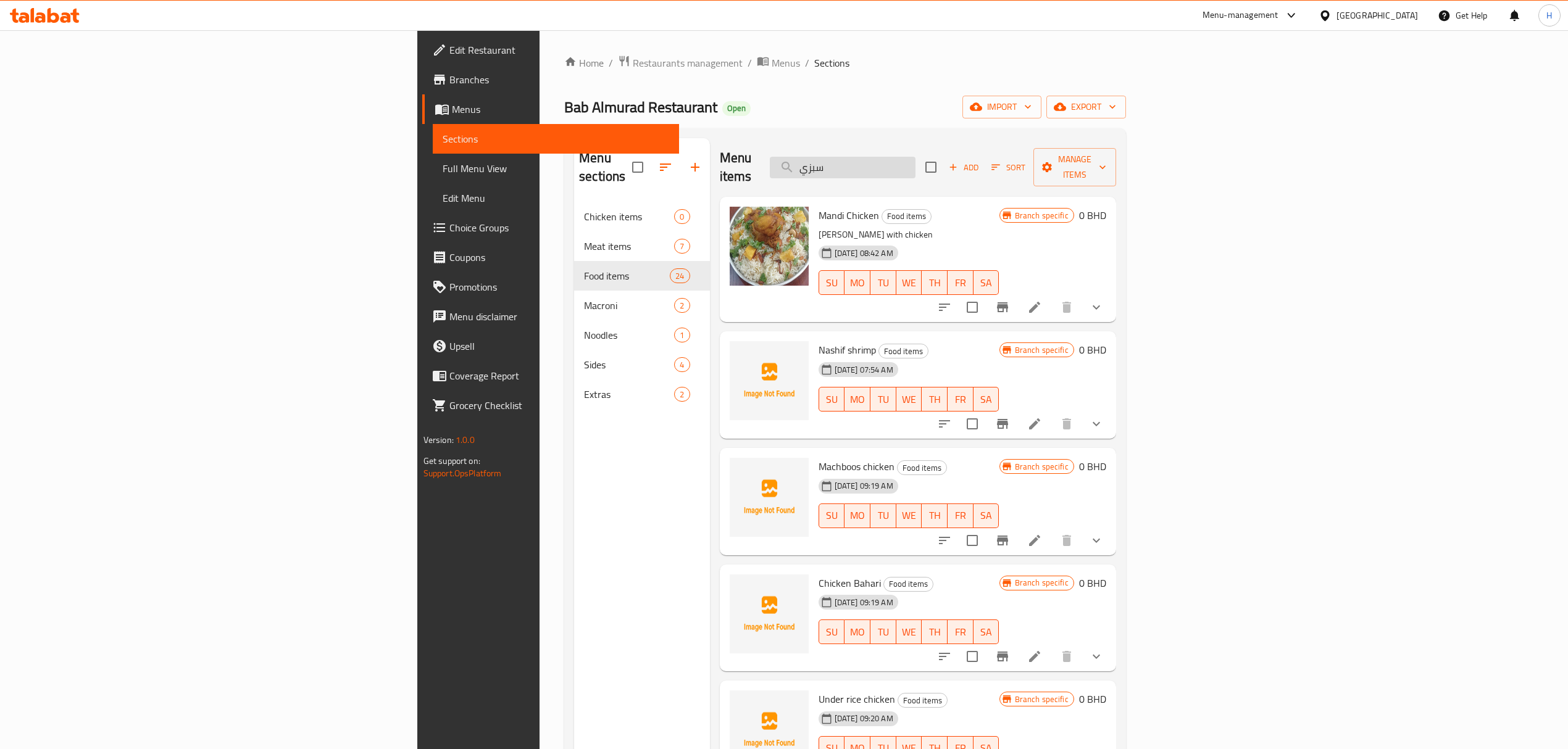
click at [915, 157] on input "سبزي" at bounding box center [842, 167] width 146 height 21
drag, startPoint x: 1032, startPoint y: 155, endPoint x: 435, endPoint y: 224, distance: 601.0
click at [574, 224] on div "Menu sections Chicken items 0 Meat items 7 Food items 24 Macroni 2 Noodles 1 Si…" at bounding box center [844, 513] width 542 height 749
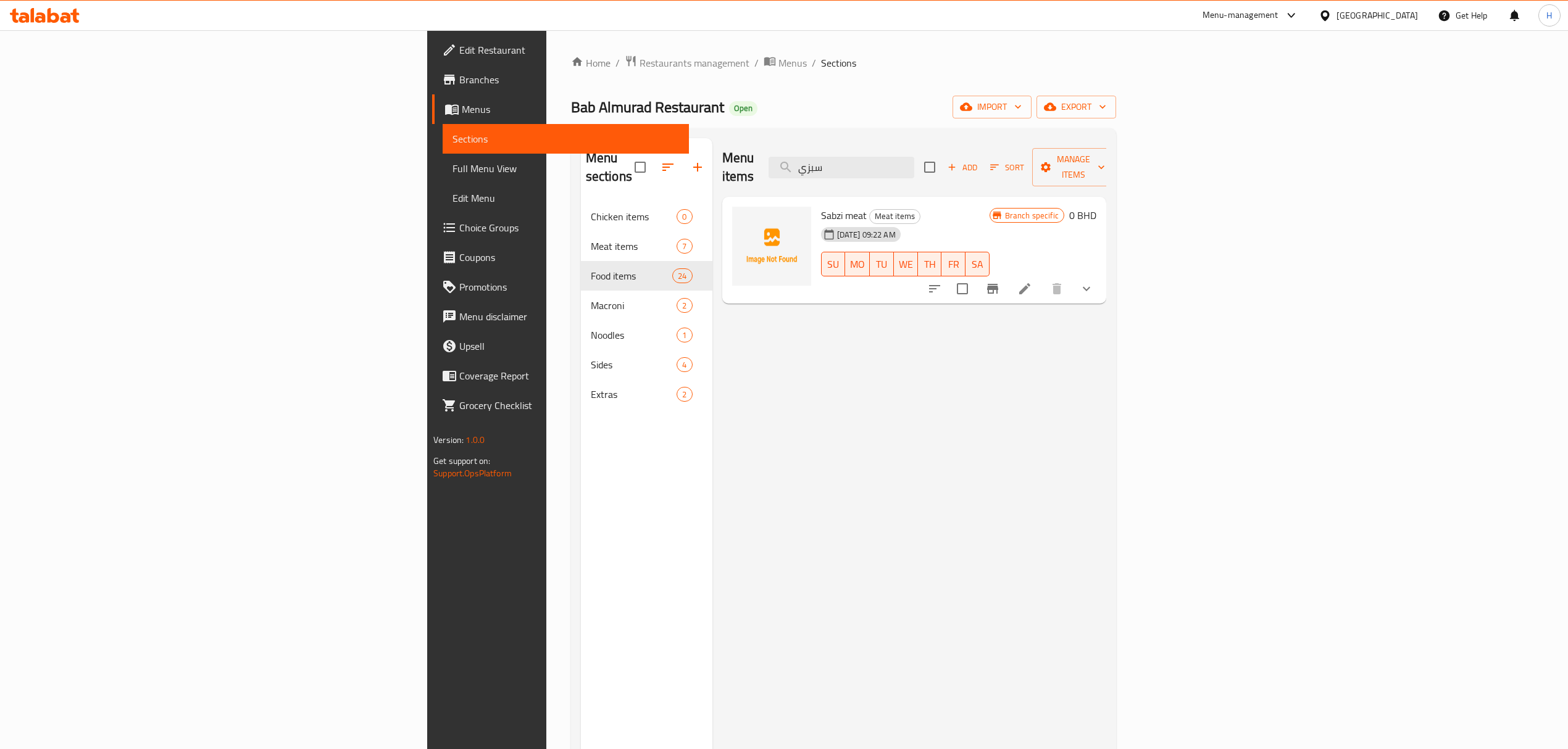
drag, startPoint x: 1049, startPoint y: 167, endPoint x: 731, endPoint y: 169, distance: 318.0
click at [731, 169] on div "Menu items سبزي Add Sort Manage items" at bounding box center [914, 167] width 384 height 58
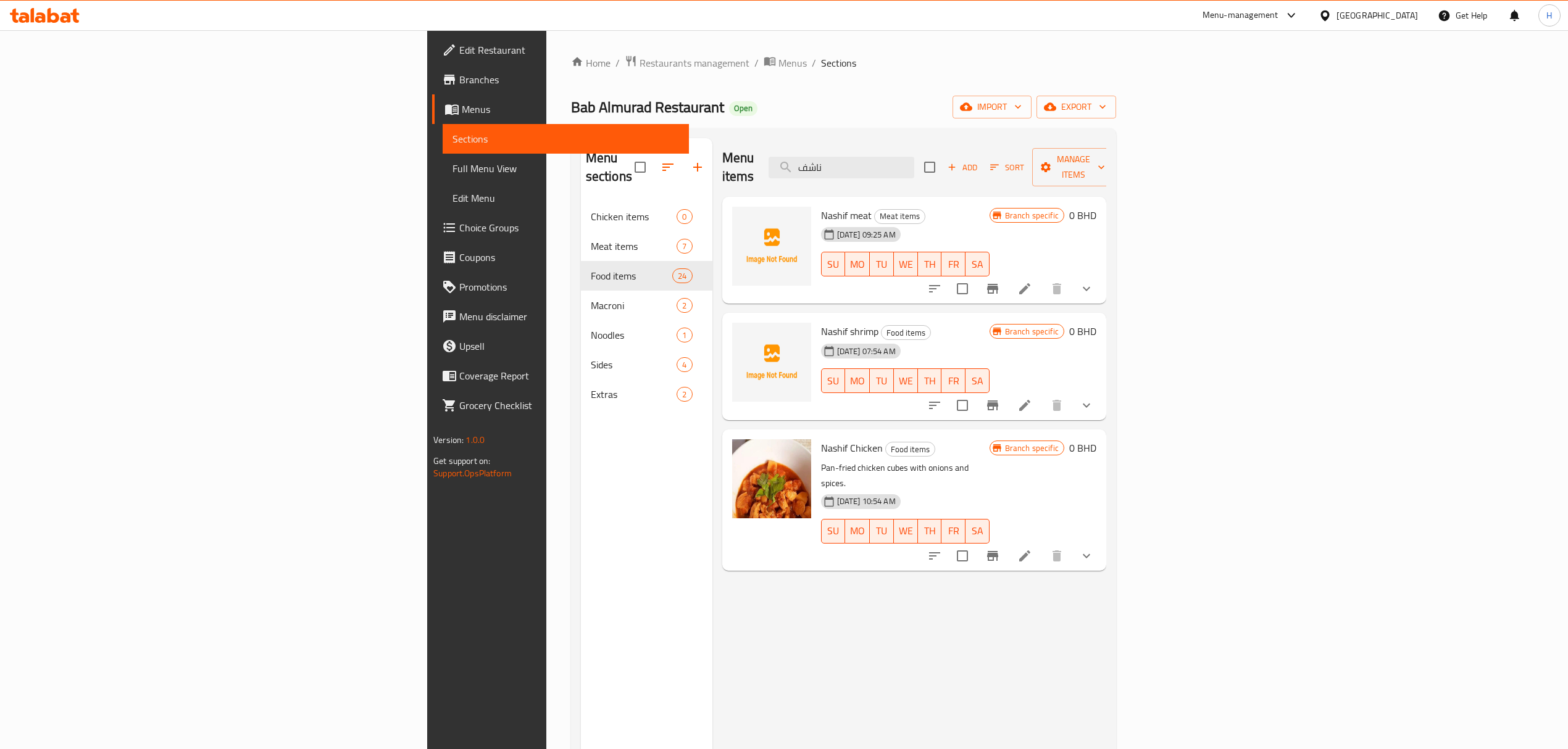
drag, startPoint x: 1052, startPoint y: 159, endPoint x: 767, endPoint y: 188, distance: 286.5
click at [771, 187] on div "Menu items ناشف Add Sort Manage items Nashif meat Meat items 07-09-2025 09:25 A…" at bounding box center [909, 513] width 394 height 749
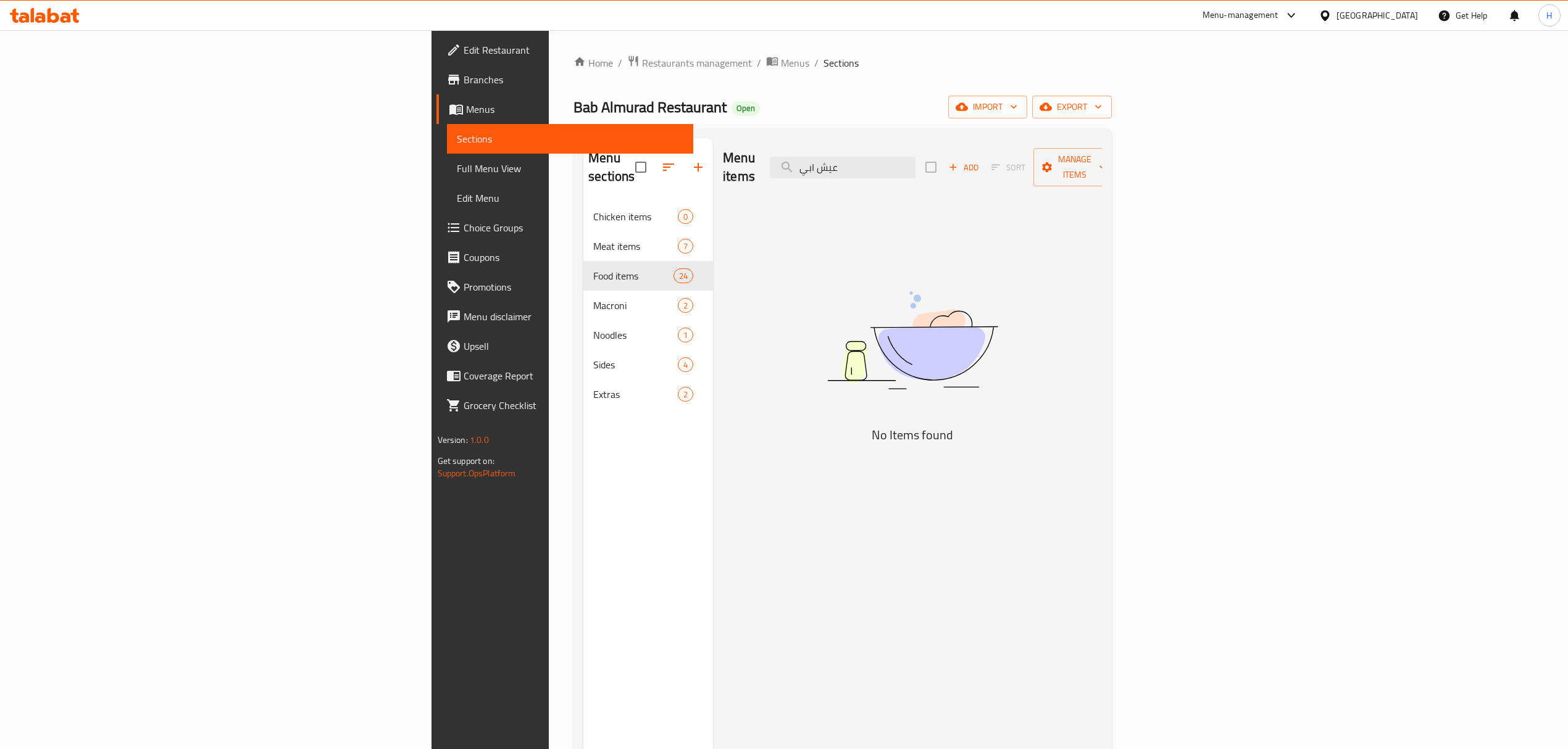
drag, startPoint x: 1043, startPoint y: 163, endPoint x: 788, endPoint y: 163, distance: 255.0
click at [788, 163] on div "Menu items عيش ابي Add Sort Manage items" at bounding box center [912, 167] width 379 height 58
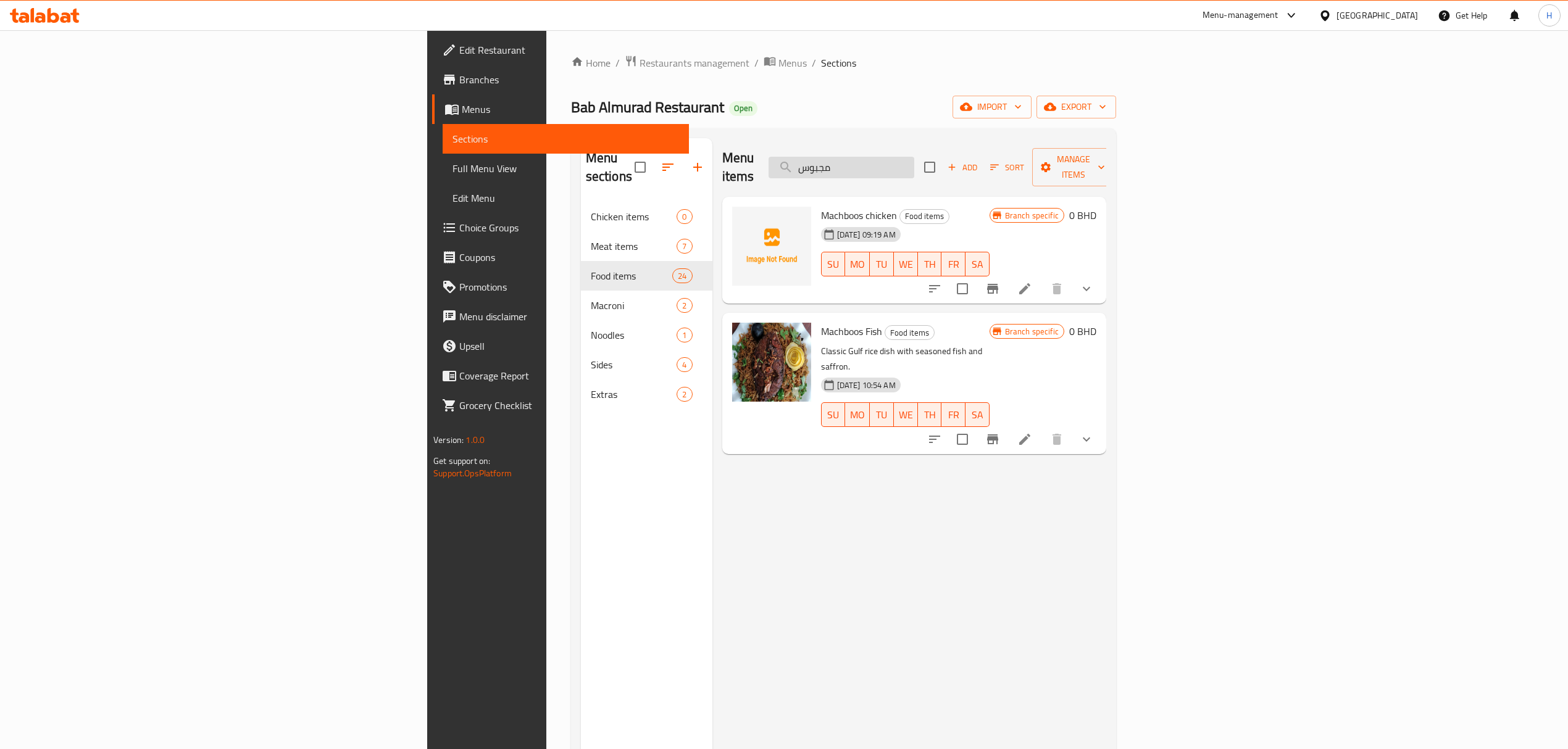
click at [914, 157] on input "مجبوس" at bounding box center [841, 167] width 146 height 21
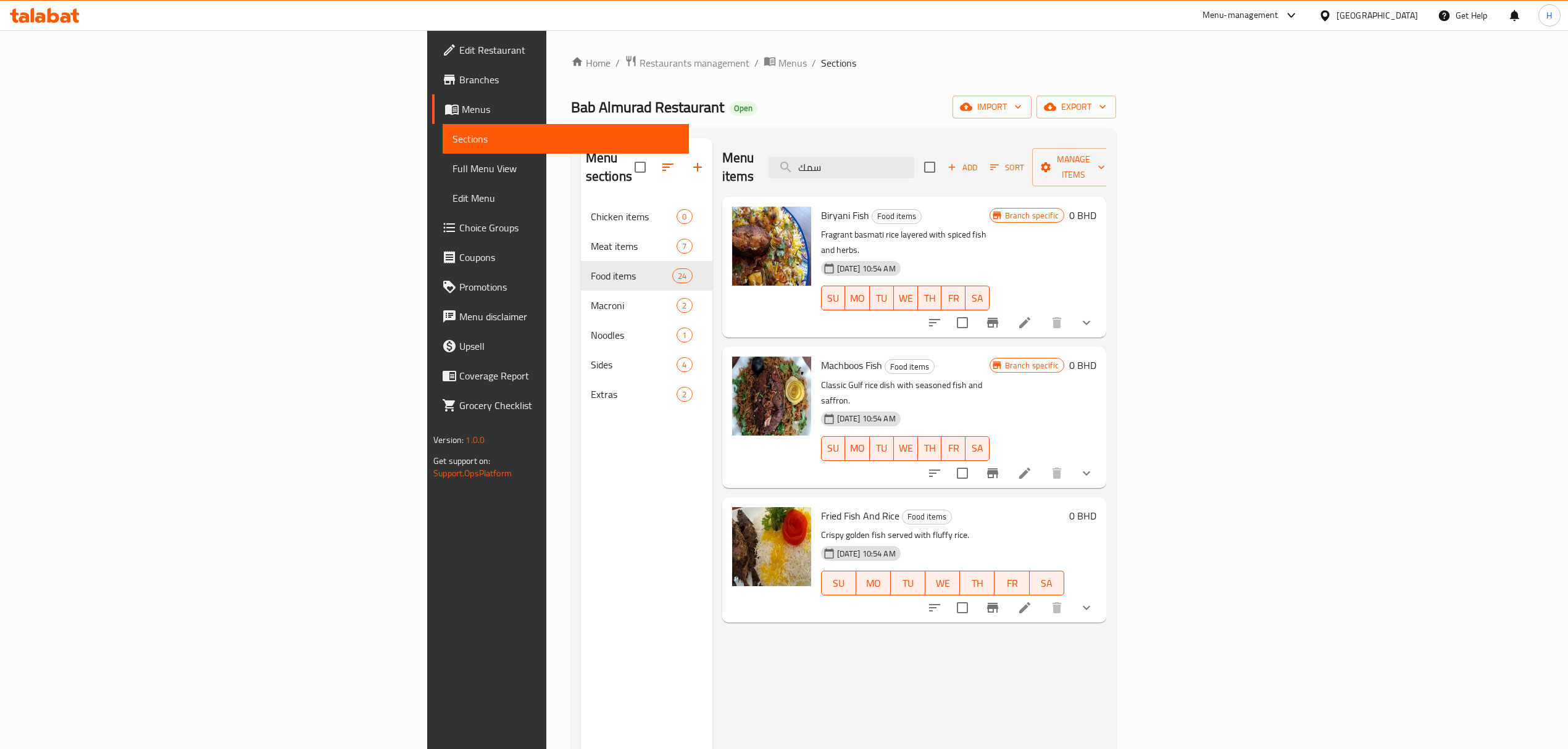
drag, startPoint x: 1033, startPoint y: 153, endPoint x: 749, endPoint y: 178, distance: 285.1
click at [752, 178] on div "Menu items سمك Add Sort Manage items" at bounding box center [914, 167] width 384 height 58
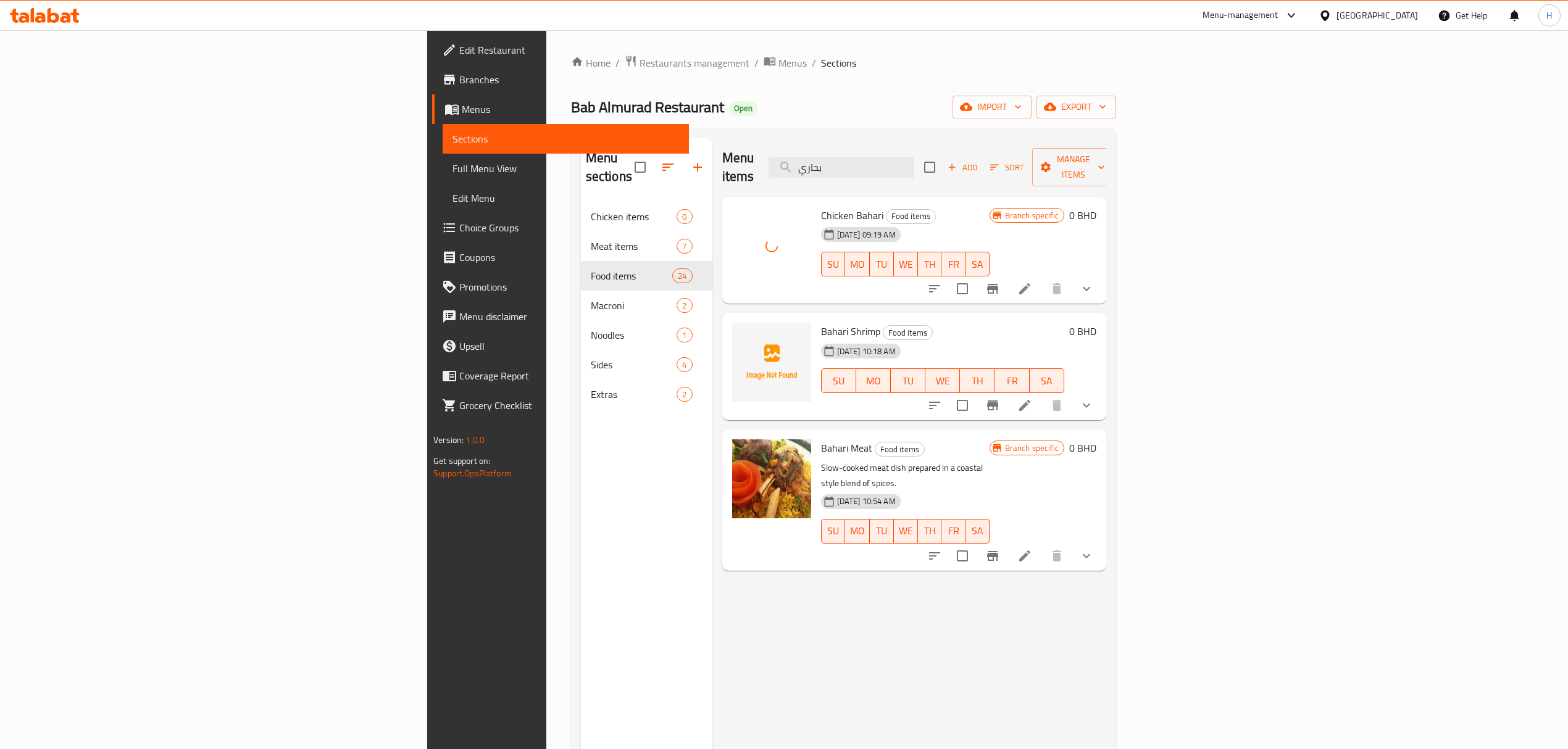
drag, startPoint x: 1010, startPoint y: 150, endPoint x: 769, endPoint y: 171, distance: 241.9
click at [769, 171] on div "Menu items بحاري Add Sort Manage items" at bounding box center [914, 167] width 384 height 58
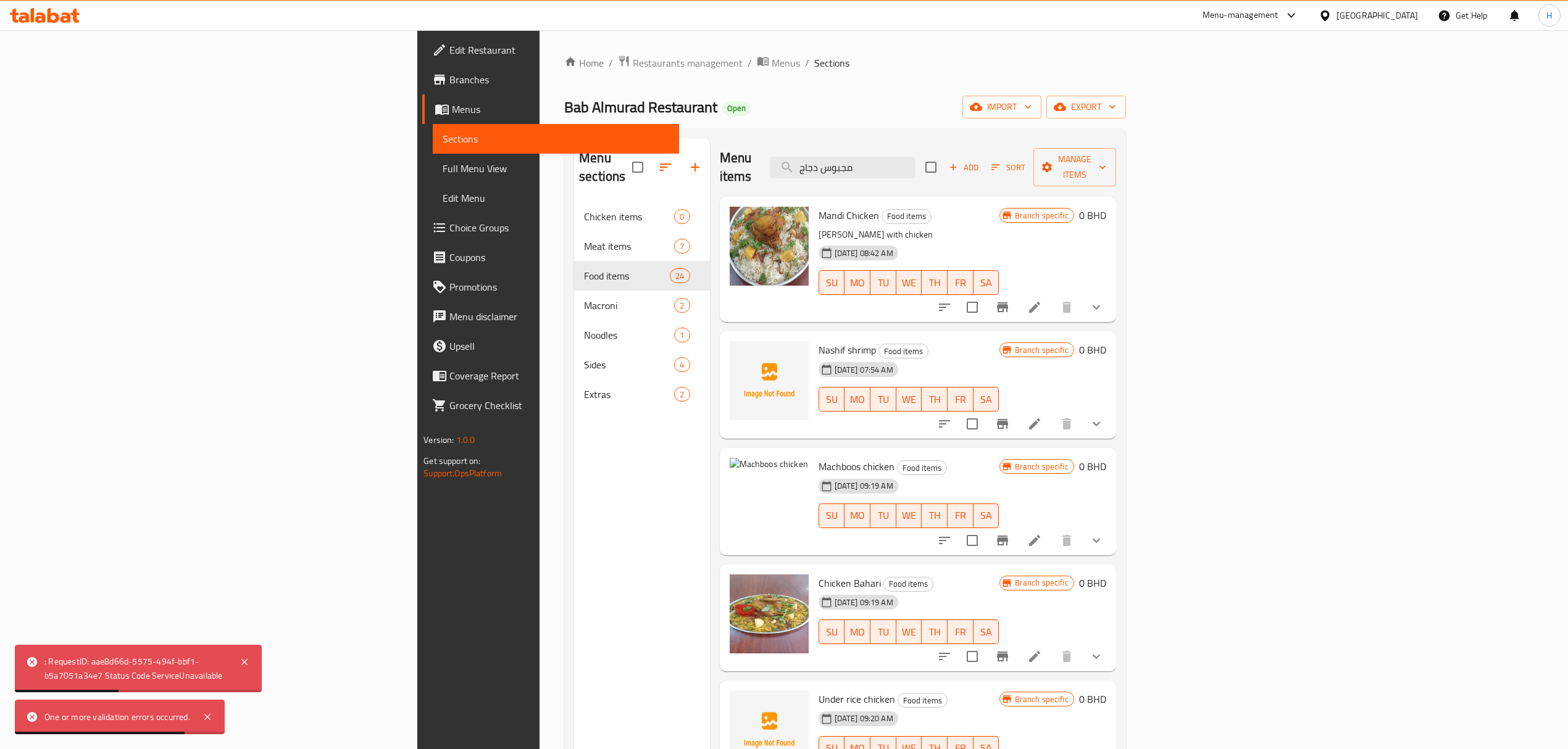
drag, startPoint x: 1027, startPoint y: 164, endPoint x: 734, endPoint y: 146, distance: 293.6
click at [736, 146] on div "Menu items مجبوس دجاج Add Sort Manage items" at bounding box center [918, 167] width 396 height 58
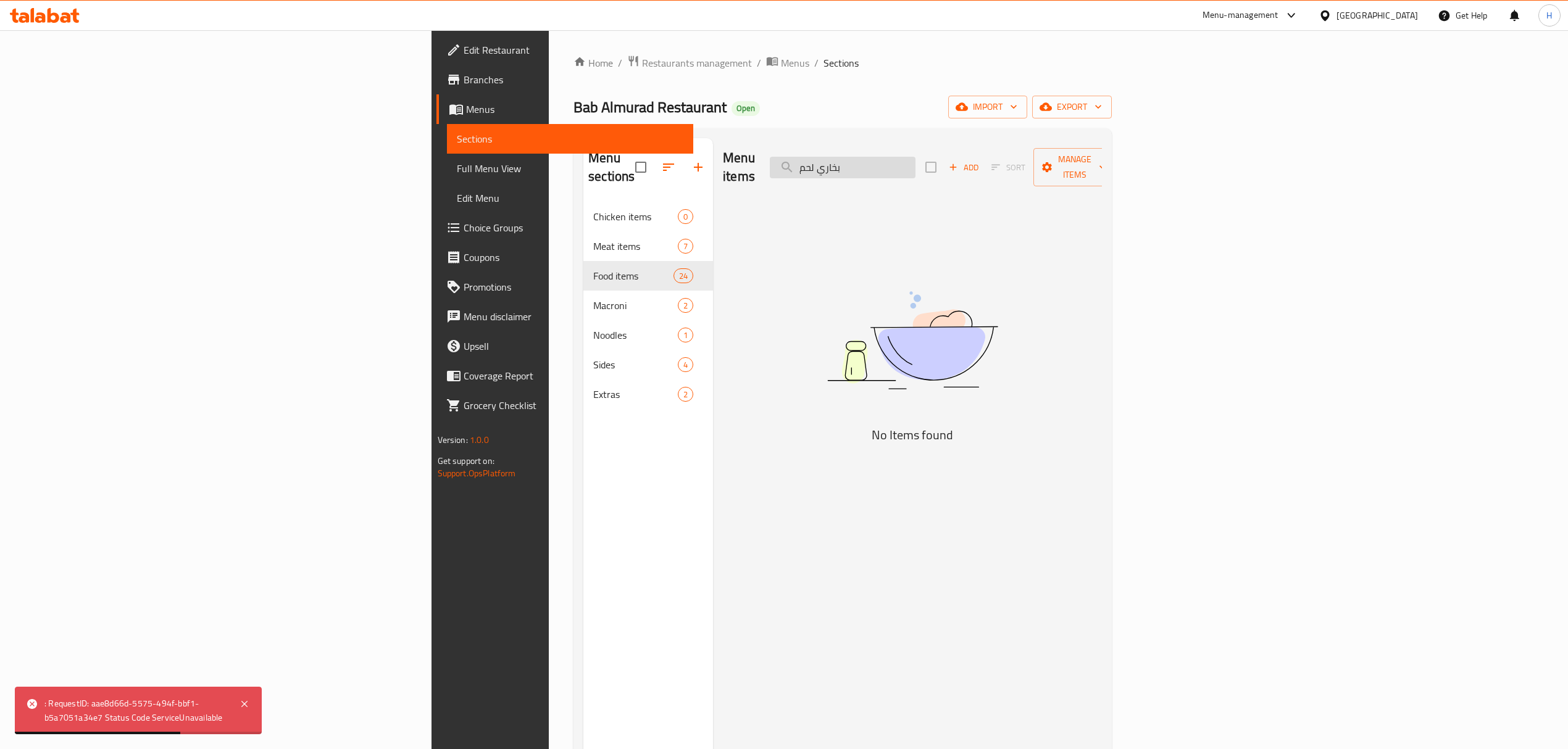
click at [915, 157] on input "بخاري لحم" at bounding box center [842, 167] width 146 height 21
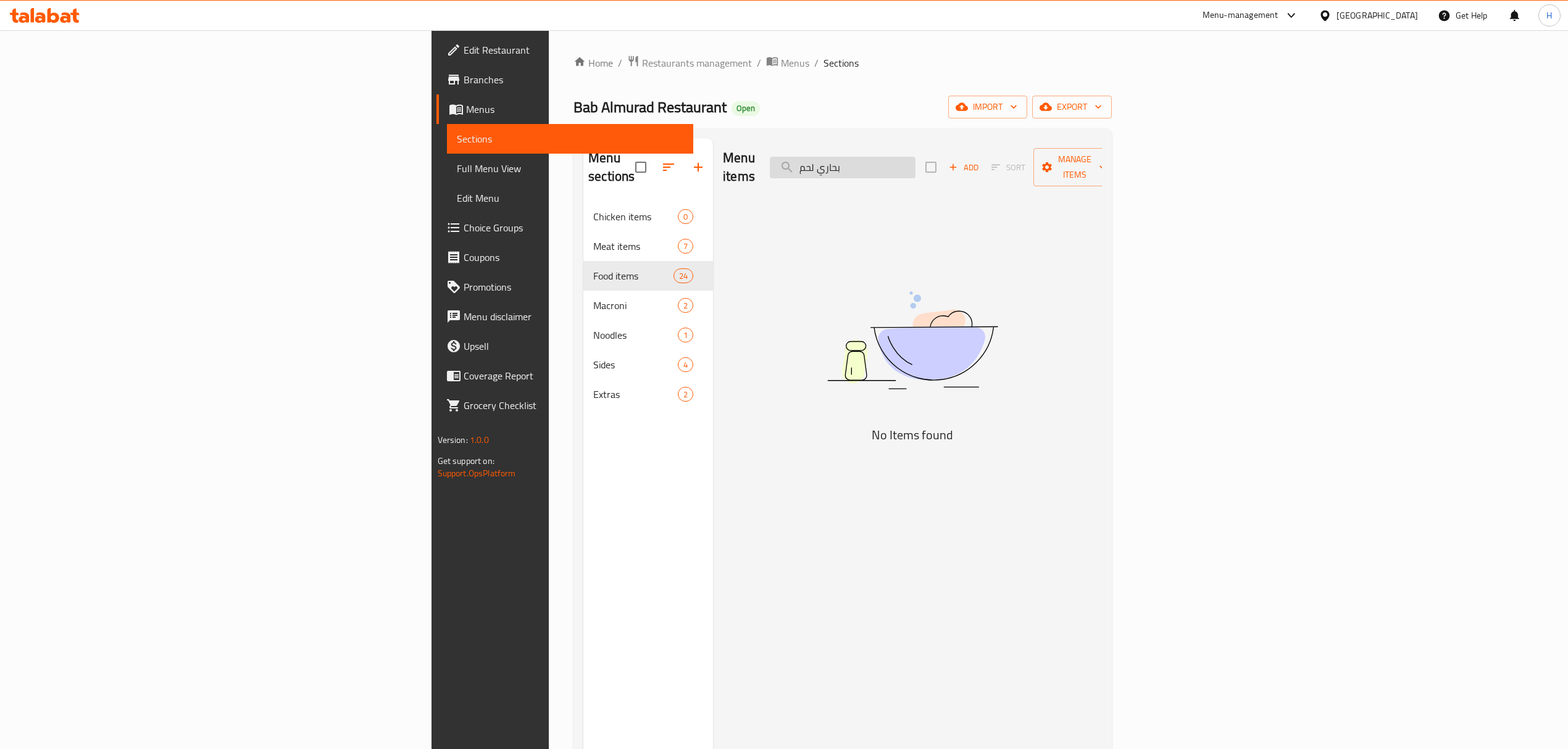
click at [915, 169] on input "بحاري لحم" at bounding box center [842, 167] width 146 height 21
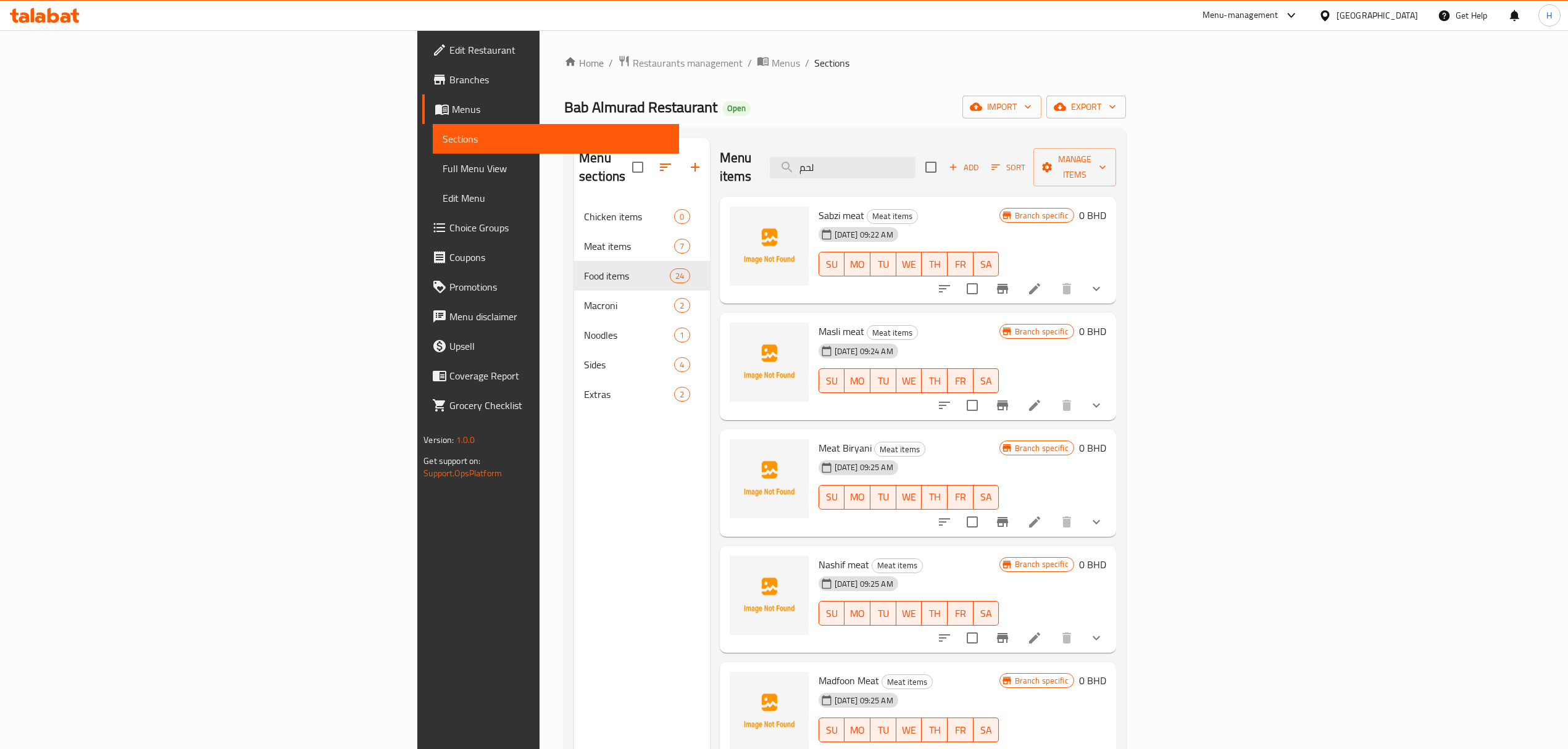
drag, startPoint x: 968, startPoint y: 159, endPoint x: 781, endPoint y: 161, distance: 187.0
click at [781, 161] on div "Menu items لحم Add Sort Manage items" at bounding box center [918, 167] width 396 height 58
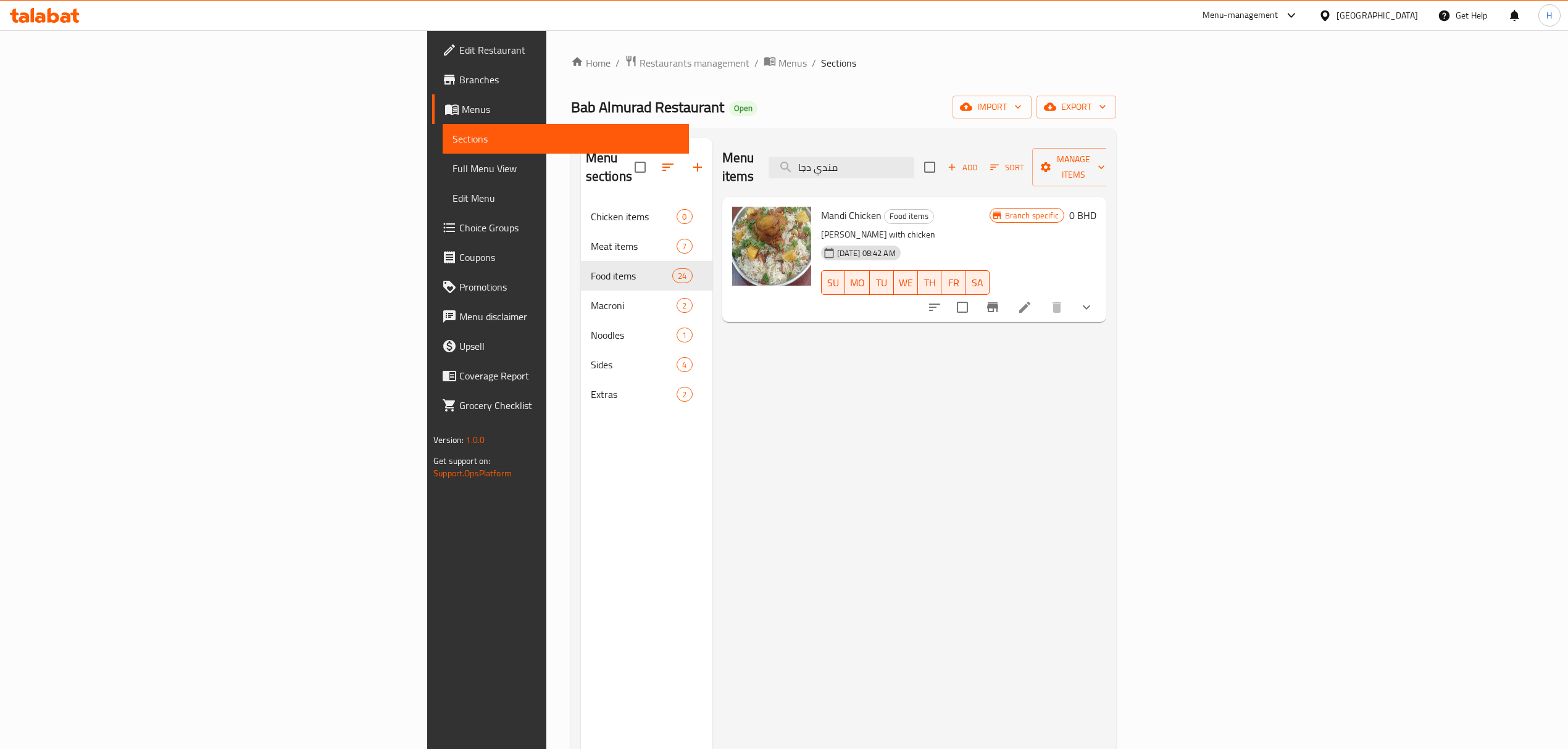
click at [722, 163] on div "Menu items مندي دجا Add Sort Manage items" at bounding box center [914, 167] width 384 height 58
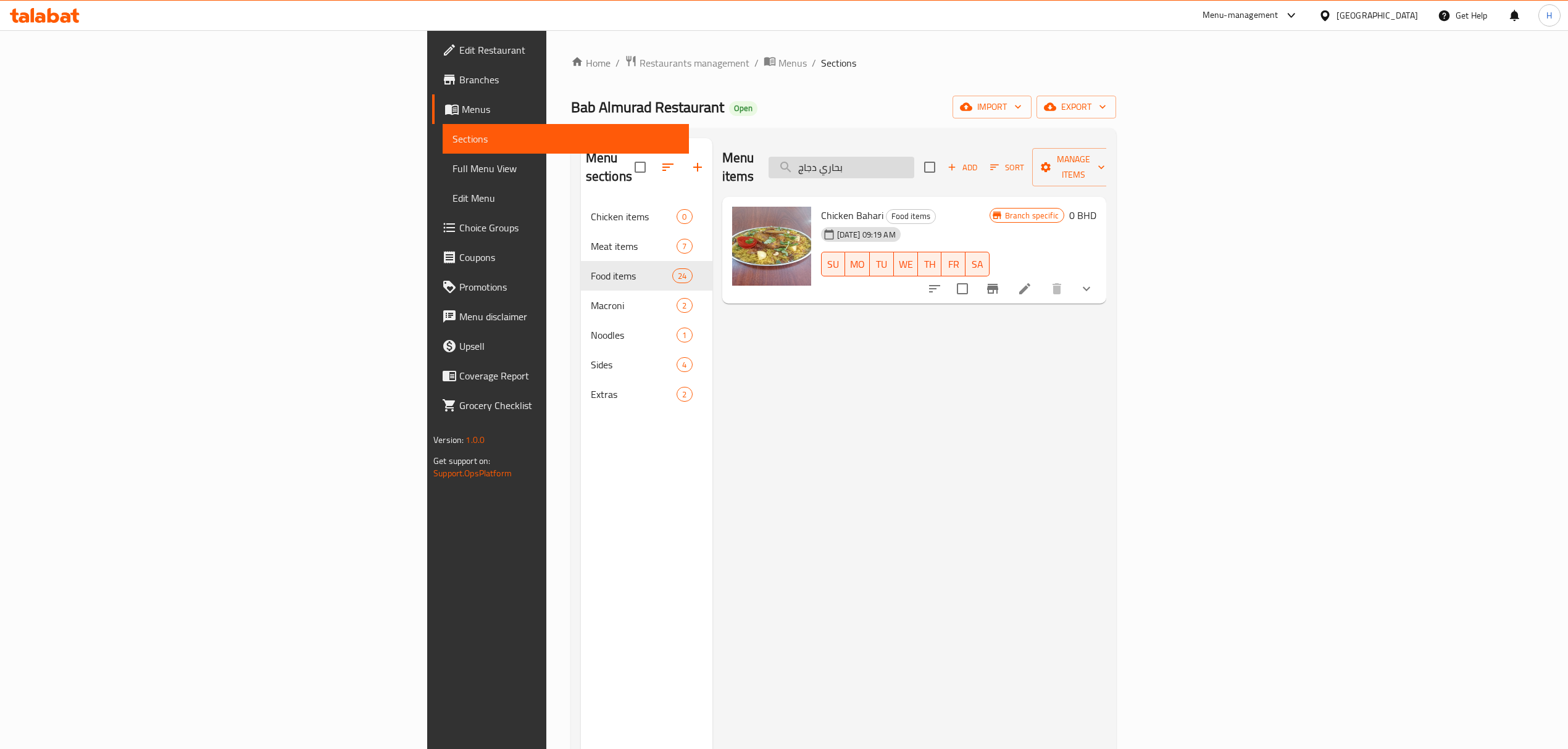
click at [914, 163] on input "بحاري دجاج" at bounding box center [841, 167] width 146 height 21
drag, startPoint x: 1027, startPoint y: 163, endPoint x: 752, endPoint y: 131, distance: 276.9
click at [752, 131] on div "Menu sections Chicken items 0 Meat items 7 Food items 24 Macroni 2 Noodles 1 Si…" at bounding box center [843, 513] width 545 height 769
type input "ناشف ربيان"
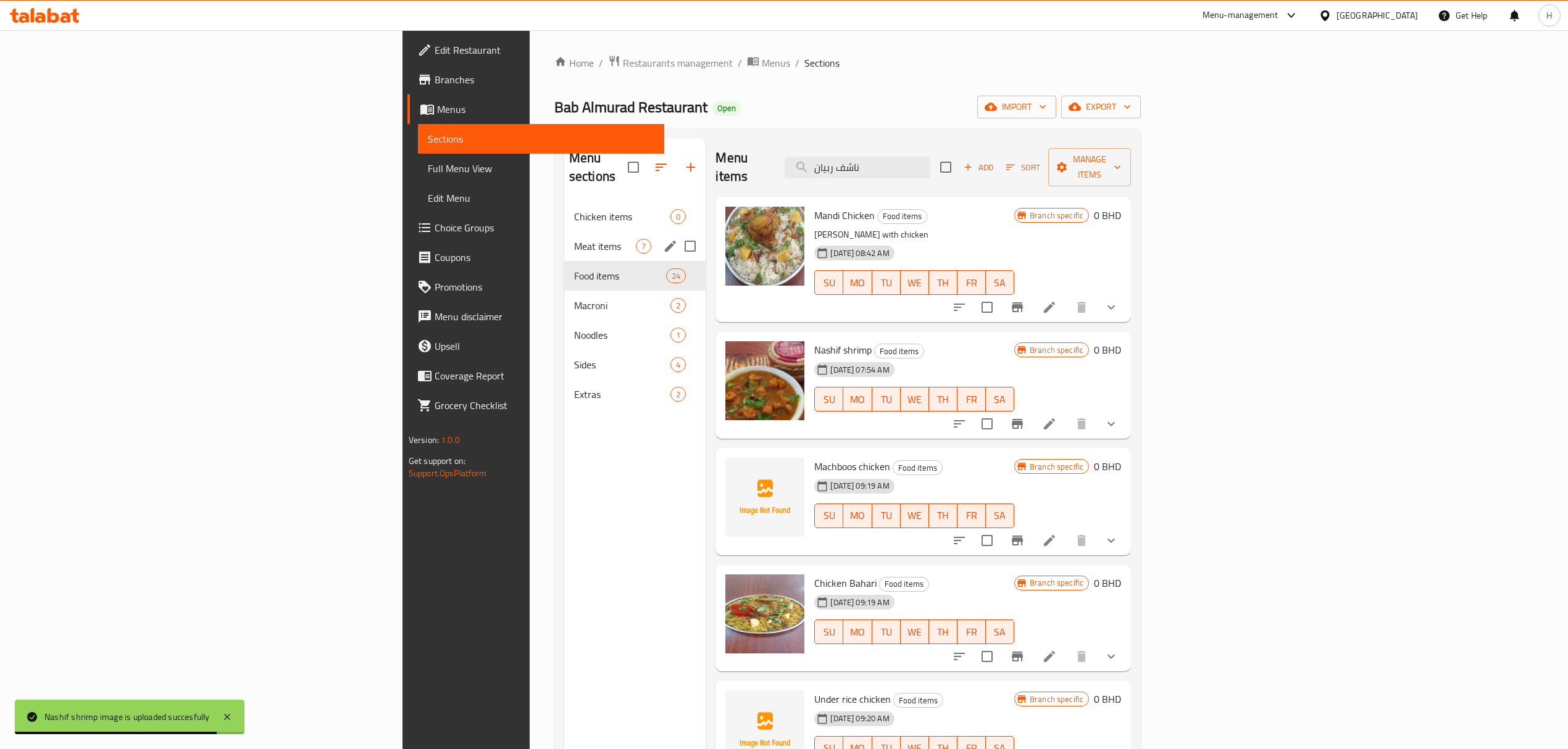
click at [564, 232] on div "Meat items 7" at bounding box center [635, 247] width 142 height 30
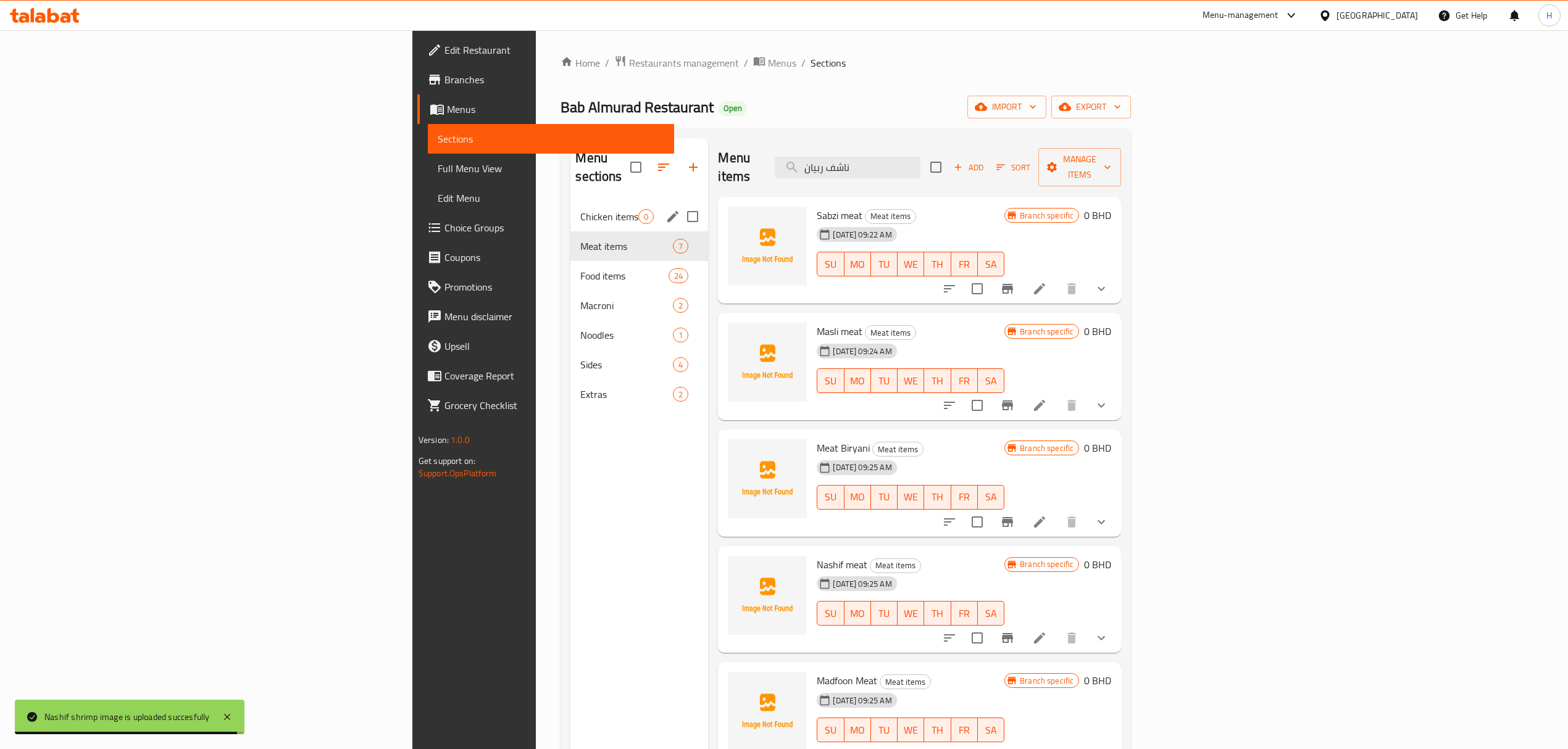
click at [580, 209] on span "Chicken items" at bounding box center [609, 216] width 58 height 15
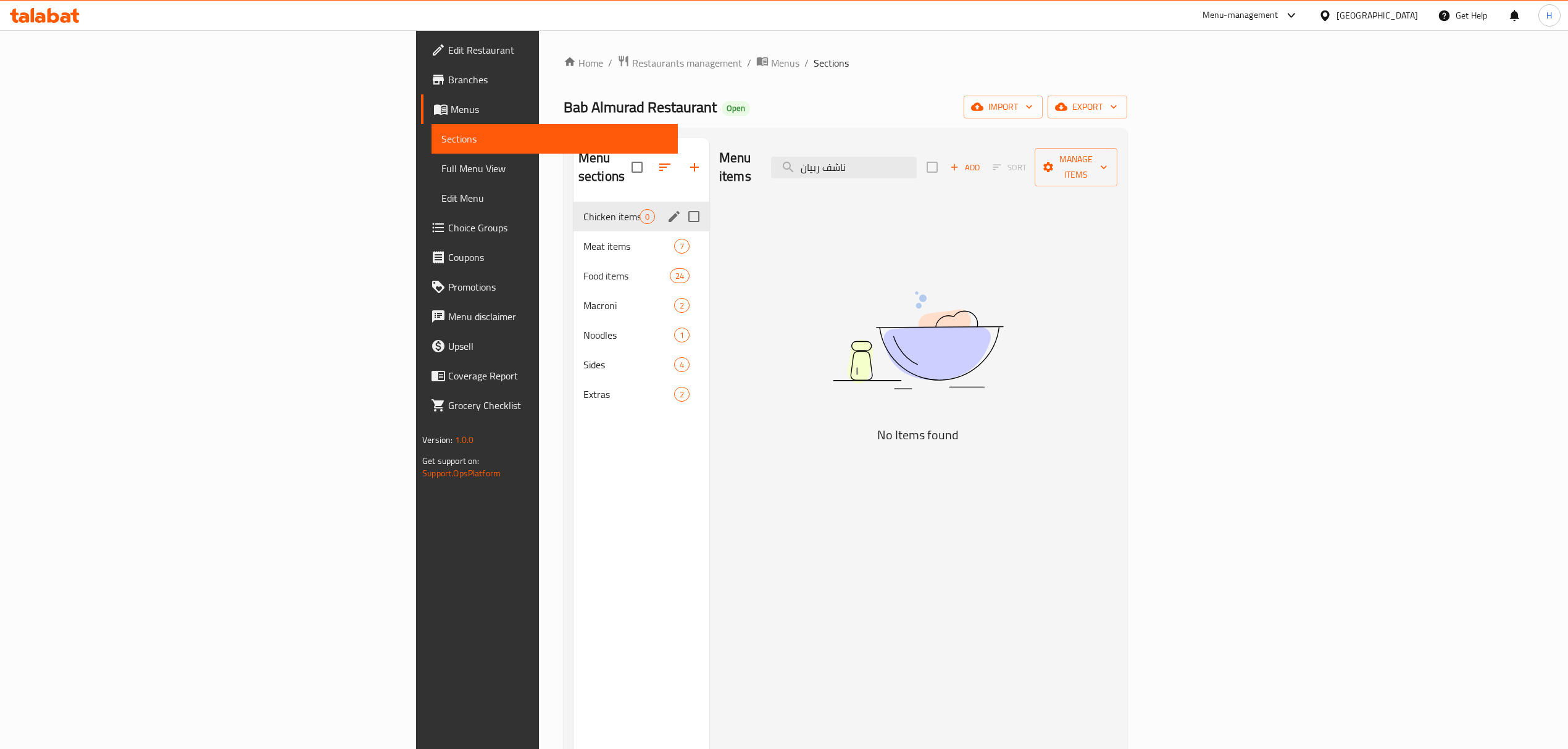
click at [583, 239] on span "Meat items" at bounding box center [628, 247] width 91 height 15
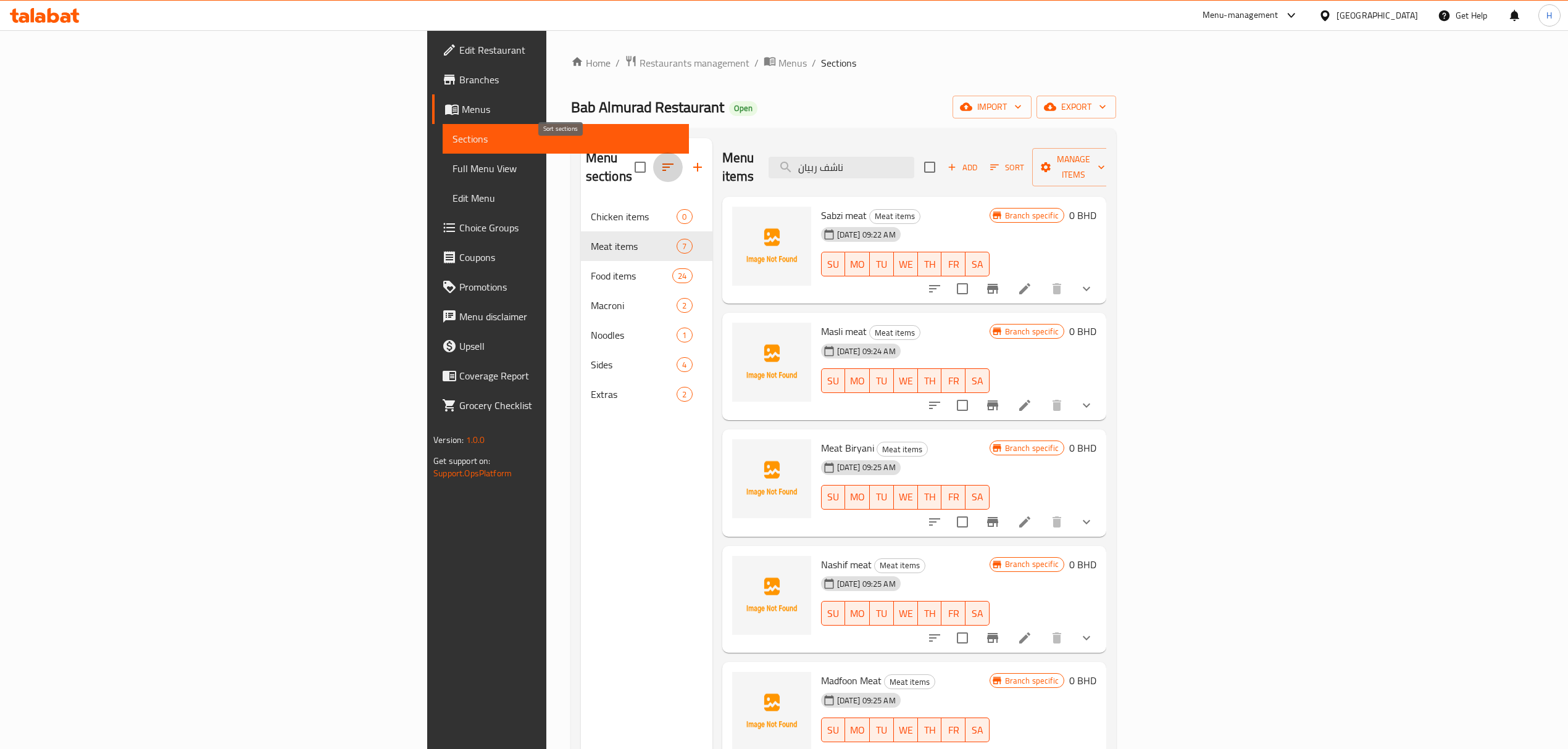
click at [653, 152] on button "button" at bounding box center [668, 167] width 30 height 30
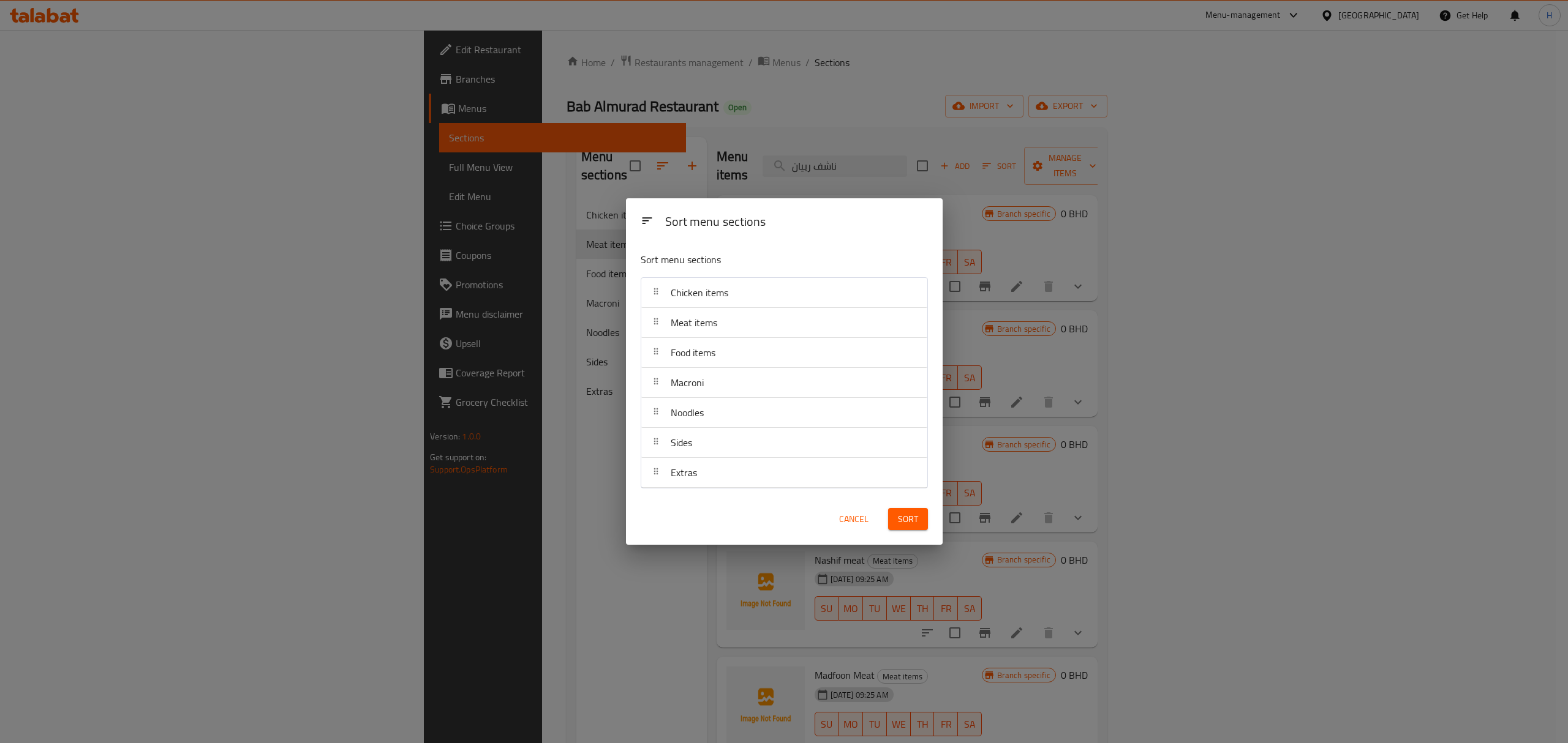
click at [848, 518] on span "Cancel" at bounding box center [854, 519] width 29 height 15
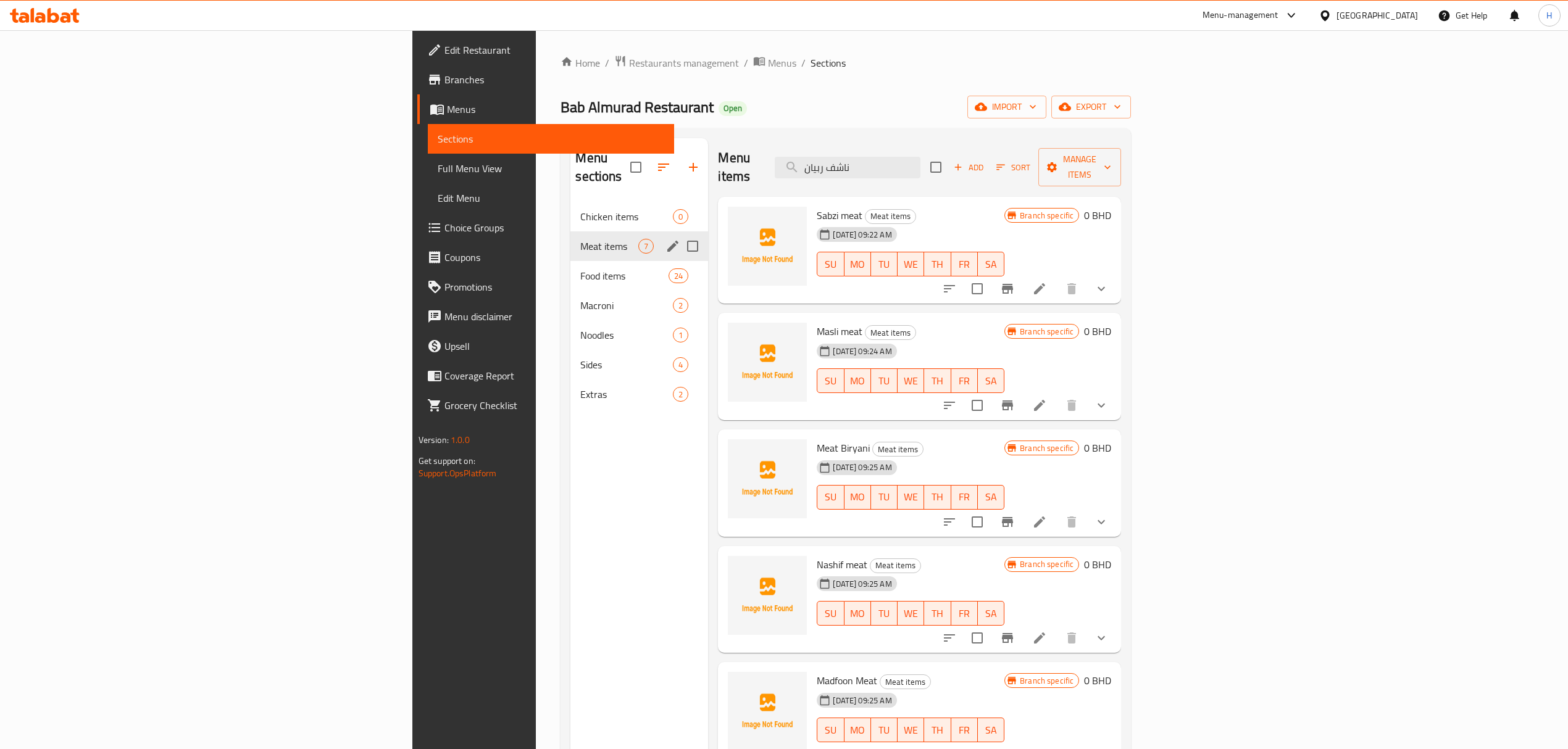
click at [580, 239] on span "Meat items" at bounding box center [609, 247] width 58 height 15
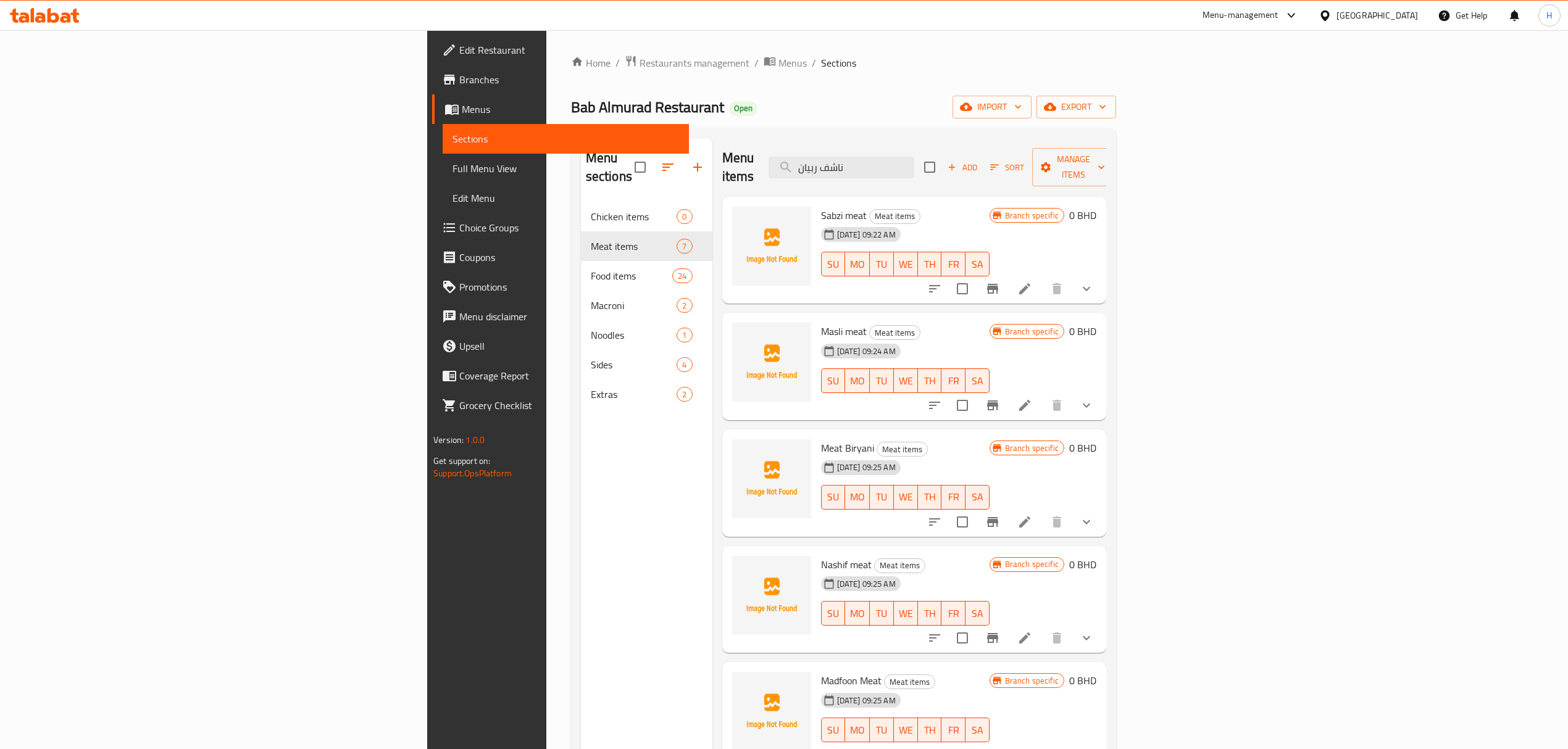
click at [432, 36] on link "Edit Restaurant" at bounding box center [560, 50] width 257 height 30
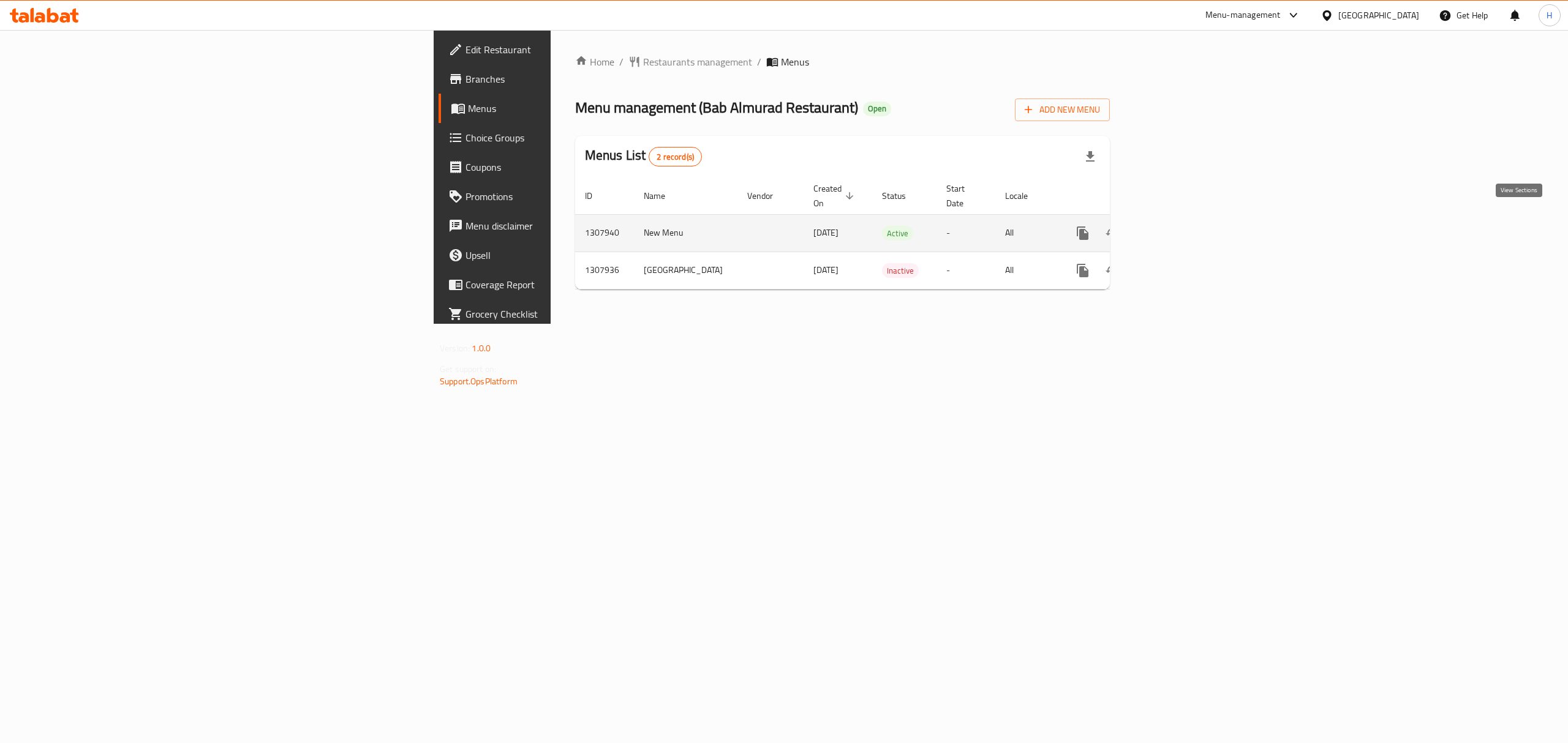
click at [1179, 226] on icon "enhanced table" at bounding box center [1171, 233] width 15 height 15
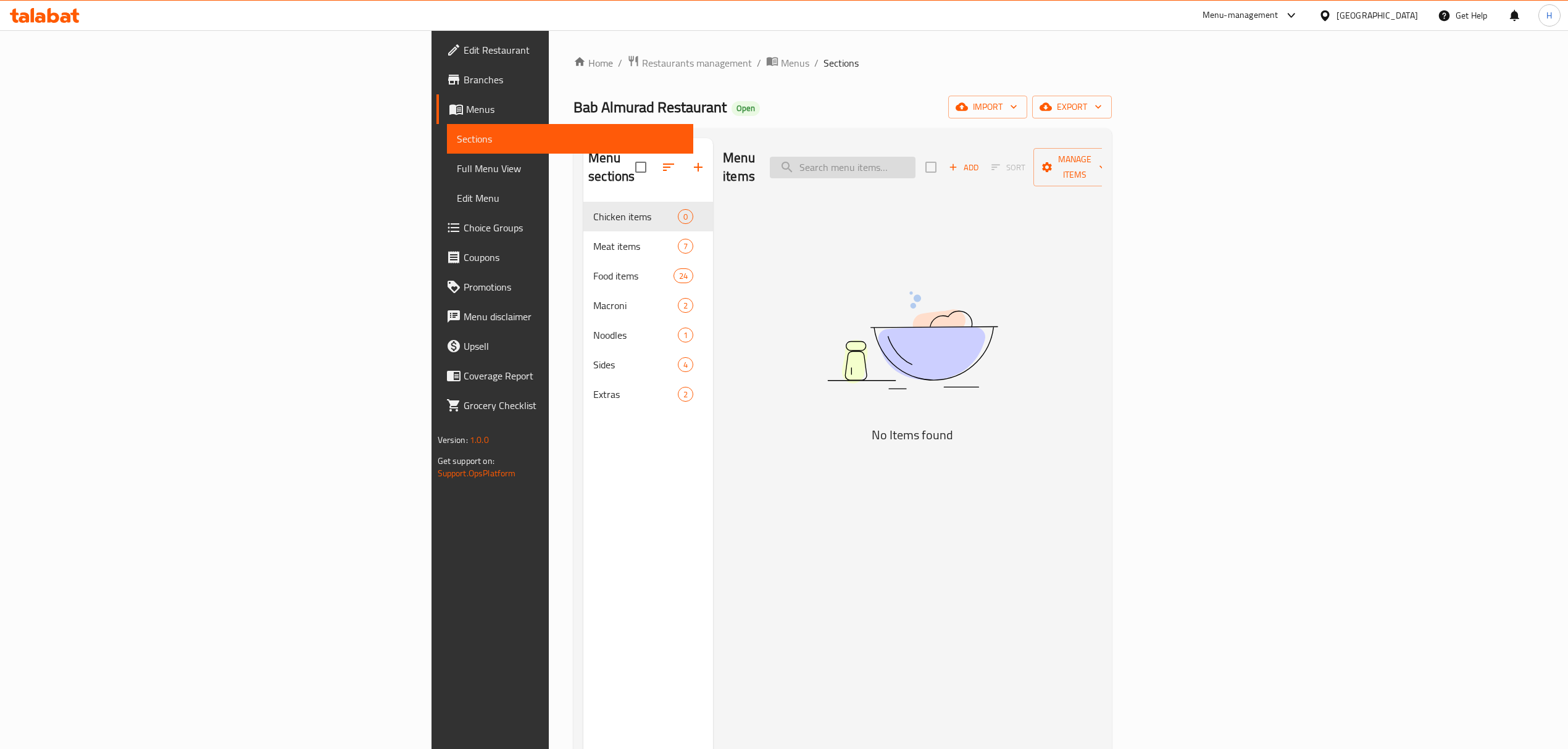
click at [915, 162] on input "search" at bounding box center [842, 167] width 146 height 21
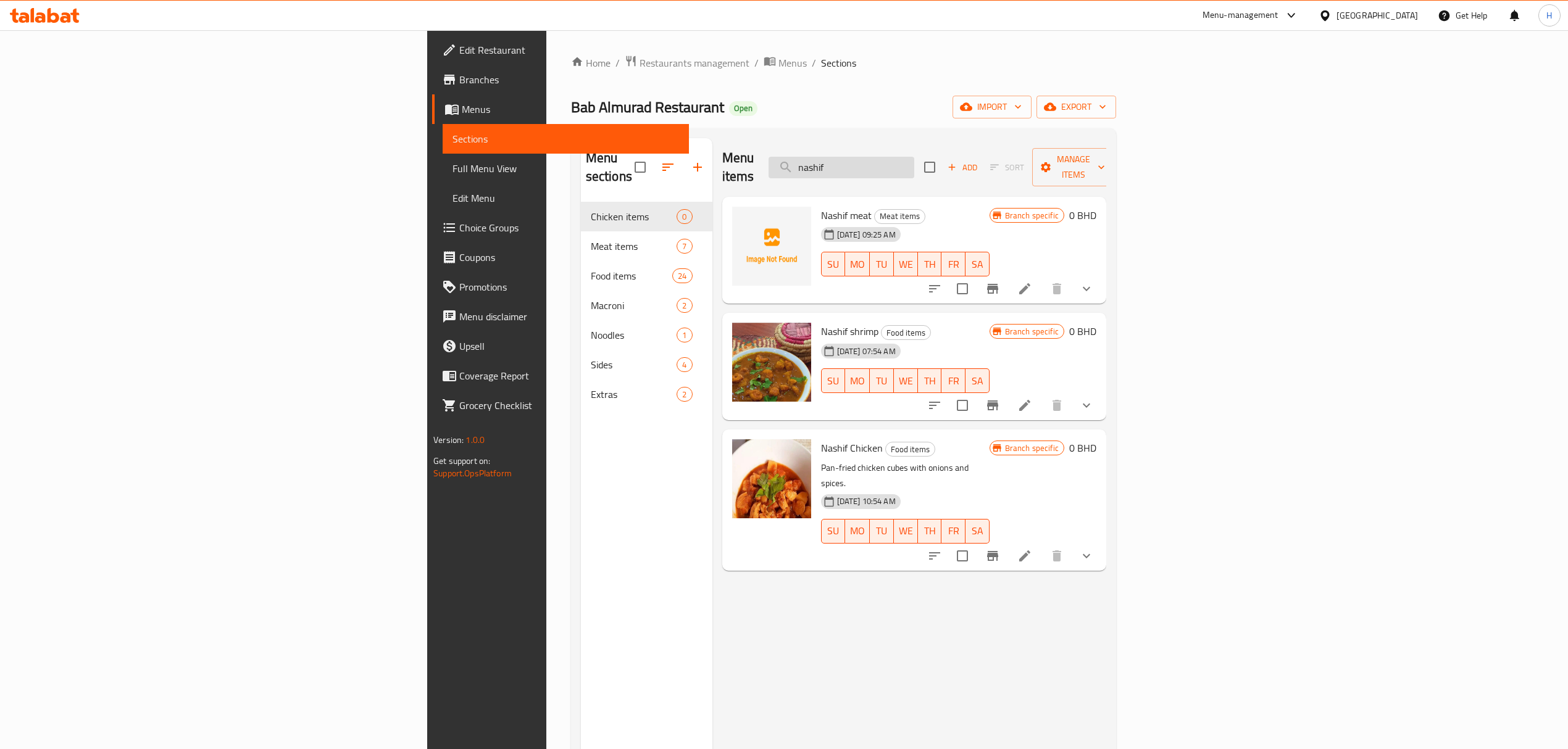
click at [914, 157] on input "nashif" at bounding box center [841, 167] width 146 height 21
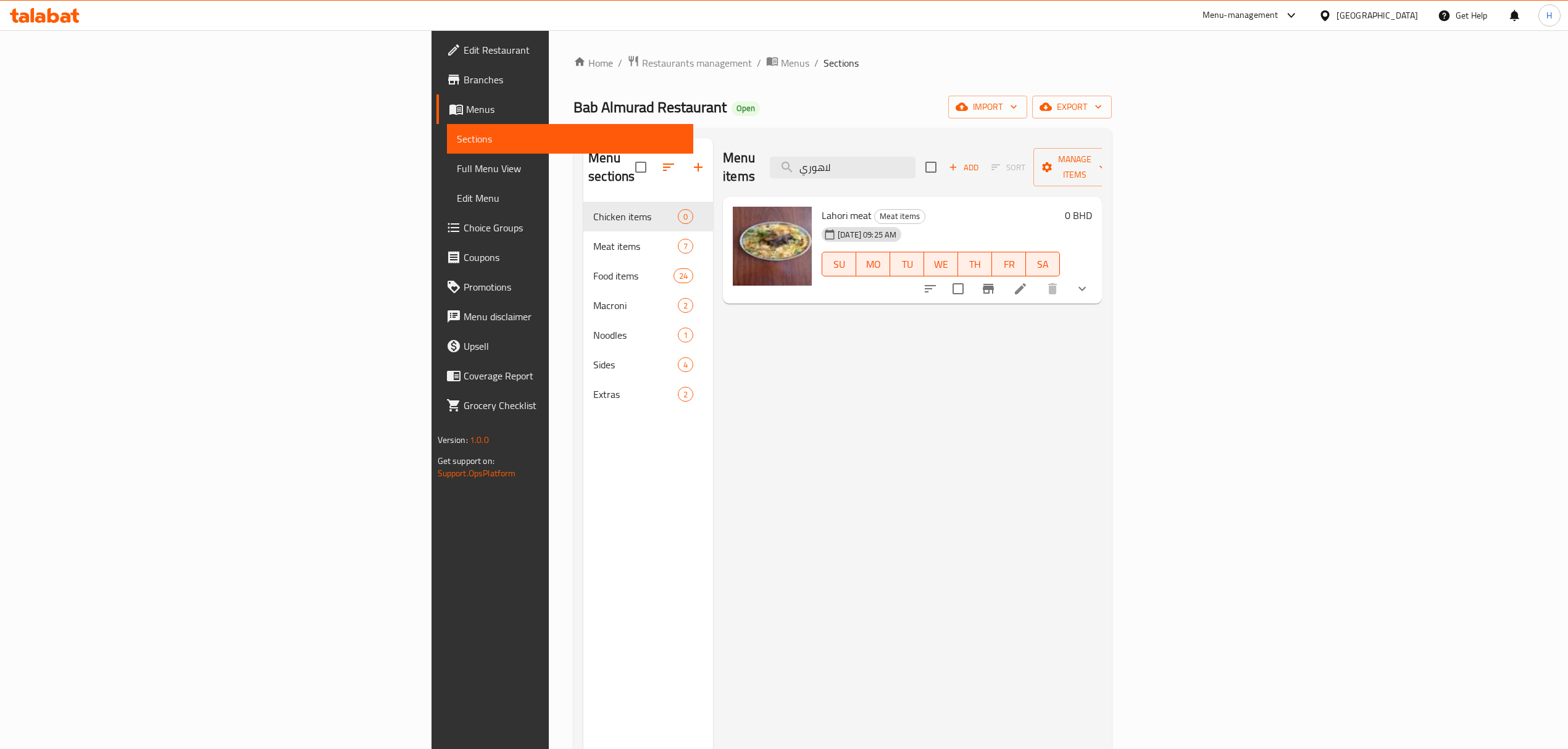
drag, startPoint x: 1016, startPoint y: 155, endPoint x: 910, endPoint y: 183, distance: 109.6
click at [910, 183] on div "Menu items لاهوري Add Sort Manage items Lahori meat Meat items 07-09-2025 09:25…" at bounding box center [907, 513] width 389 height 749
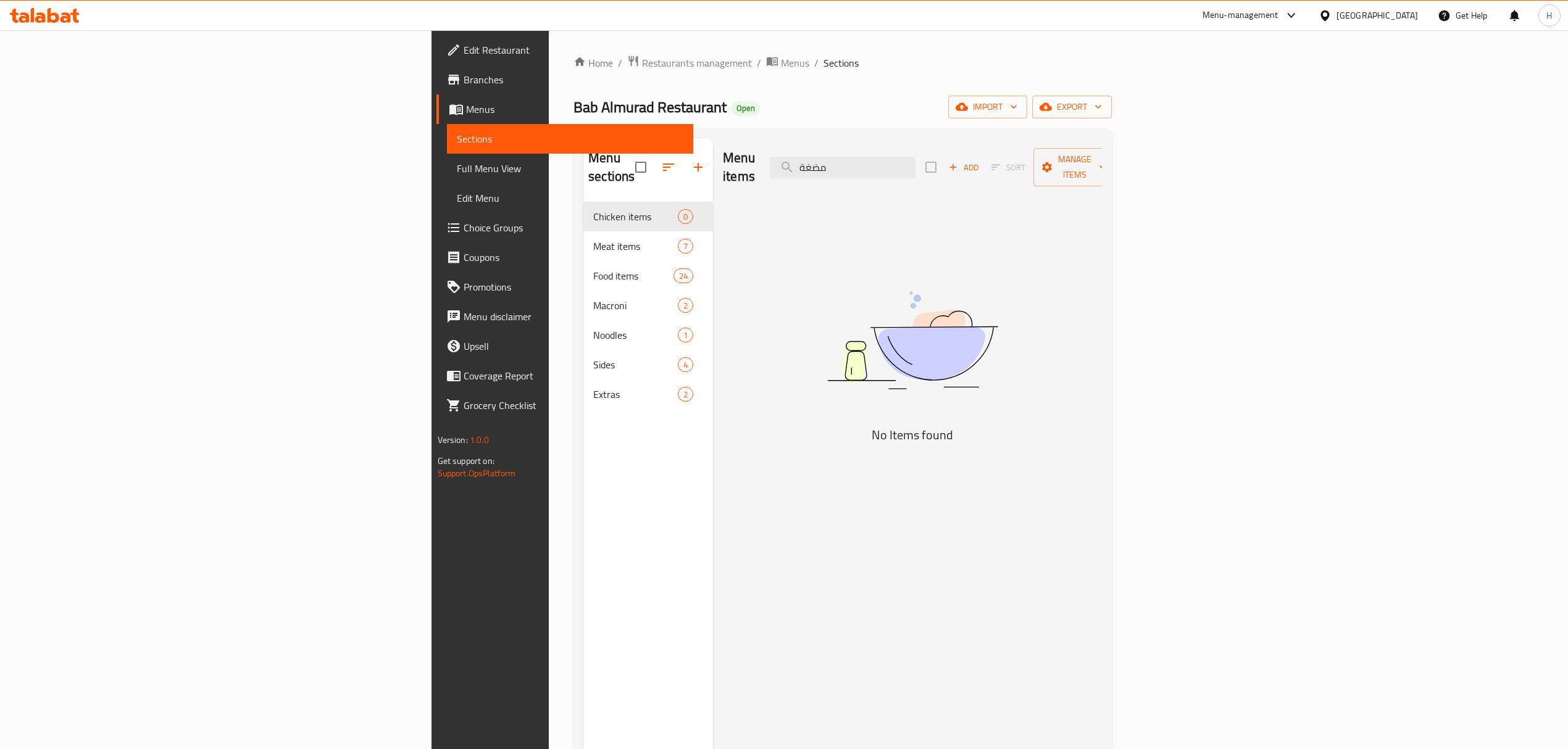
type input "مضغة"
click at [55, 13] on icon at bounding box center [53, 15] width 11 height 15
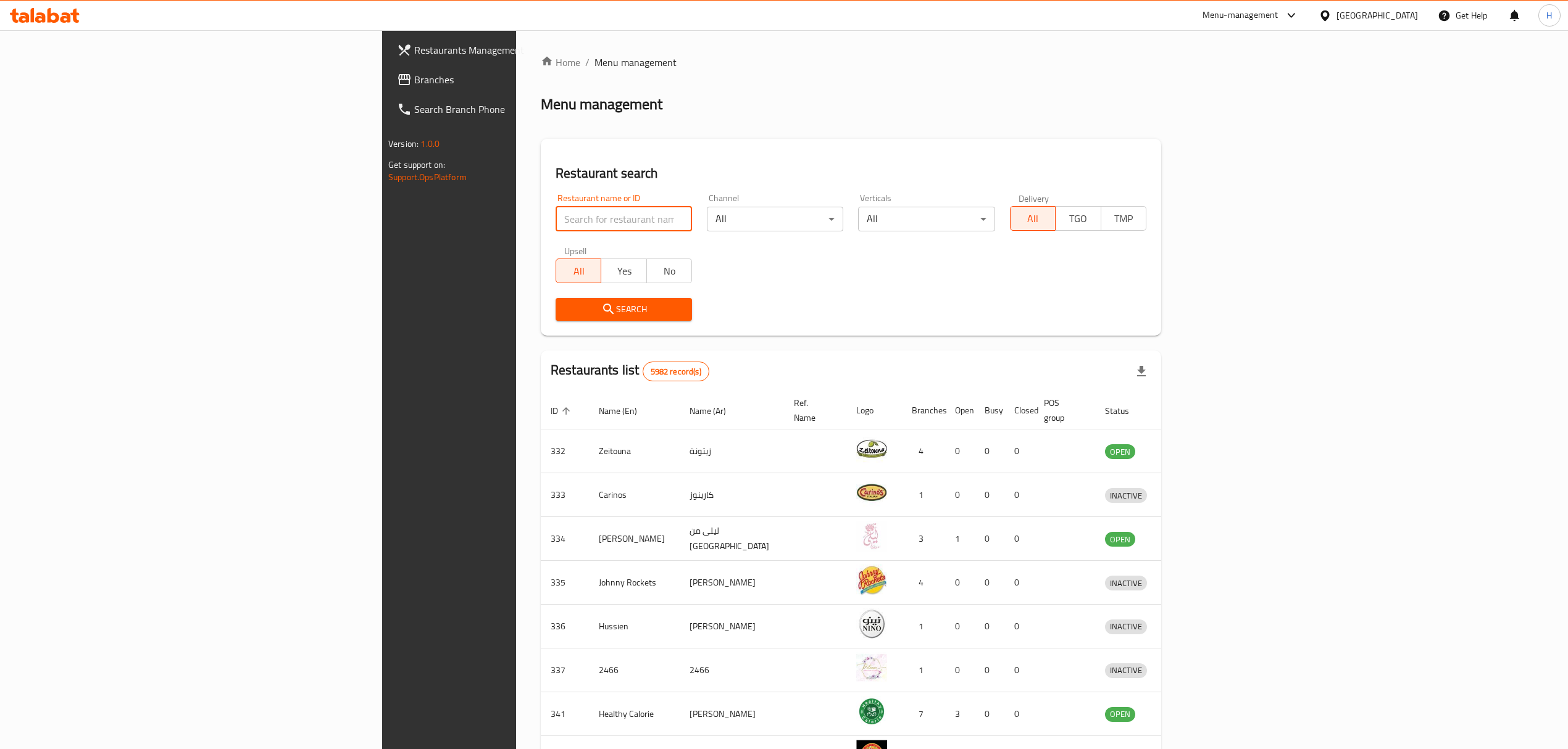
click at [556, 228] on input "search" at bounding box center [623, 219] width 136 height 25
type input "milkd"
click button "Search" at bounding box center [623, 310] width 136 height 23
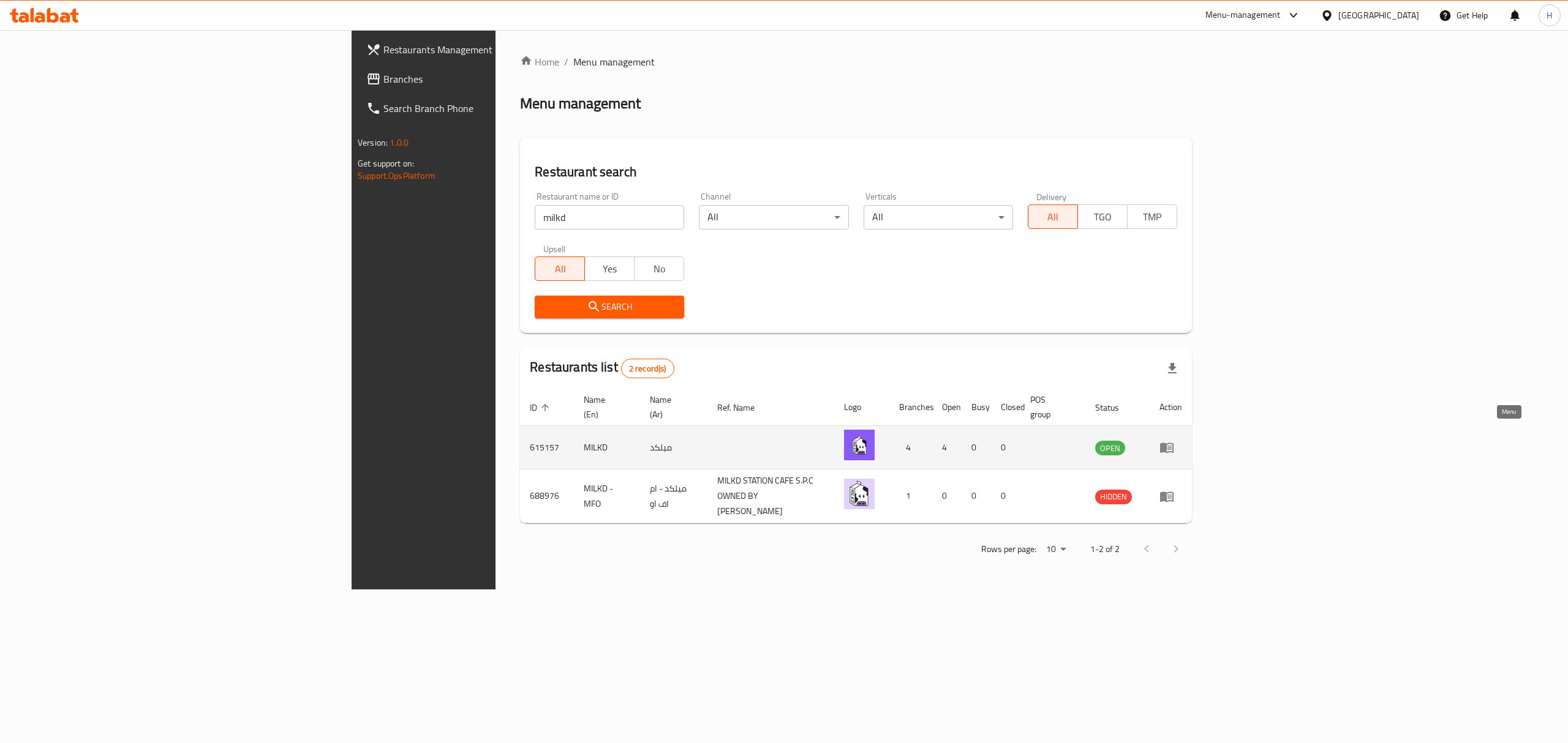
click at [1173, 443] on icon "enhanced table" at bounding box center [1167, 448] width 13 height 11
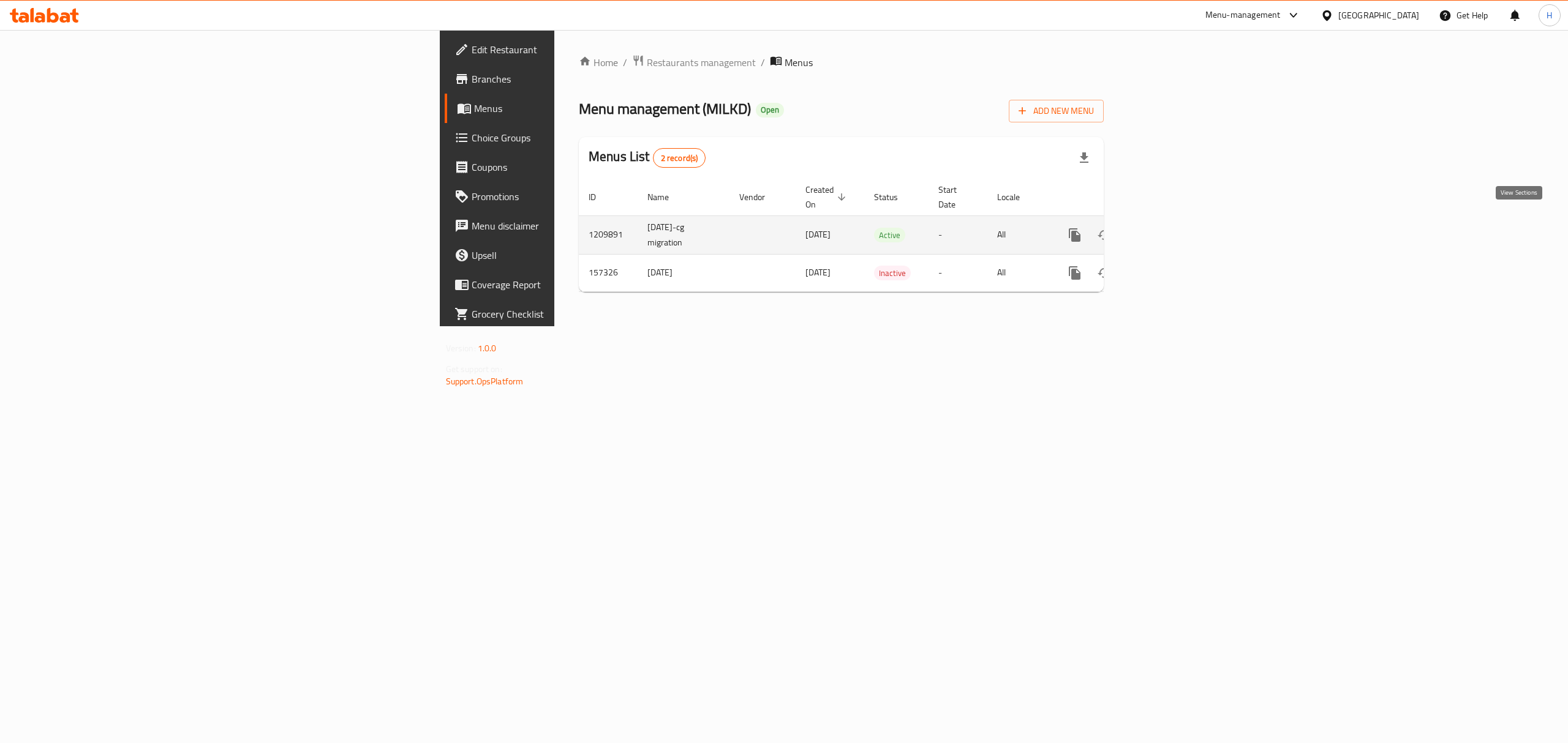
click at [1171, 228] on icon "enhanced table" at bounding box center [1163, 235] width 15 height 15
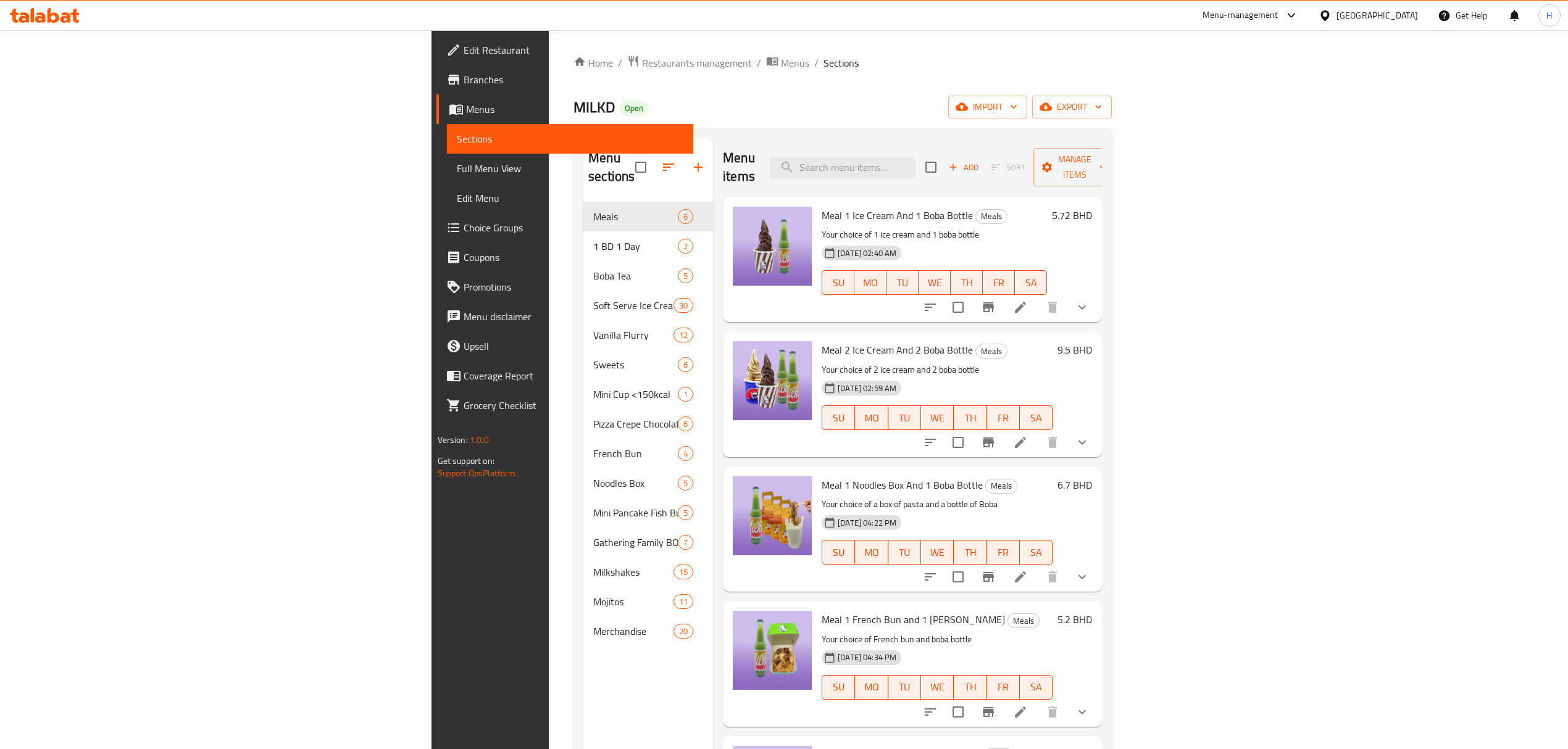
click at [1000, 146] on div "Menu items Add Sort Manage items" at bounding box center [912, 167] width 379 height 58
click at [915, 157] on input "search" at bounding box center [842, 167] width 146 height 21
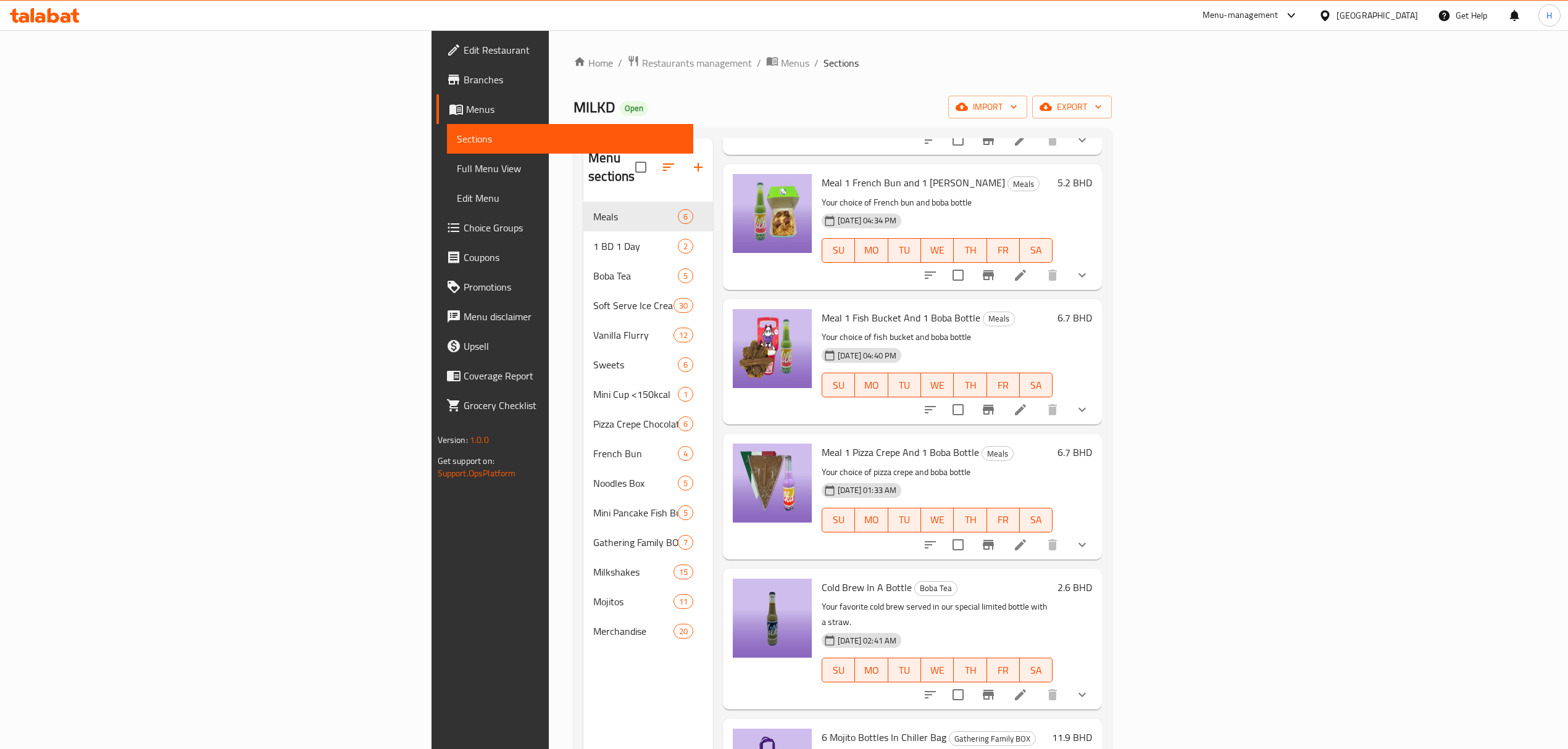
scroll to position [494, 0]
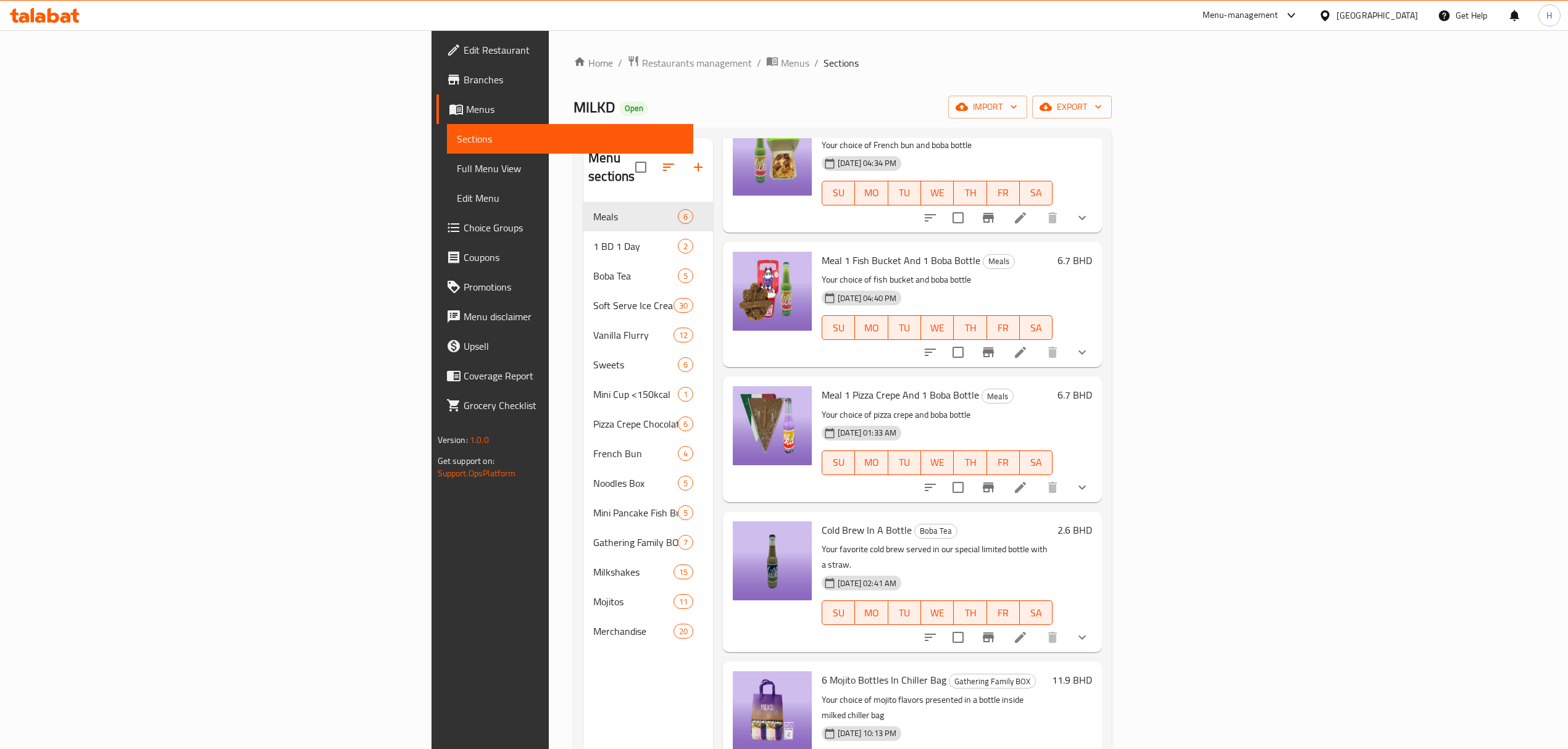
type input "bottle"
click at [994, 633] on icon "Branch-specific-item" at bounding box center [988, 637] width 11 height 10
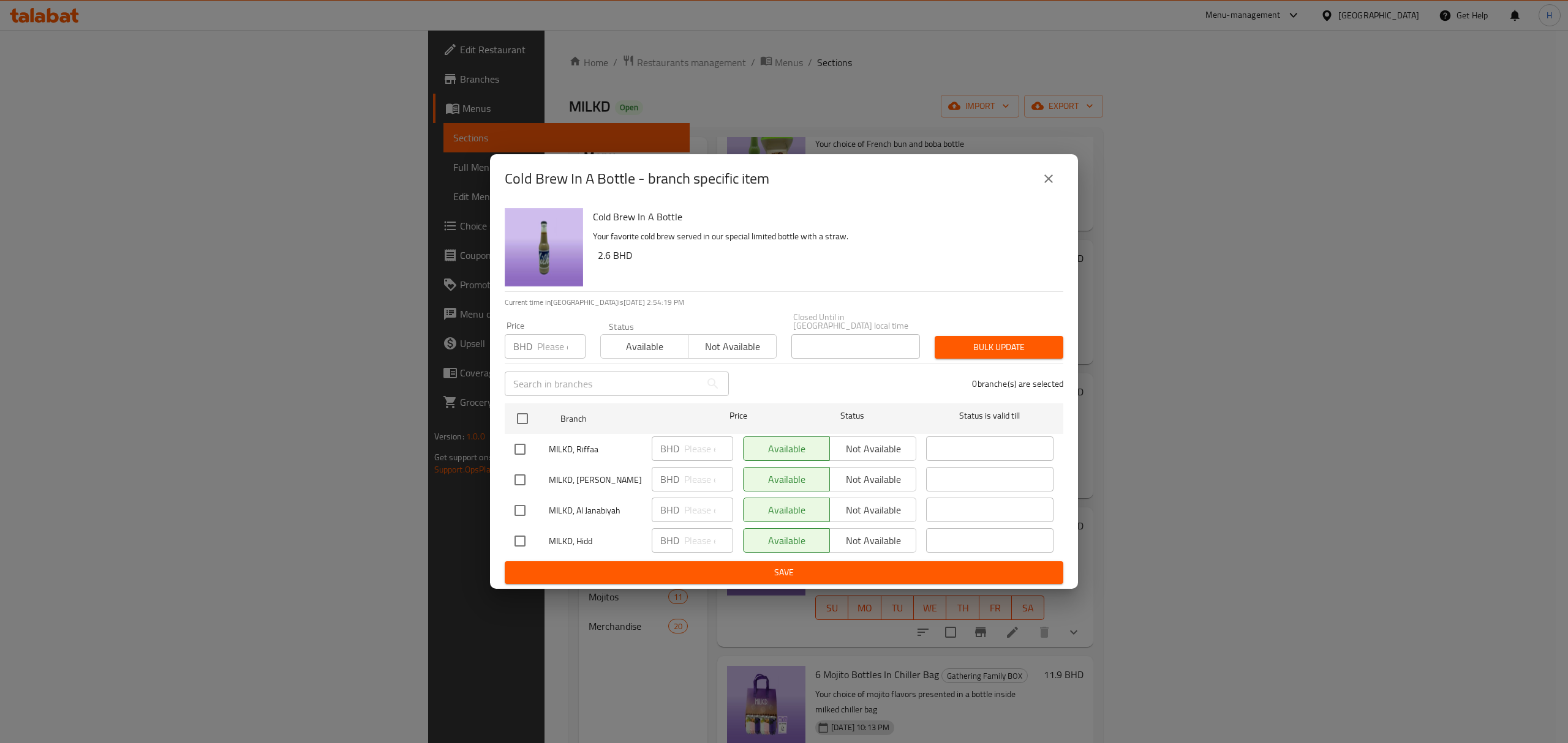
click at [1047, 186] on icon "close" at bounding box center [1049, 179] width 15 height 15
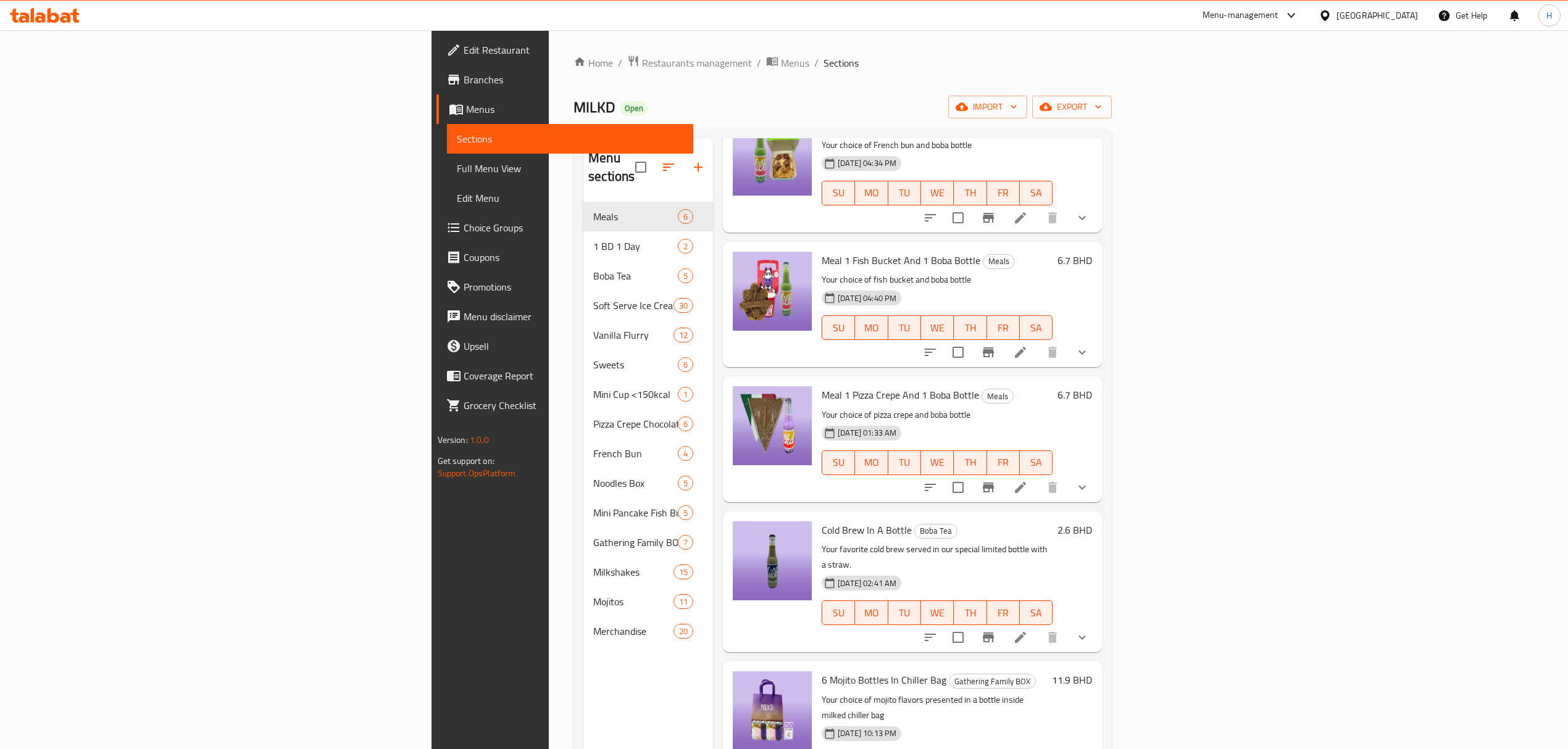
click at [34, 20] on icon at bounding box center [33, 15] width 4 height 14
